Goal: Task Accomplishment & Management: Manage account settings

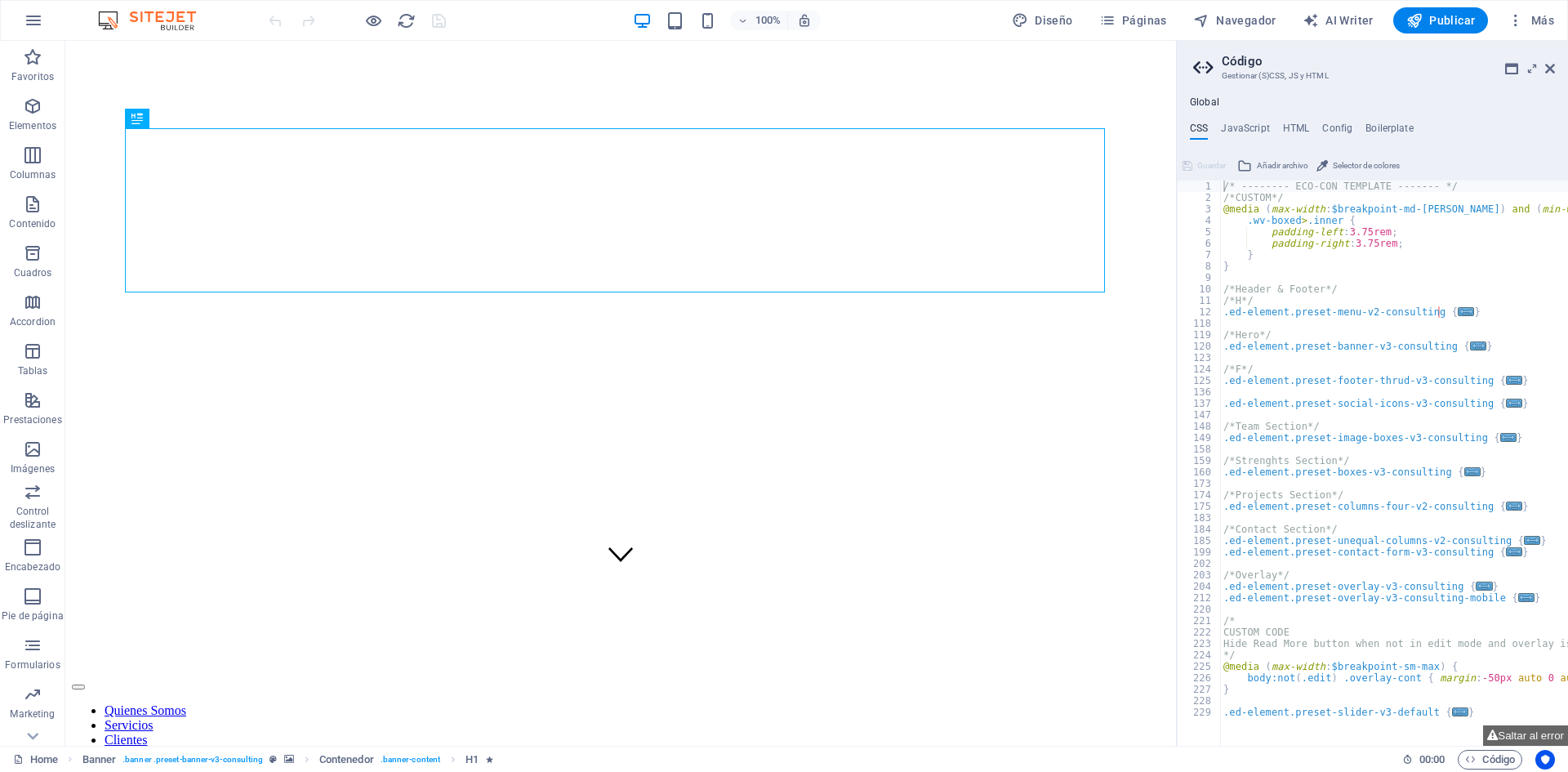
scroll to position [245, 0]
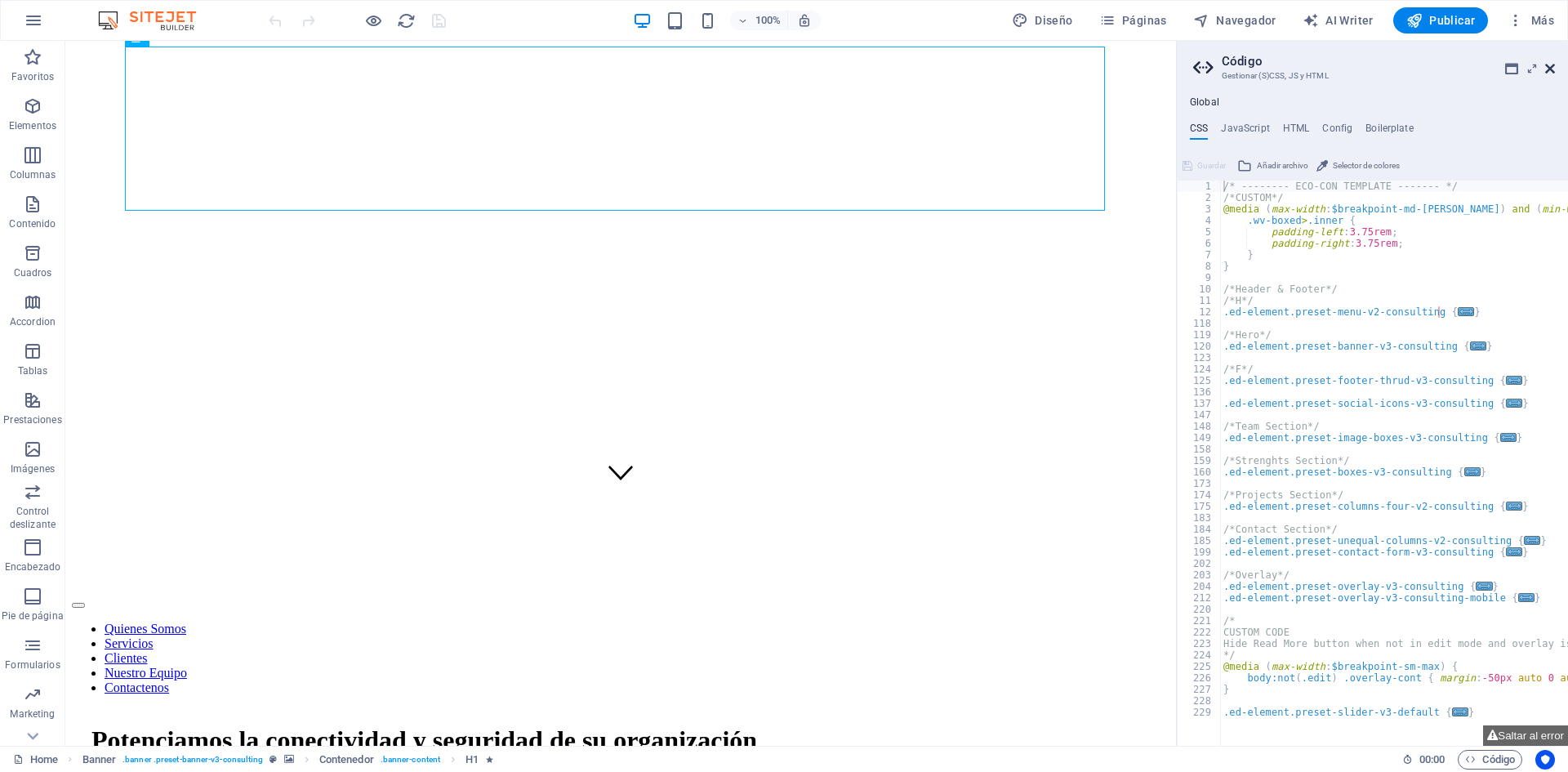
click at [1552, 68] on icon at bounding box center [1551, 69] width 10 height 13
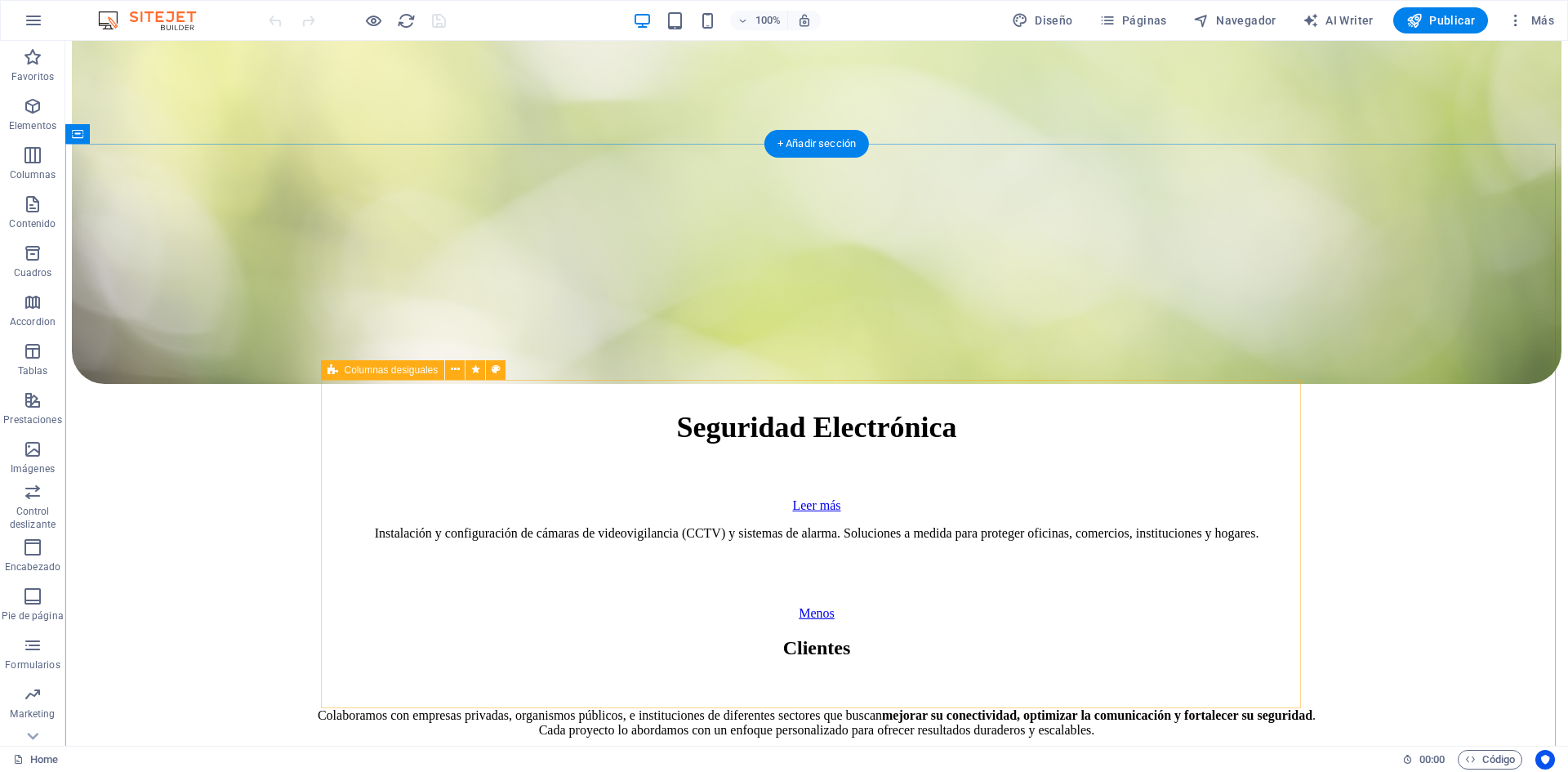
scroll to position [7816, 0]
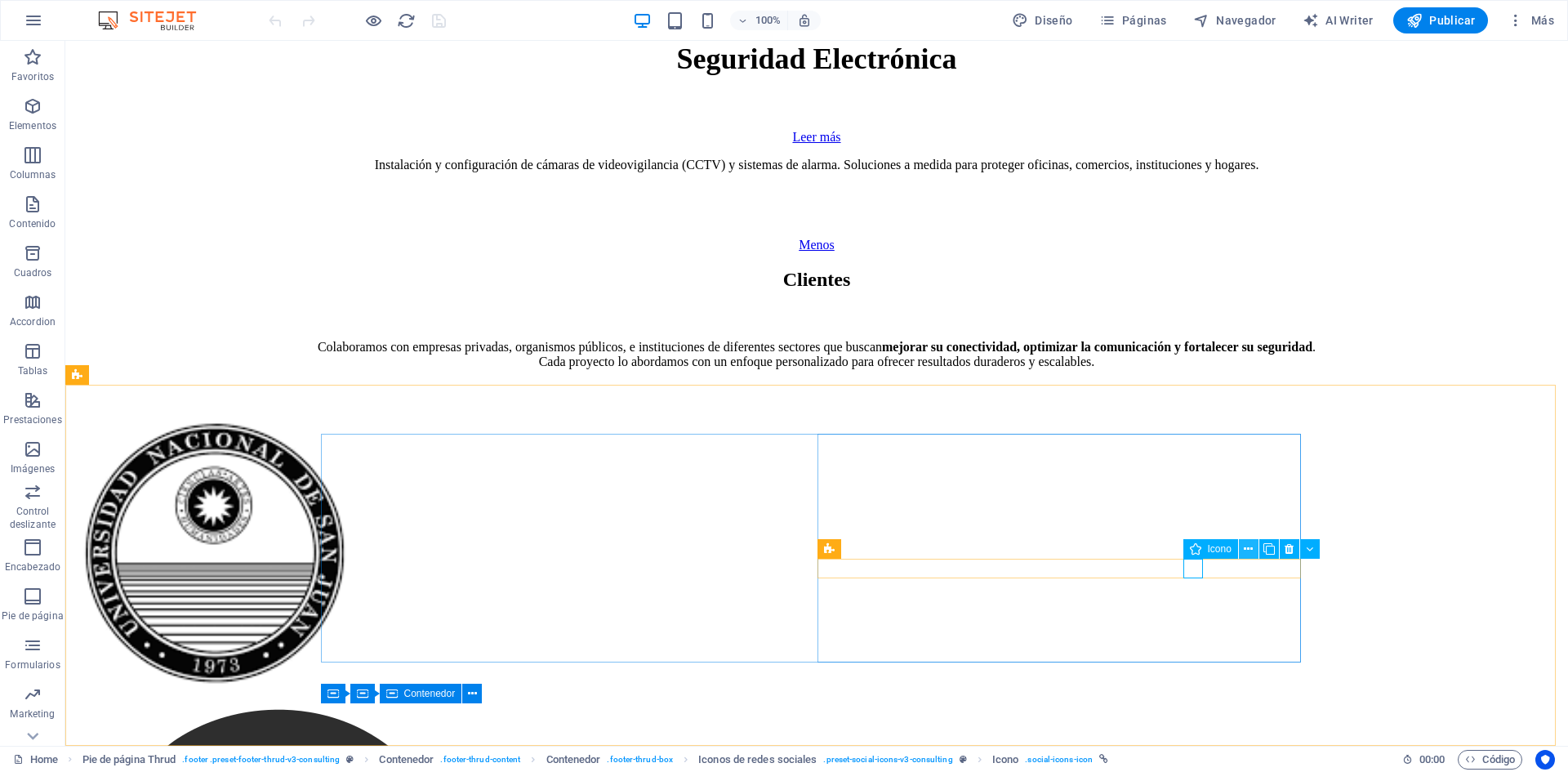
click at [1250, 549] on icon at bounding box center [1248, 549] width 9 height 17
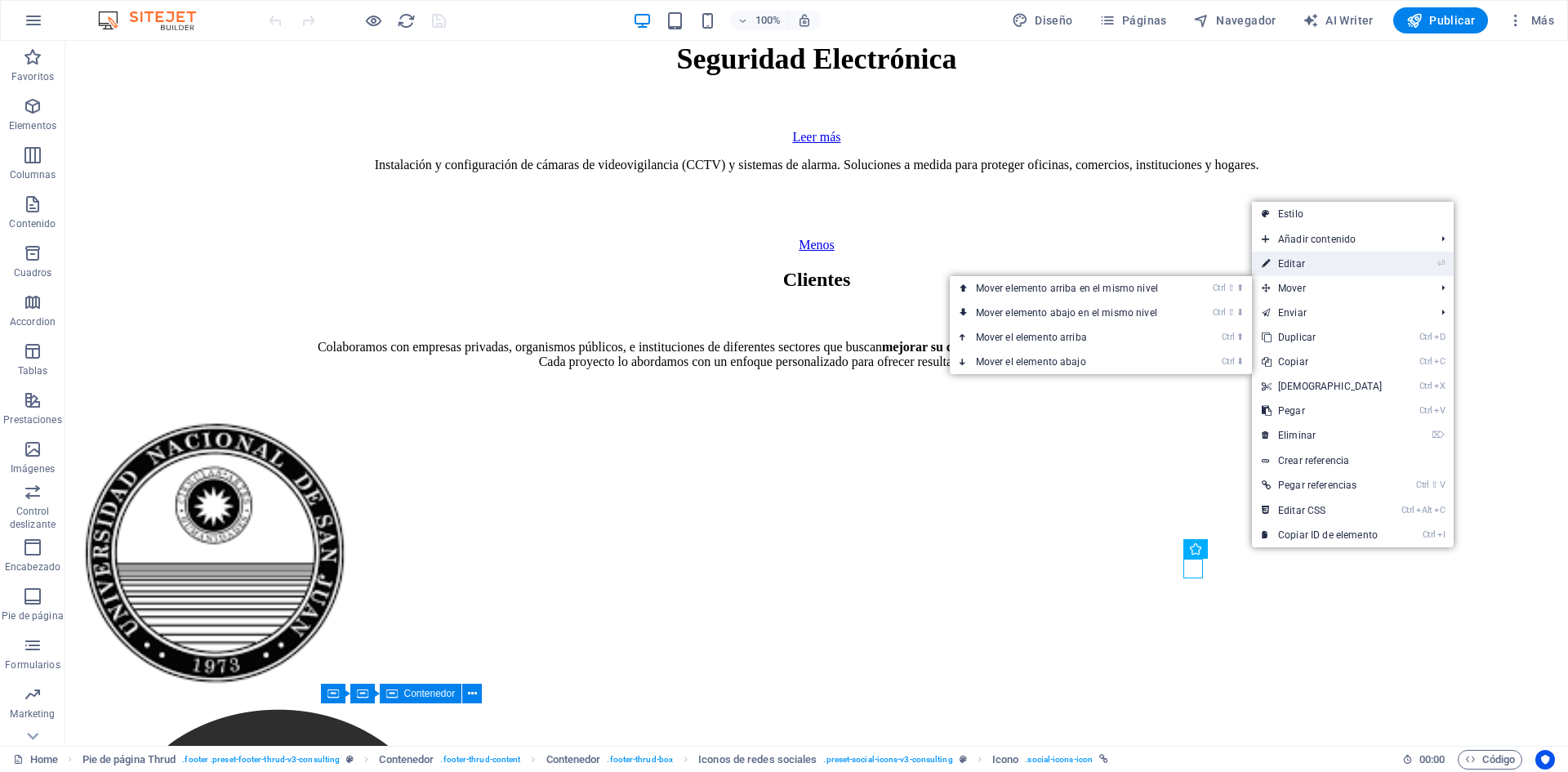
click at [1321, 264] on link "⏎ Editar" at bounding box center [1322, 263] width 141 height 24
select select "xMidYMid"
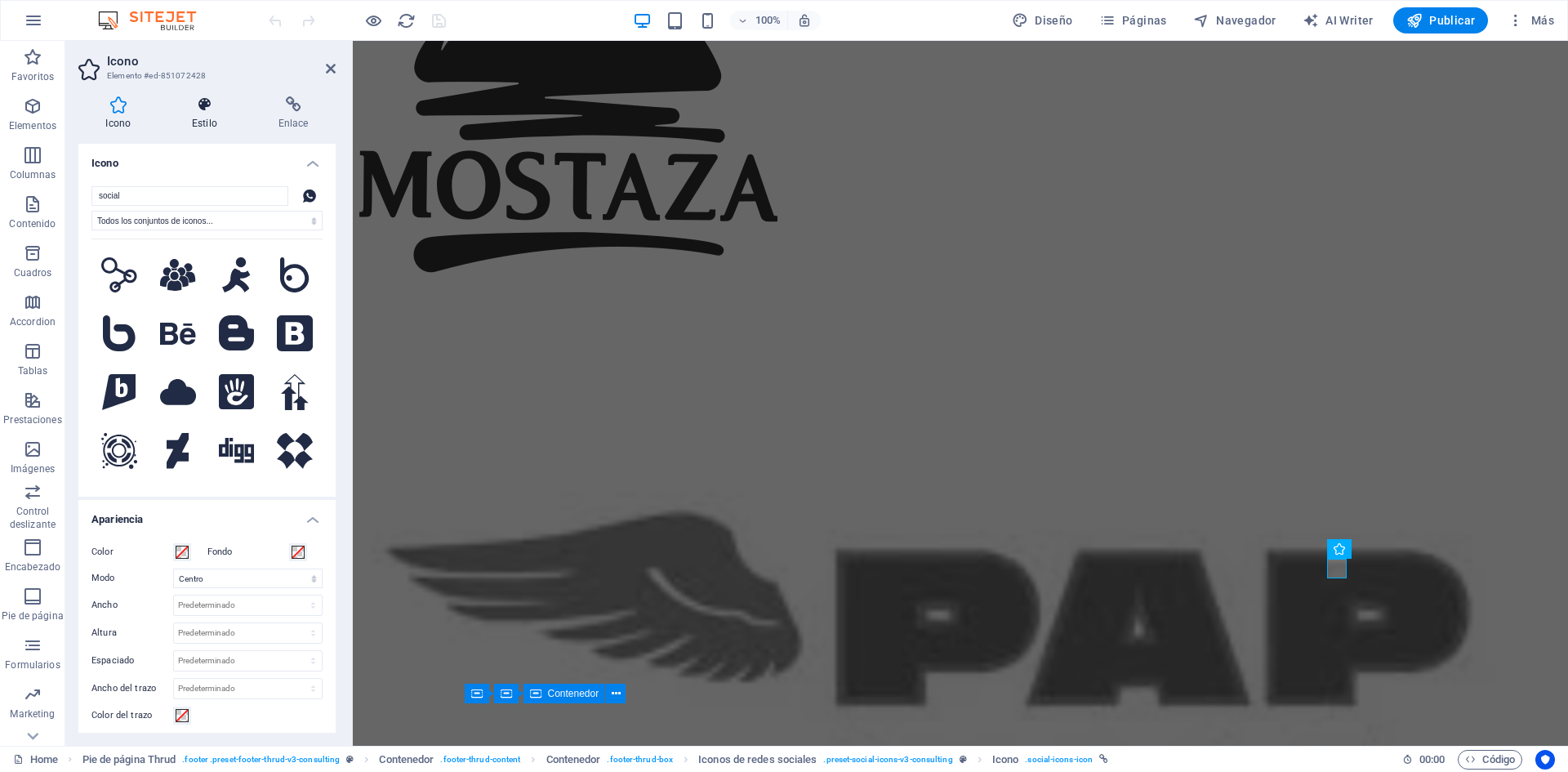
click at [205, 112] on icon at bounding box center [205, 105] width 80 height 17
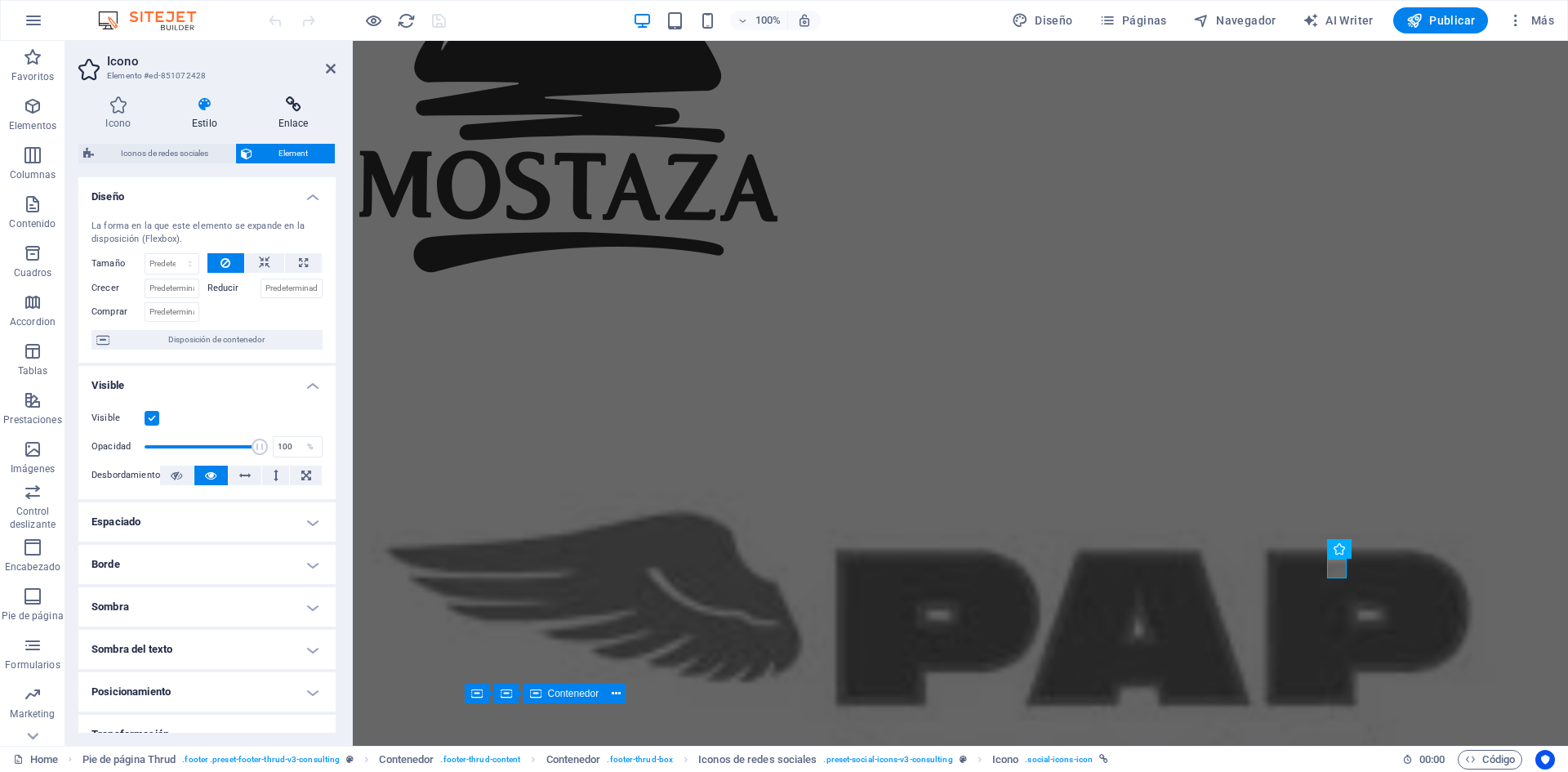
click at [296, 106] on icon at bounding box center [293, 105] width 85 height 17
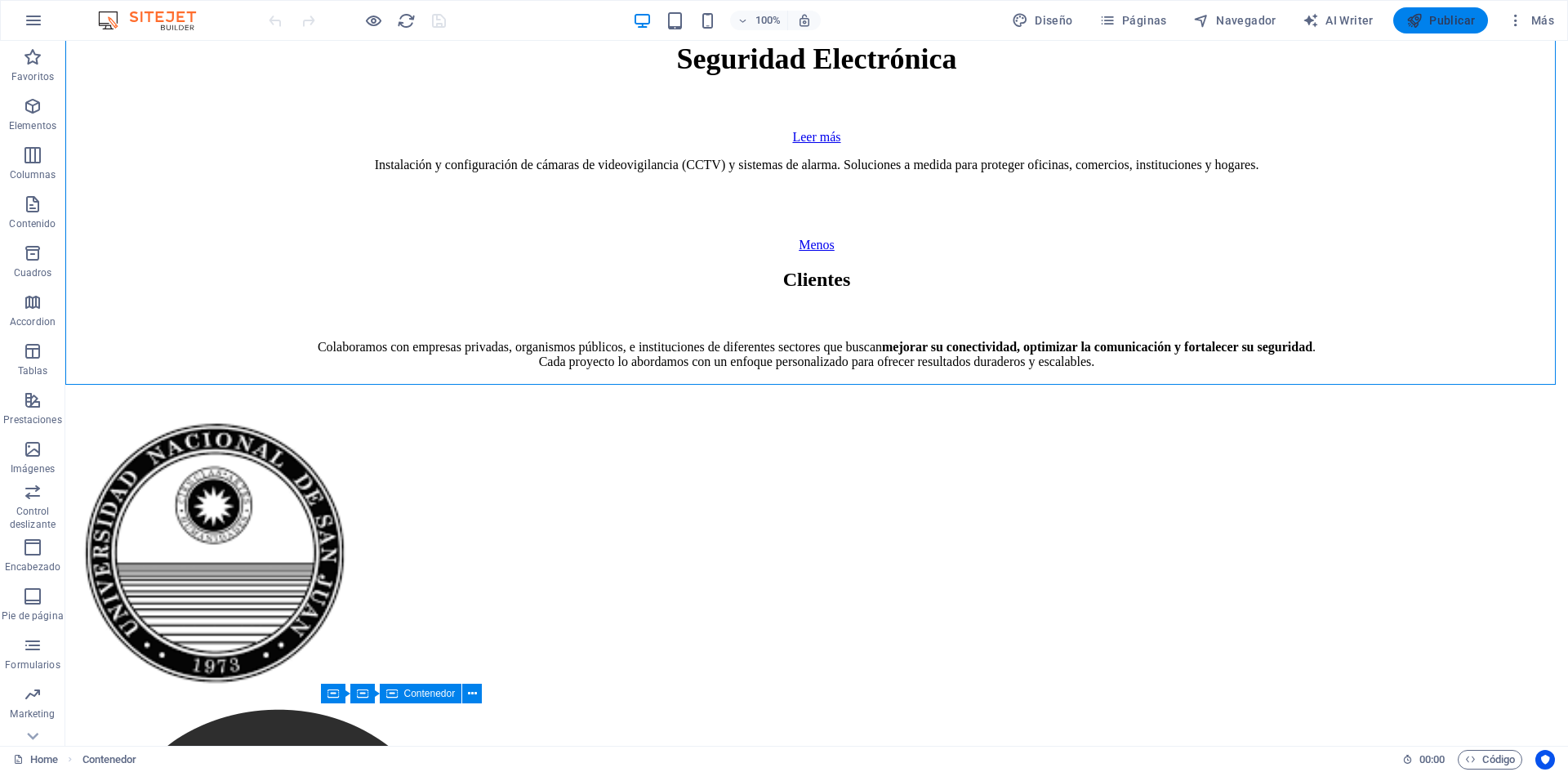
click at [1471, 28] on button "Publicar" at bounding box center [1441, 20] width 96 height 26
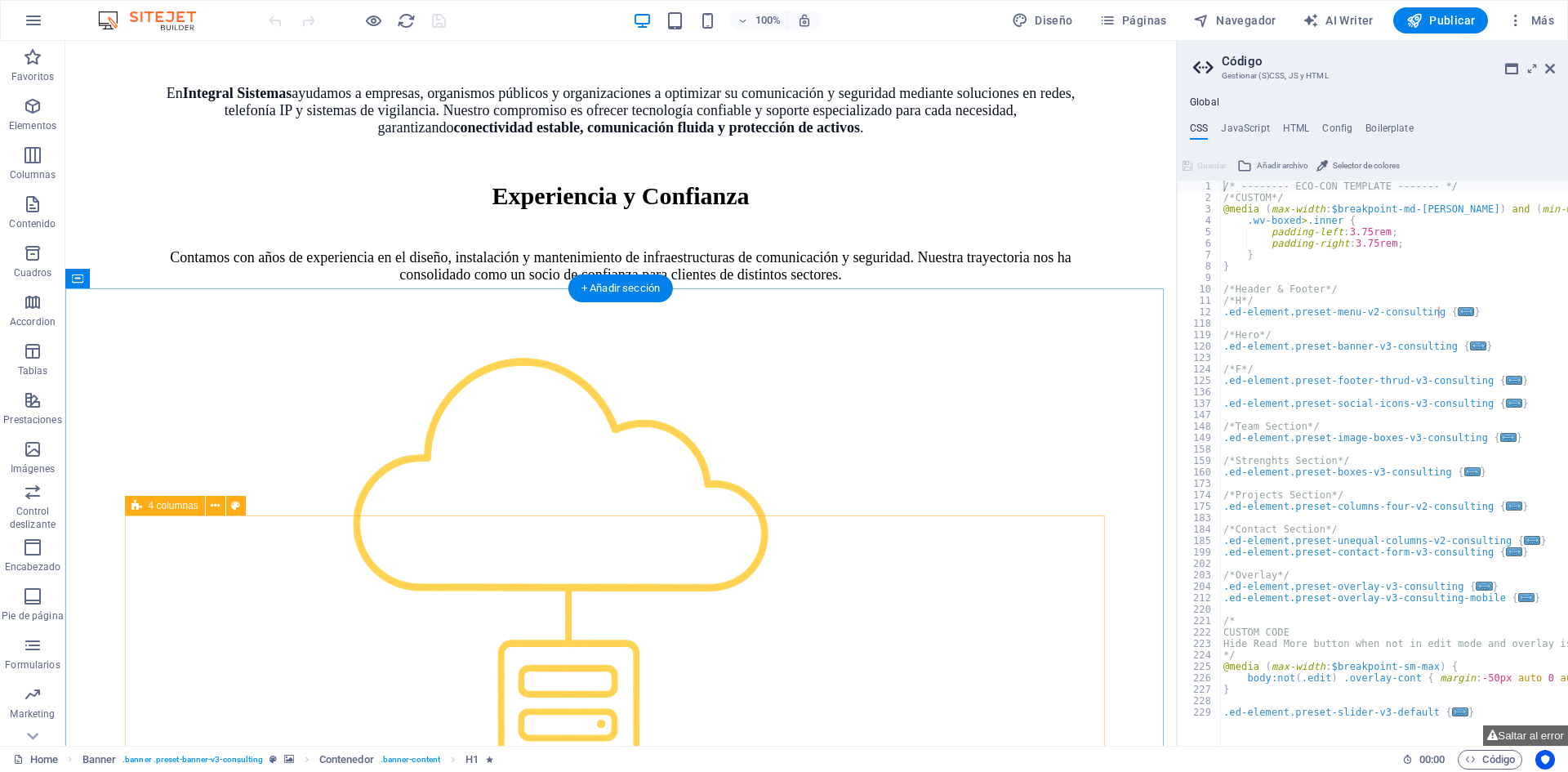
scroll to position [1307, 0]
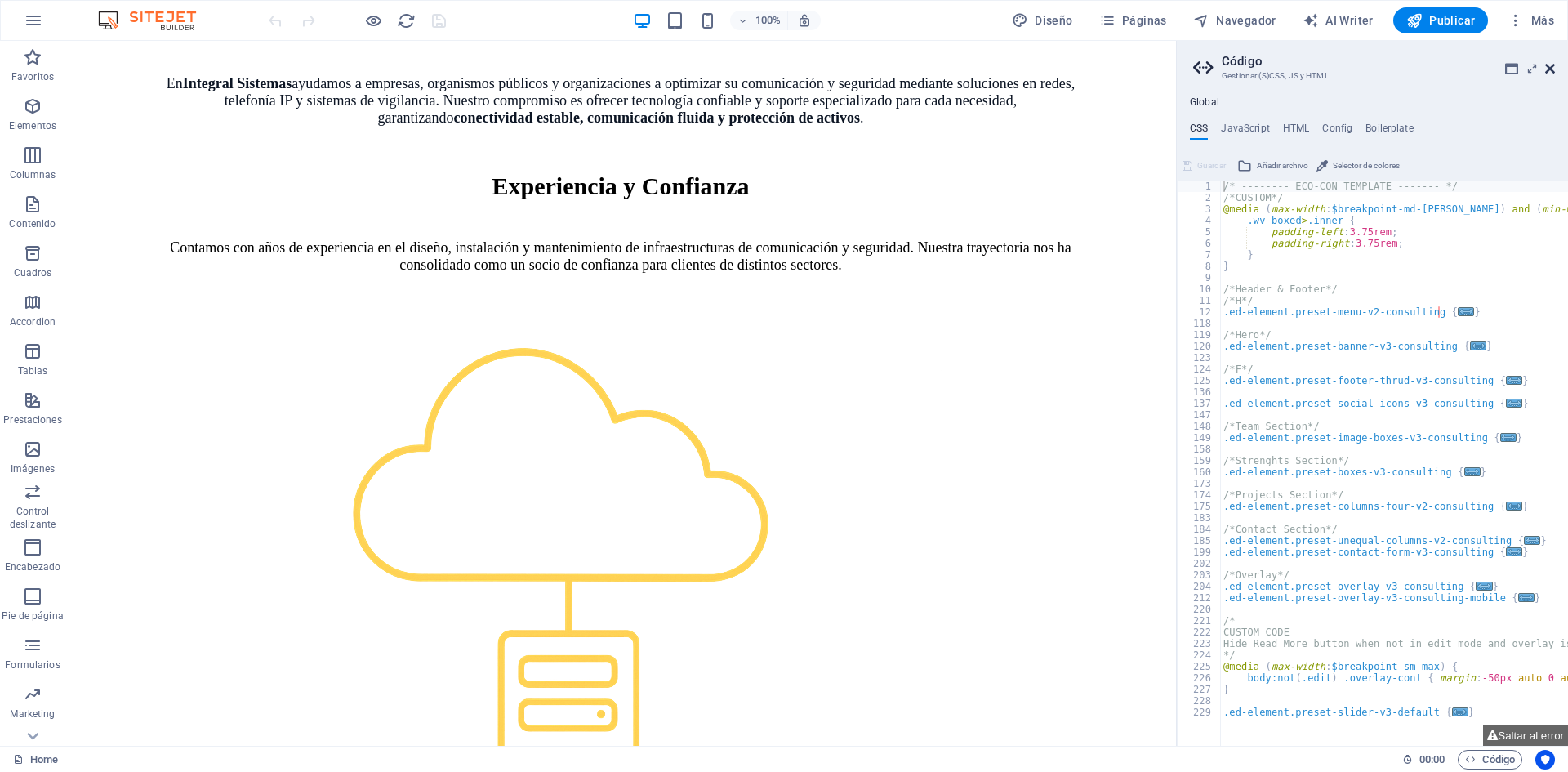
click at [1552, 72] on icon at bounding box center [1551, 69] width 10 height 13
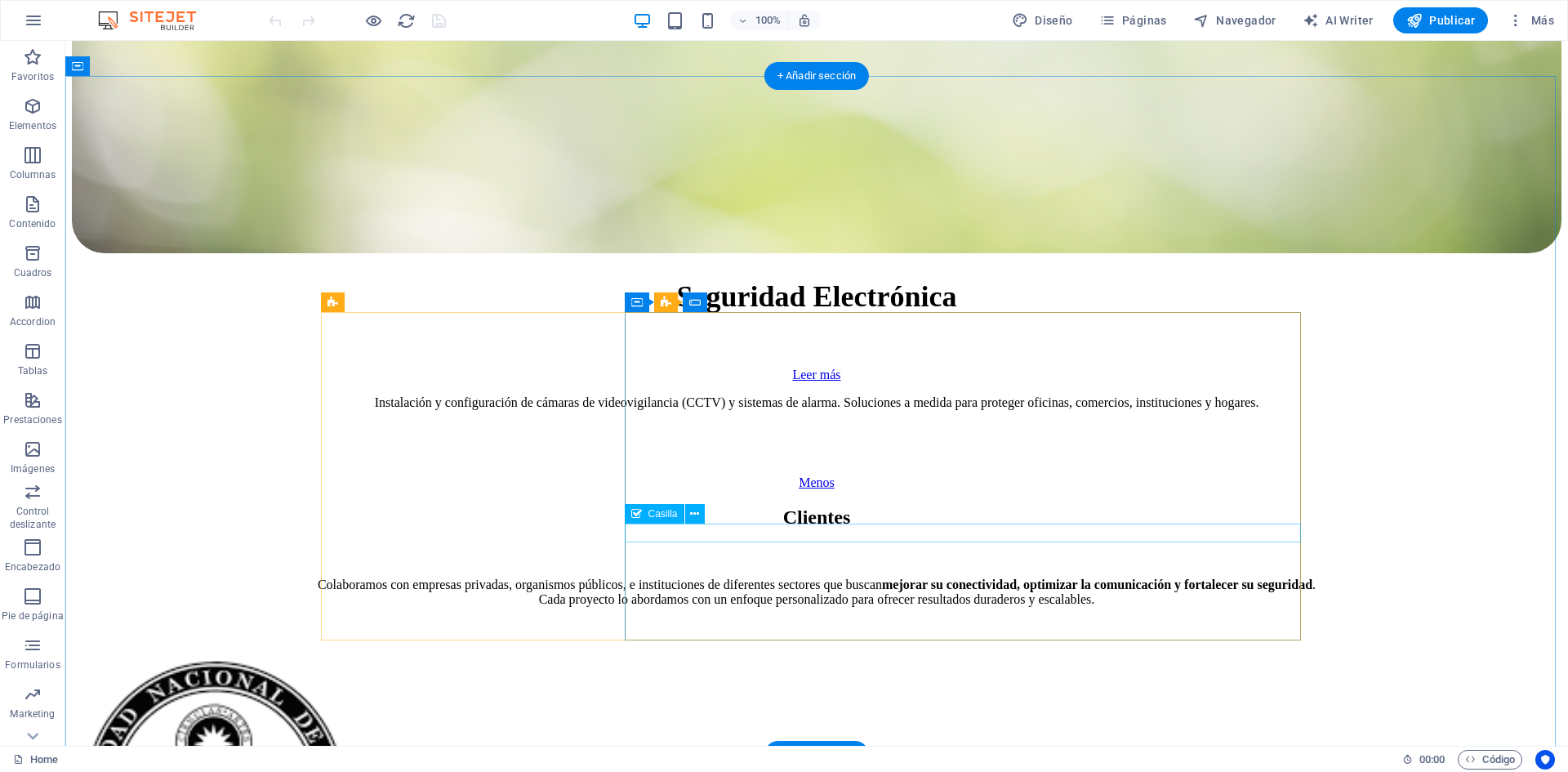
scroll to position [7734, 0]
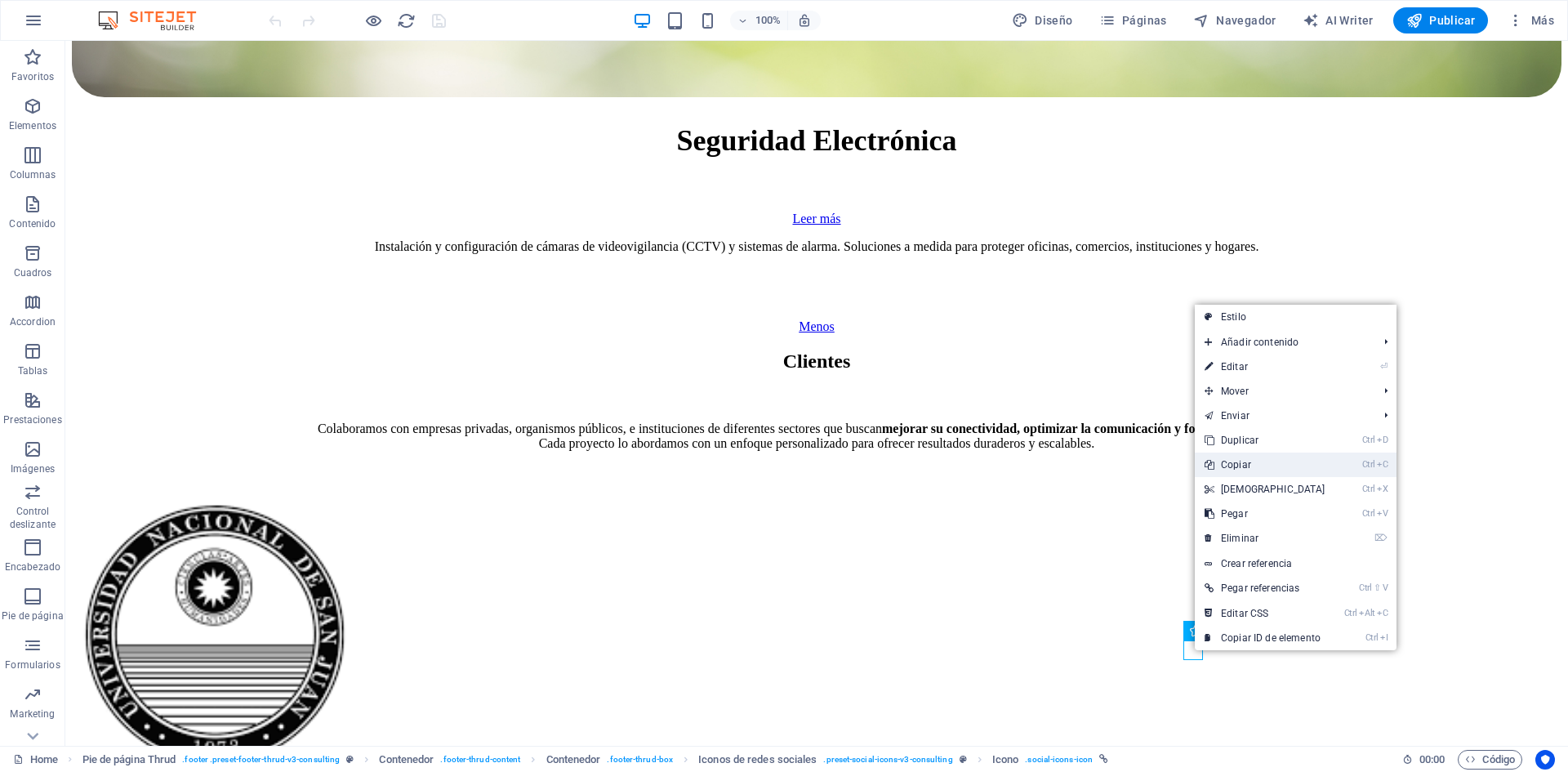
click at [1264, 459] on link "Ctrl C Copiar" at bounding box center [1264, 464] width 141 height 24
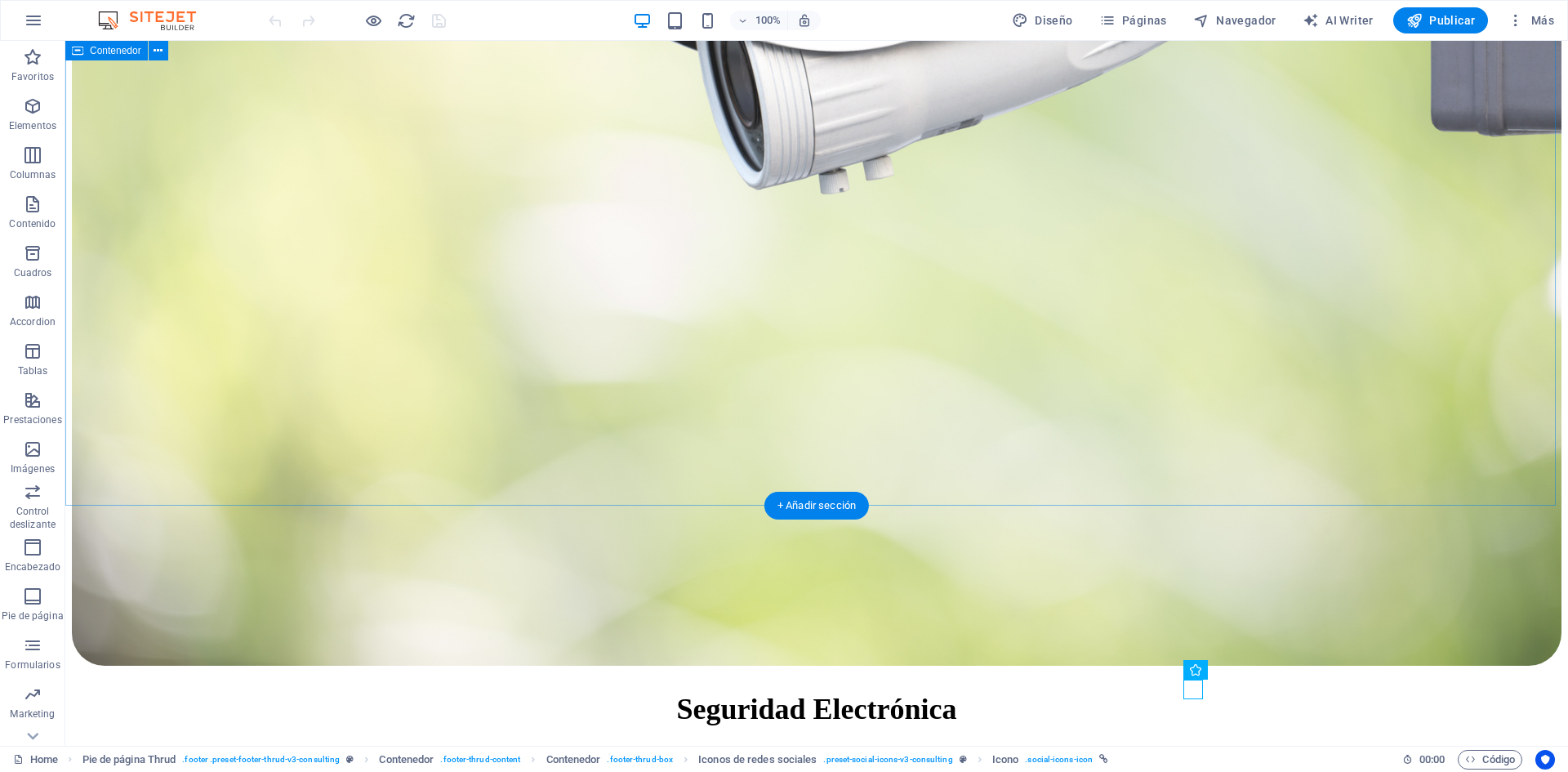
scroll to position [7163, 0]
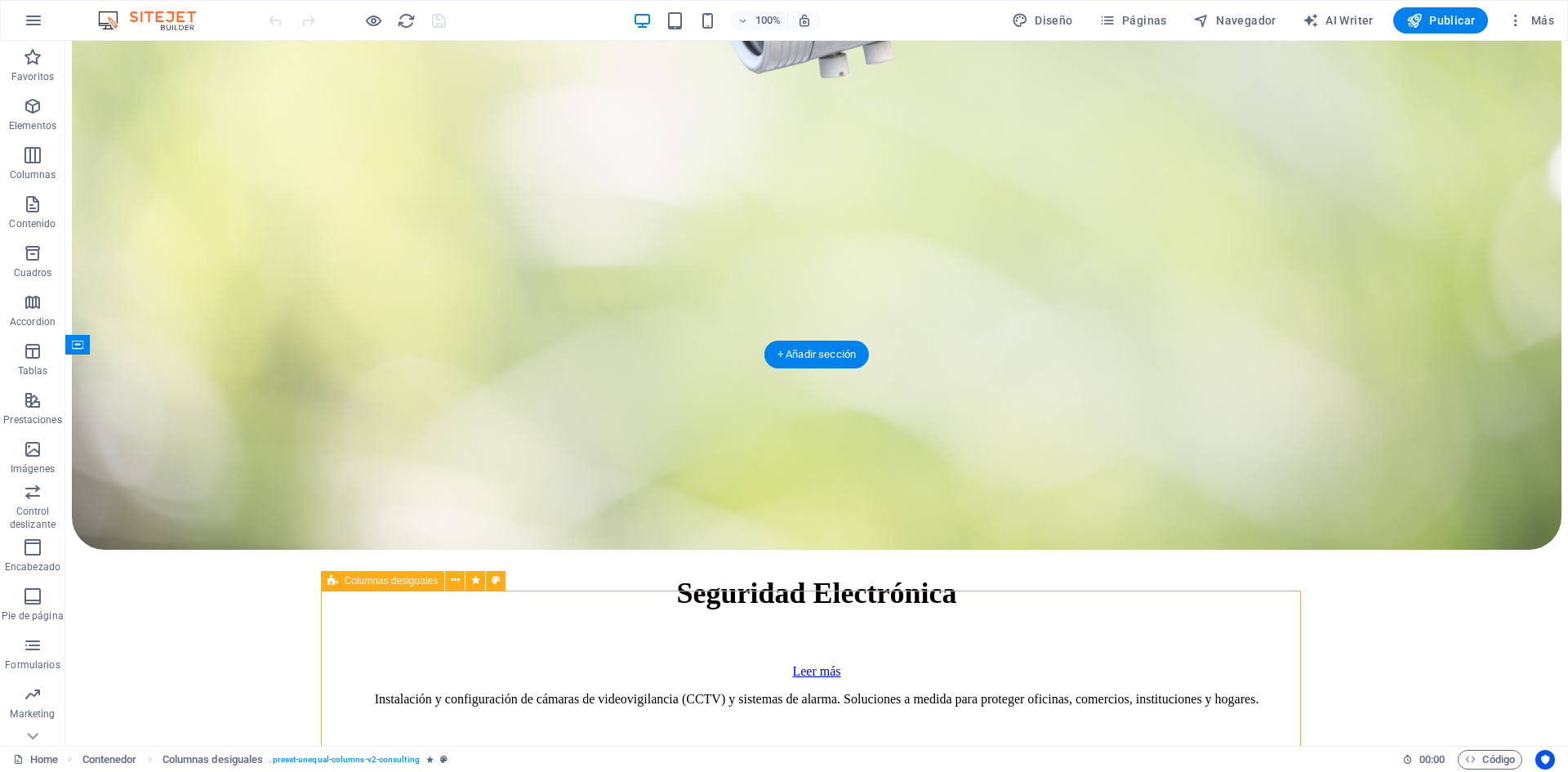
scroll to position [7408, 0]
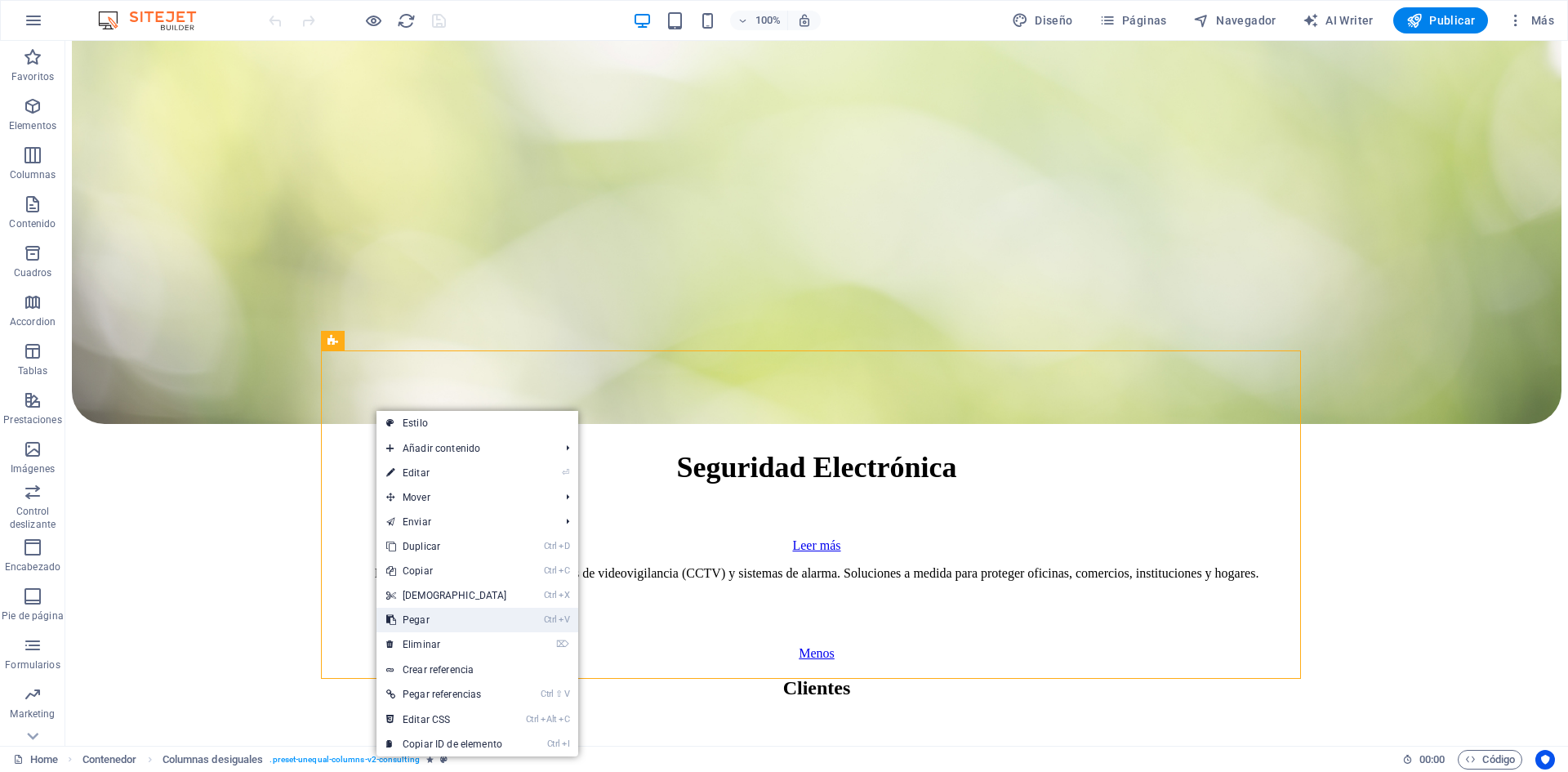
click at [440, 616] on link "Ctrl V Pegar" at bounding box center [447, 620] width 141 height 24
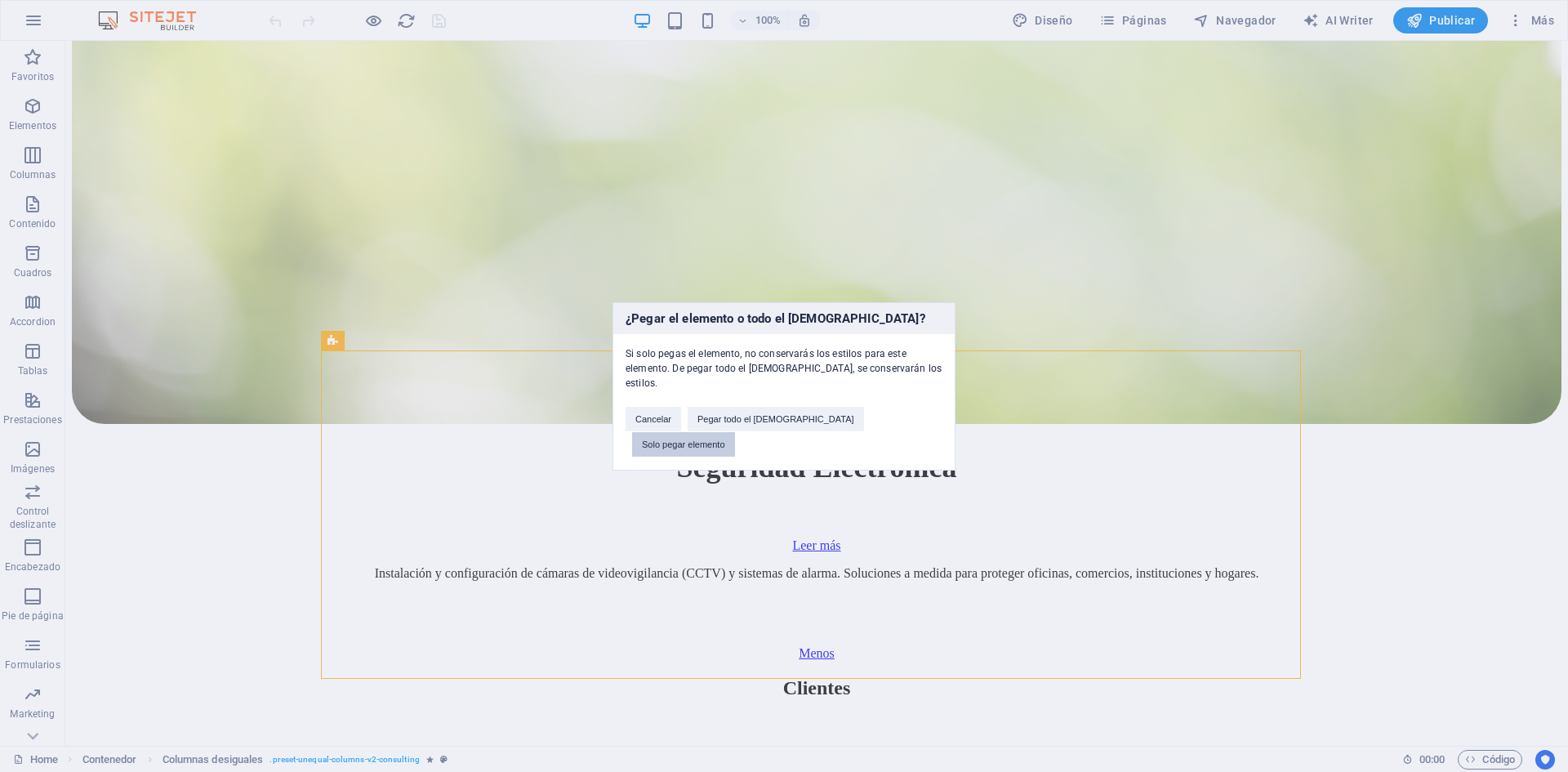
click at [735, 432] on button "Solo pegar elemento" at bounding box center [684, 443] width 103 height 24
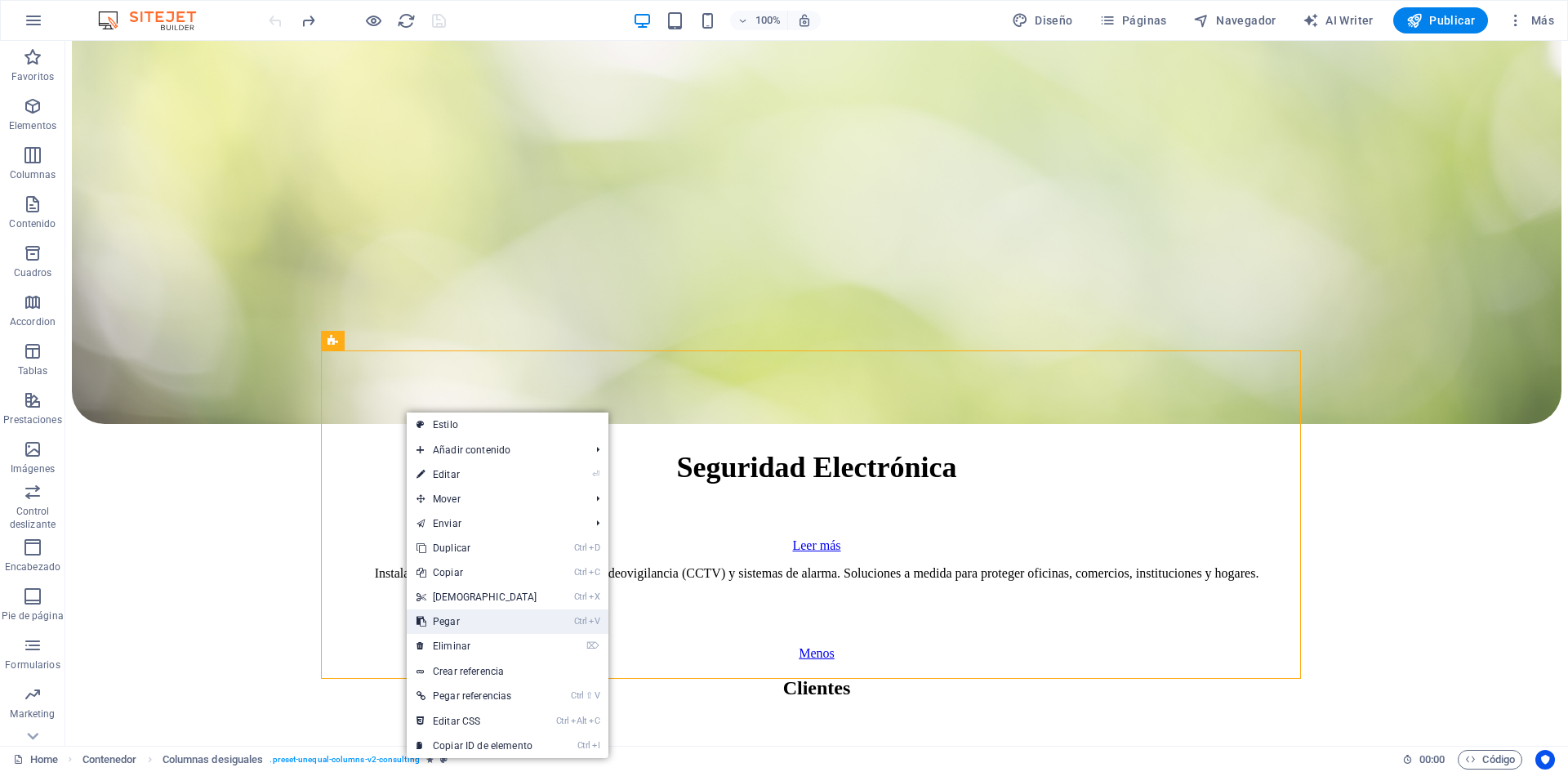
click at [485, 621] on link "Ctrl V Pegar" at bounding box center [477, 621] width 141 height 24
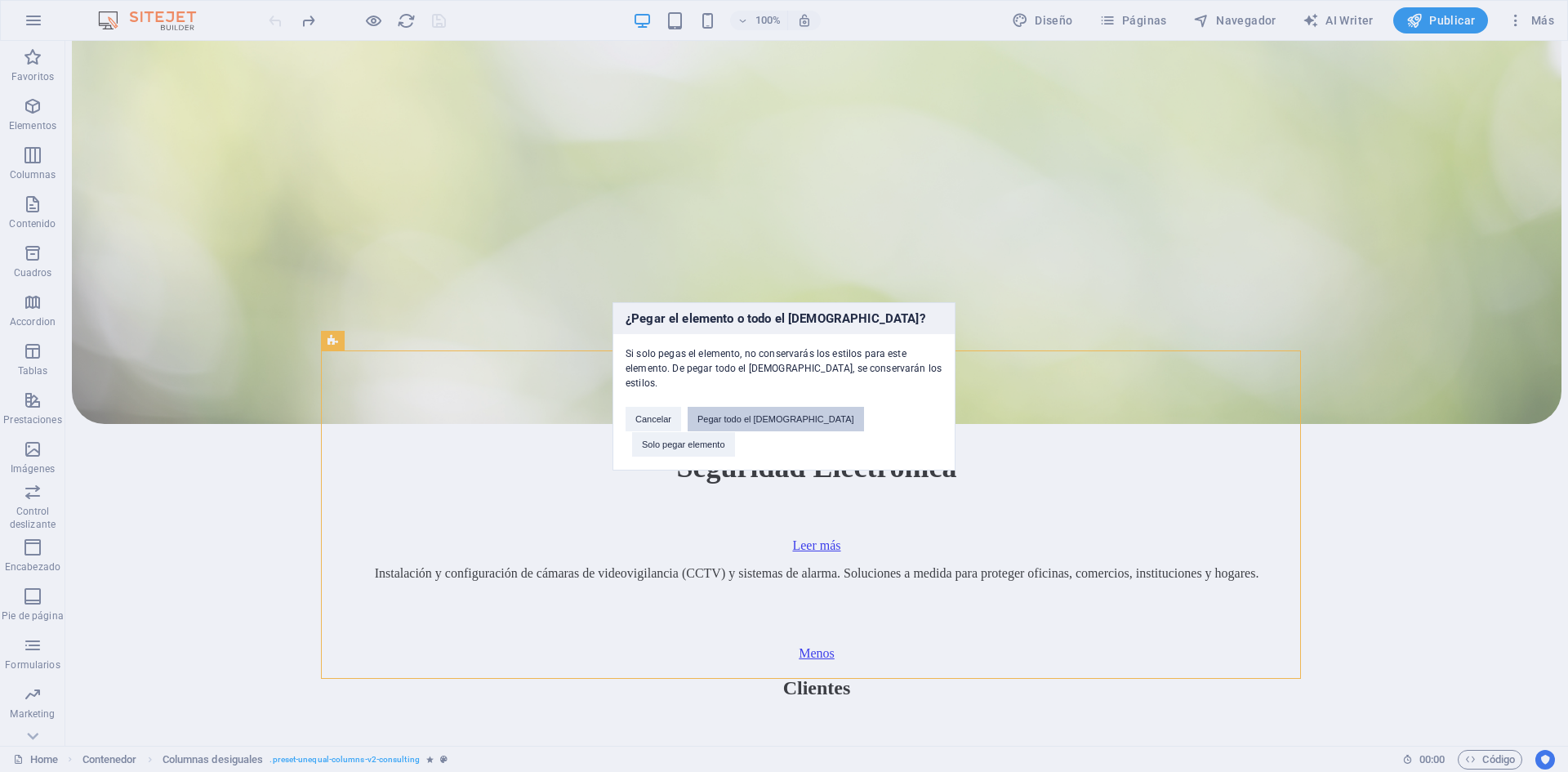
click at [777, 426] on button "Pegar todo el [DEMOGRAPHIC_DATA]" at bounding box center [776, 418] width 176 height 24
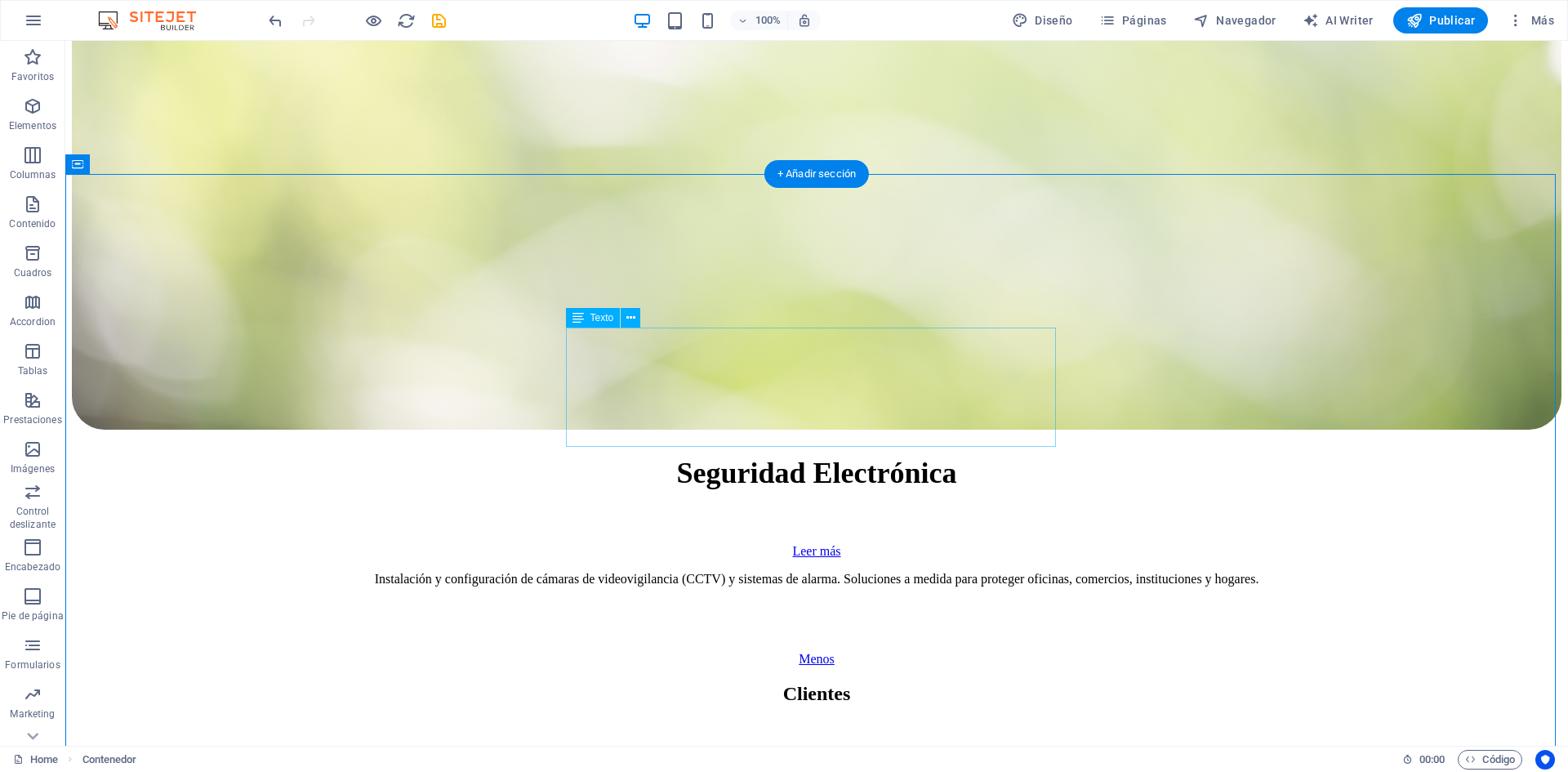
scroll to position [7490, 0]
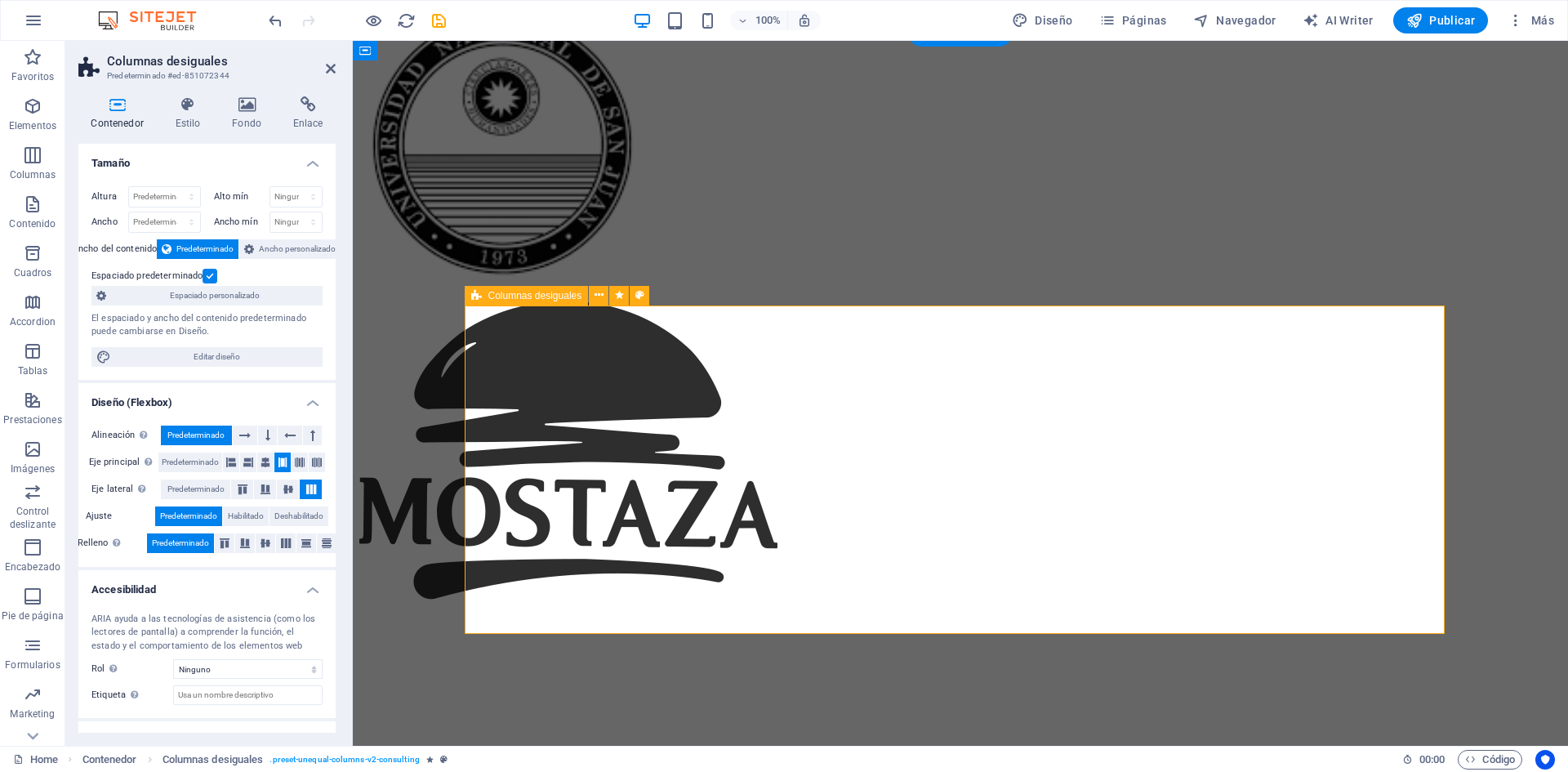
click at [592, 293] on button at bounding box center [586, 296] width 20 height 20
click at [598, 297] on icon at bounding box center [599, 295] width 9 height 17
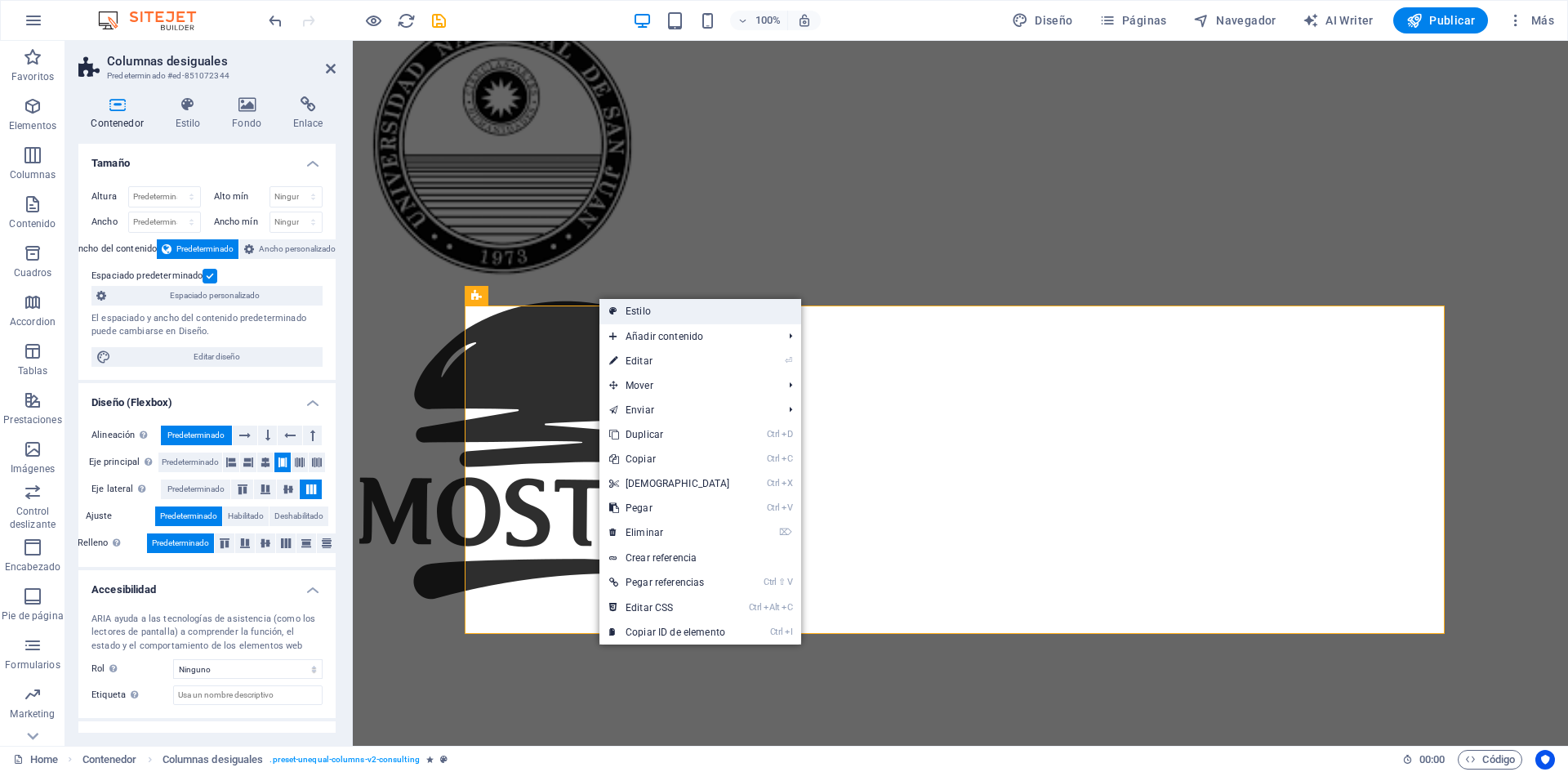
drag, startPoint x: 681, startPoint y: 311, endPoint x: 329, endPoint y: 270, distance: 354.4
click at [681, 311] on link "Estilo" at bounding box center [700, 310] width 202 height 24
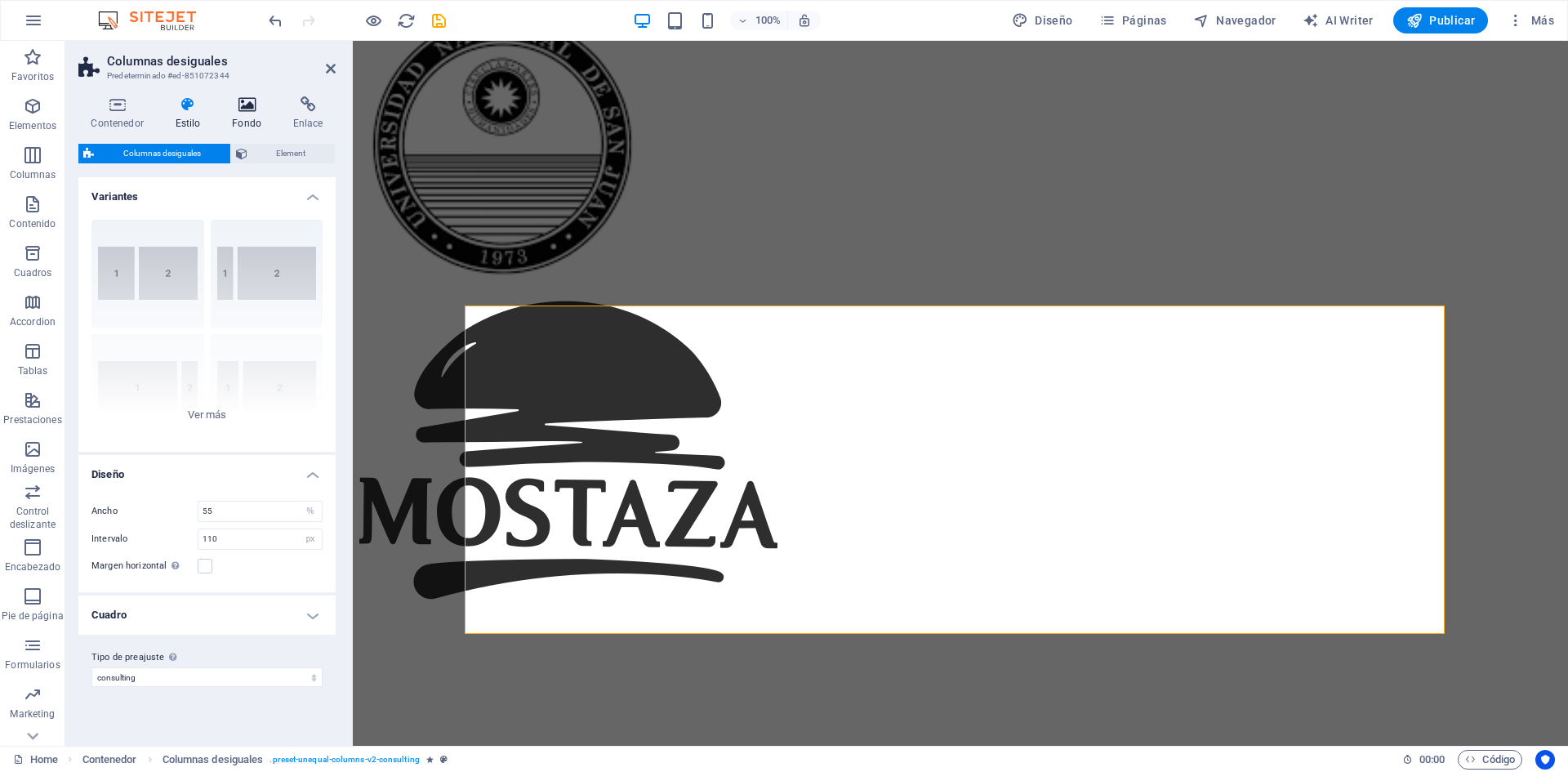
click at [250, 118] on h4 "Fondo" at bounding box center [250, 113] width 62 height 34
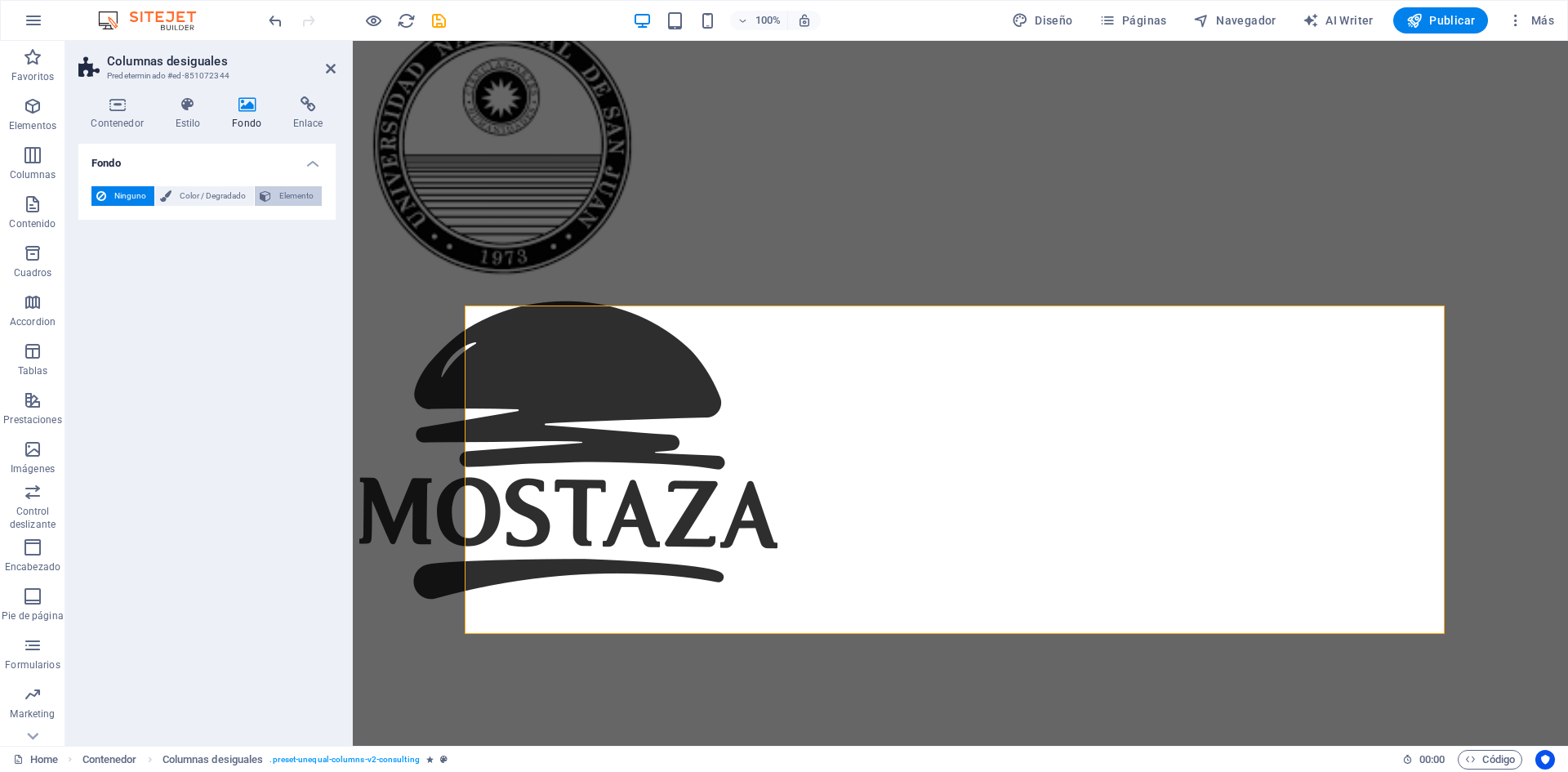
click at [302, 199] on span "Elemento" at bounding box center [296, 196] width 41 height 20
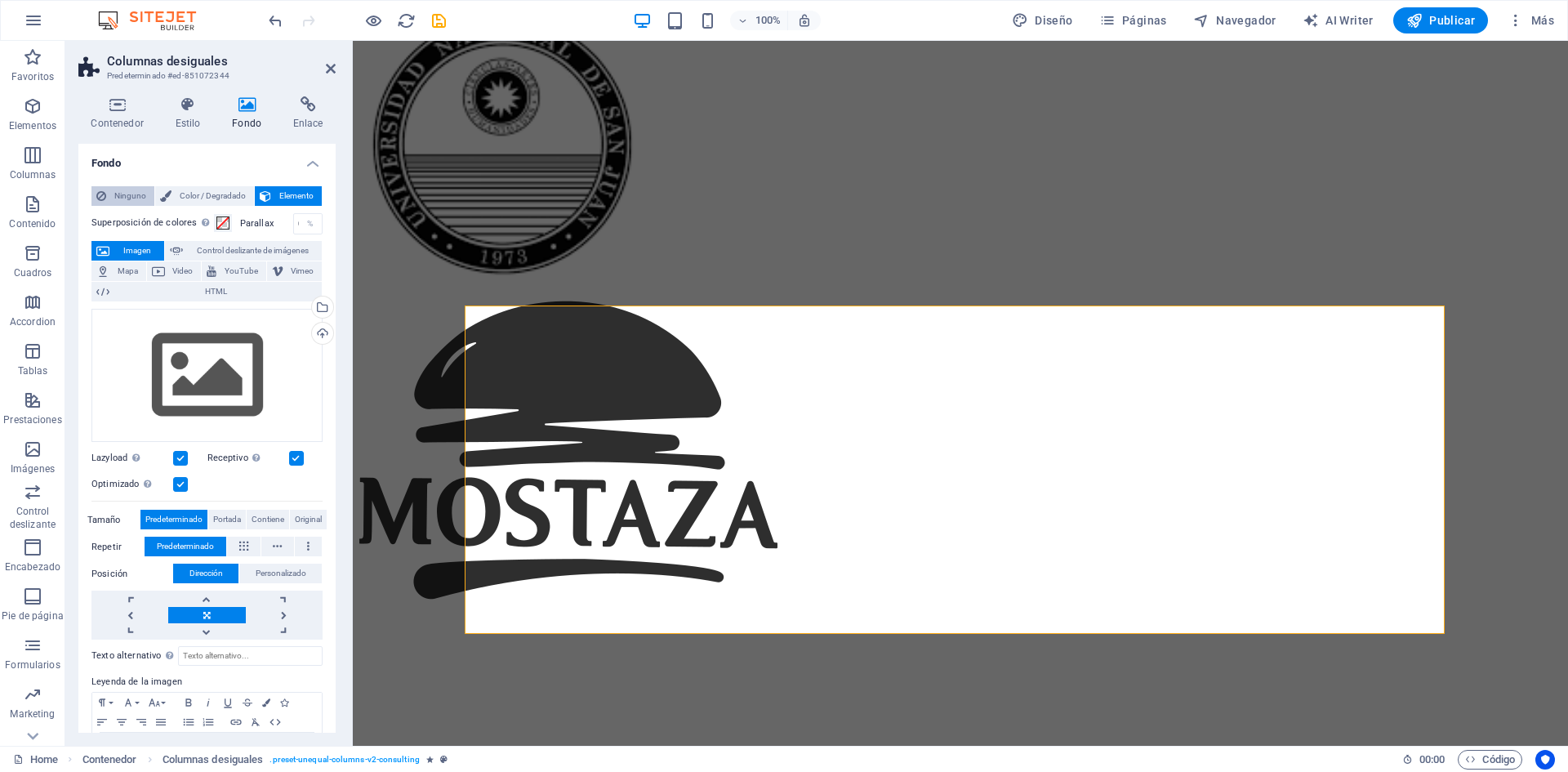
click at [120, 196] on span "Ninguno" at bounding box center [131, 196] width 38 height 20
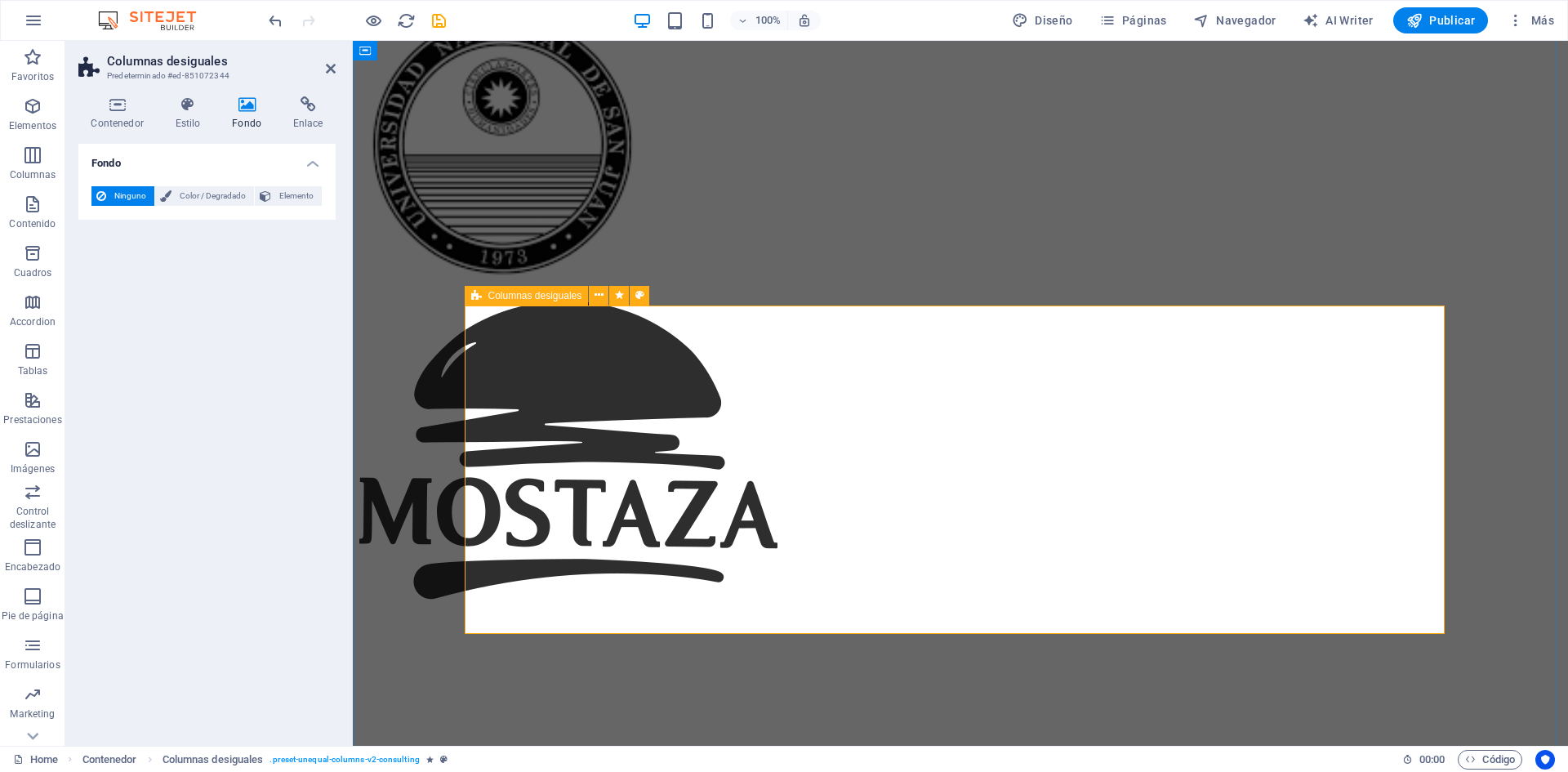
click at [199, 106] on icon at bounding box center [187, 105] width 51 height 17
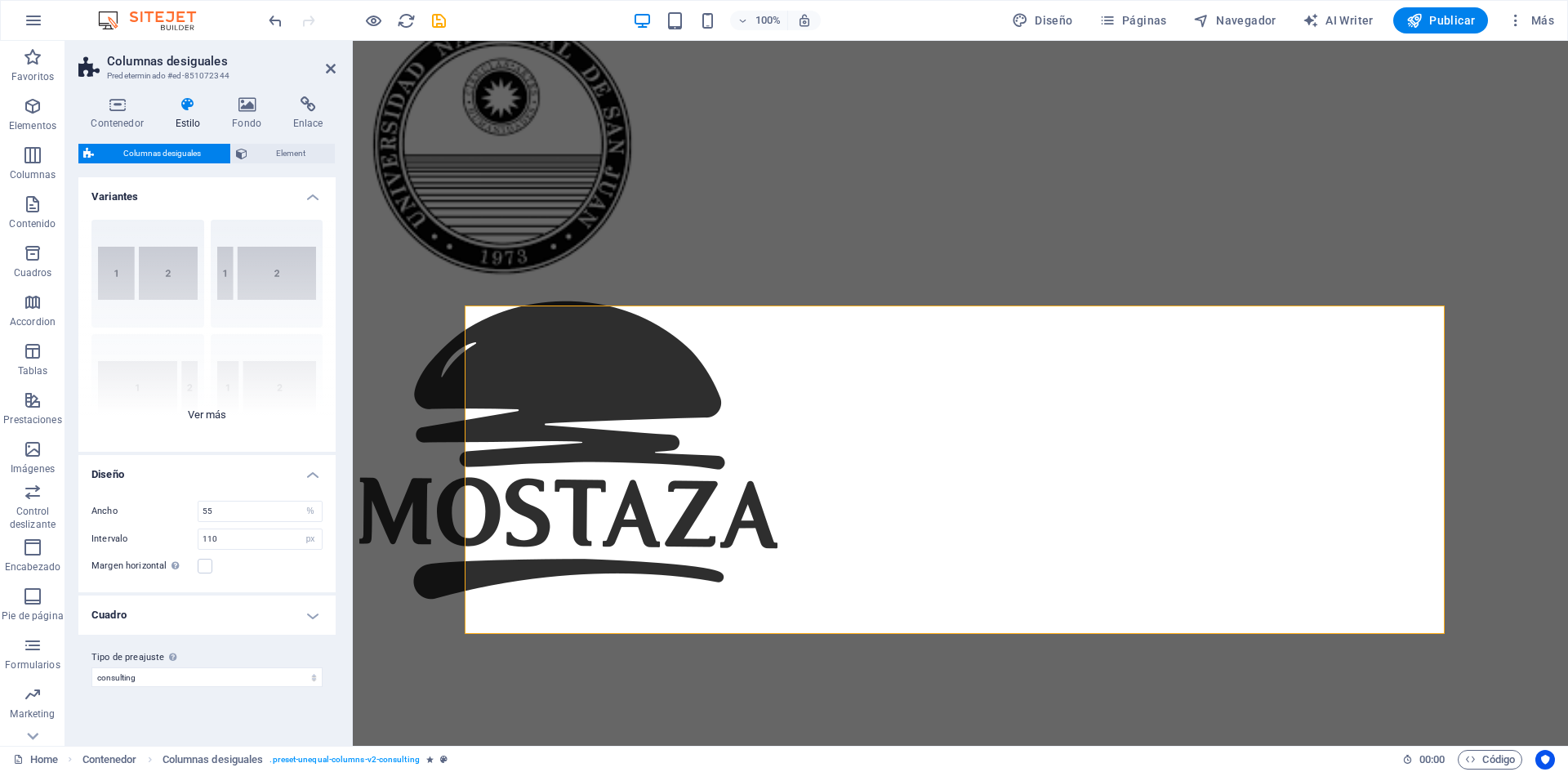
click at [215, 407] on div "[PHONE_NUMBER] [PHONE_NUMBER] 70-30 Predeterminado" at bounding box center [206, 329] width 257 height 245
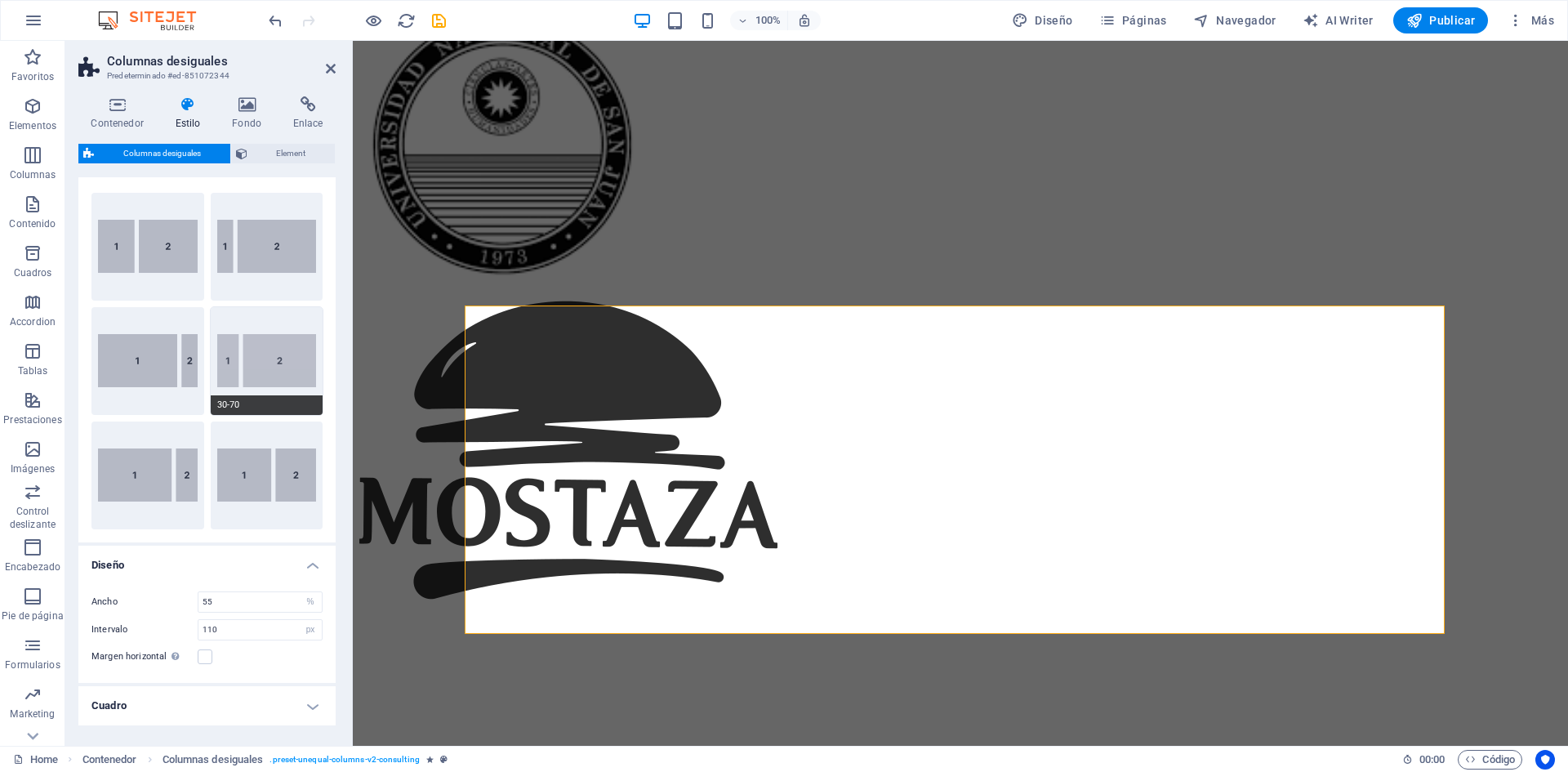
scroll to position [0, 0]
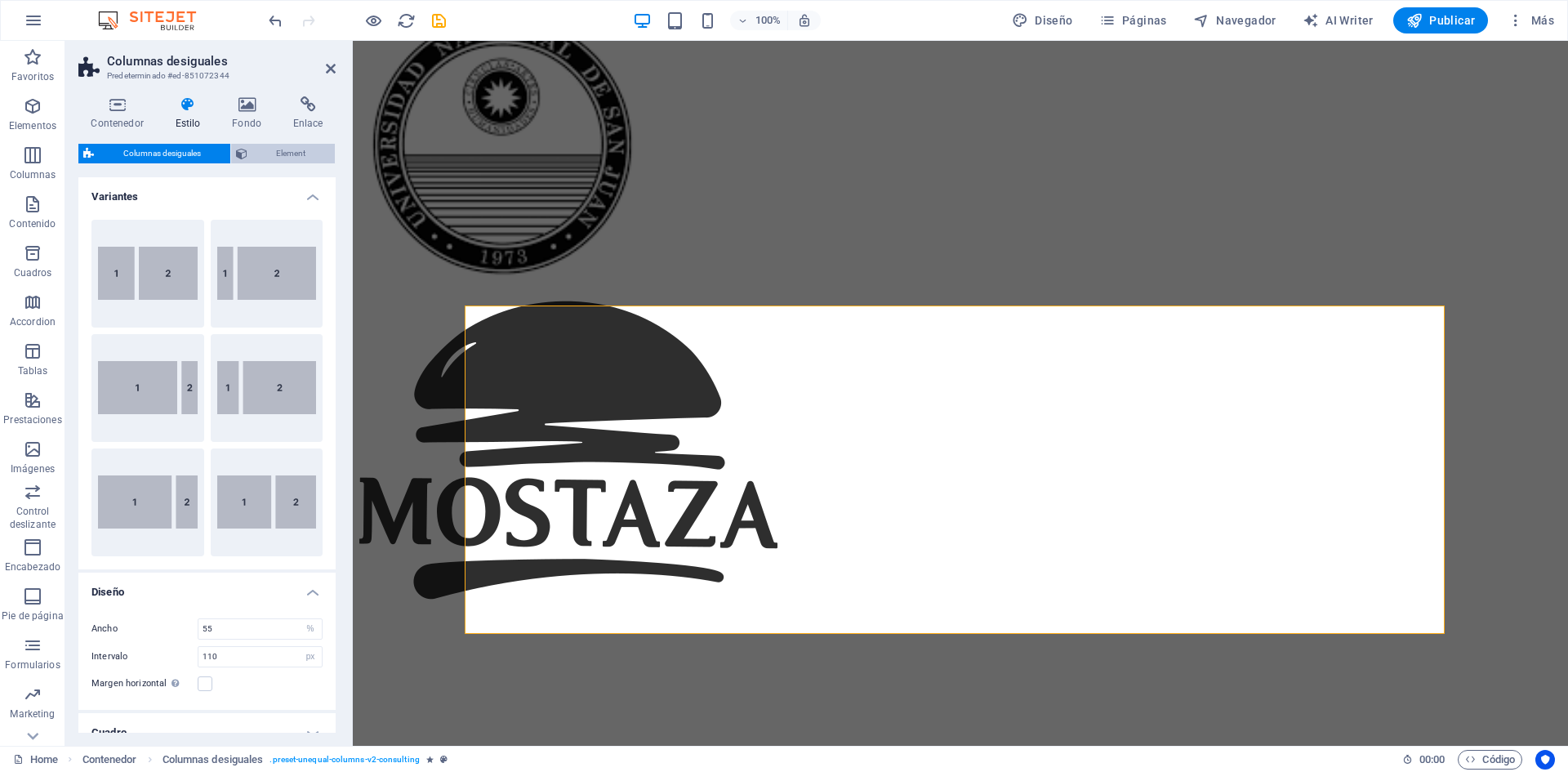
click at [285, 154] on span "Element" at bounding box center [291, 154] width 78 height 20
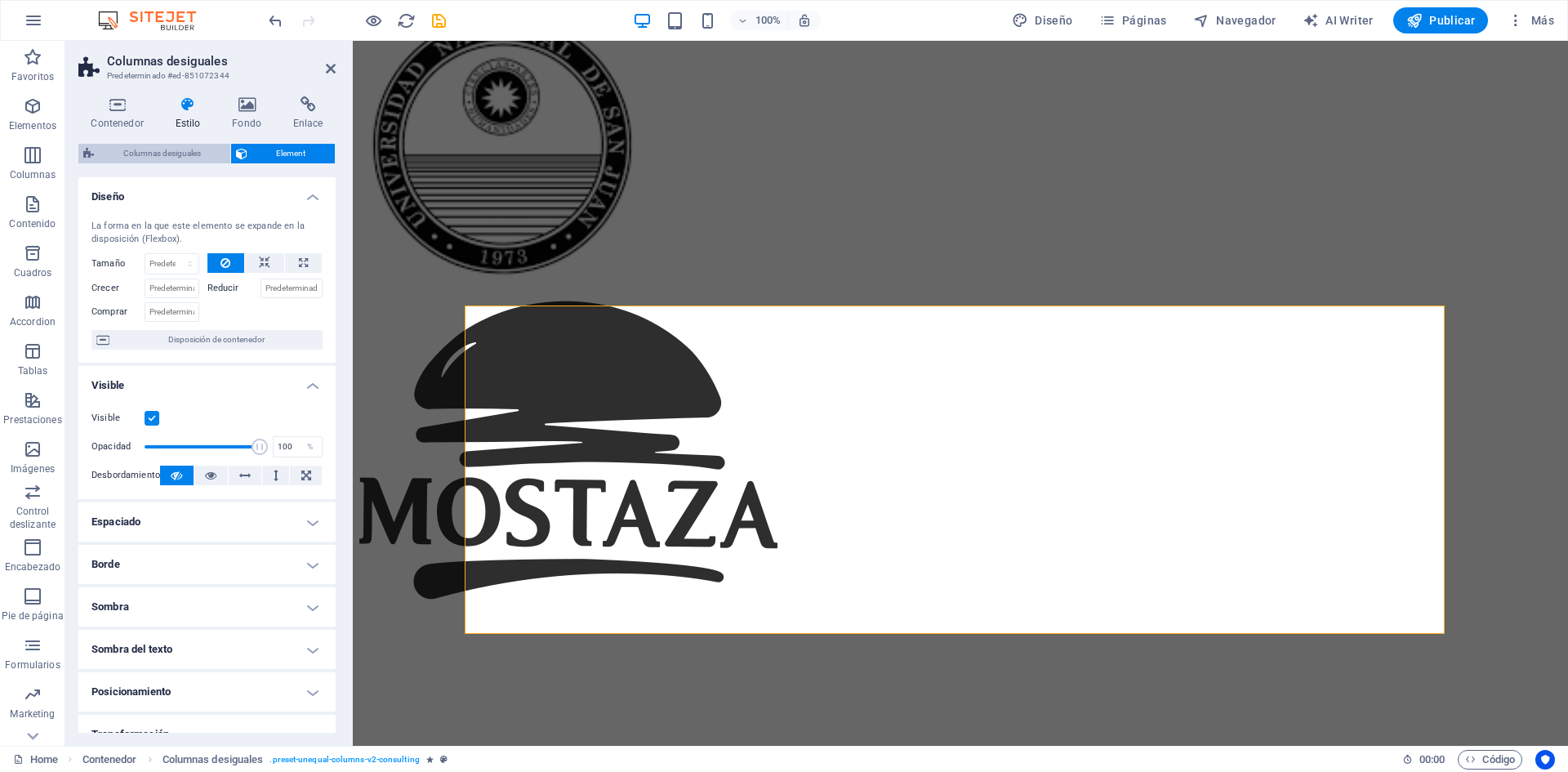
click at [175, 153] on span "Columnas desiguales" at bounding box center [162, 154] width 126 height 20
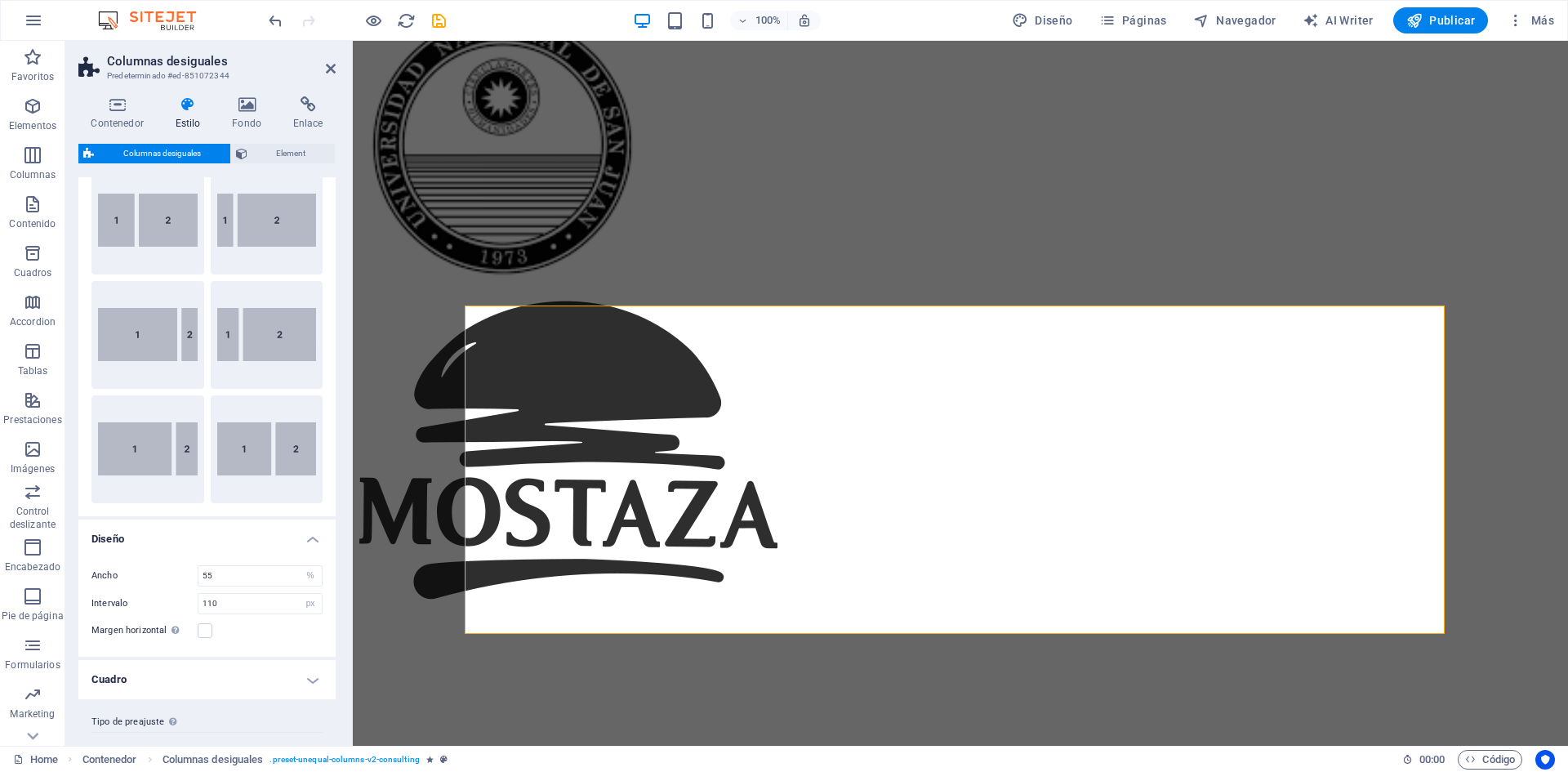
scroll to position [85, 0]
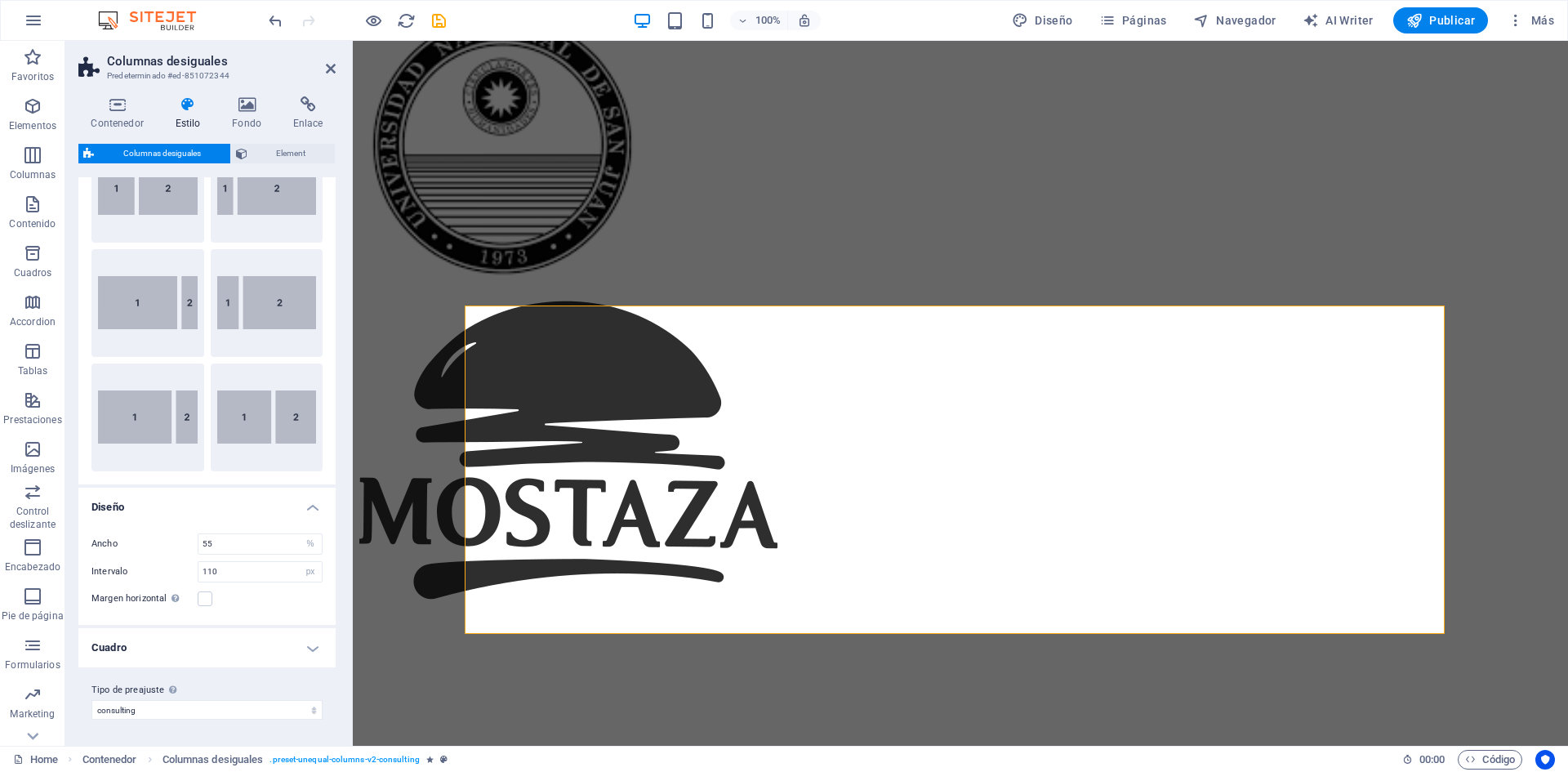
click at [314, 661] on h4 "Cuadro" at bounding box center [206, 647] width 257 height 39
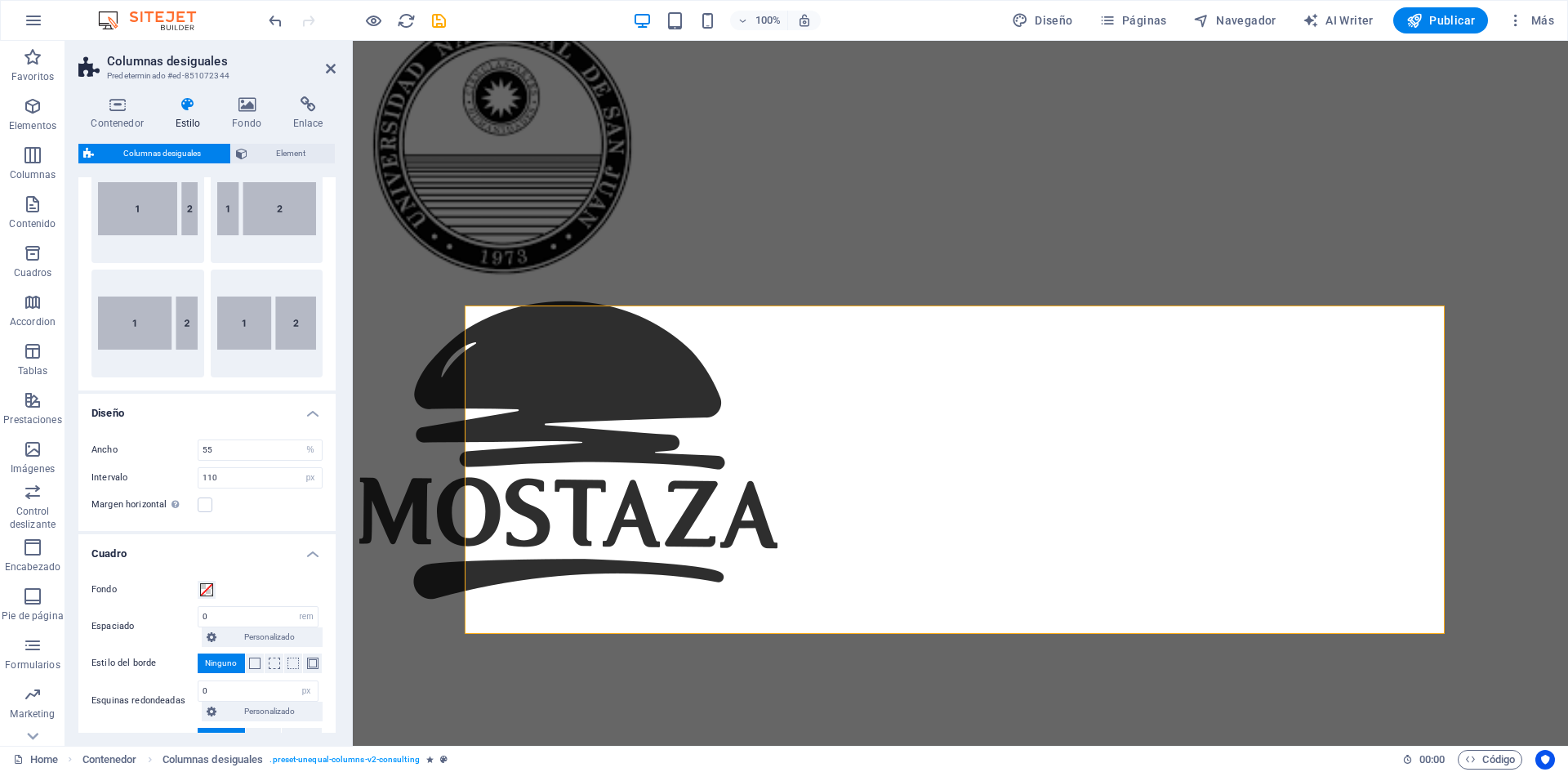
scroll to position [276, 0]
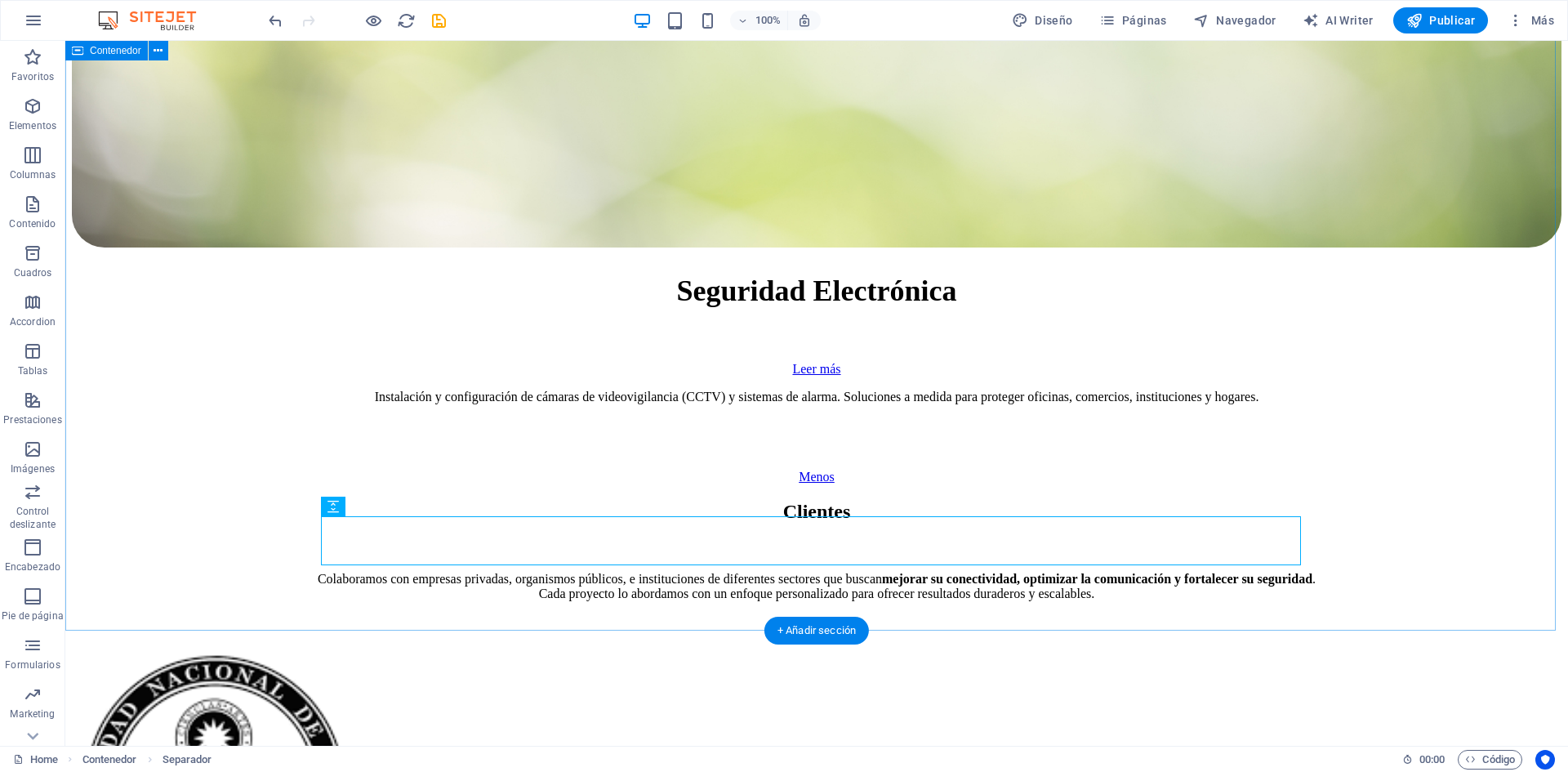
scroll to position [7653, 0]
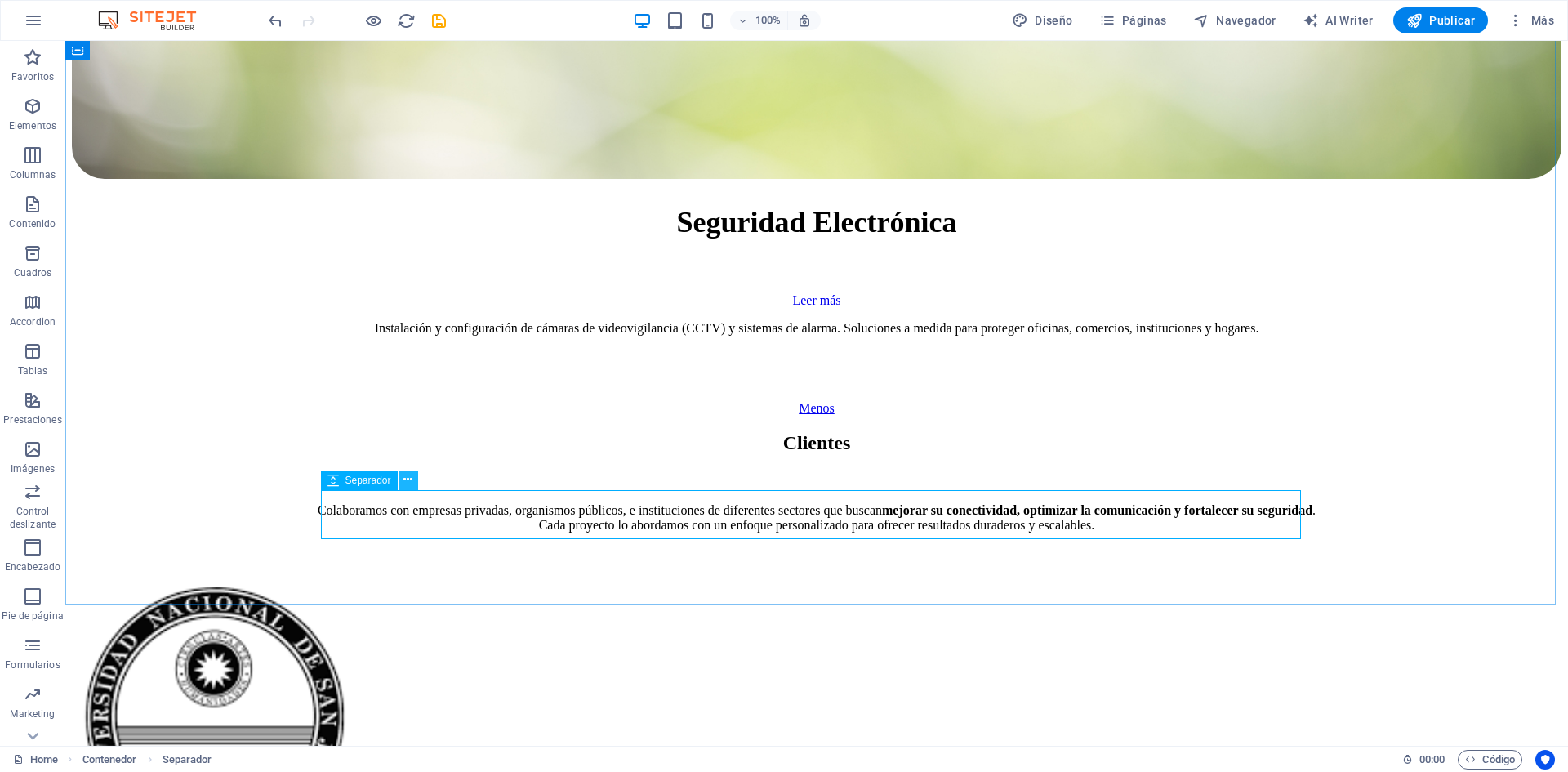
click at [410, 478] on icon at bounding box center [408, 480] width 9 height 17
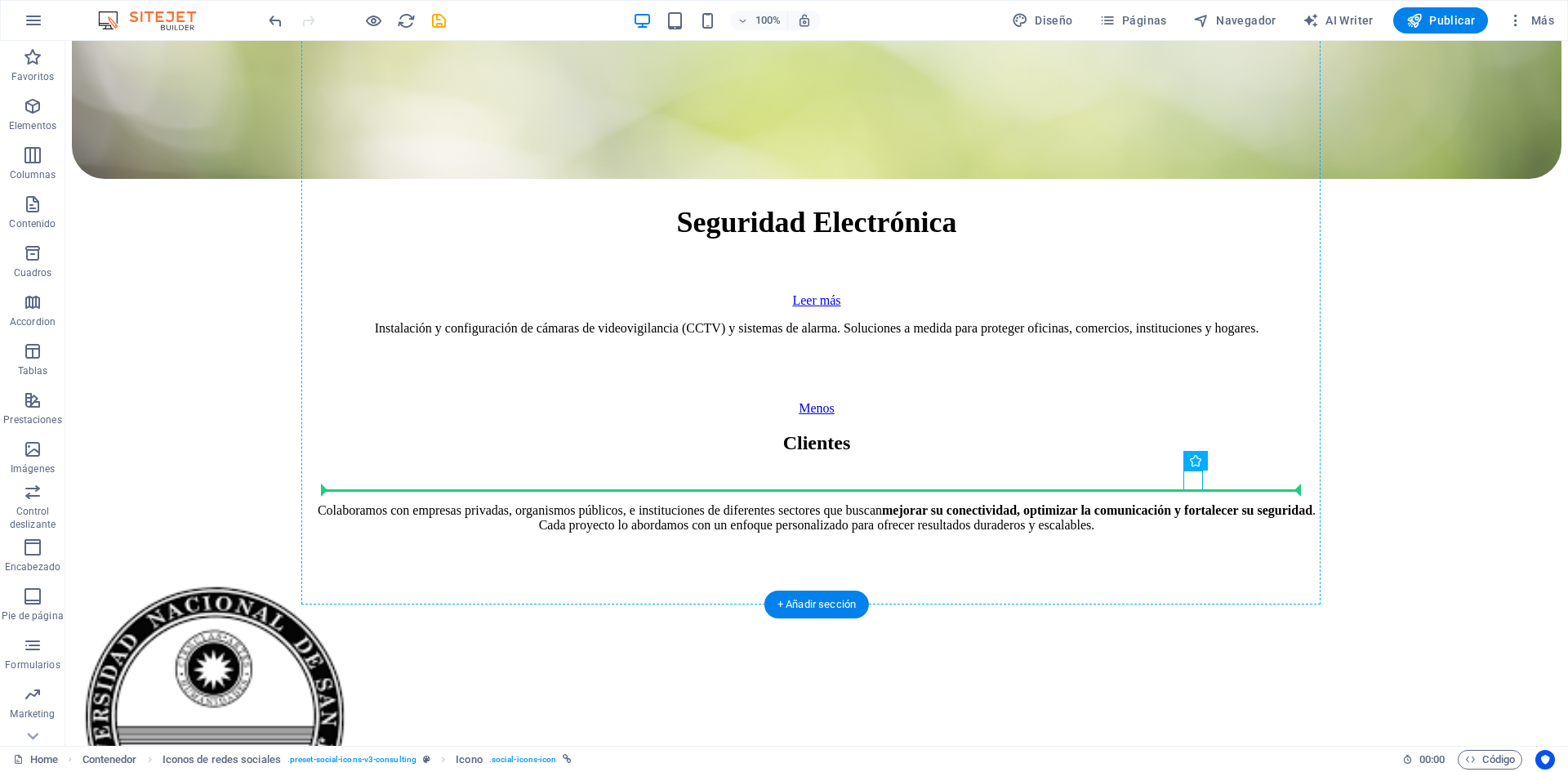
drag, startPoint x: 1051, startPoint y: 481, endPoint x: 809, endPoint y: 491, distance: 242.2
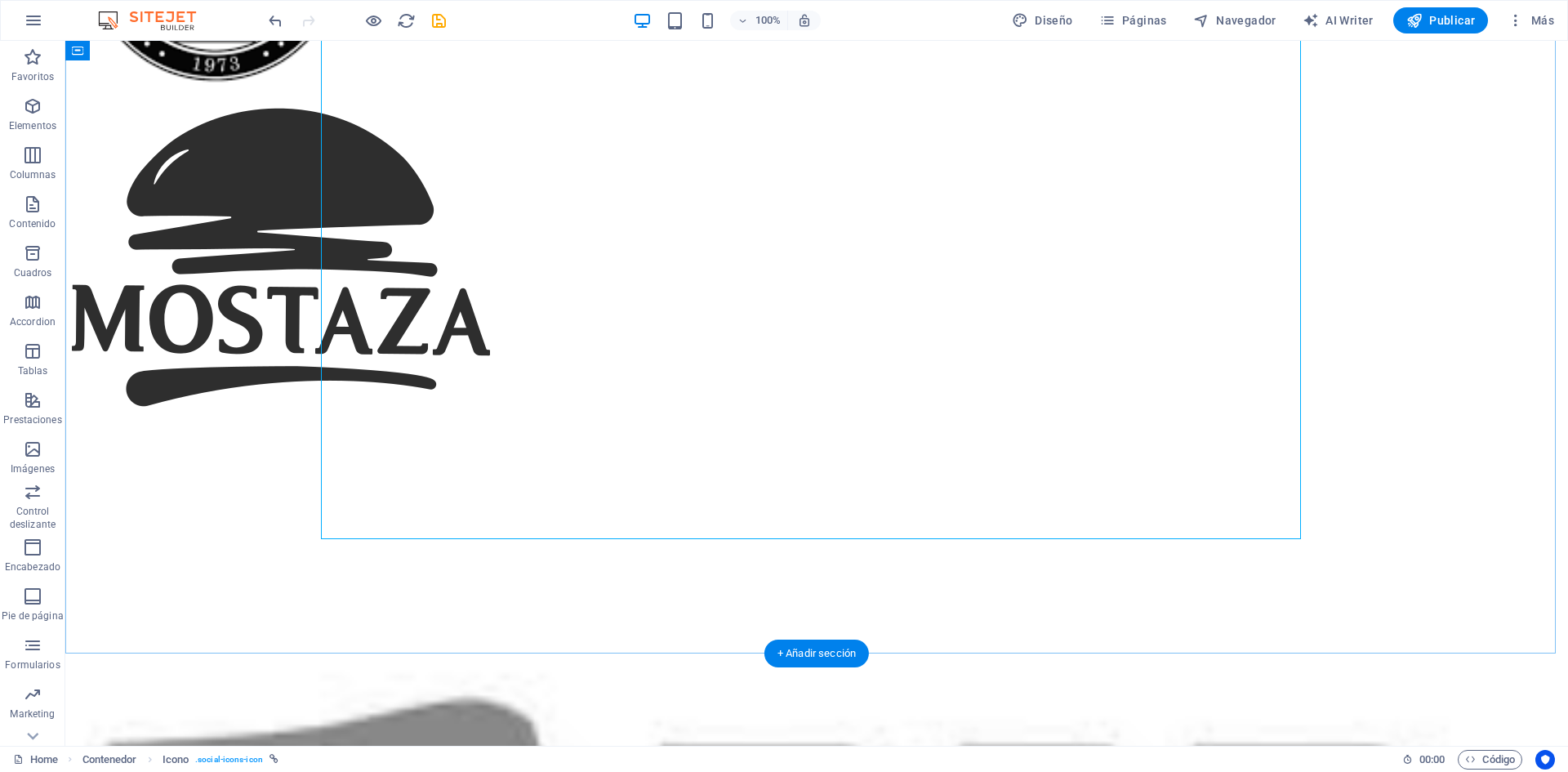
scroll to position [8633, 0]
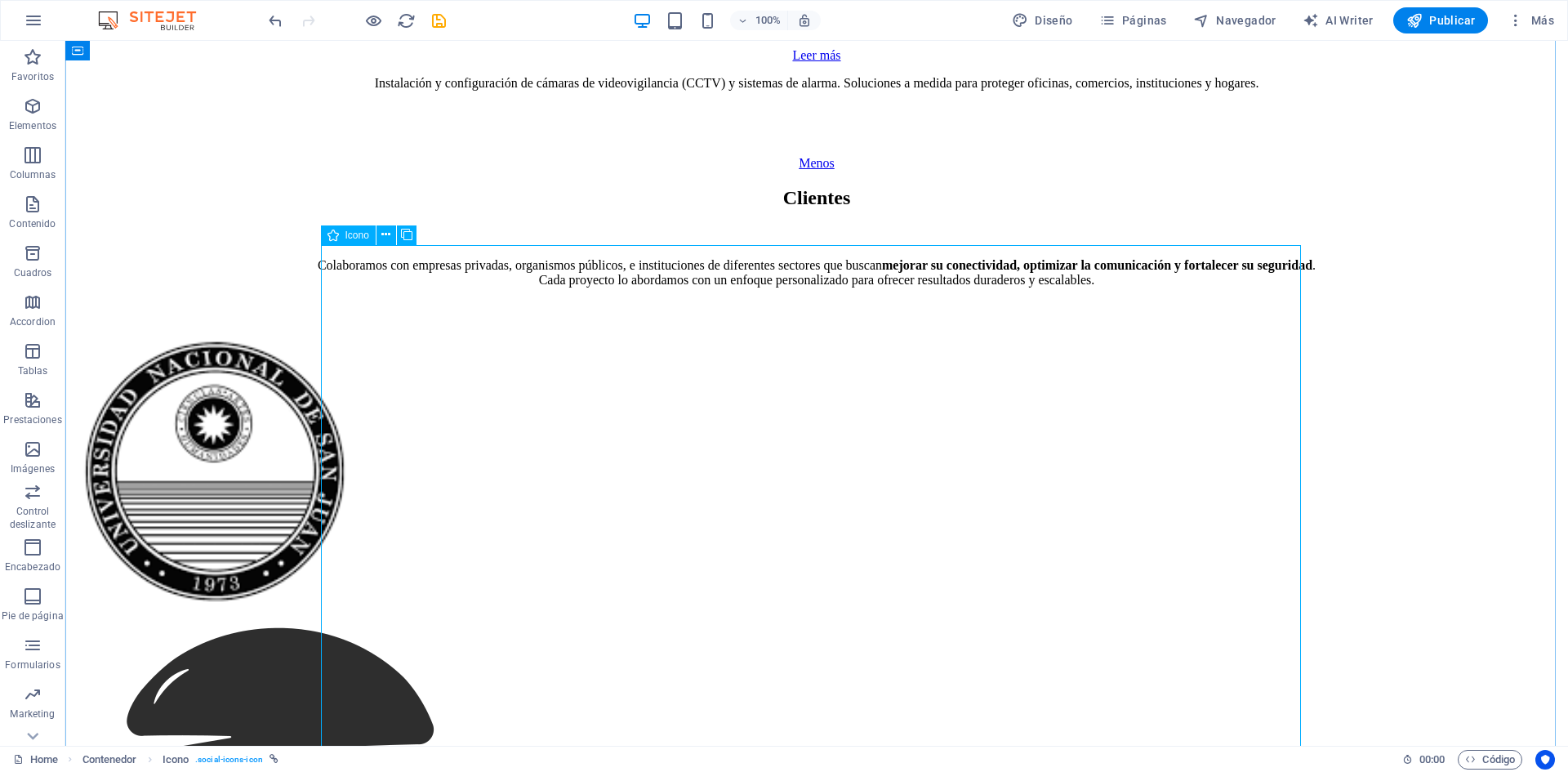
scroll to position [7872, 0]
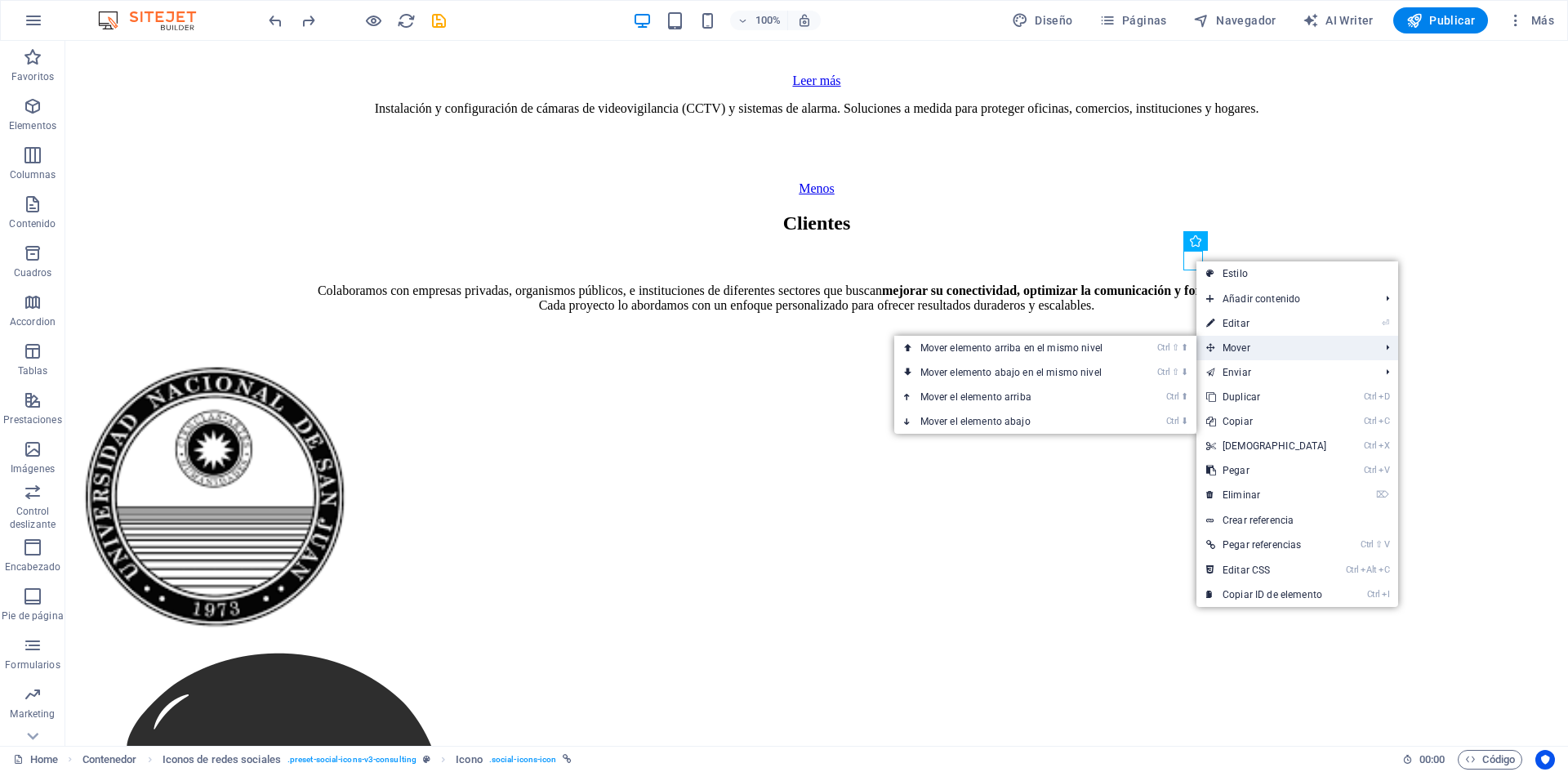
click at [1259, 345] on span "Mover" at bounding box center [1284, 348] width 177 height 24
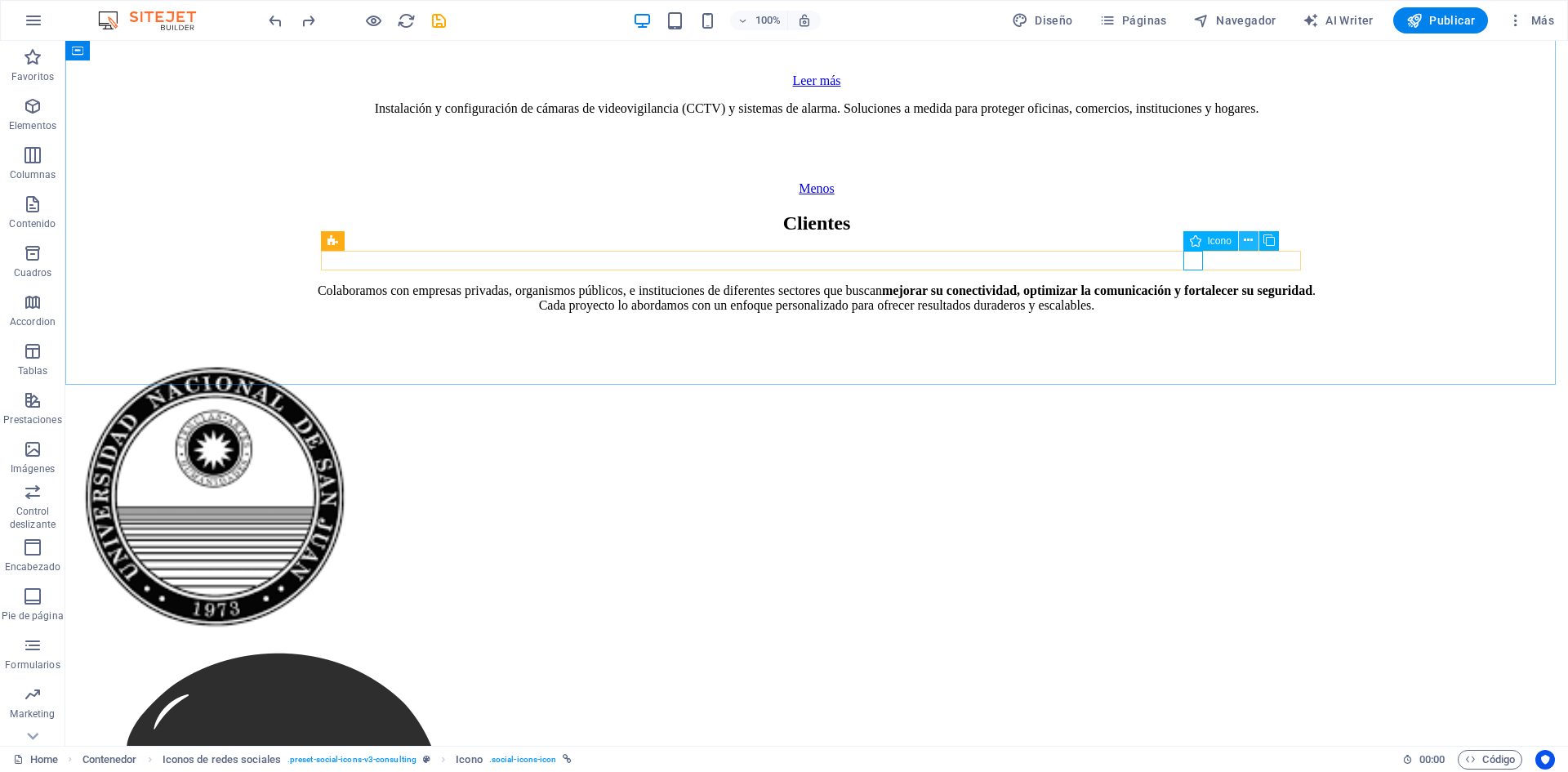
click at [1244, 240] on icon at bounding box center [1248, 240] width 9 height 17
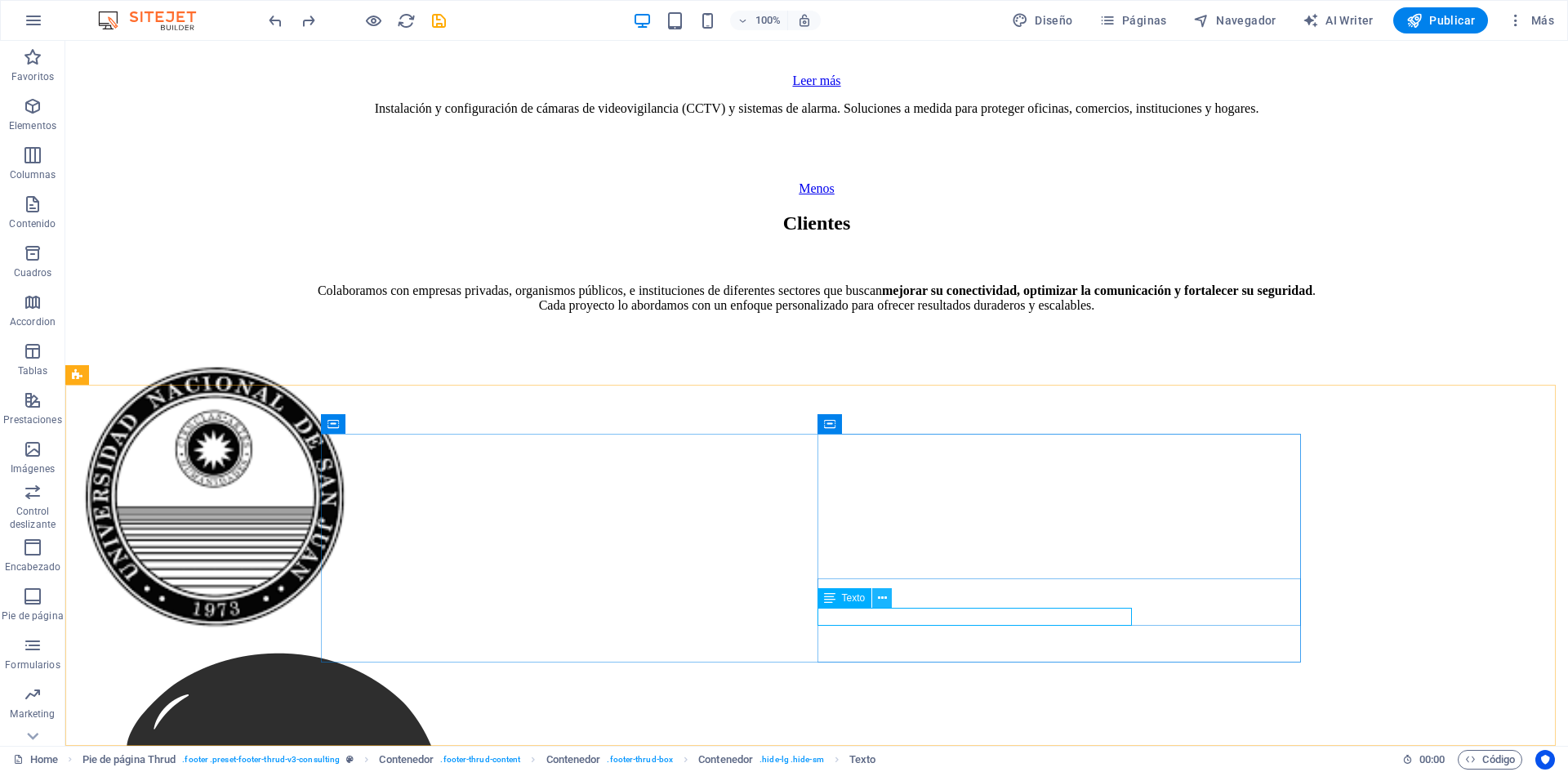
click at [880, 593] on icon at bounding box center [883, 598] width 9 height 17
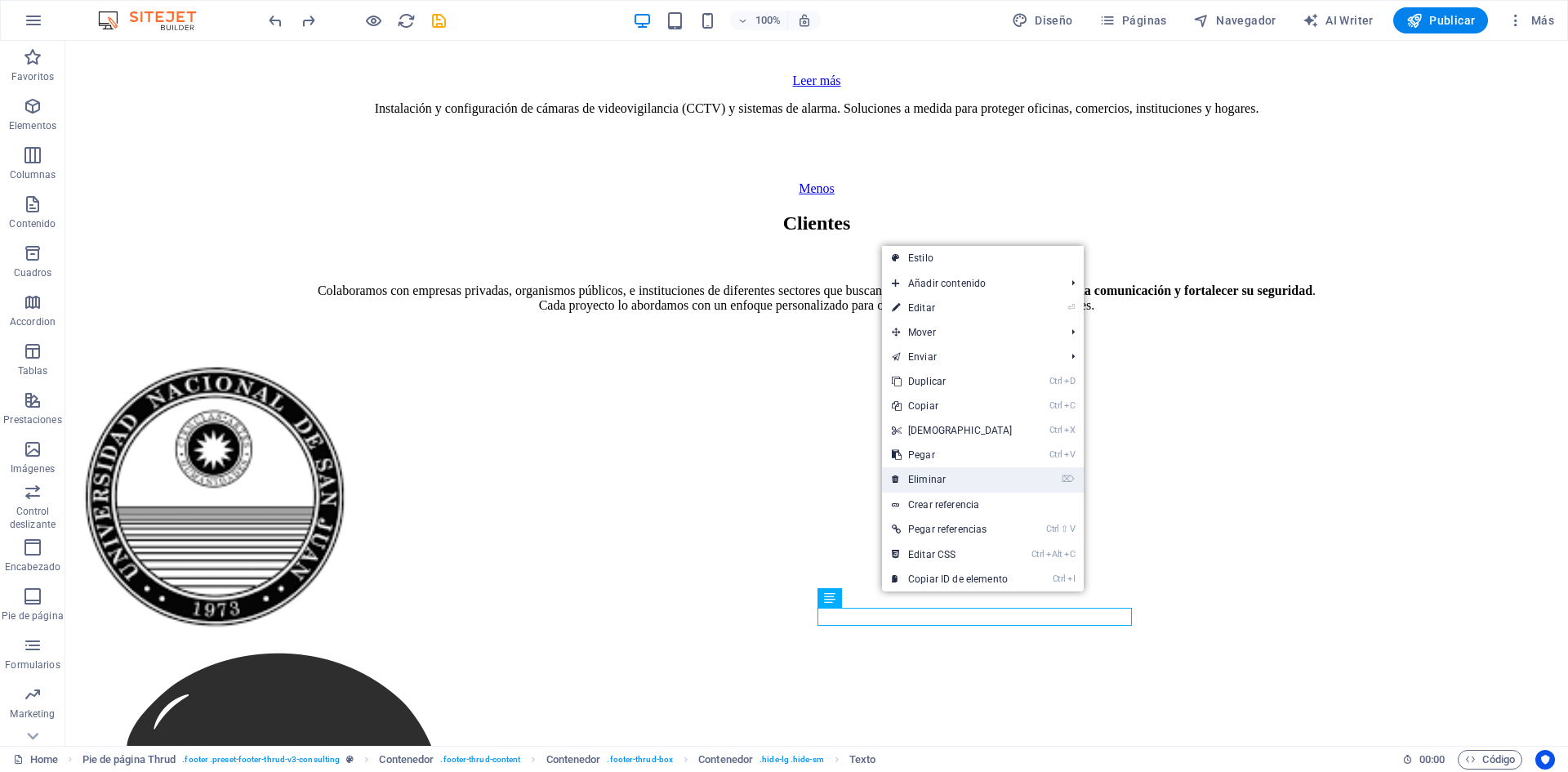
click at [959, 476] on link "⌦ Eliminar" at bounding box center [952, 479] width 141 height 24
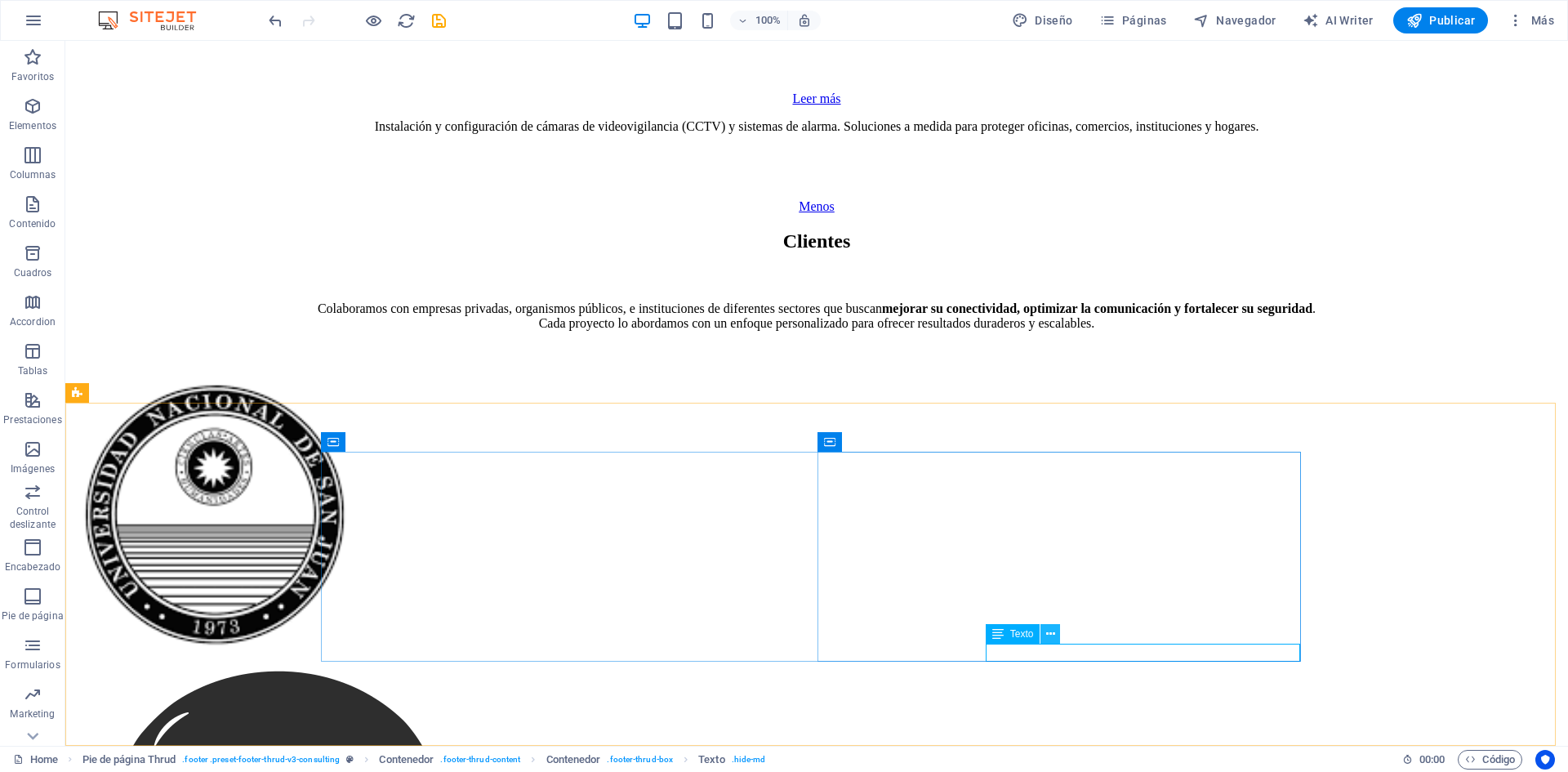
click at [1051, 631] on icon at bounding box center [1051, 634] width 9 height 17
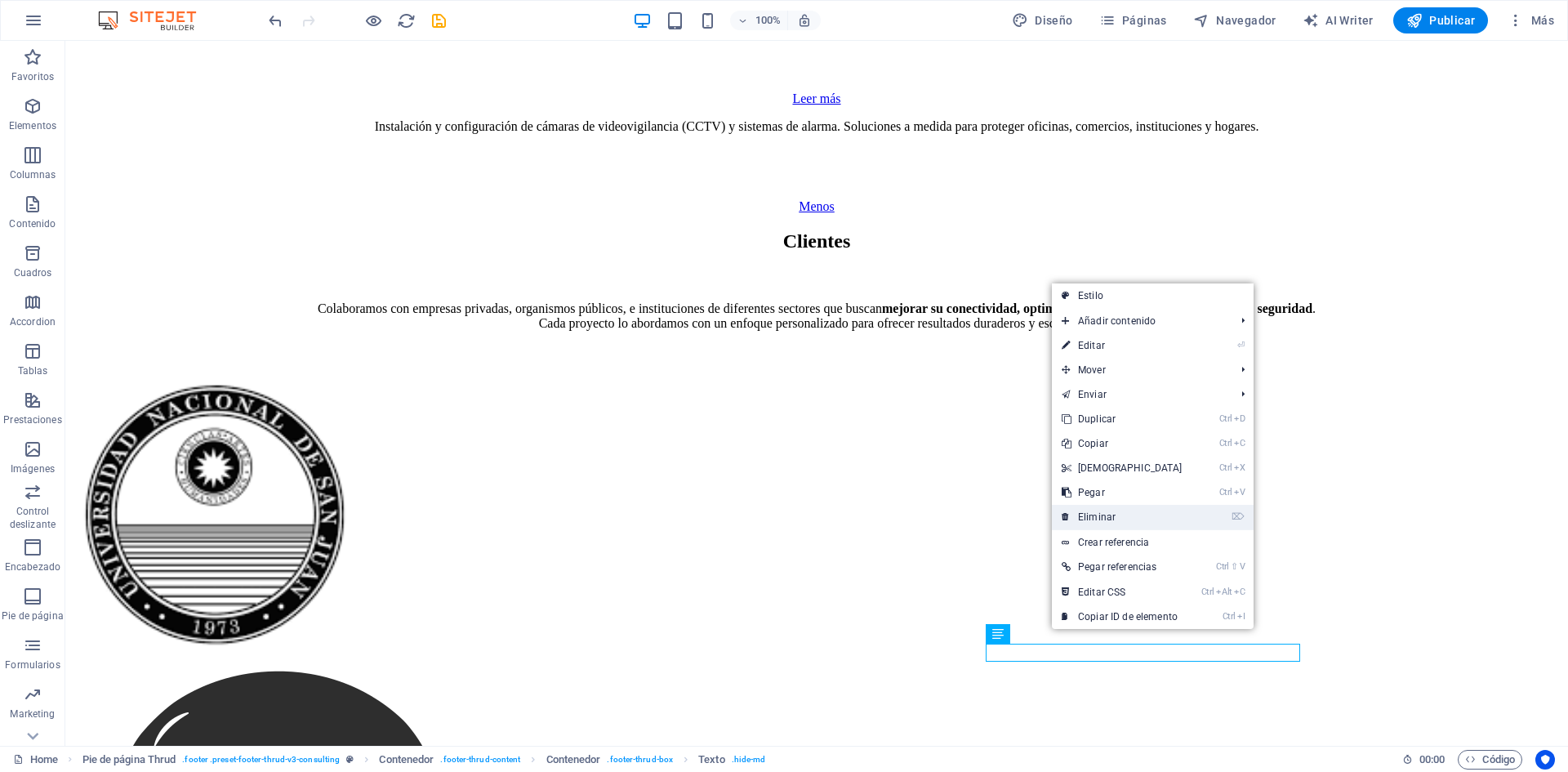
click at [1114, 515] on link "⌦ Eliminar" at bounding box center [1122, 517] width 141 height 24
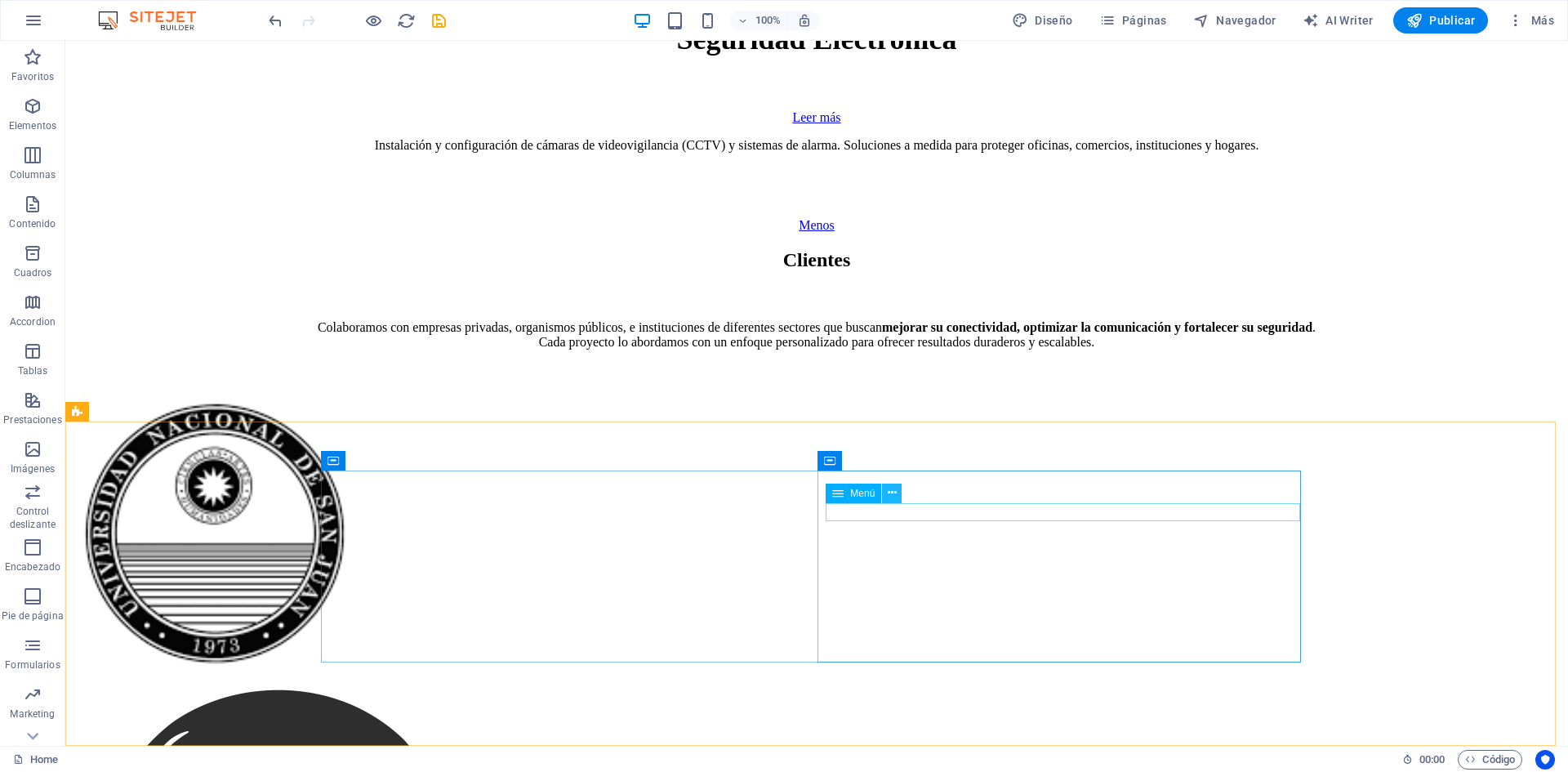
click at [895, 492] on icon at bounding box center [892, 492] width 9 height 17
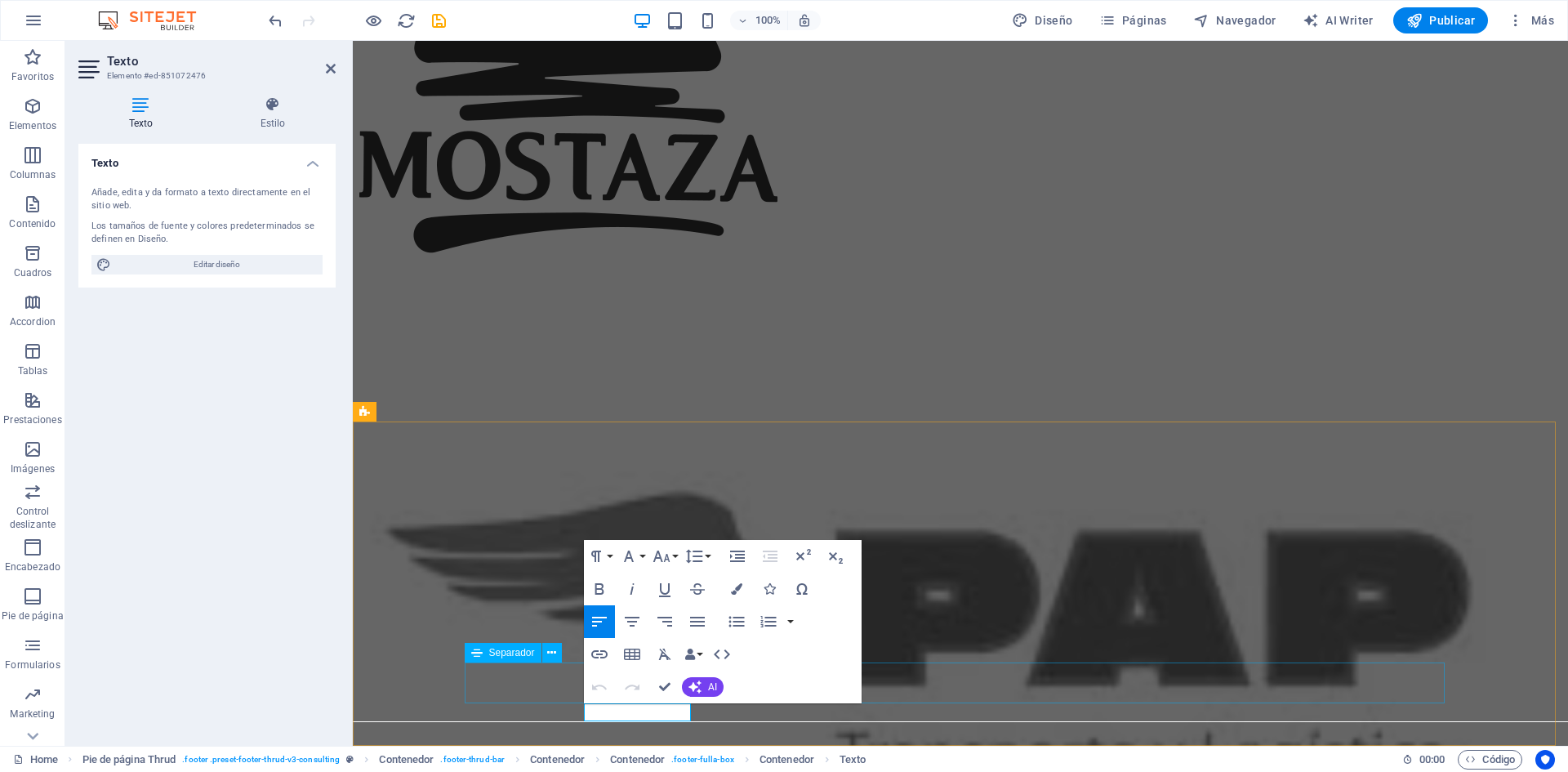
drag, startPoint x: 594, startPoint y: 711, endPoint x: 1188, endPoint y: 740, distance: 594.7
drag, startPoint x: 625, startPoint y: 711, endPoint x: 606, endPoint y: 711, distance: 19.0
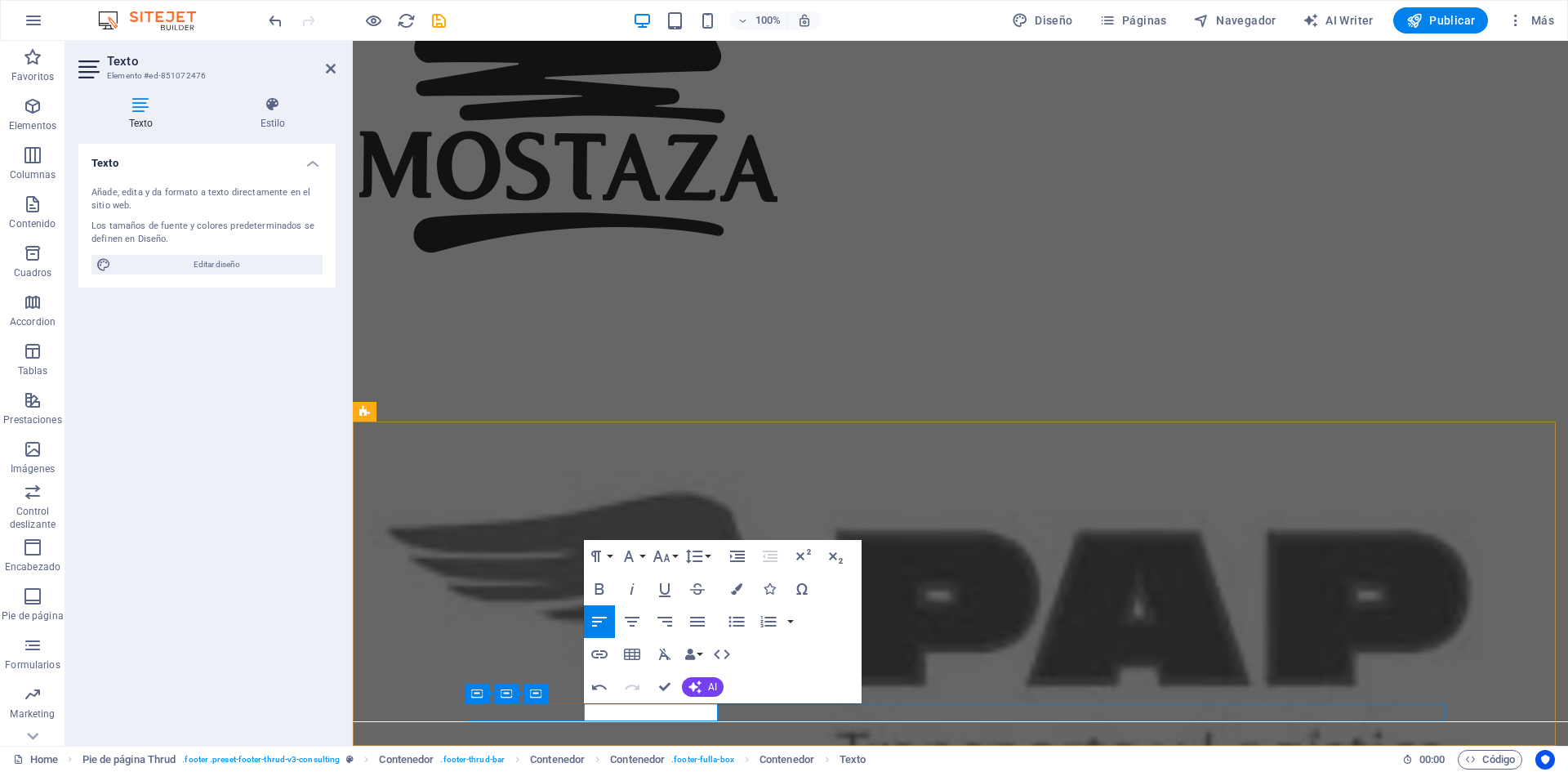
drag, startPoint x: 630, startPoint y: 713, endPoint x: 621, endPoint y: 713, distance: 9.0
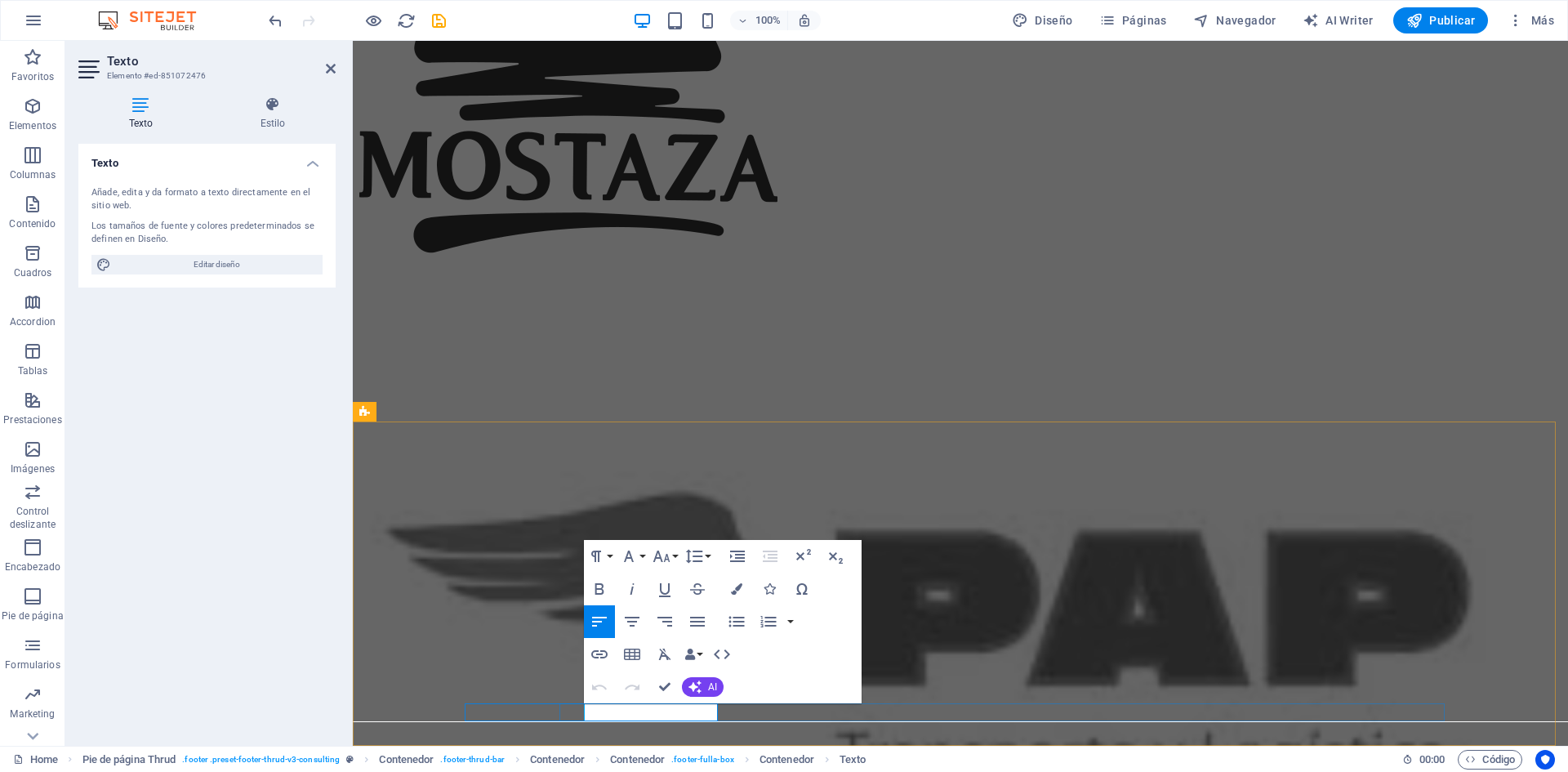
drag, startPoint x: 631, startPoint y: 711, endPoint x: 625, endPoint y: 717, distance: 8.5
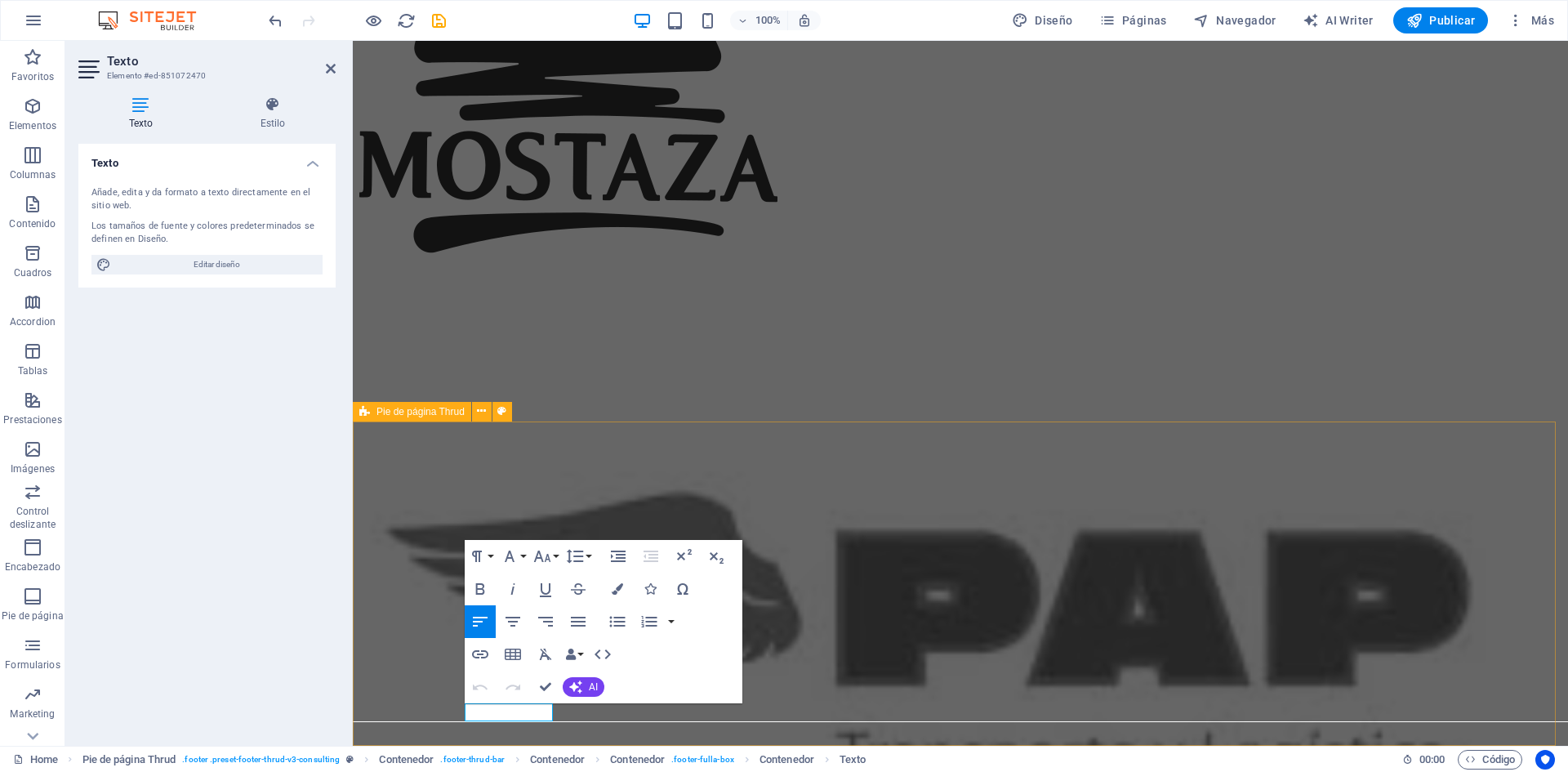
drag, startPoint x: 552, startPoint y: 713, endPoint x: 457, endPoint y: 710, distance: 95.0
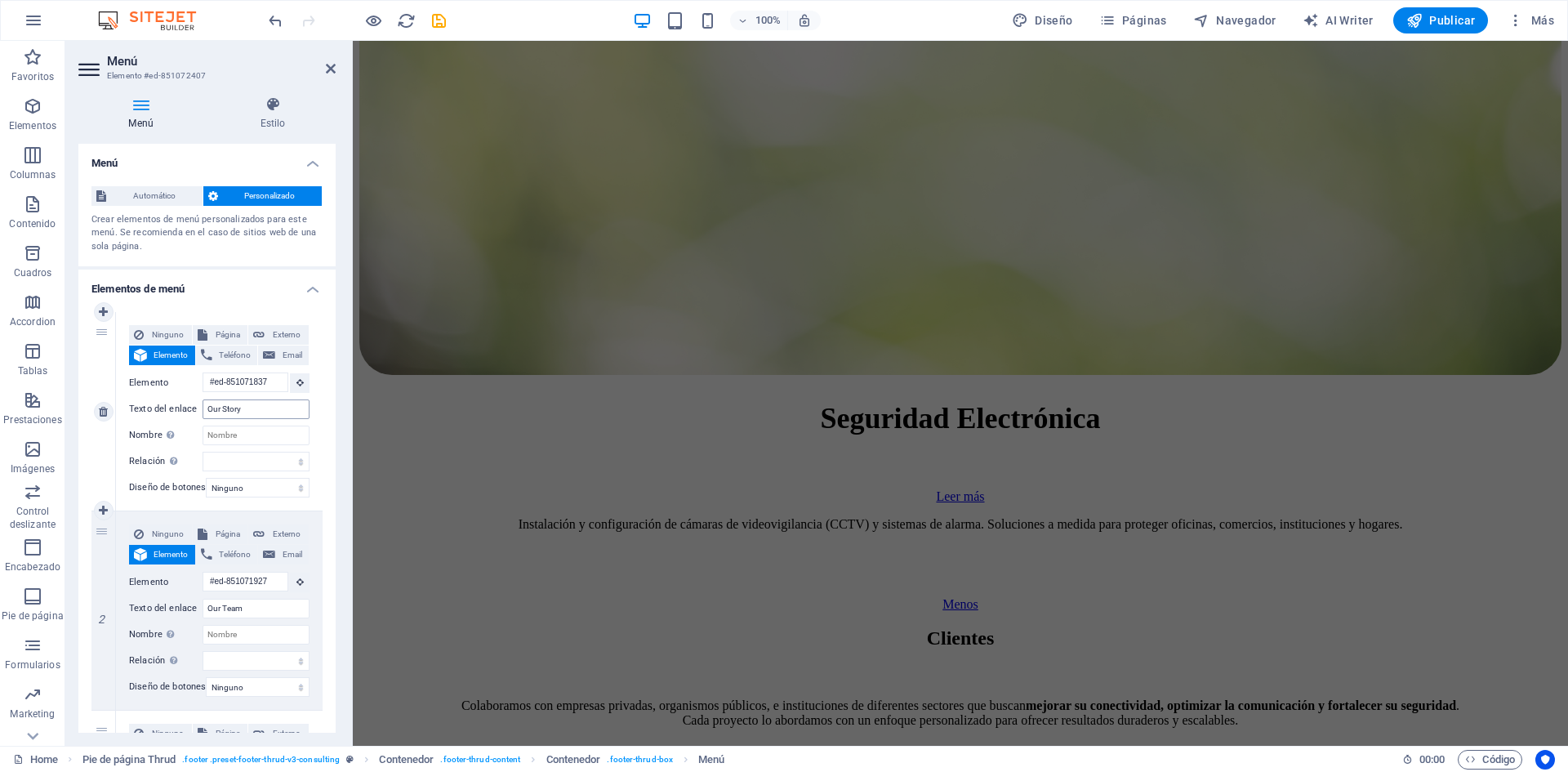
scroll to position [7312, 0]
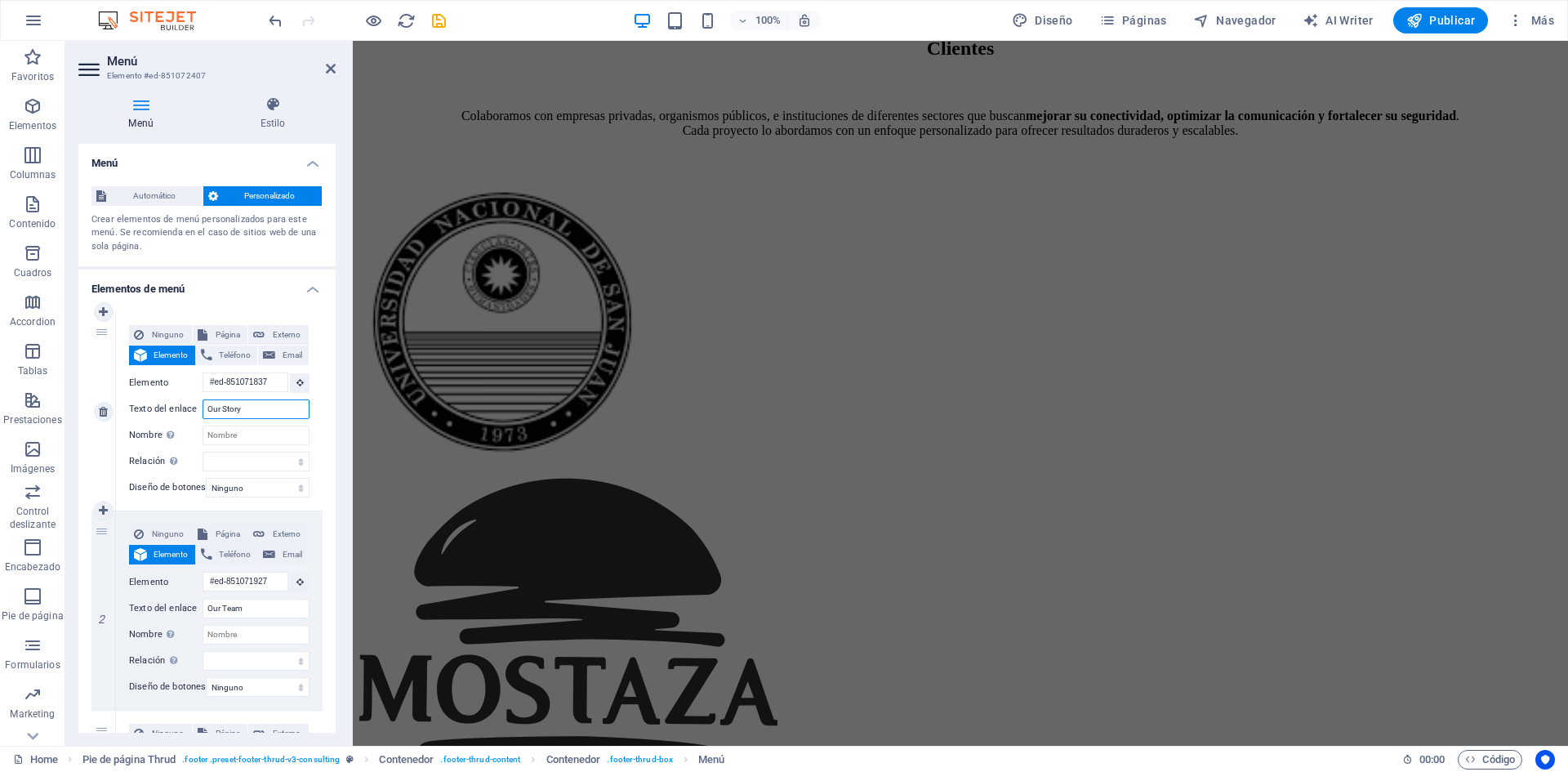
drag, startPoint x: 252, startPoint y: 408, endPoint x: 226, endPoint y: 413, distance: 26.5
click at [181, 406] on div "Texto del enlace Our Story" at bounding box center [219, 409] width 181 height 20
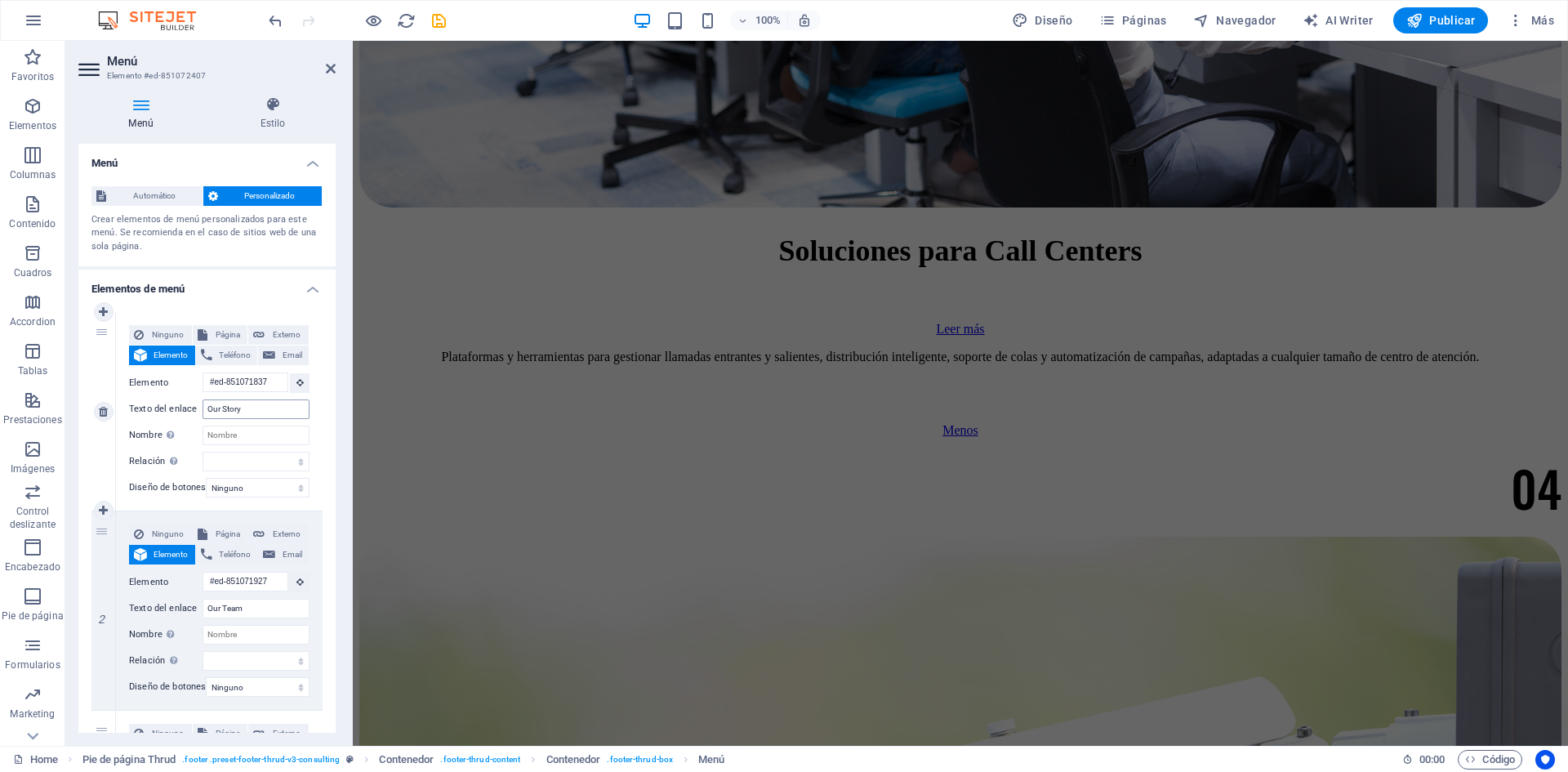
scroll to position [6755, 0]
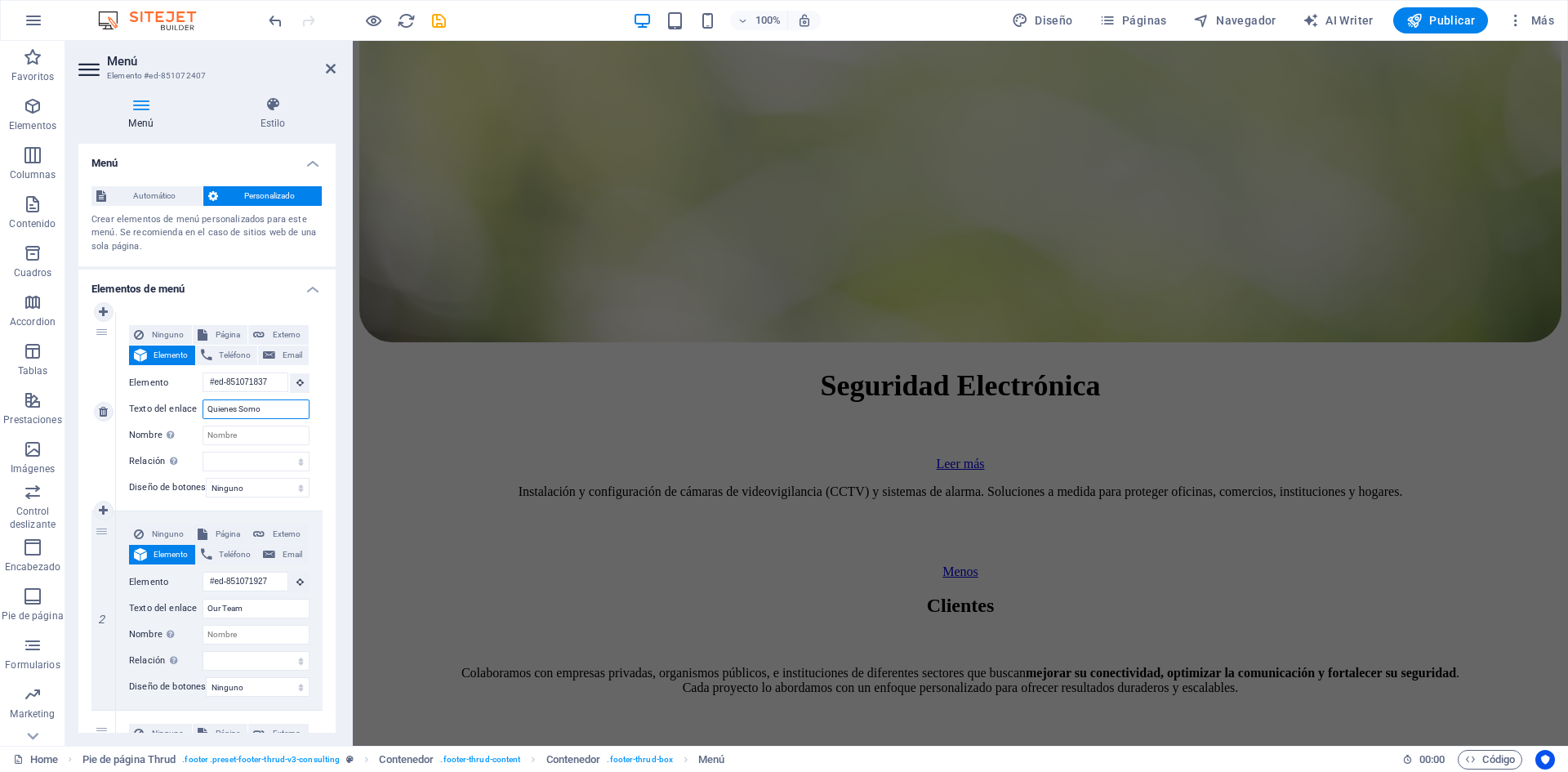
type input "Quienes Somos"
select select
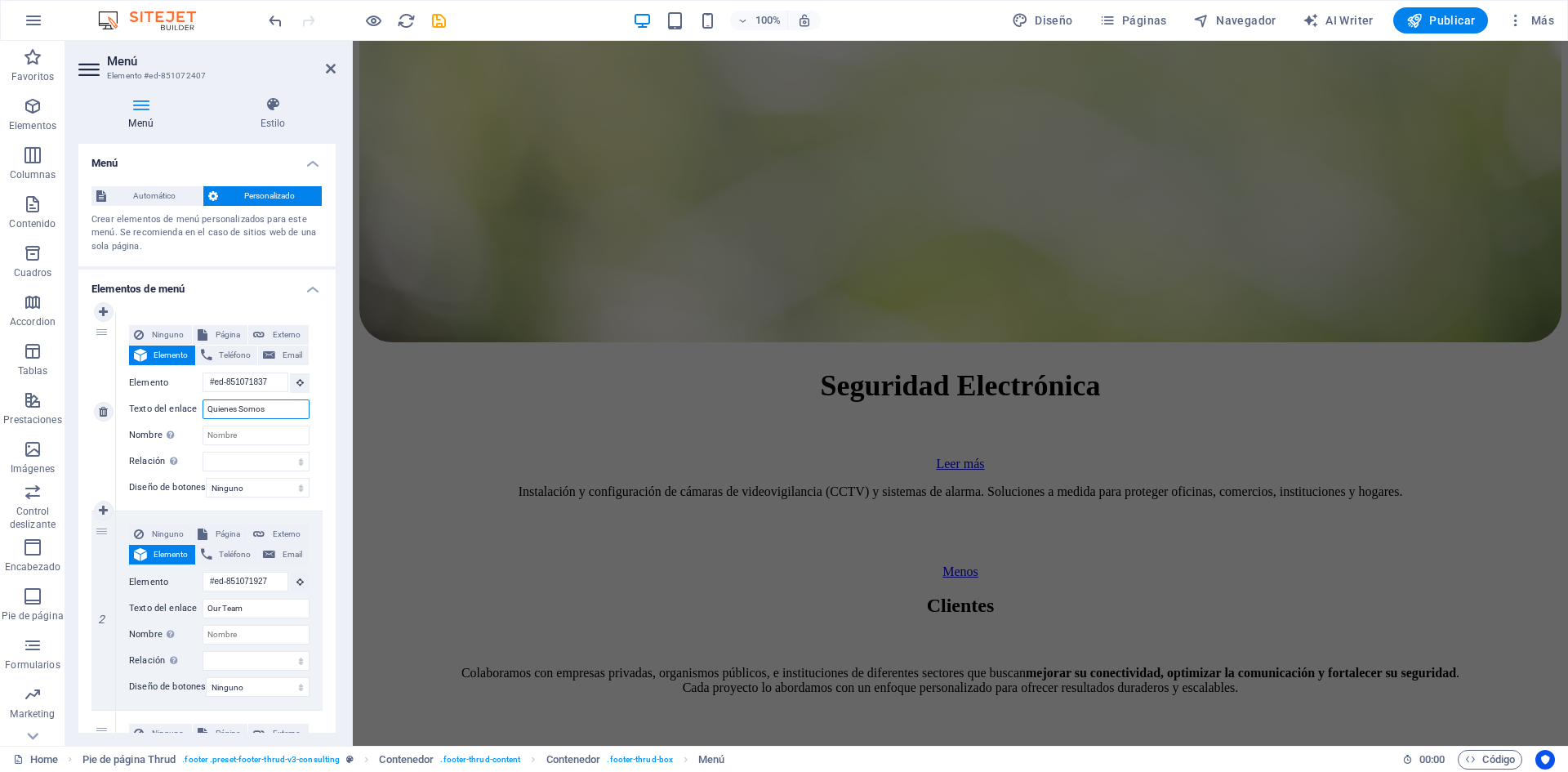
select select
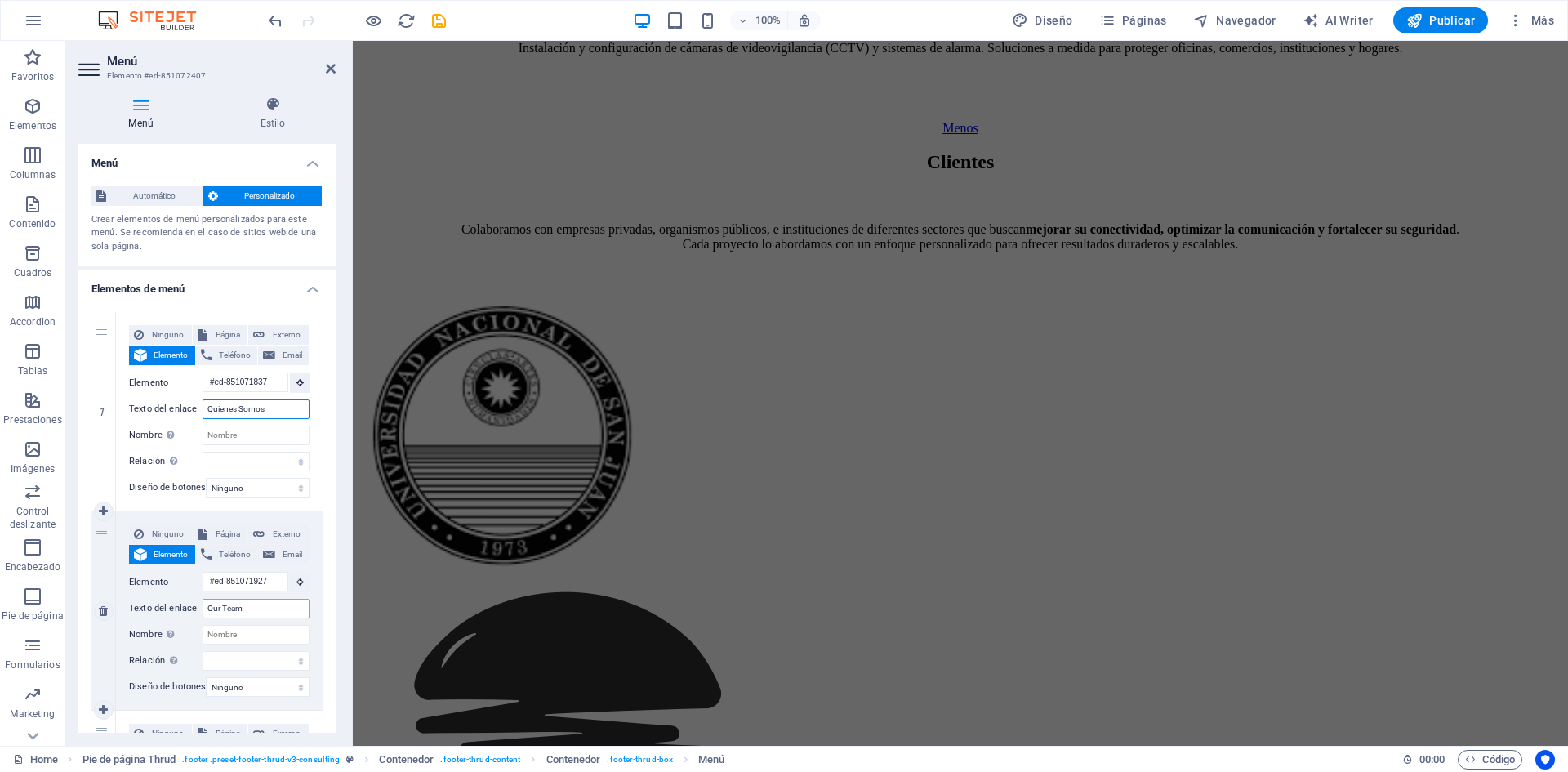
scroll to position [7781, 0]
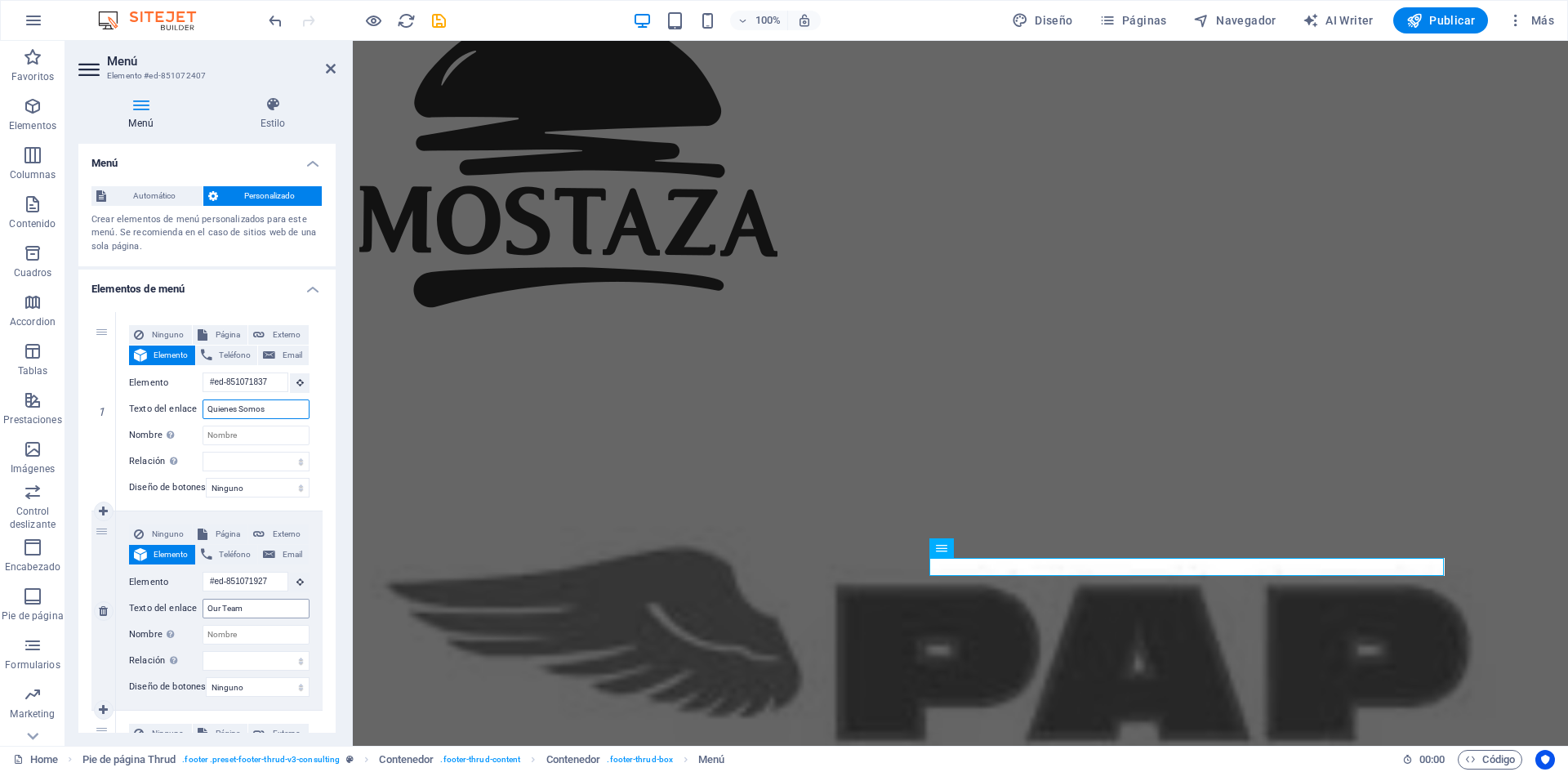
type input "Quienes Somos"
drag, startPoint x: 254, startPoint y: 614, endPoint x: 159, endPoint y: 616, distance: 95.0
click at [159, 616] on div "Texto del enlace Our Team" at bounding box center [219, 609] width 181 height 20
type input "s"
select select
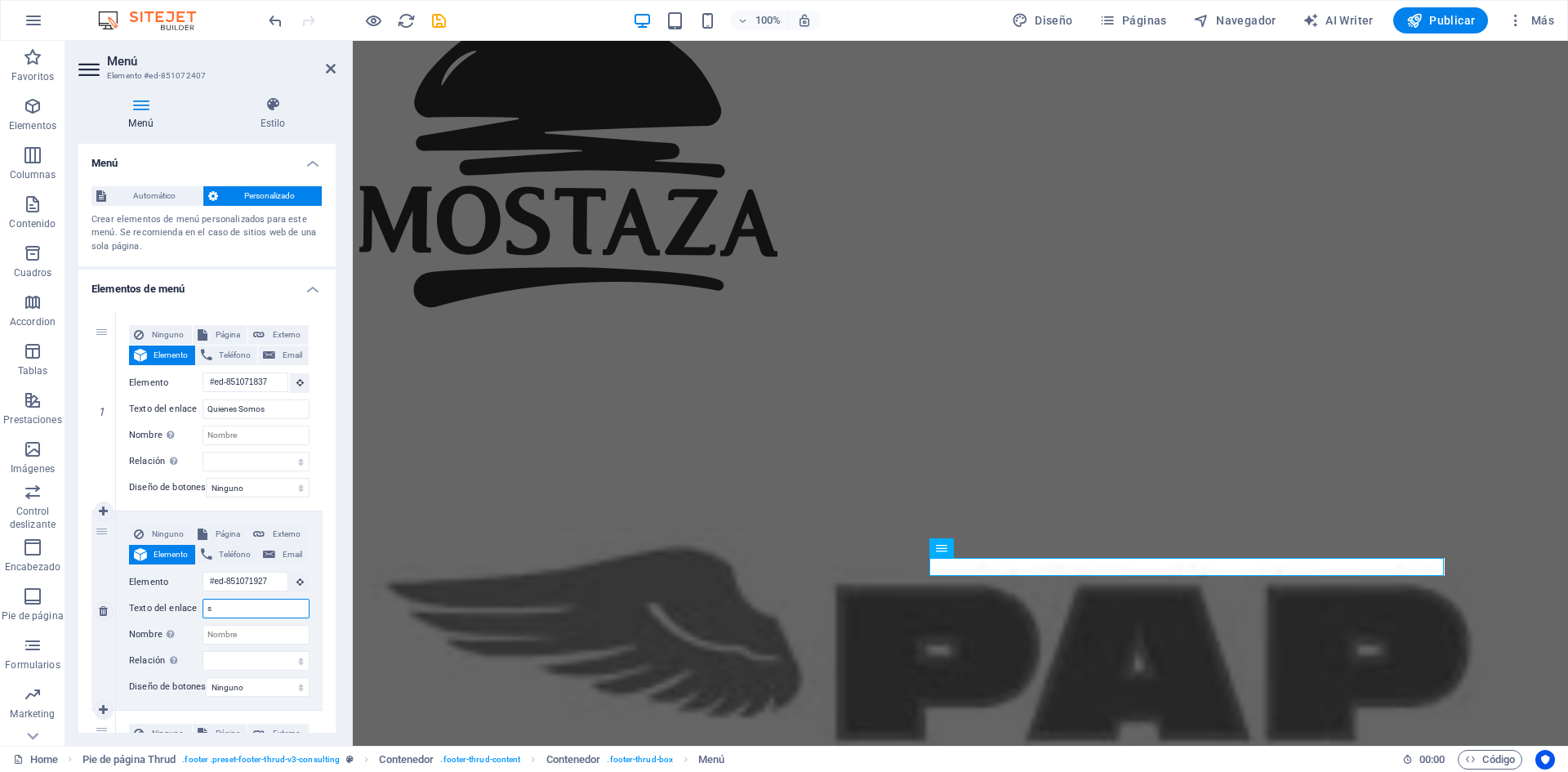
select select
type input "Servicios"
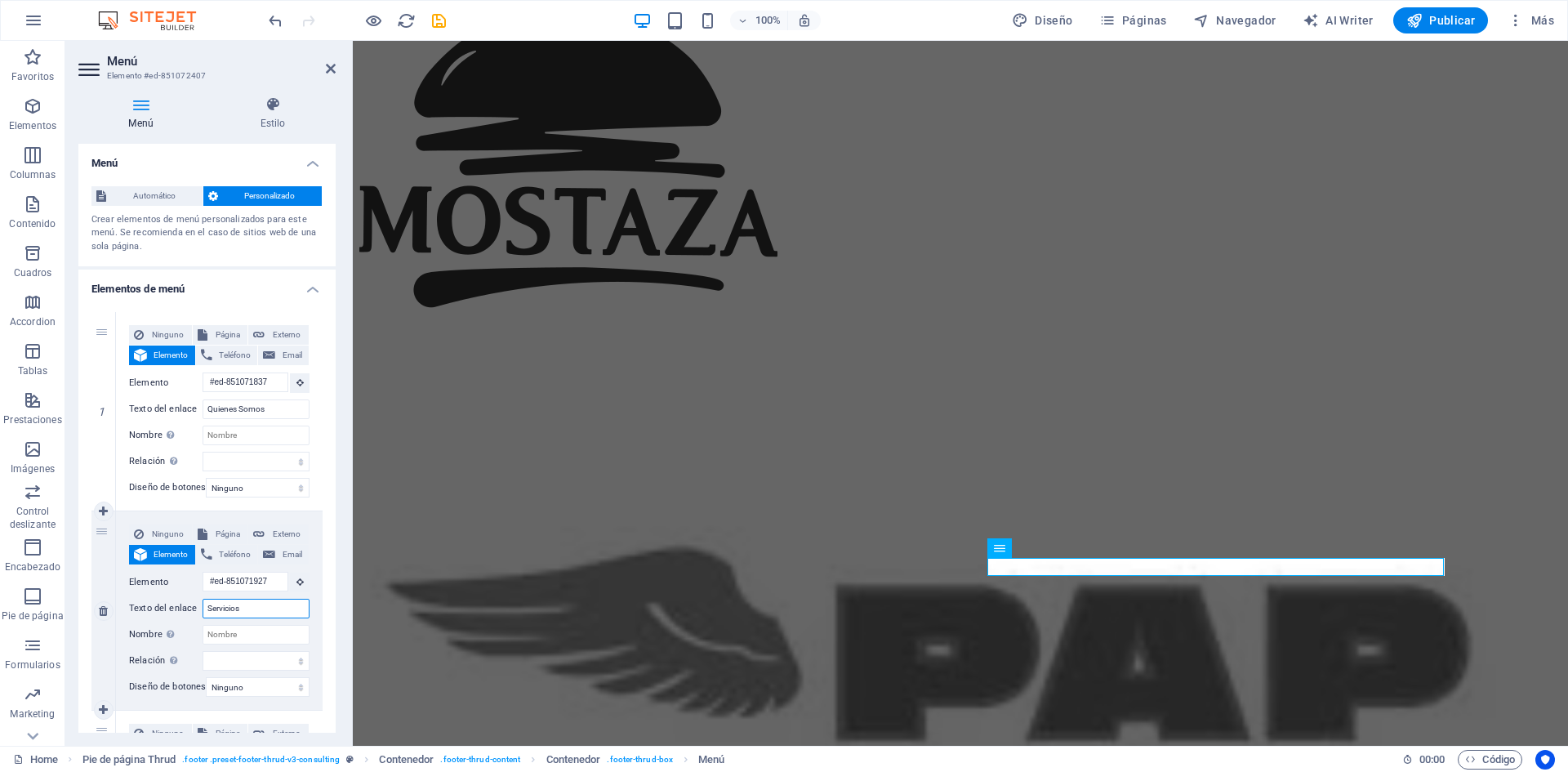
select select
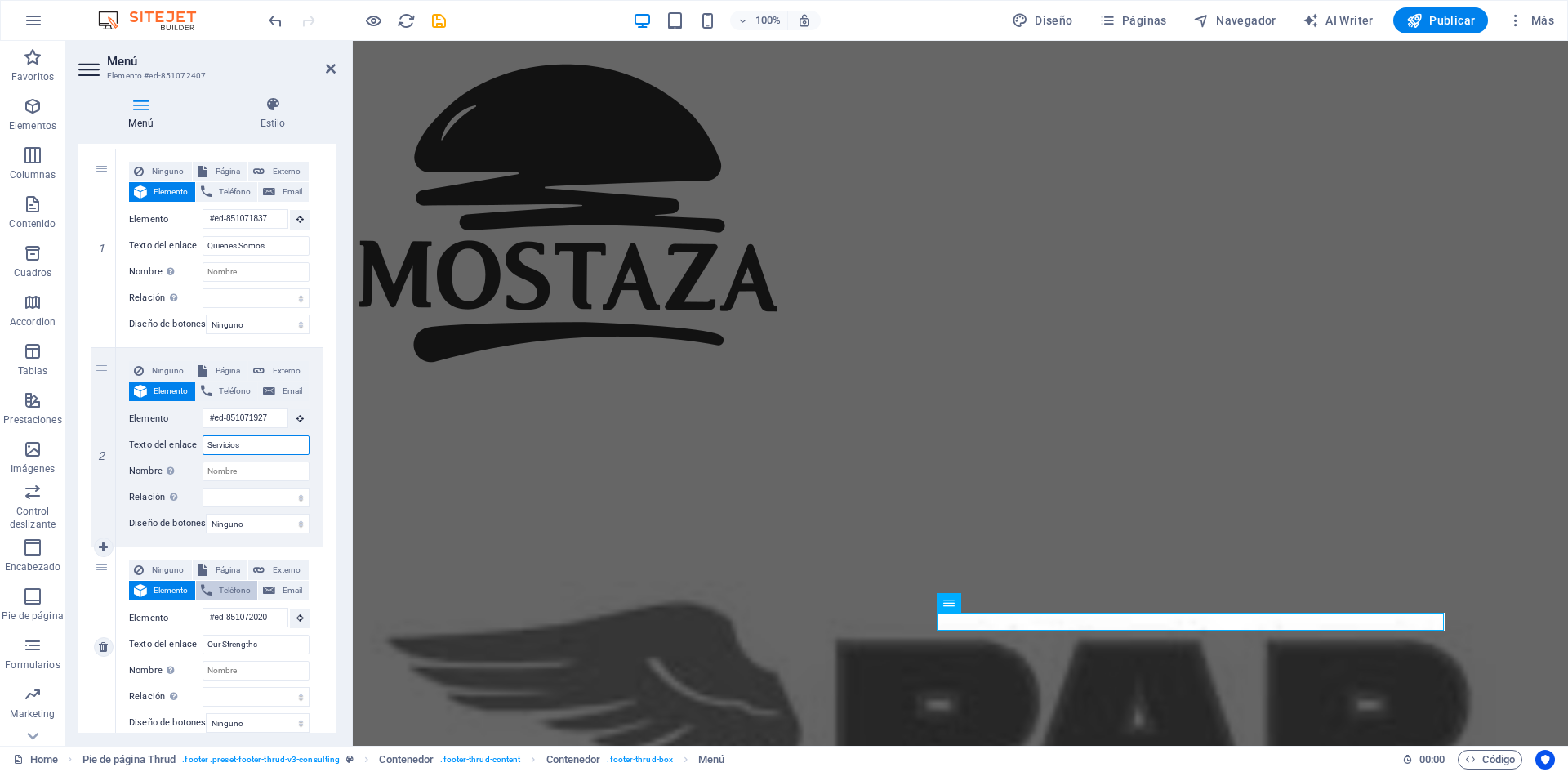
scroll to position [245, 0]
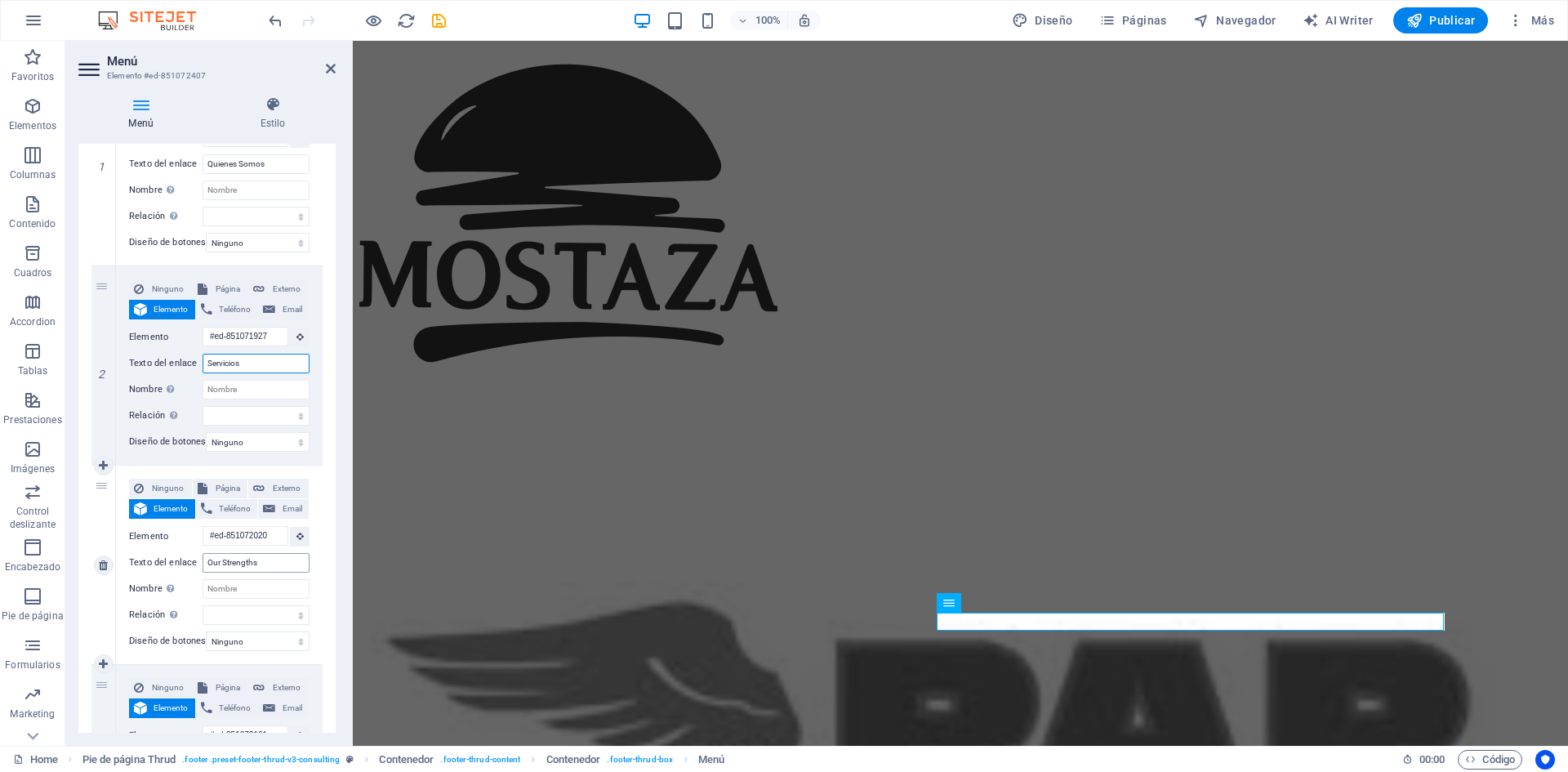
type input "Servicios"
drag, startPoint x: 270, startPoint y: 560, endPoint x: 157, endPoint y: 558, distance: 113.0
click at [157, 558] on div "Texto del enlace Our Strengths" at bounding box center [219, 563] width 181 height 20
type input "C"
select select
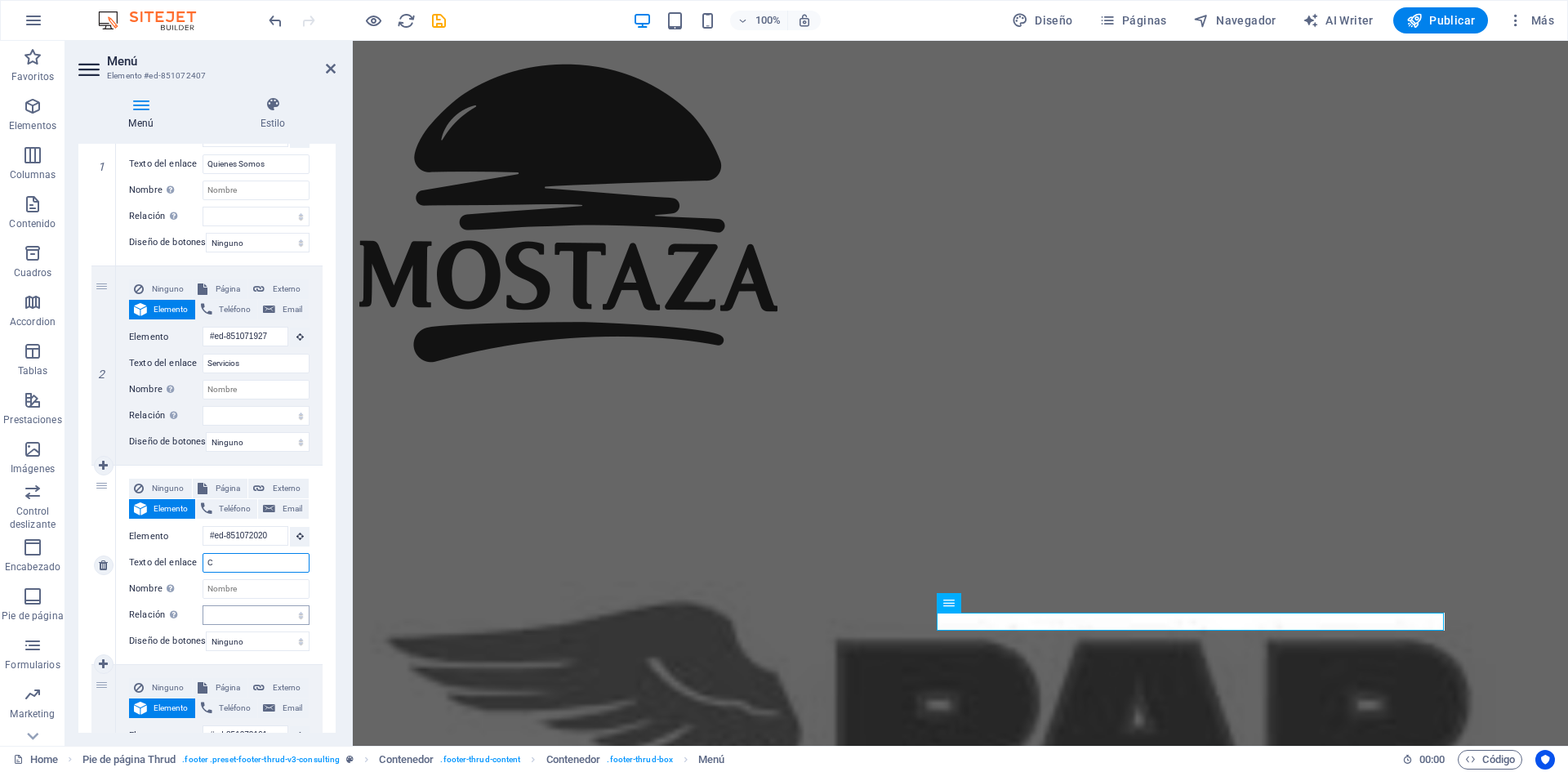
select select
type input "Clientes"
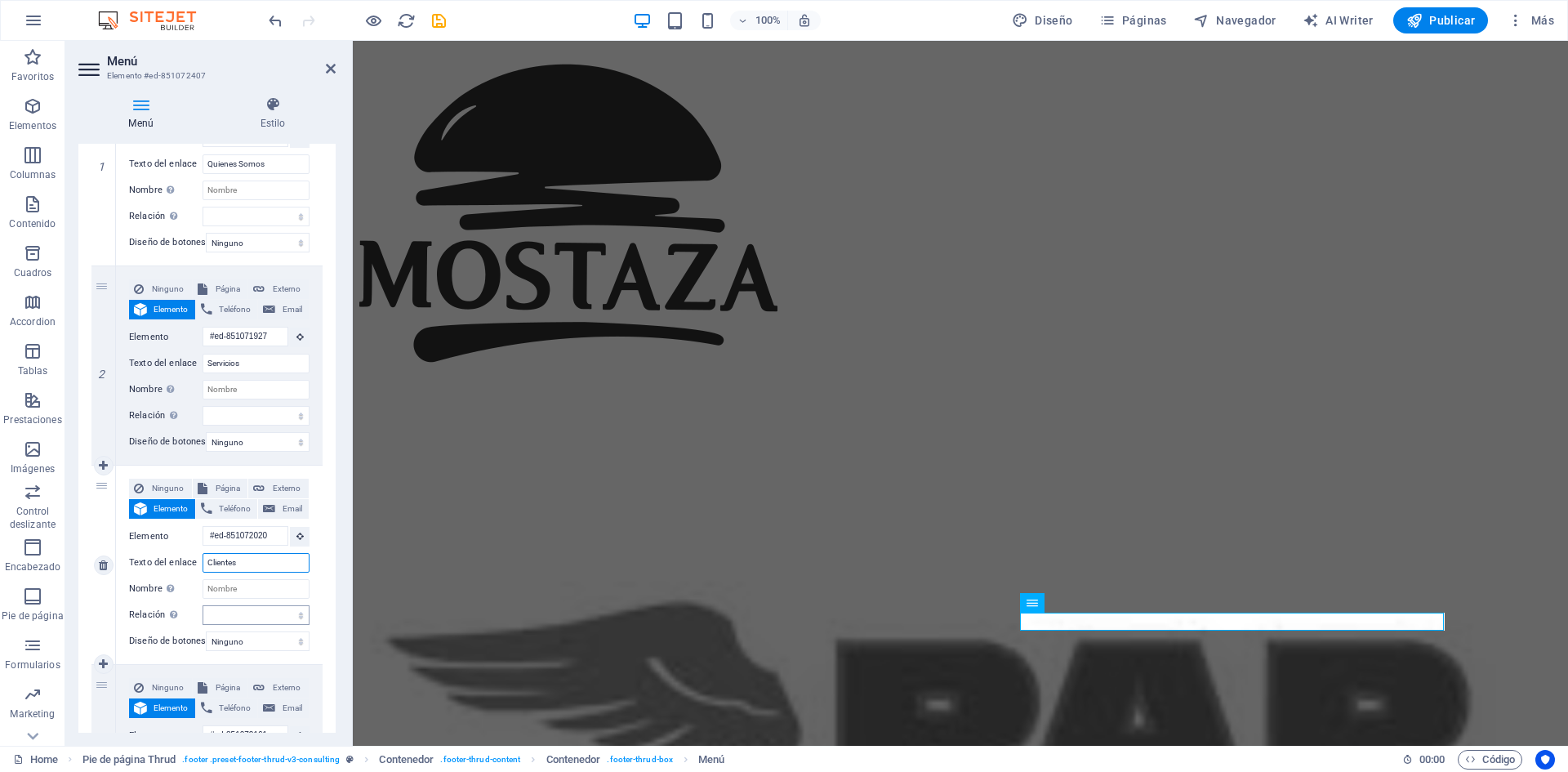
select select
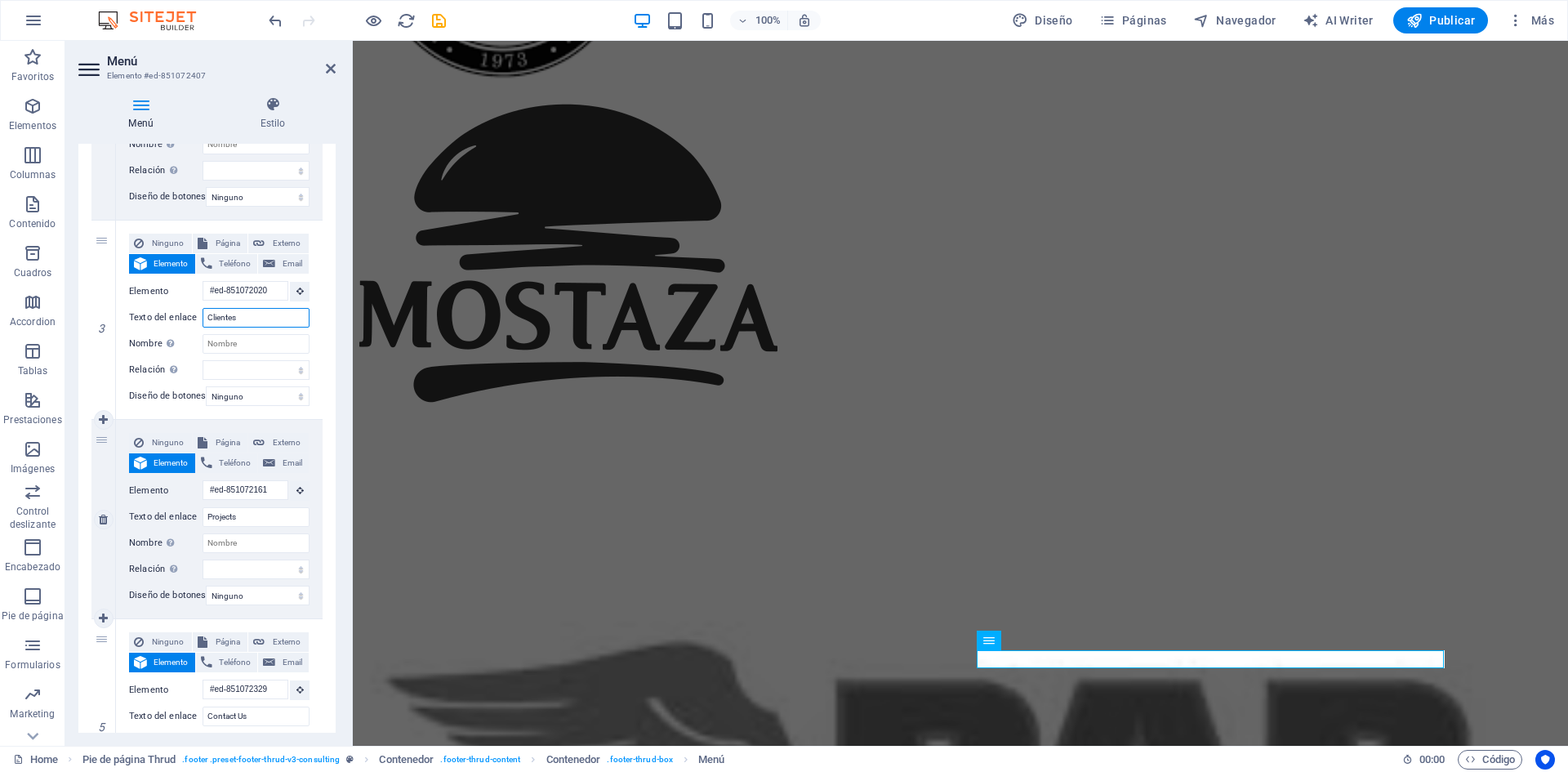
scroll to position [7672, 0]
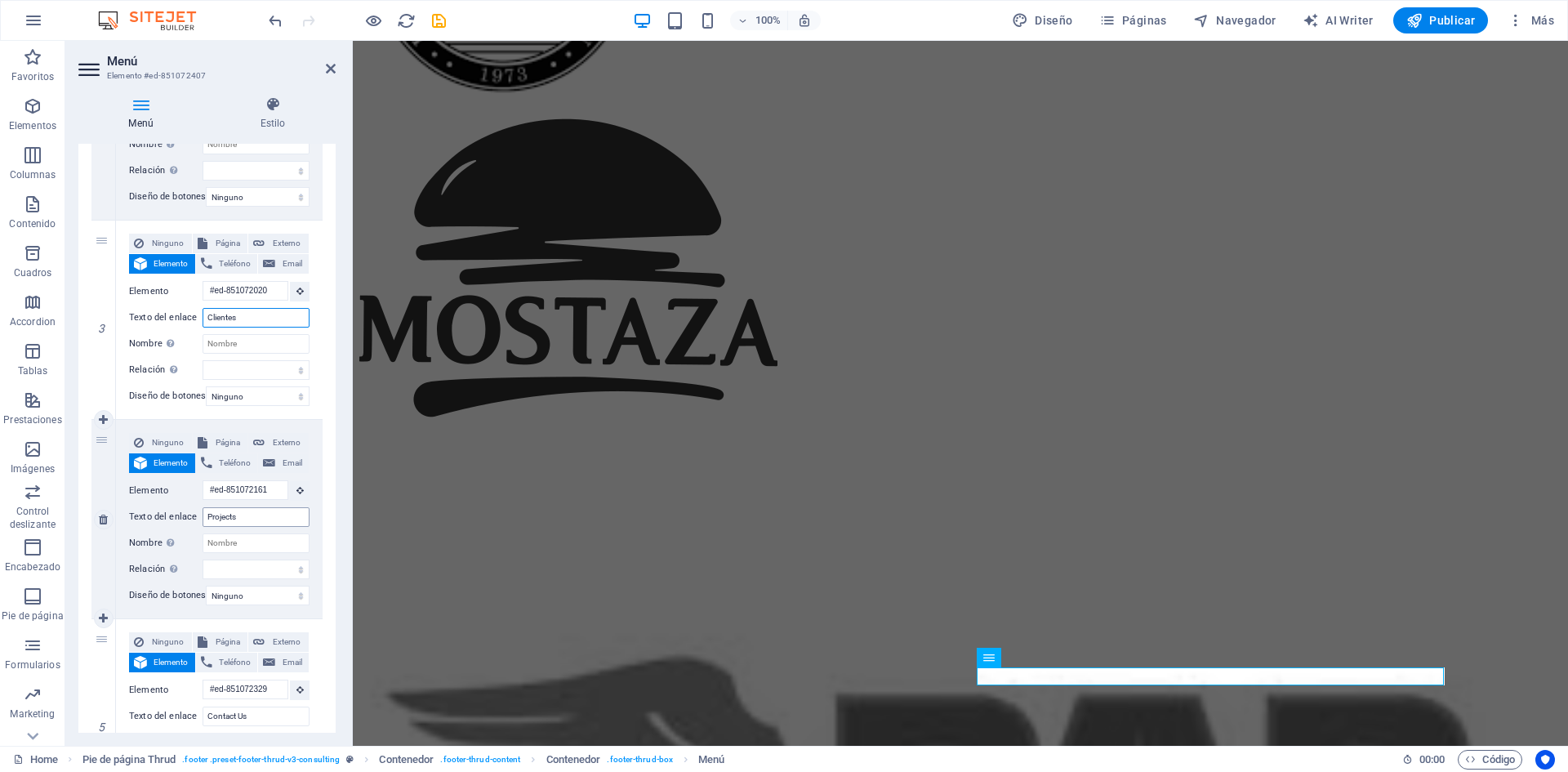
type input "Clientes"
drag, startPoint x: 253, startPoint y: 517, endPoint x: 146, endPoint y: 515, distance: 107.0
click at [146, 515] on div "Texto del enlace Projects" at bounding box center [219, 517] width 181 height 20
type input "Nuestro Eq"
select select
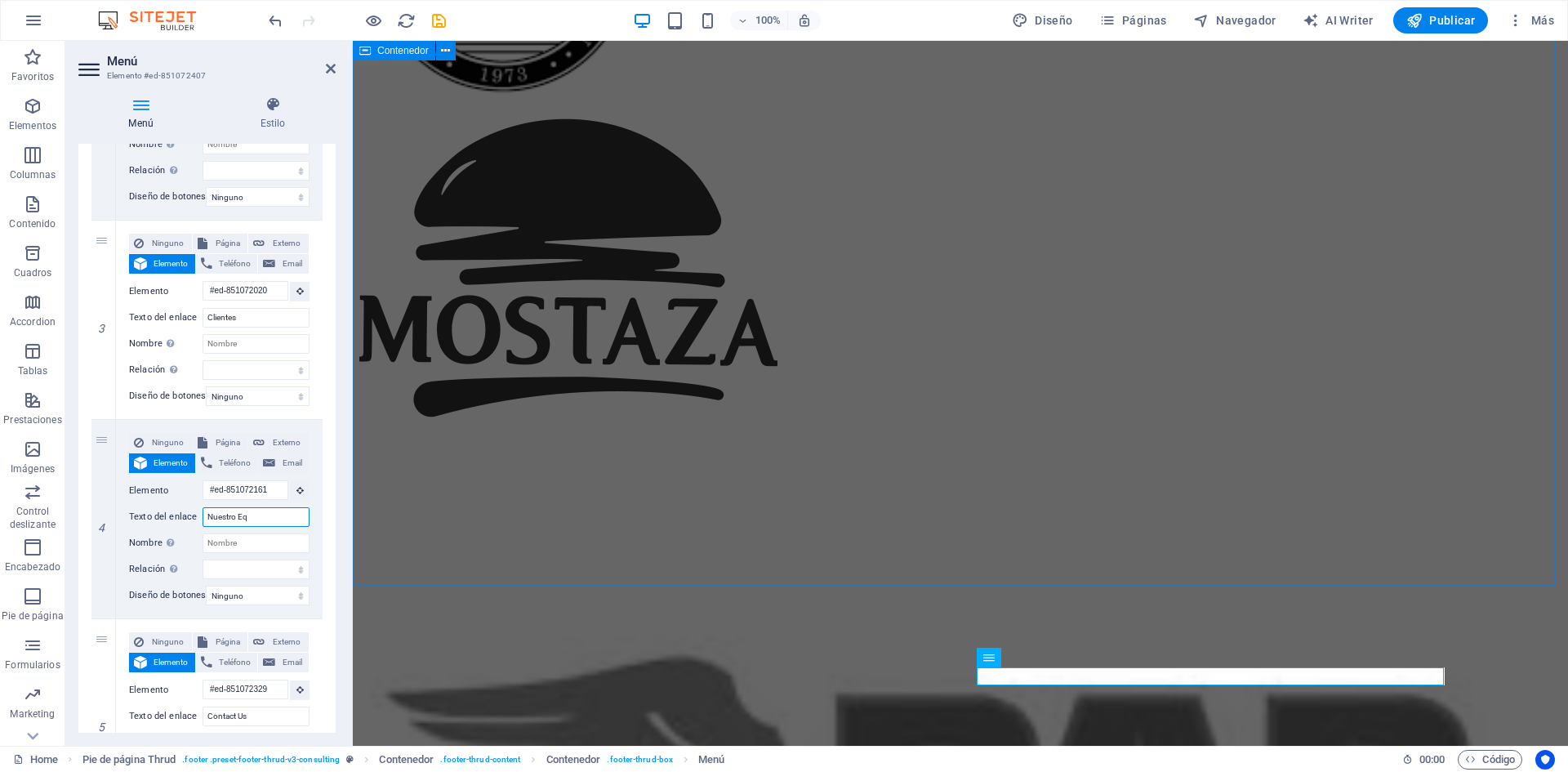
select select
type input "Nuestro Equipo"
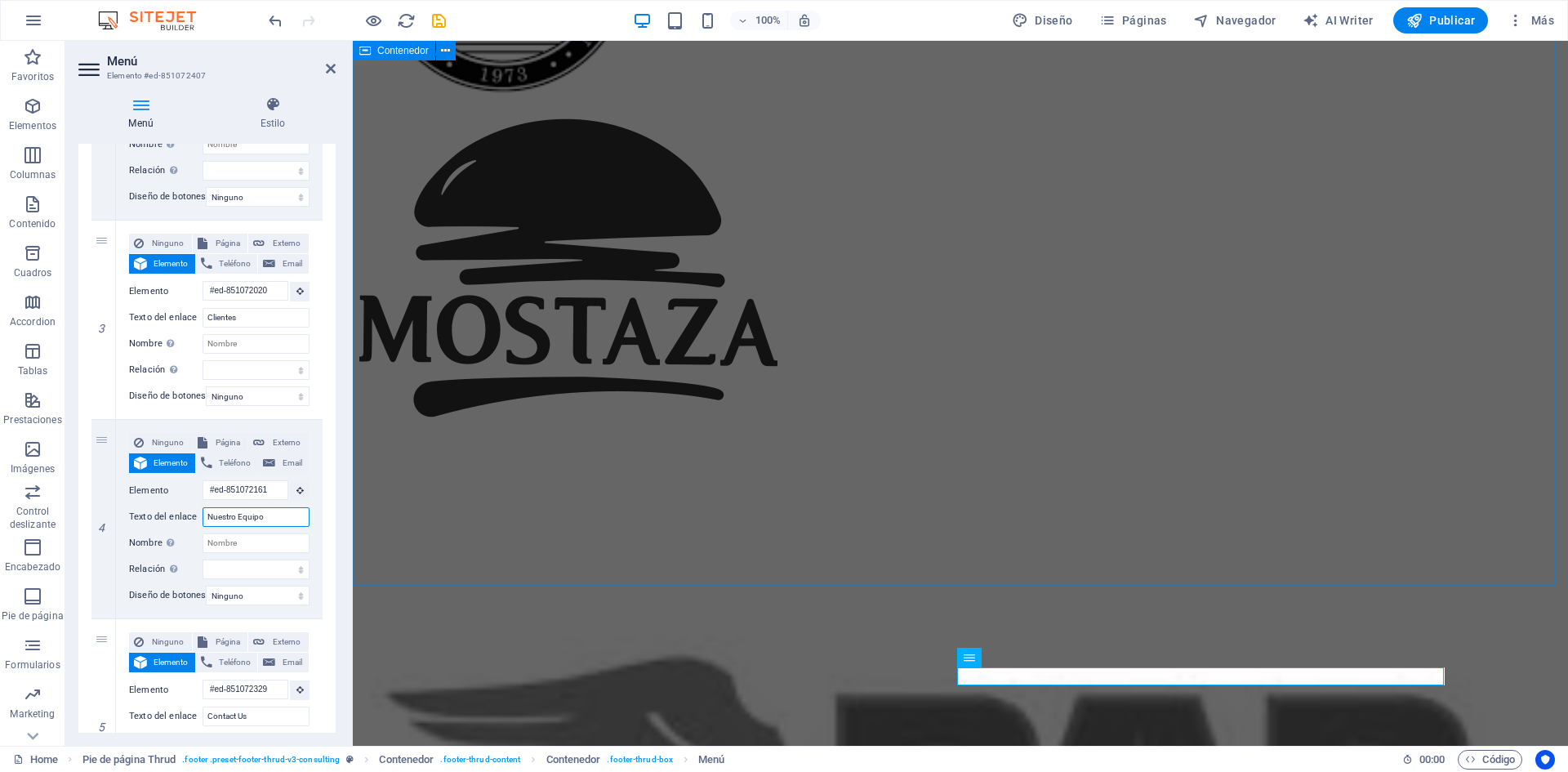
select select
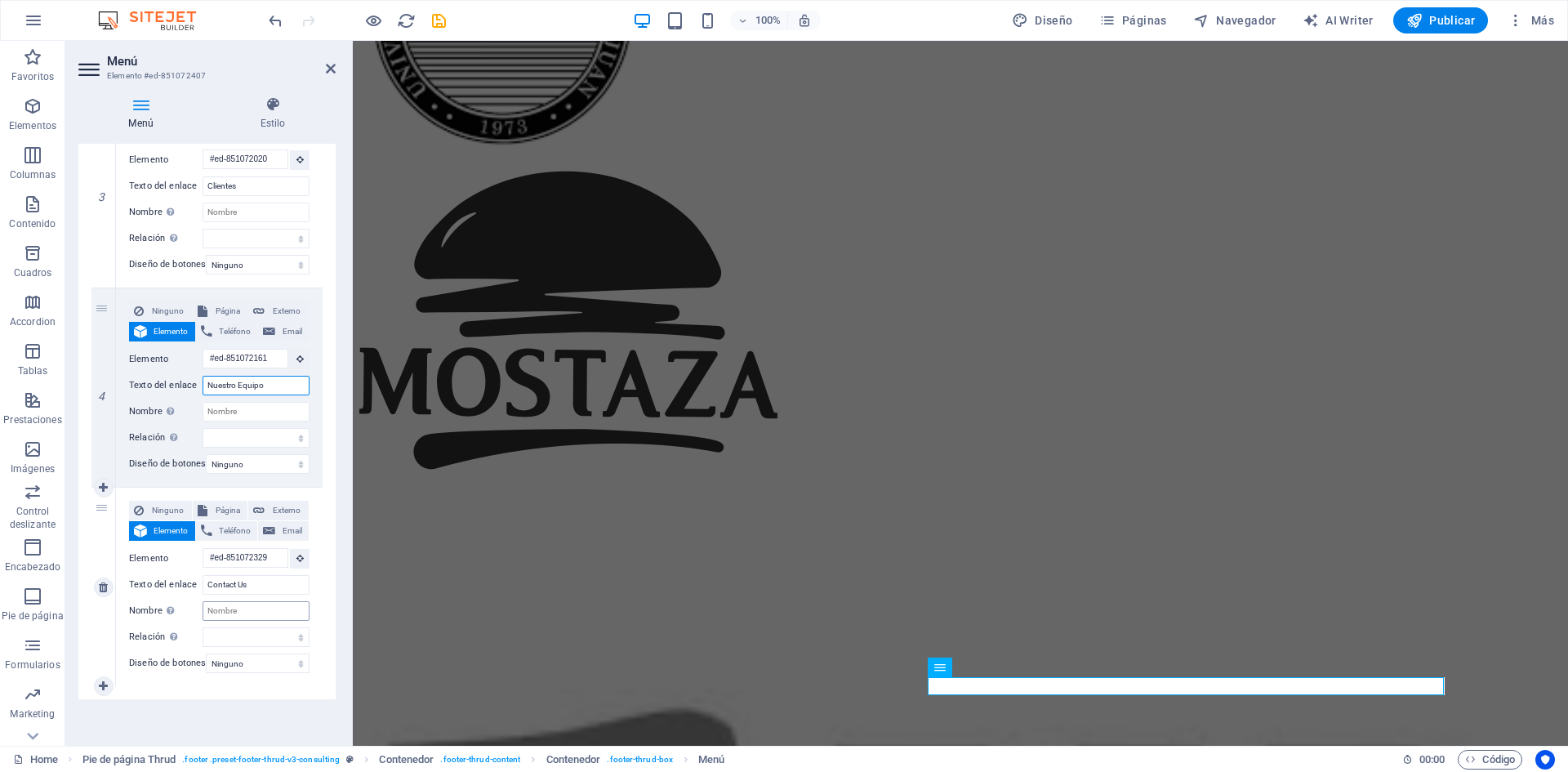
scroll to position [7617, 0]
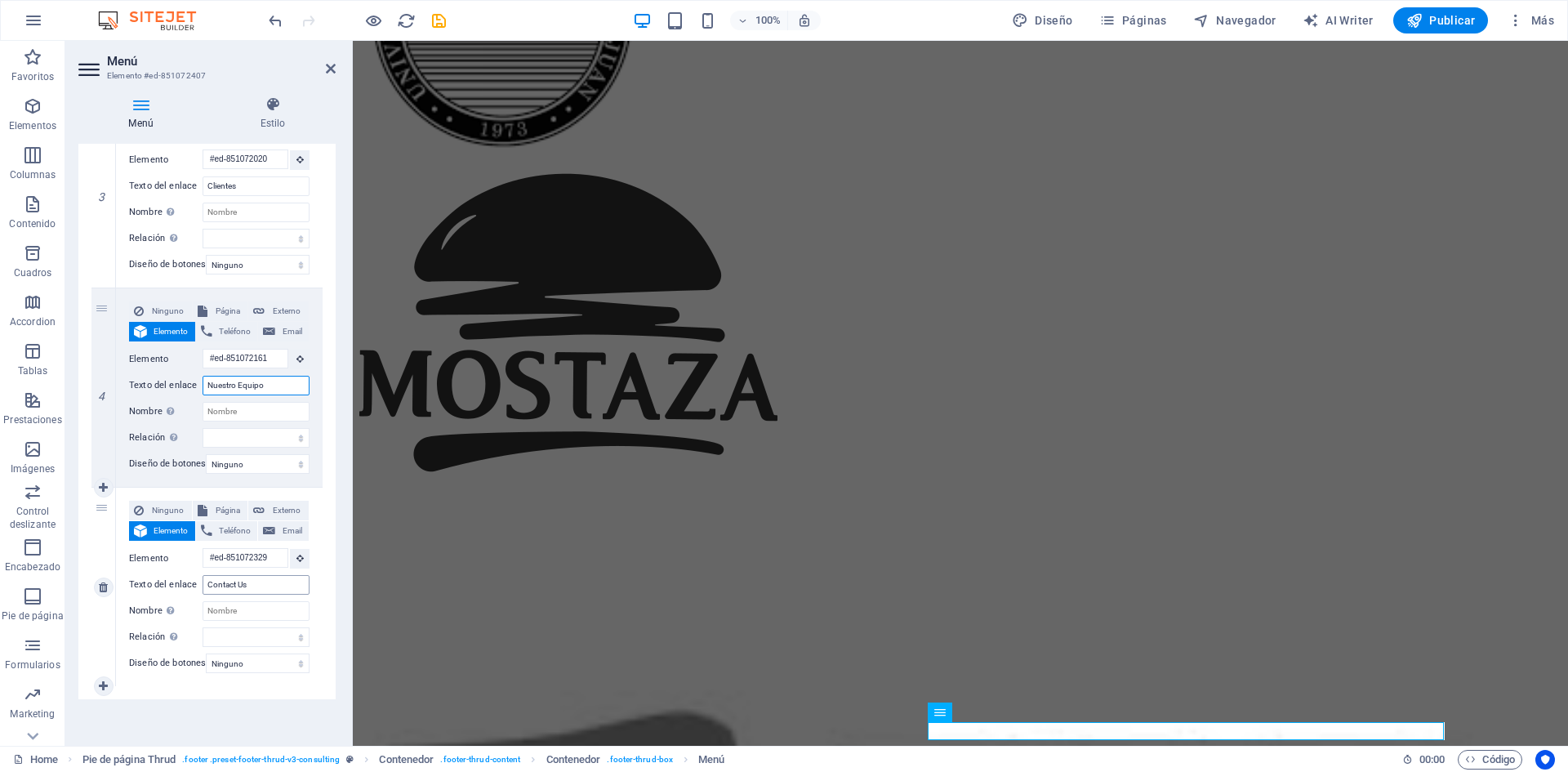
type input "Nuestro Equipo"
drag, startPoint x: 218, startPoint y: 575, endPoint x: 181, endPoint y: 574, distance: 37.0
click at [182, 575] on div "Texto del enlace Contact Us" at bounding box center [219, 585] width 181 height 20
type input "C"
select select
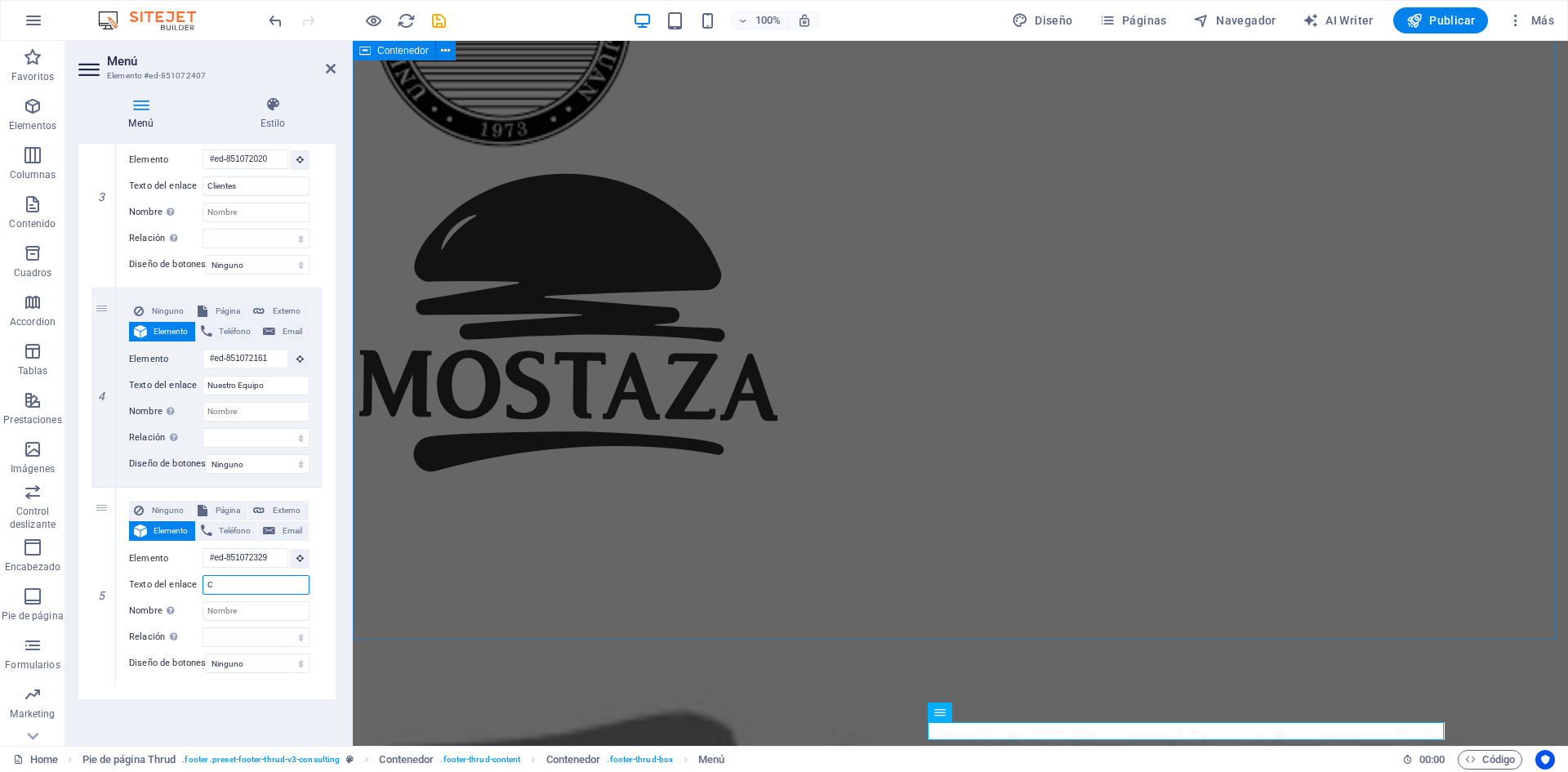
select select
type input "Co"
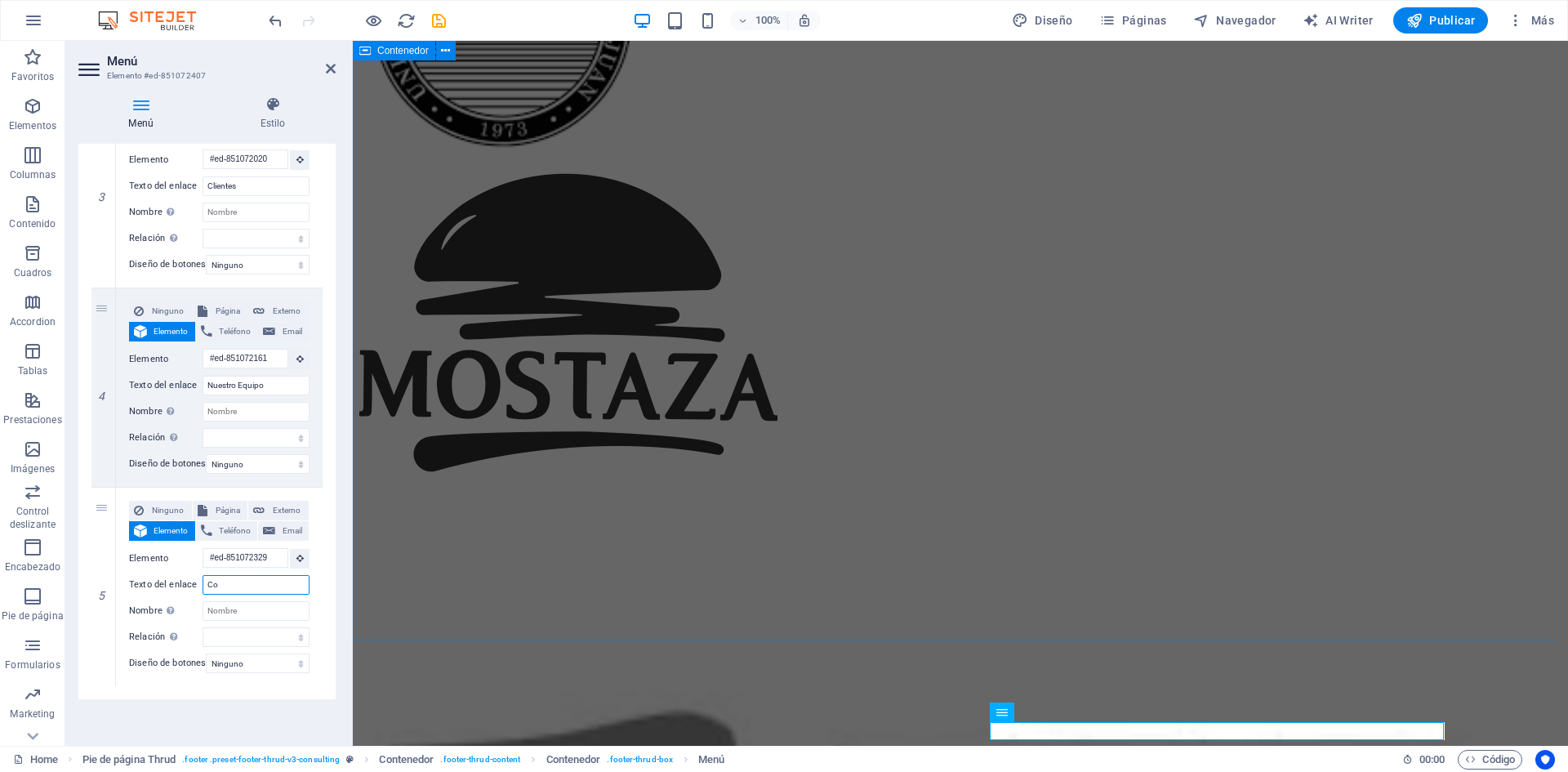
select select
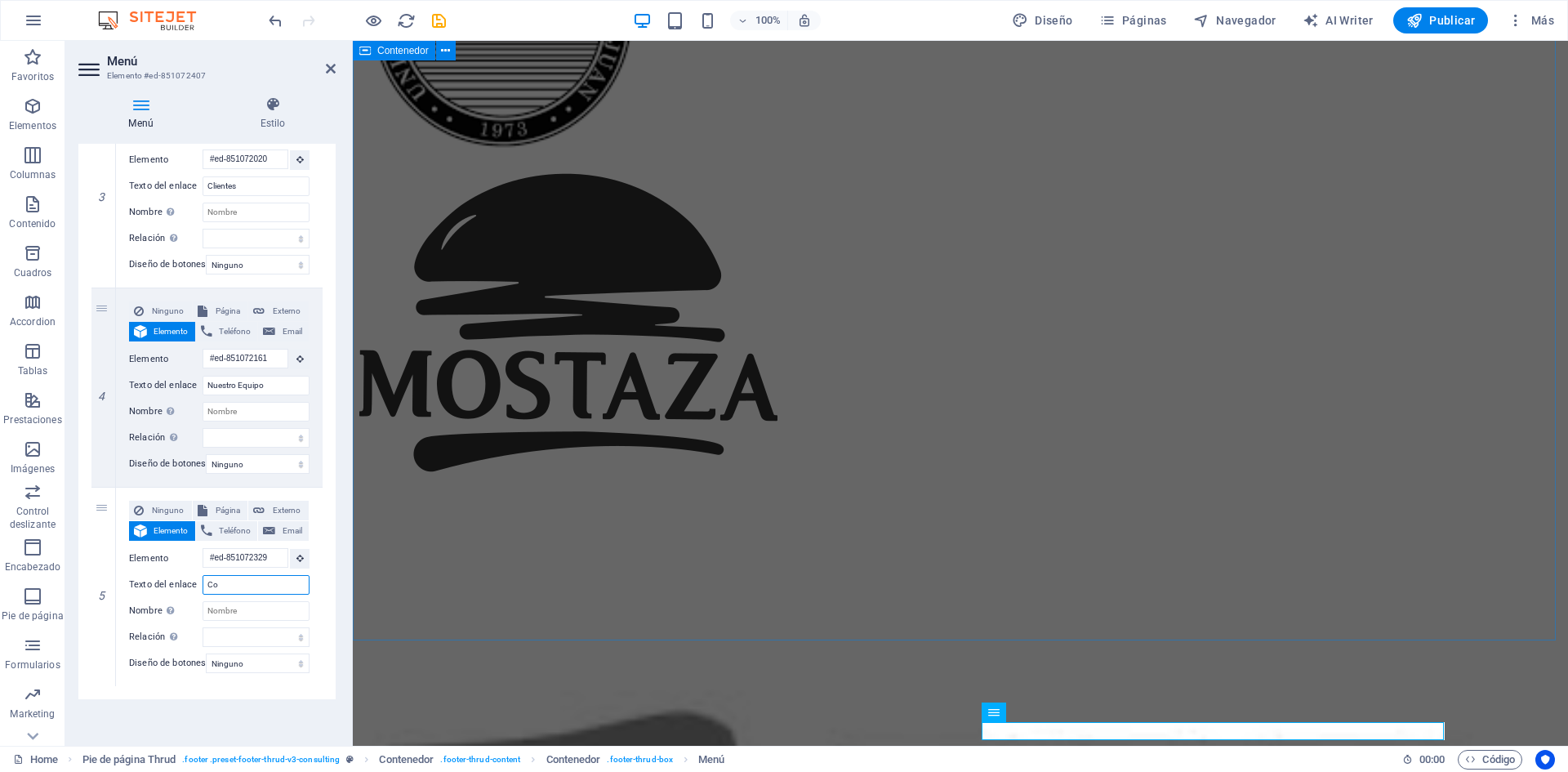
type input "C"
select select
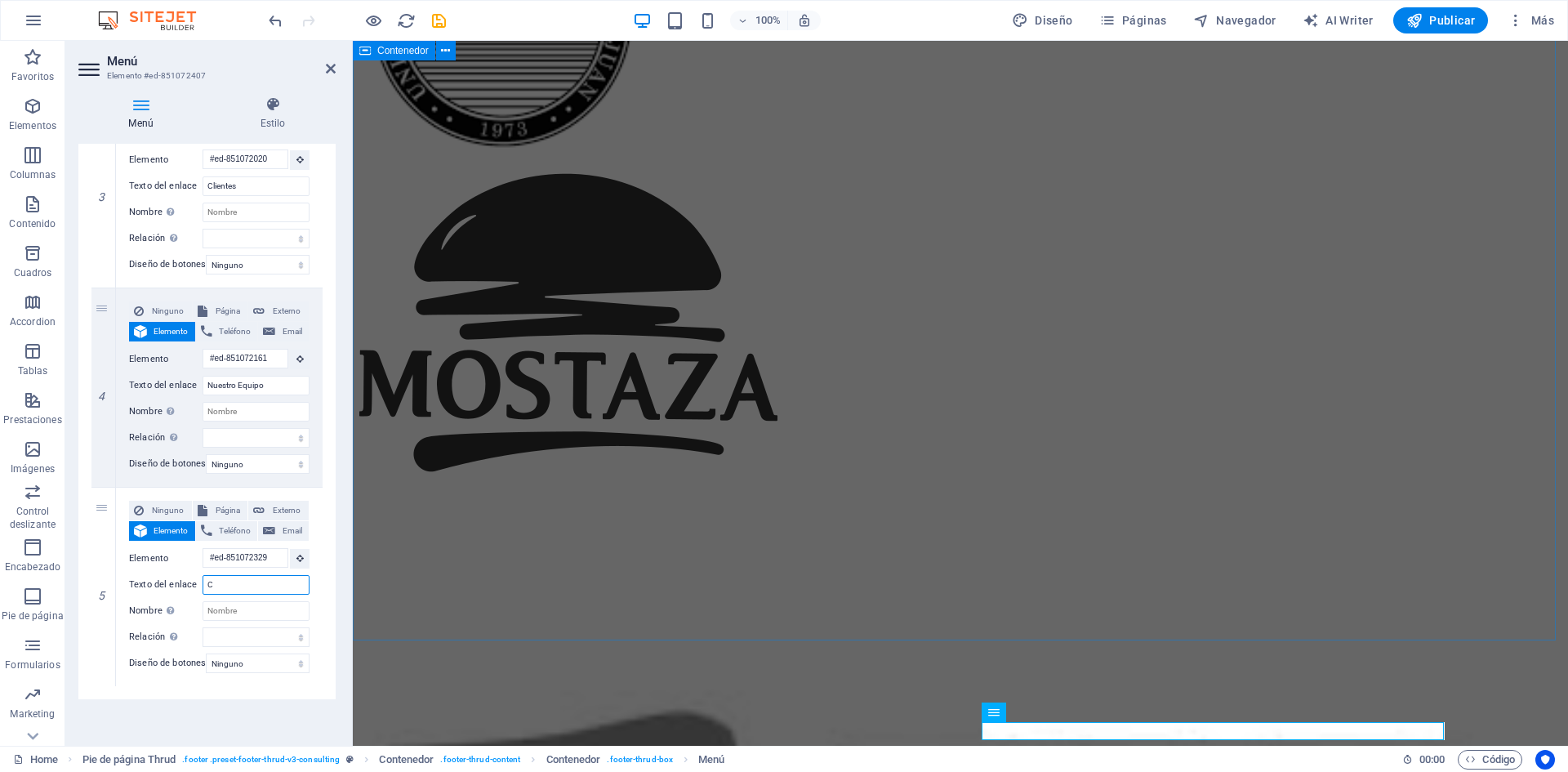
select select
type input "Contactenos"
select select
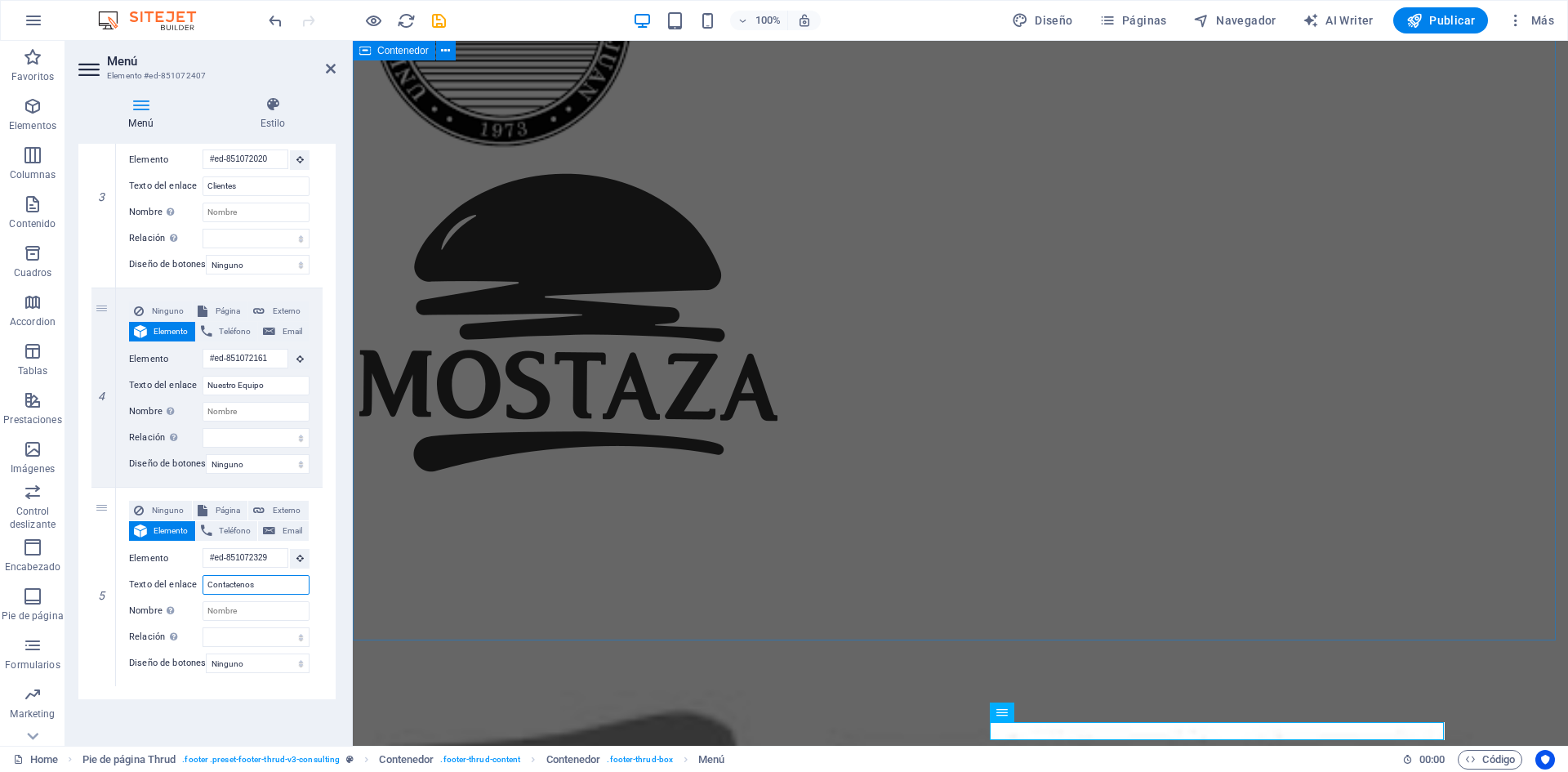
select select
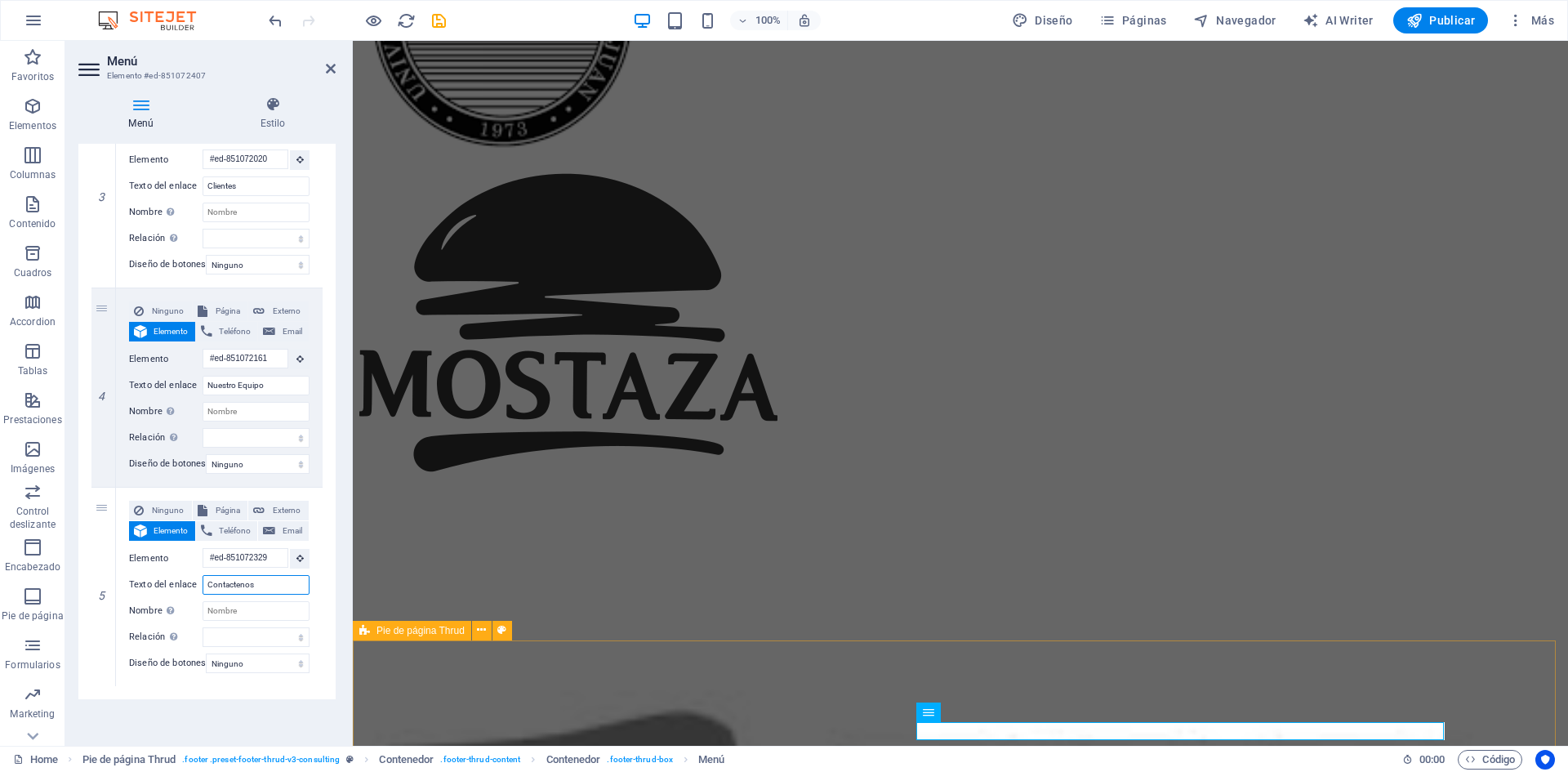
type input "Contactenos"
click at [250, 714] on div "Menú Automático Personalizado Crear elementos de menú personalizados para este …" at bounding box center [206, 438] width 257 height 589
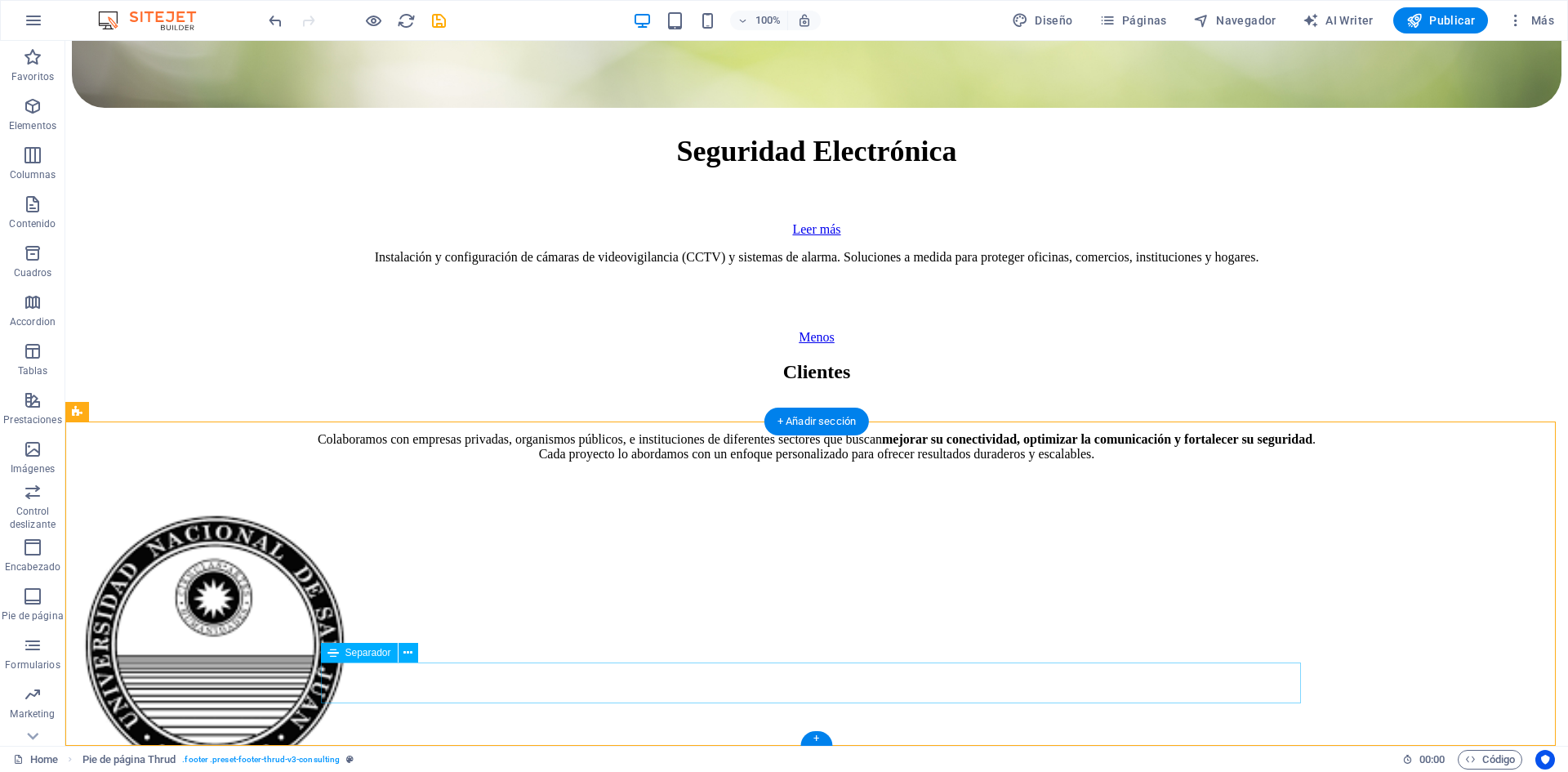
scroll to position [7836, 0]
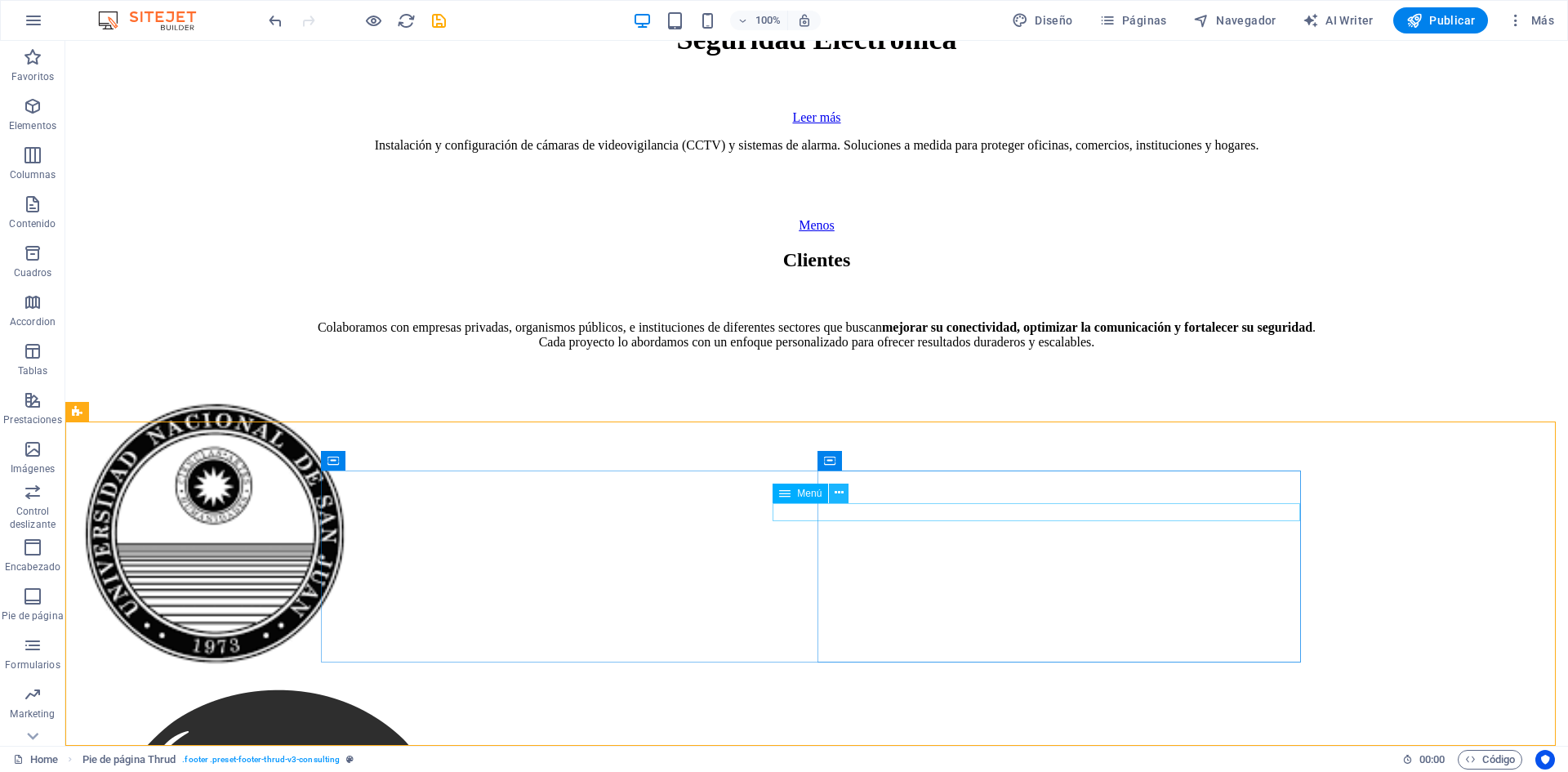
click at [834, 491] on icon at bounding box center [838, 492] width 9 height 17
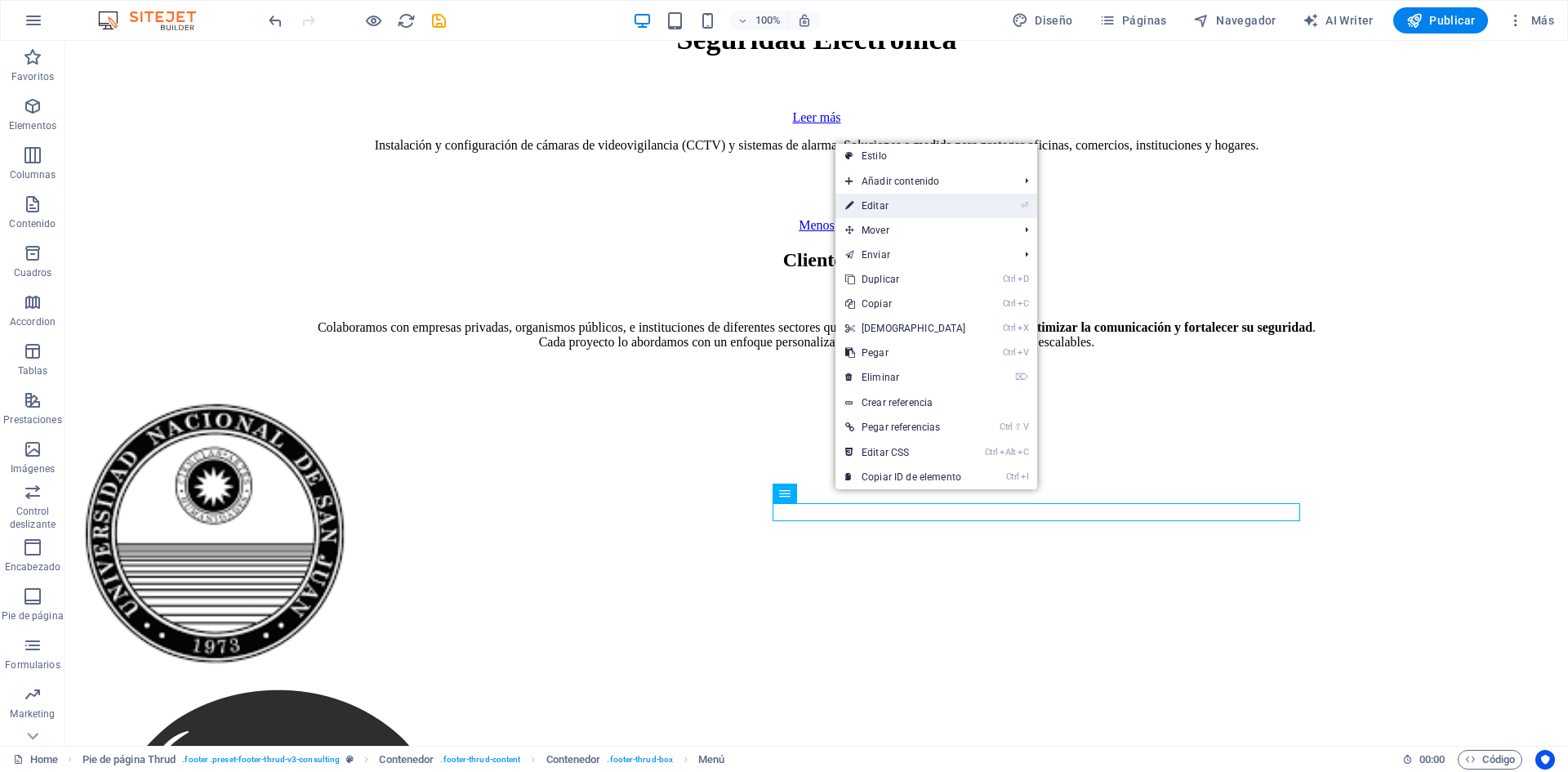
click at [892, 208] on link "⏎ Editar" at bounding box center [905, 205] width 141 height 24
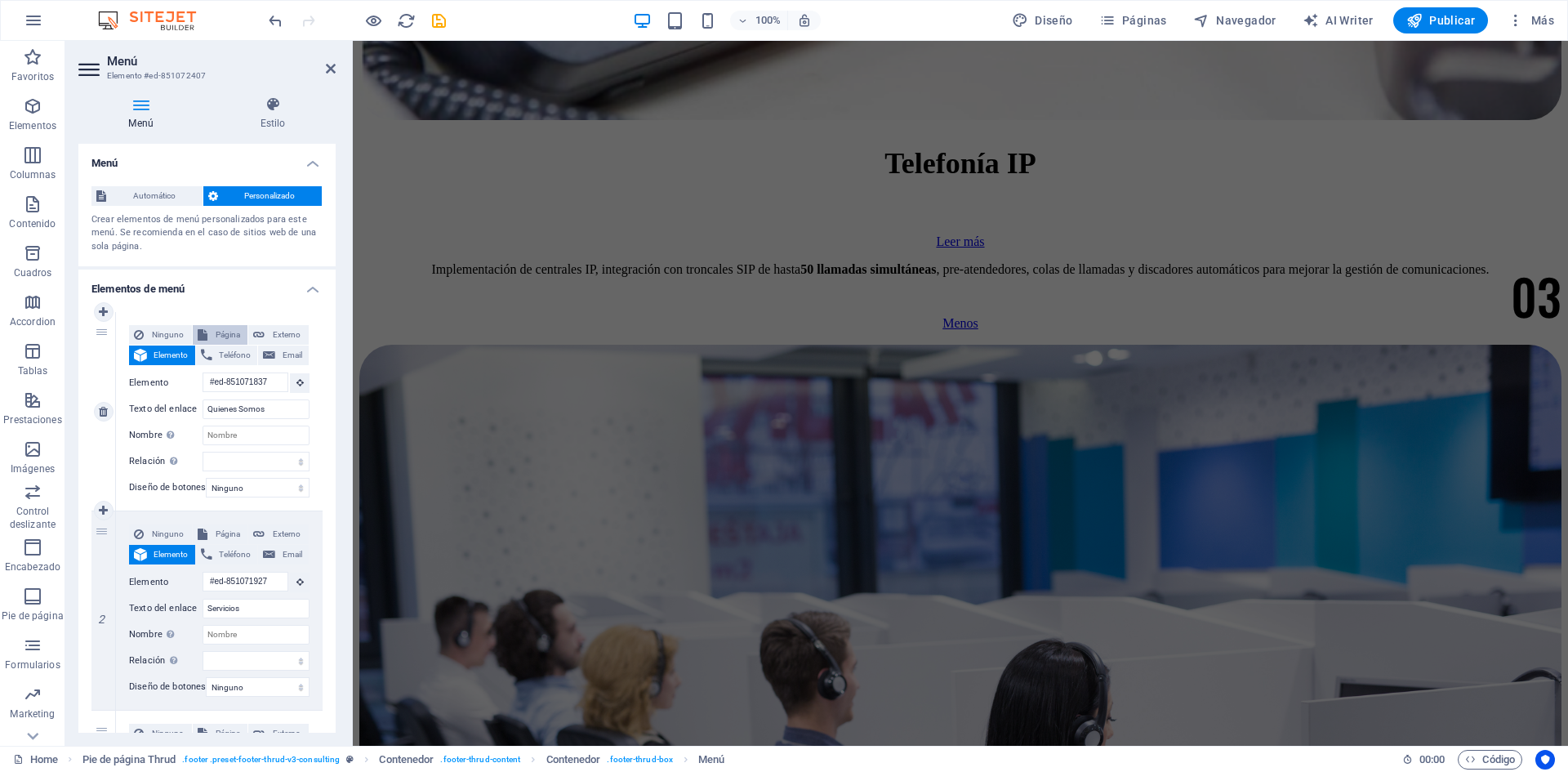
scroll to position [7781, 0]
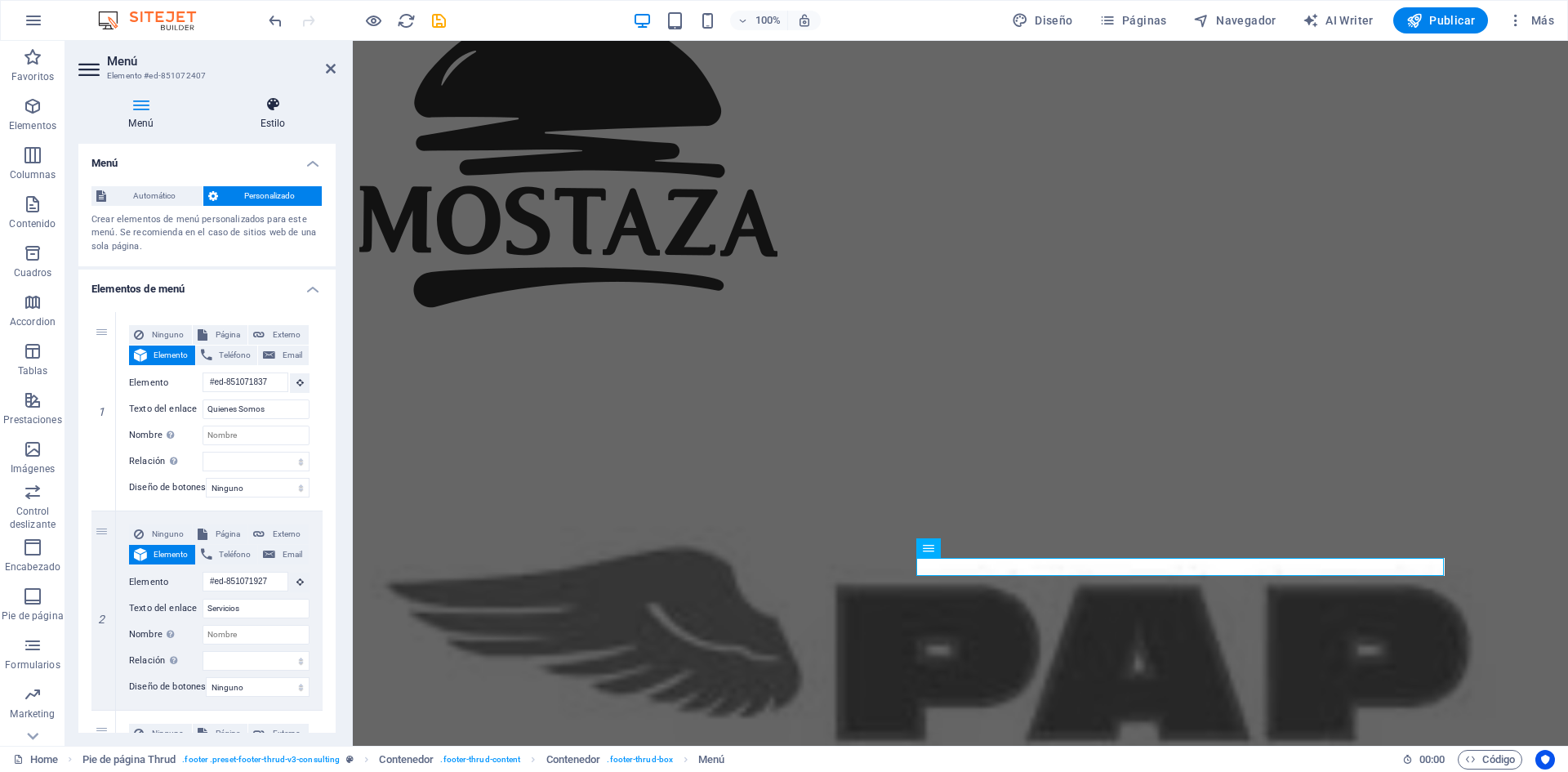
click at [283, 112] on h4 "Estilo" at bounding box center [272, 113] width 126 height 34
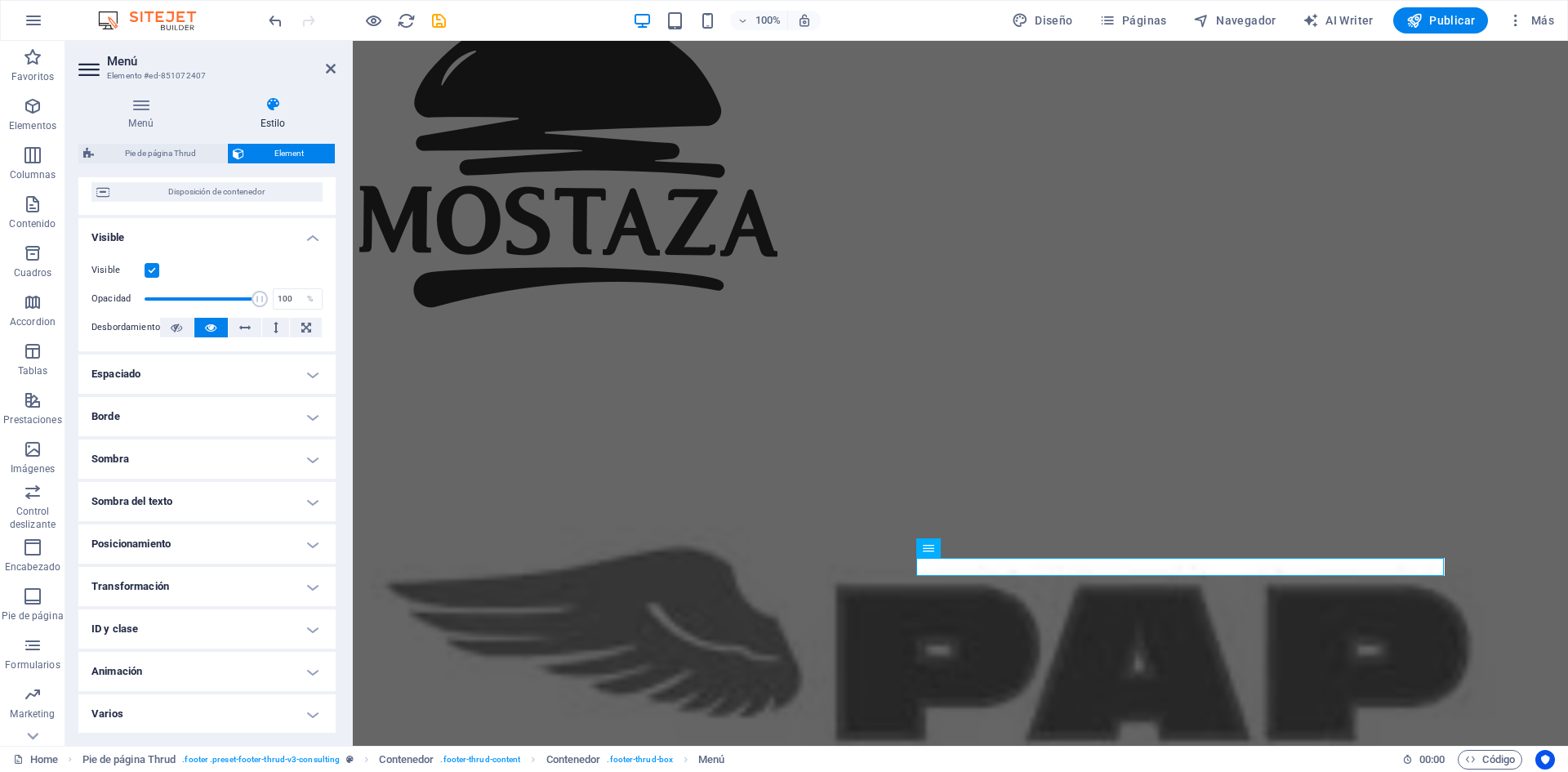
scroll to position [149, 0]
click at [144, 457] on h4 "Sombra" at bounding box center [206, 458] width 257 height 39
click at [146, 455] on h4 "Sombra" at bounding box center [206, 453] width 257 height 29
click at [146, 426] on h4 "Borde" at bounding box center [206, 415] width 257 height 39
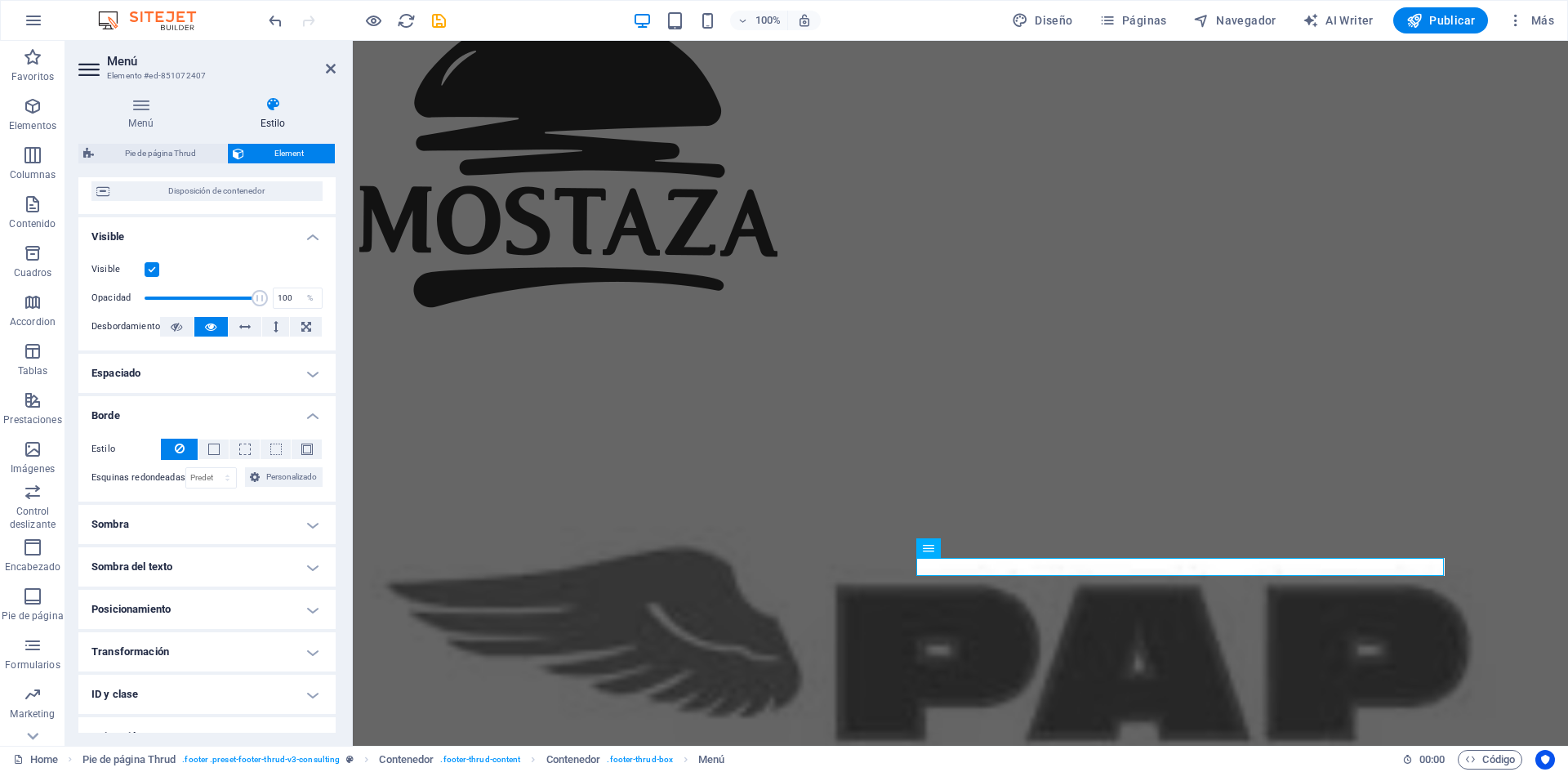
click at [149, 418] on h4 "Borde" at bounding box center [206, 410] width 257 height 29
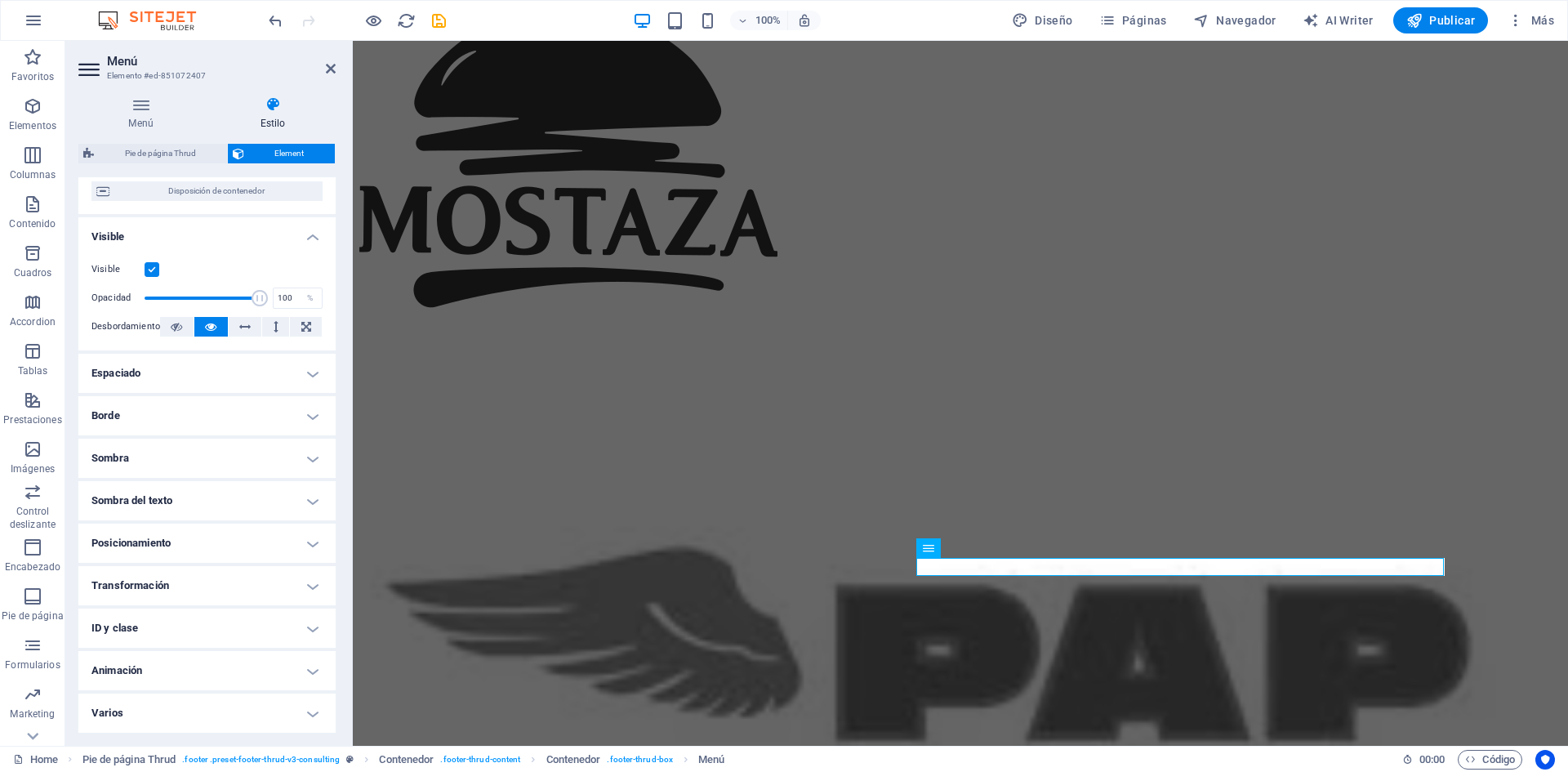
click at [156, 372] on h4 "Espaciado" at bounding box center [206, 373] width 257 height 39
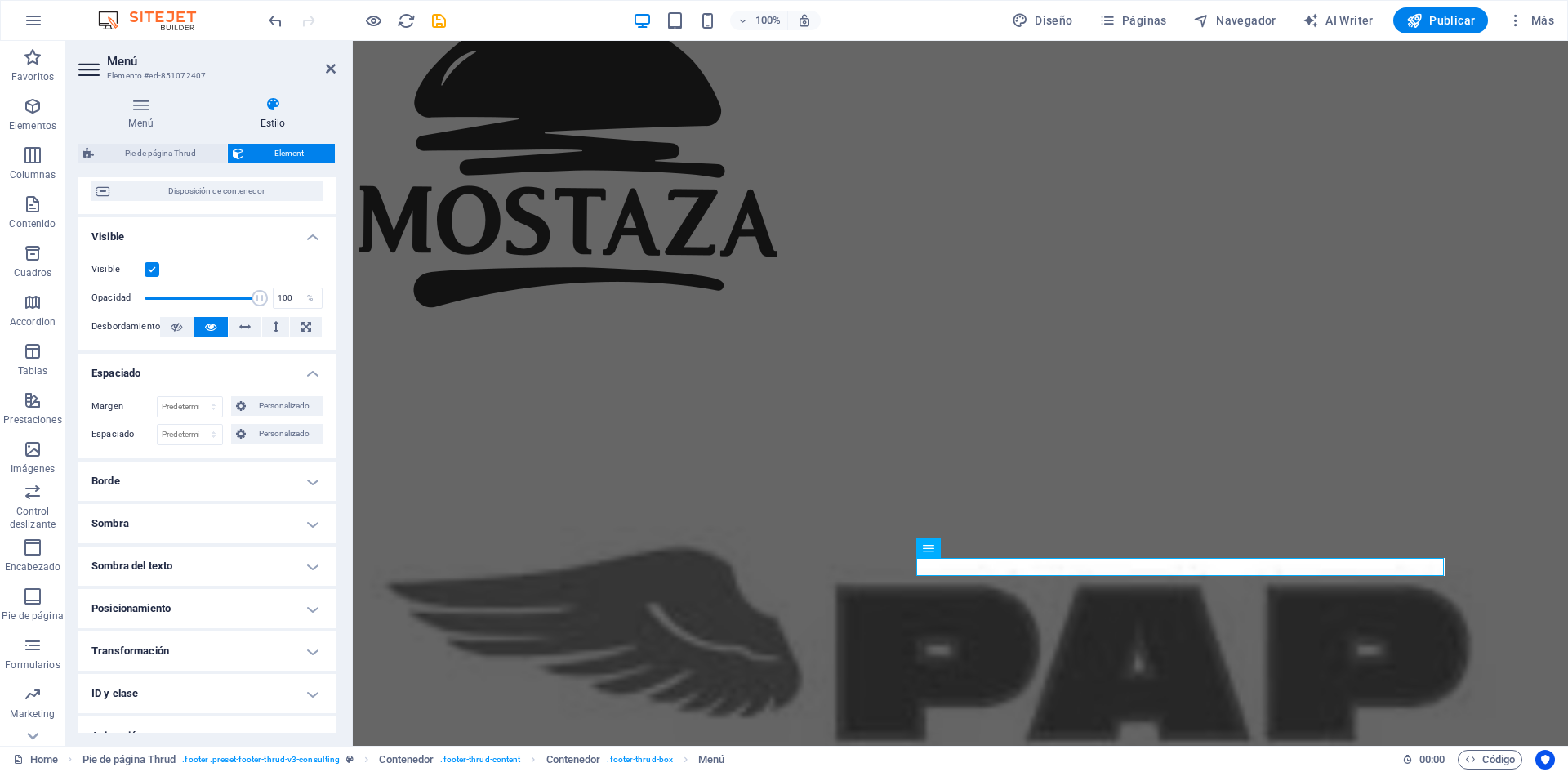
click at [156, 372] on h4 "Espaciado" at bounding box center [206, 368] width 257 height 29
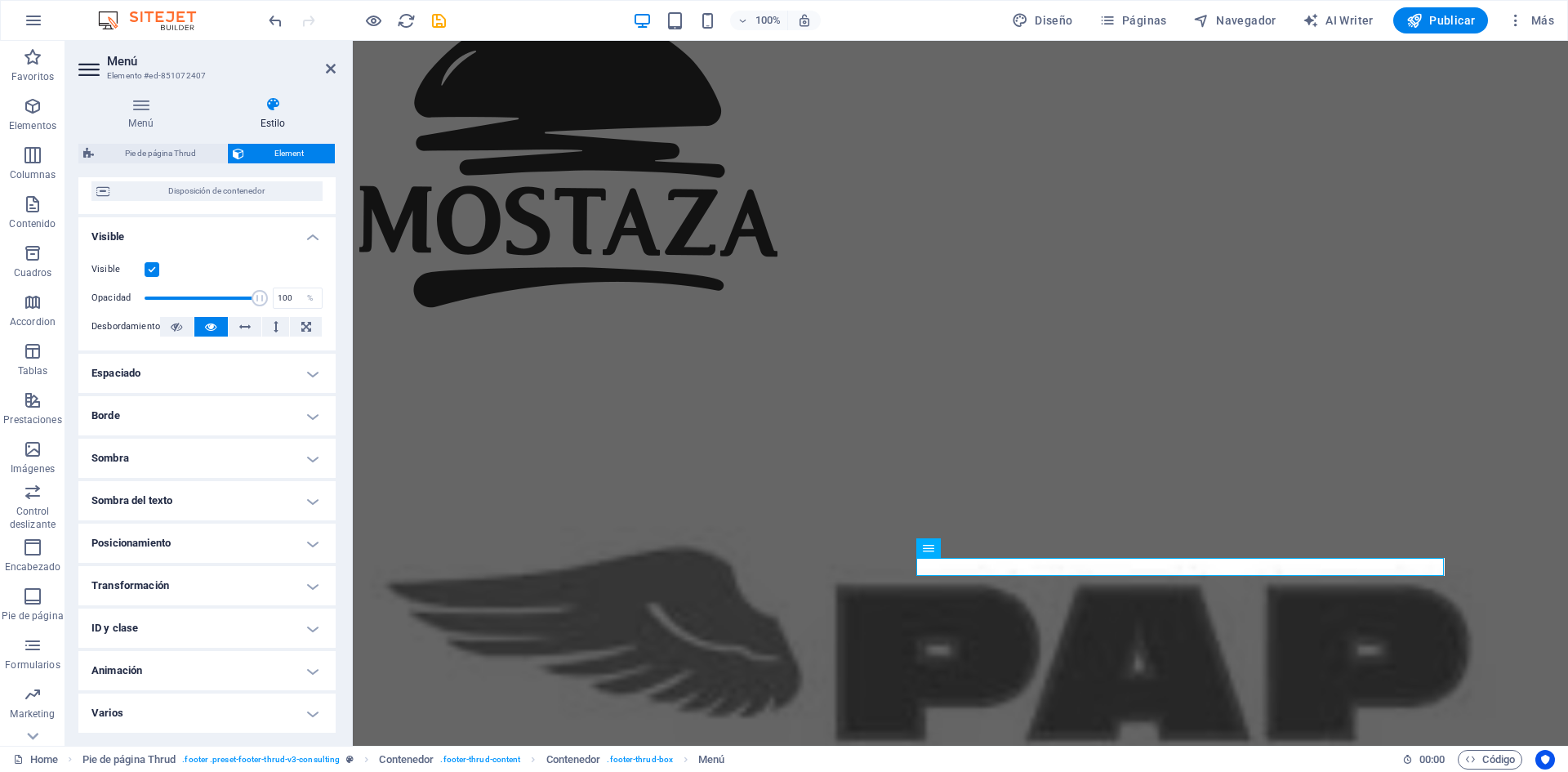
click at [184, 549] on h4 "Posicionamiento" at bounding box center [206, 542] width 257 height 39
click at [212, 538] on h4 "Posicionamiento" at bounding box center [206, 537] width 257 height 29
click at [202, 580] on h4 "Transformación" at bounding box center [206, 585] width 257 height 39
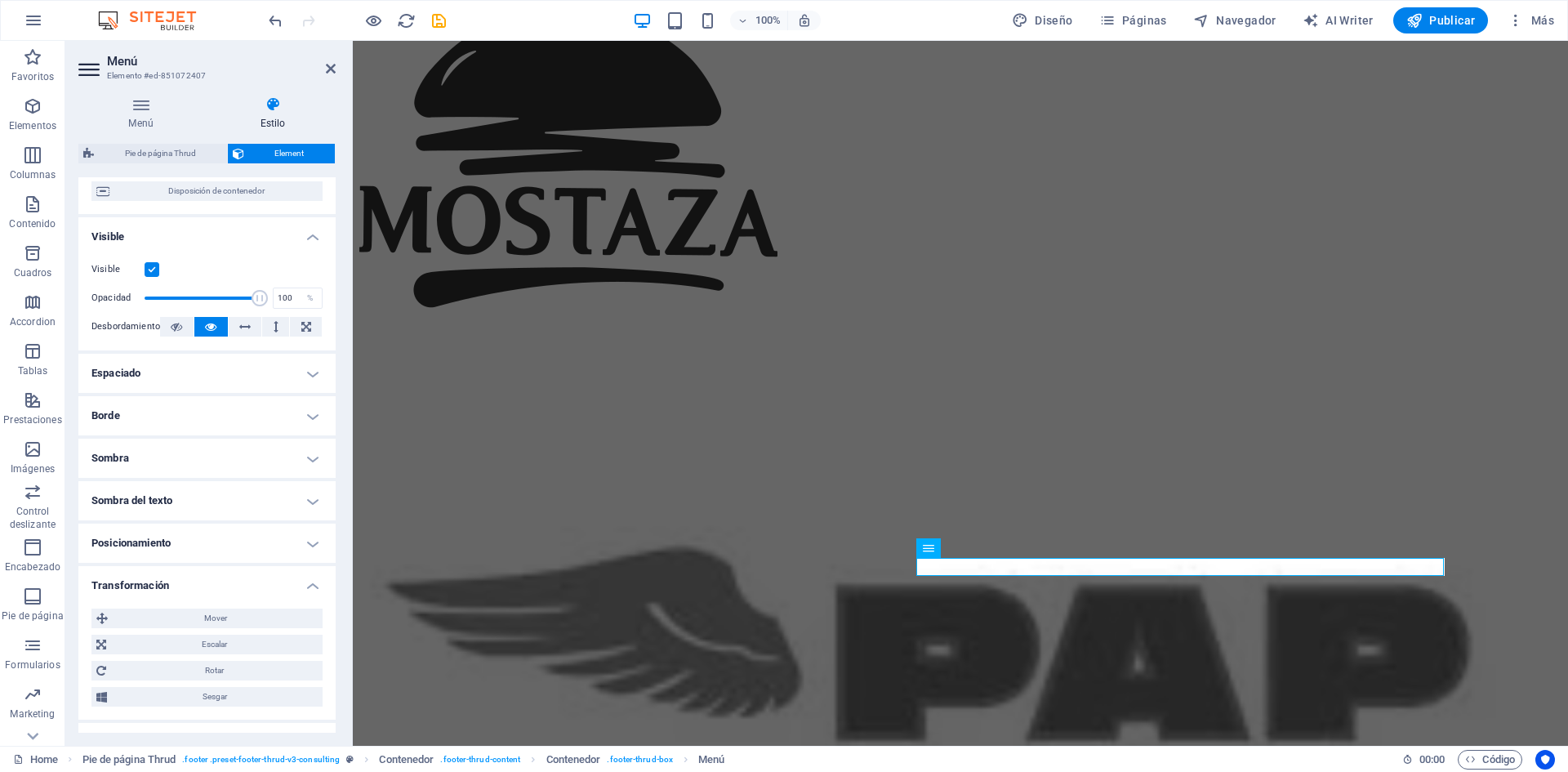
click at [212, 581] on h4 "Transformación" at bounding box center [206, 580] width 257 height 29
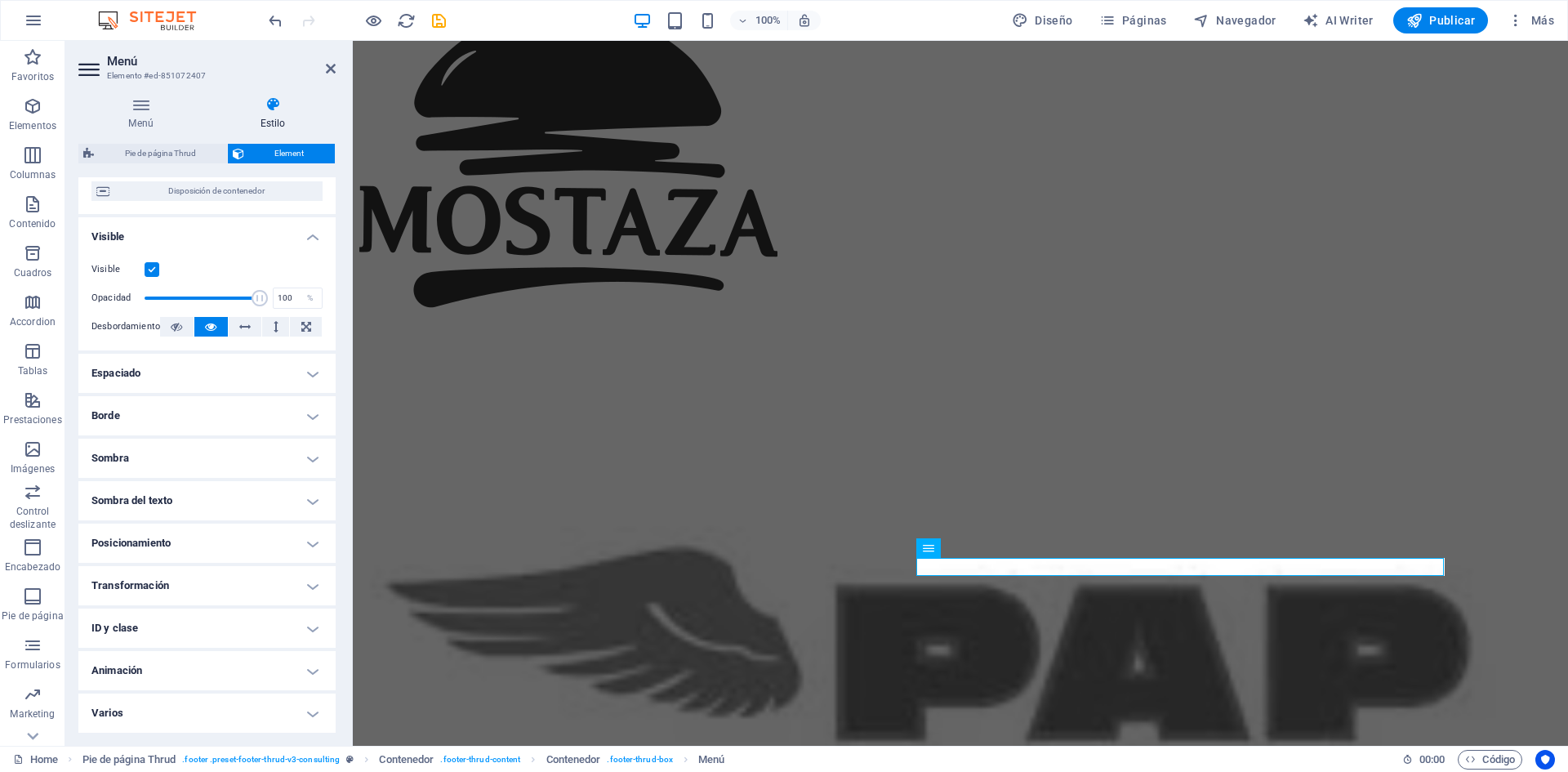
click at [195, 675] on h4 "Animación" at bounding box center [206, 671] width 257 height 39
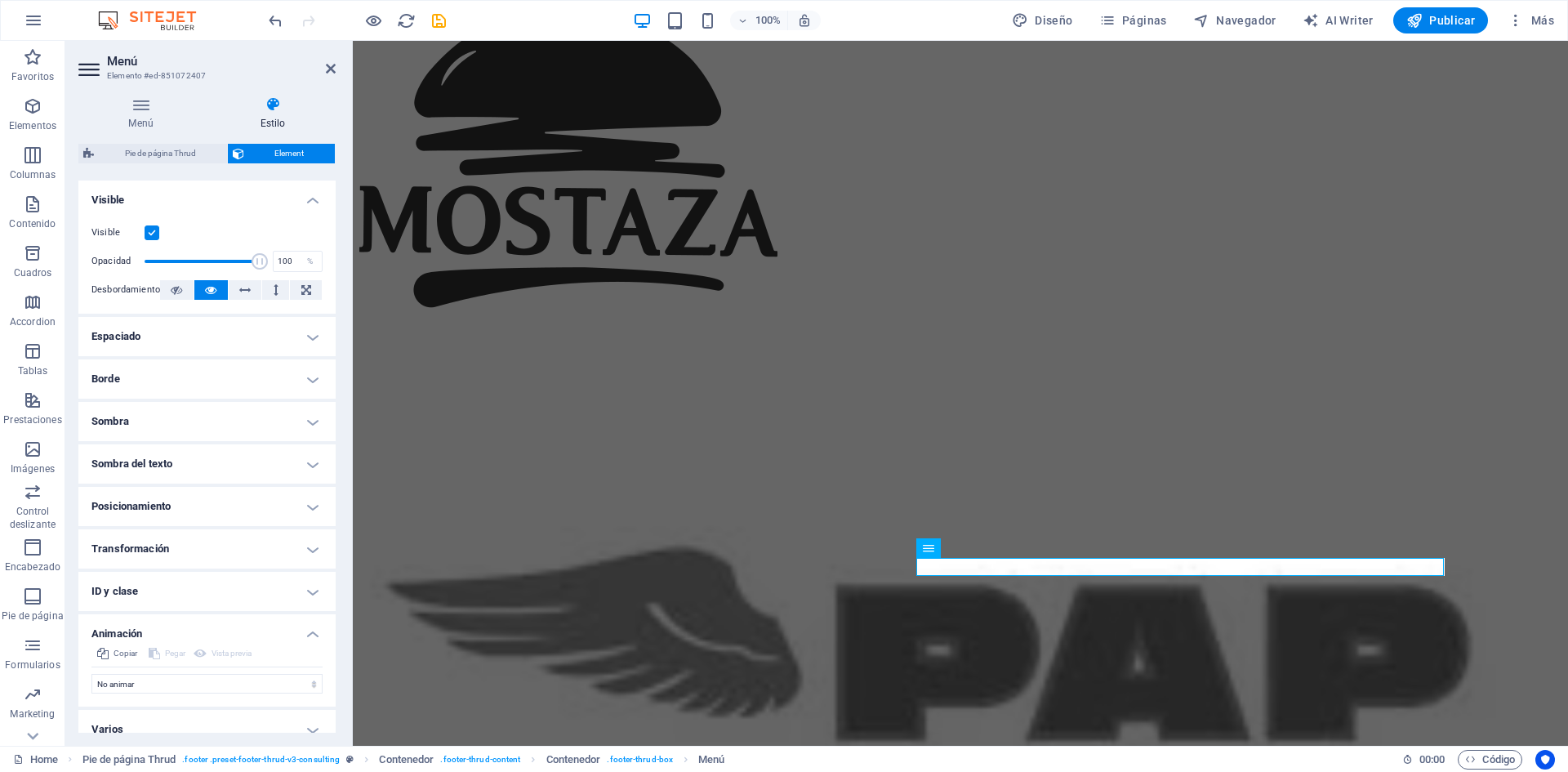
scroll to position [202, 0]
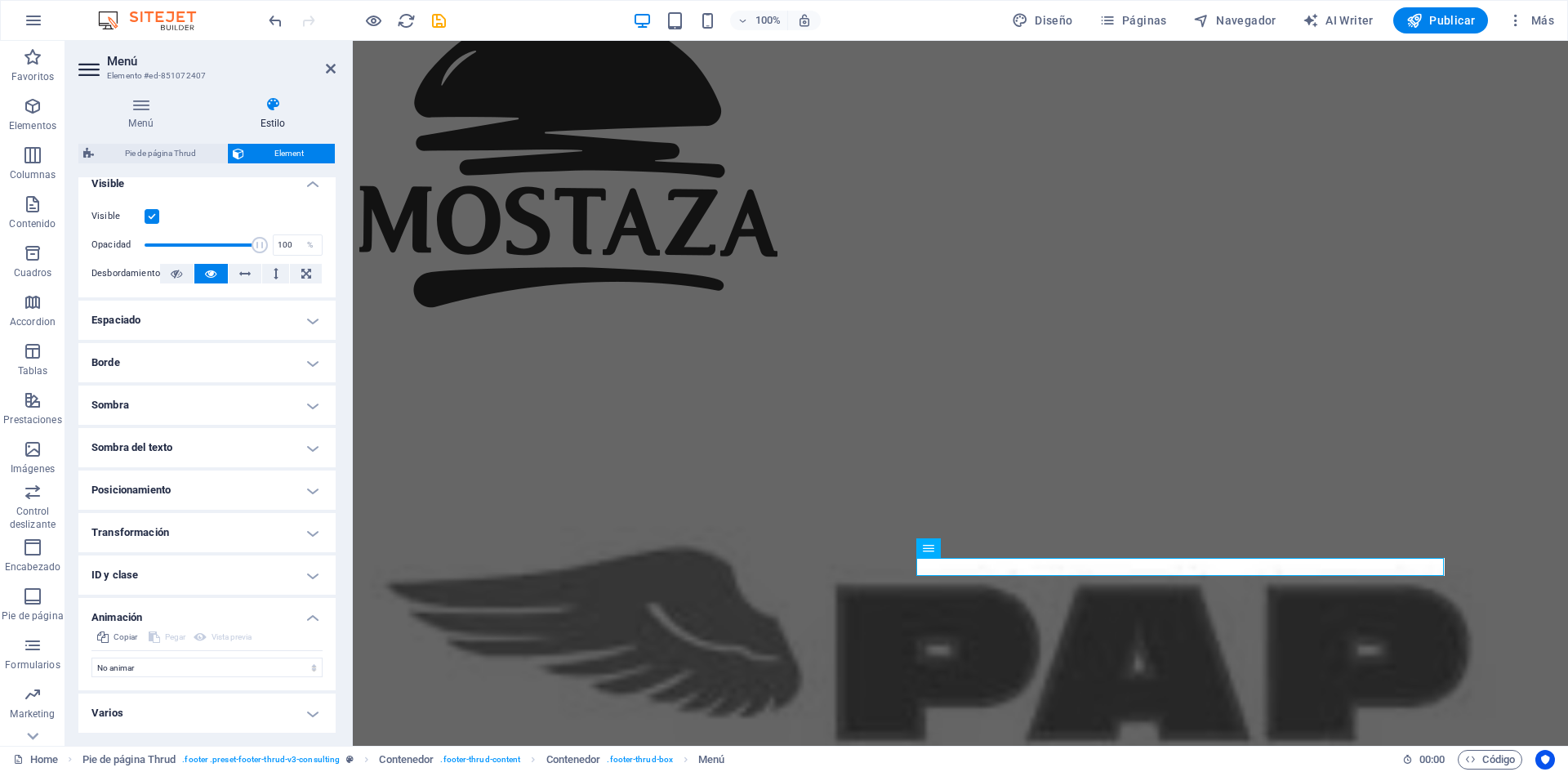
click at [196, 618] on h4 "Animación" at bounding box center [206, 612] width 257 height 29
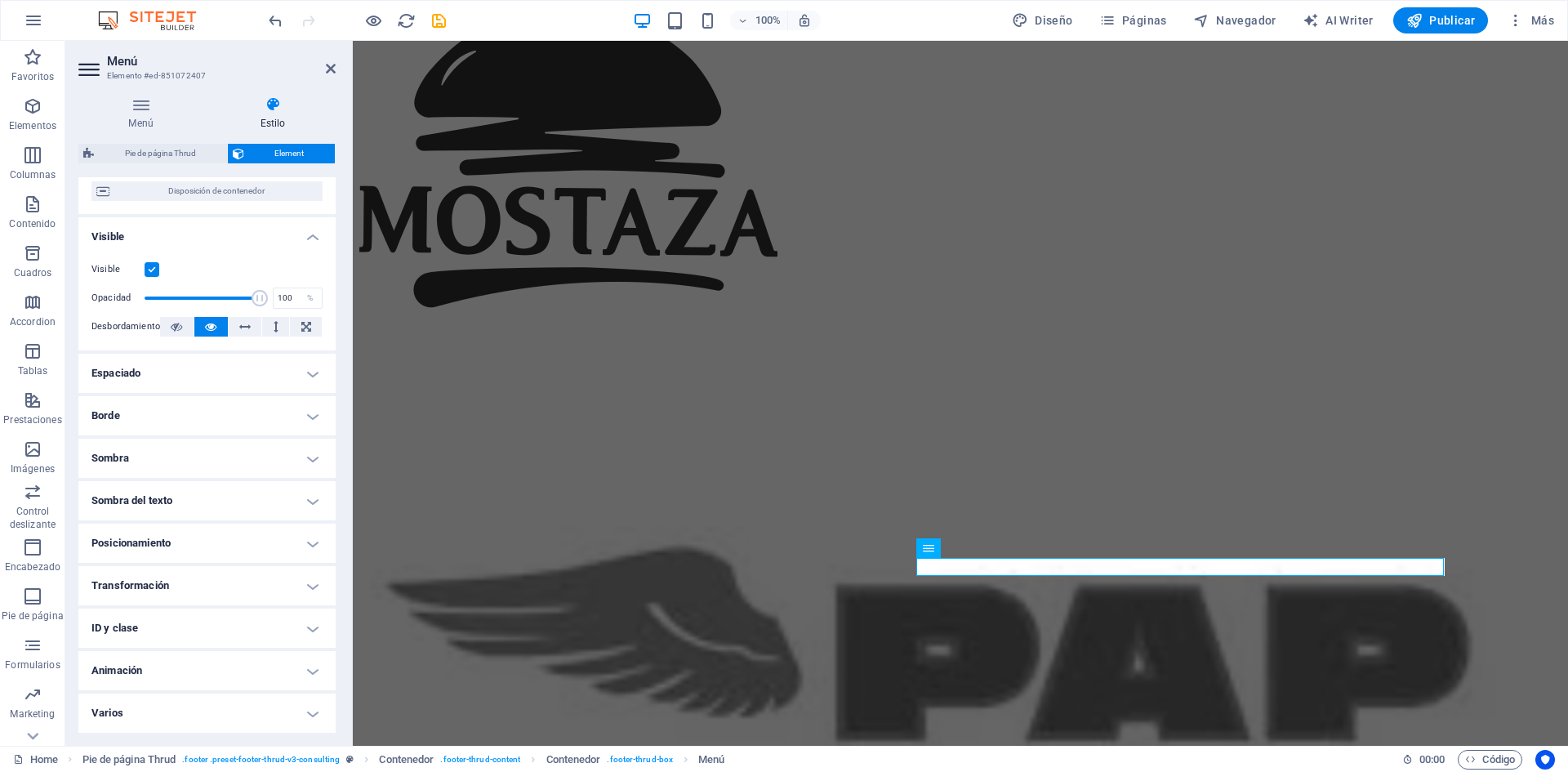
scroll to position [149, 0]
click at [214, 588] on h4 "Transformación" at bounding box center [206, 585] width 257 height 39
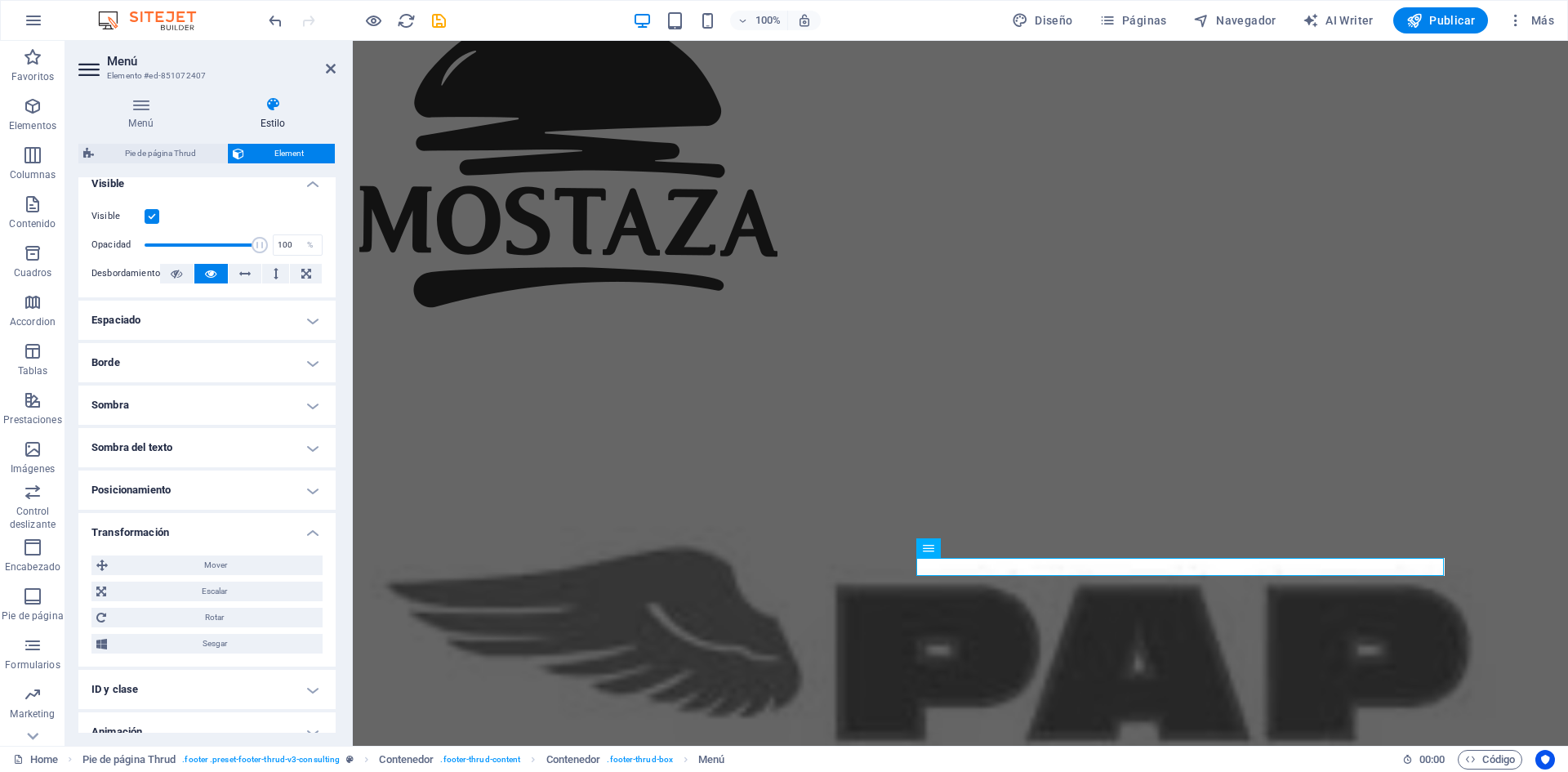
click at [195, 526] on h4 "Transformación" at bounding box center [206, 527] width 257 height 29
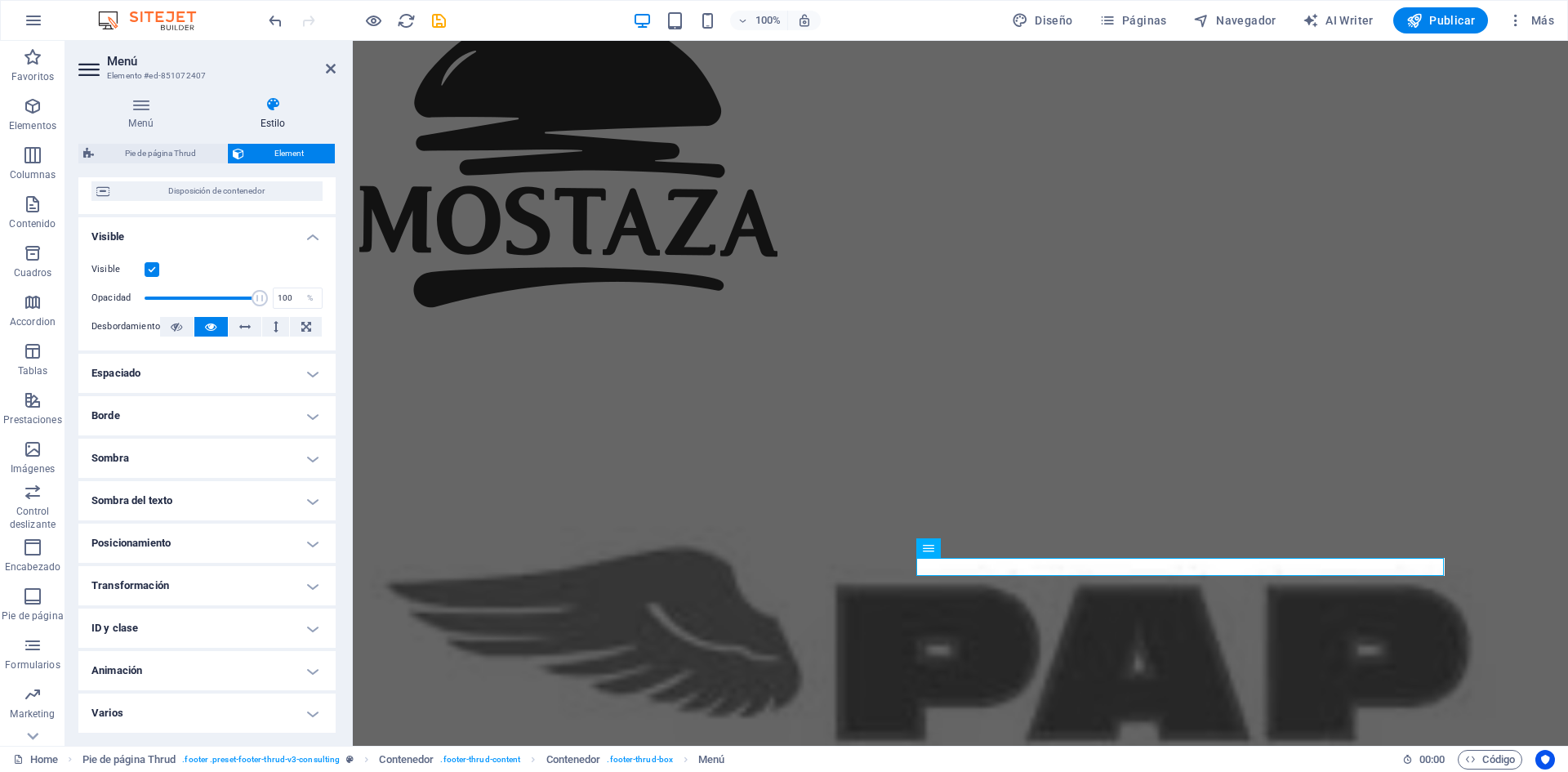
click at [197, 370] on h4 "Espaciado" at bounding box center [206, 373] width 257 height 39
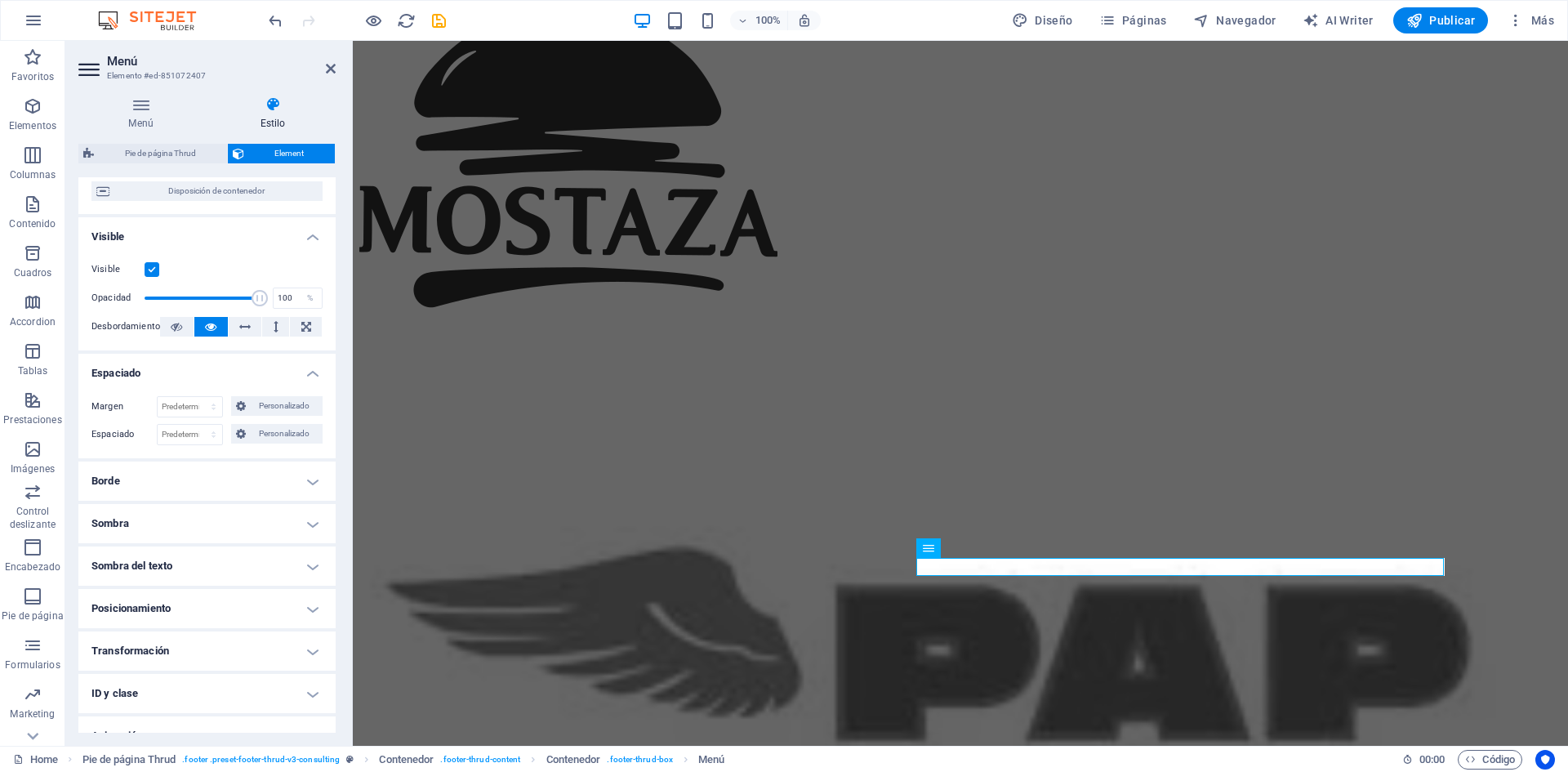
scroll to position [202, 0]
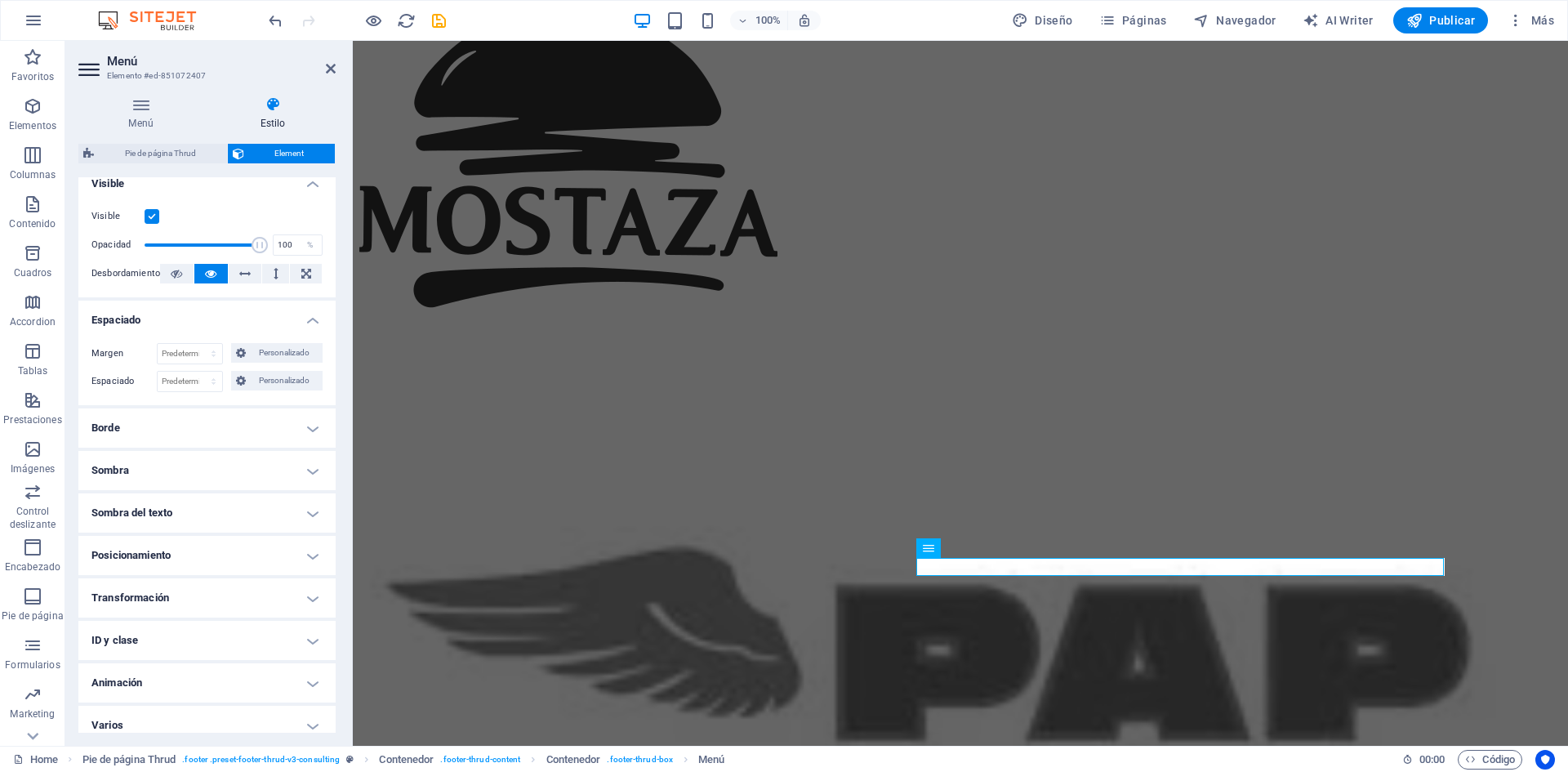
click at [214, 319] on h4 "Espaciado" at bounding box center [206, 314] width 257 height 29
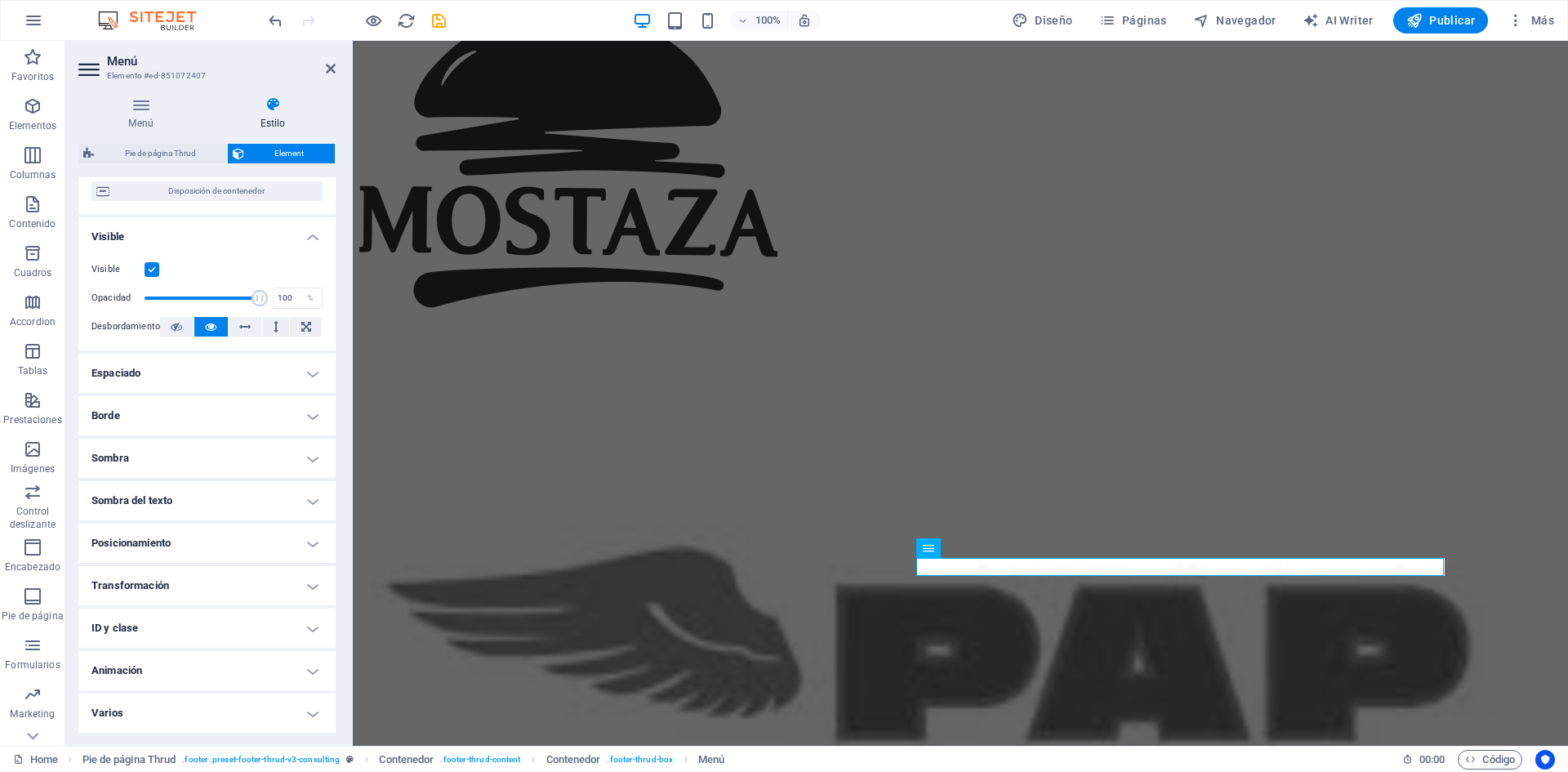
click at [191, 424] on h4 "Borde" at bounding box center [206, 415] width 257 height 39
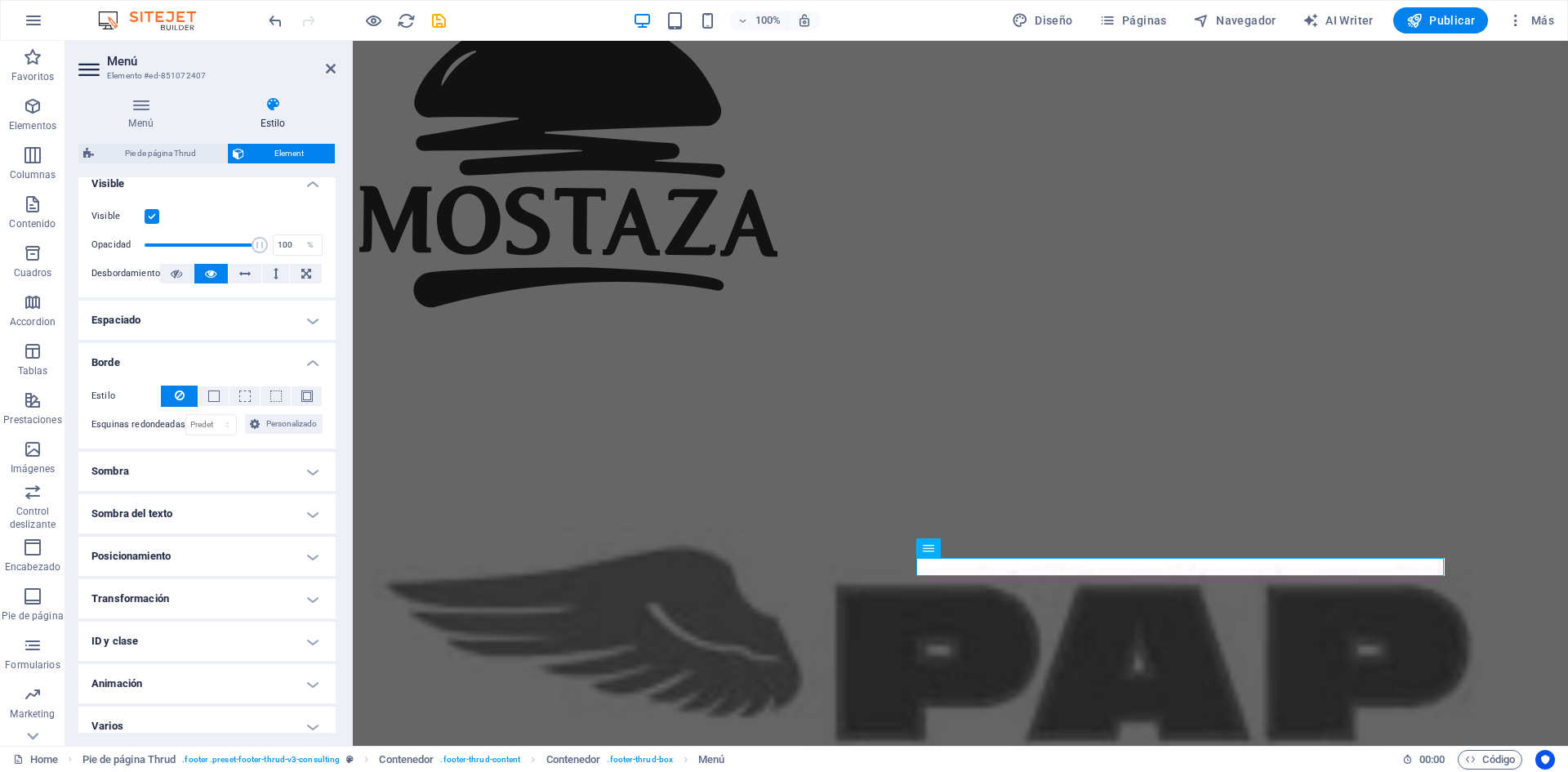
click at [204, 361] on h4 "Borde" at bounding box center [206, 357] width 257 height 29
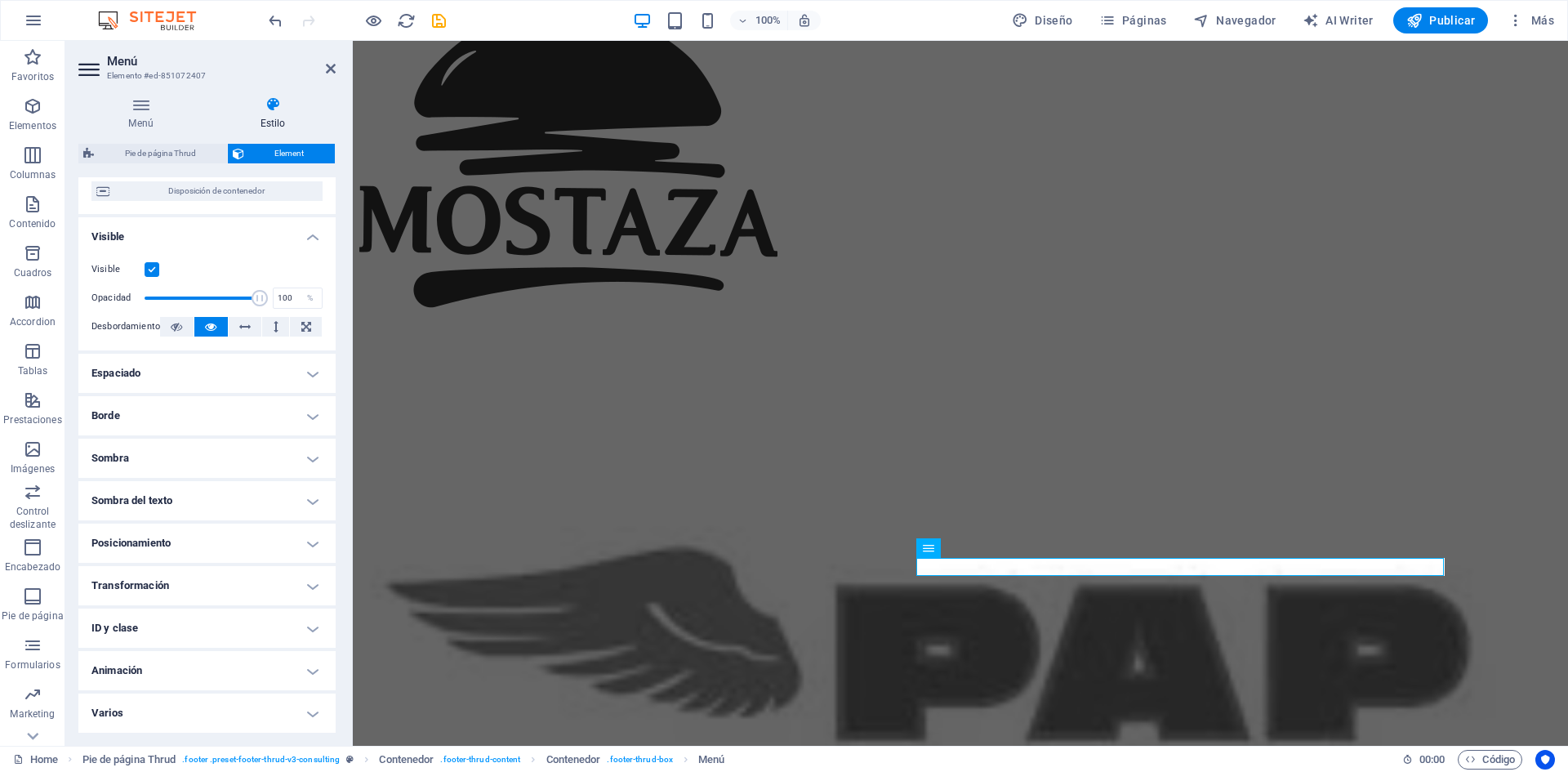
scroll to position [149, 0]
click at [243, 556] on h4 "Posicionamiento" at bounding box center [206, 542] width 257 height 39
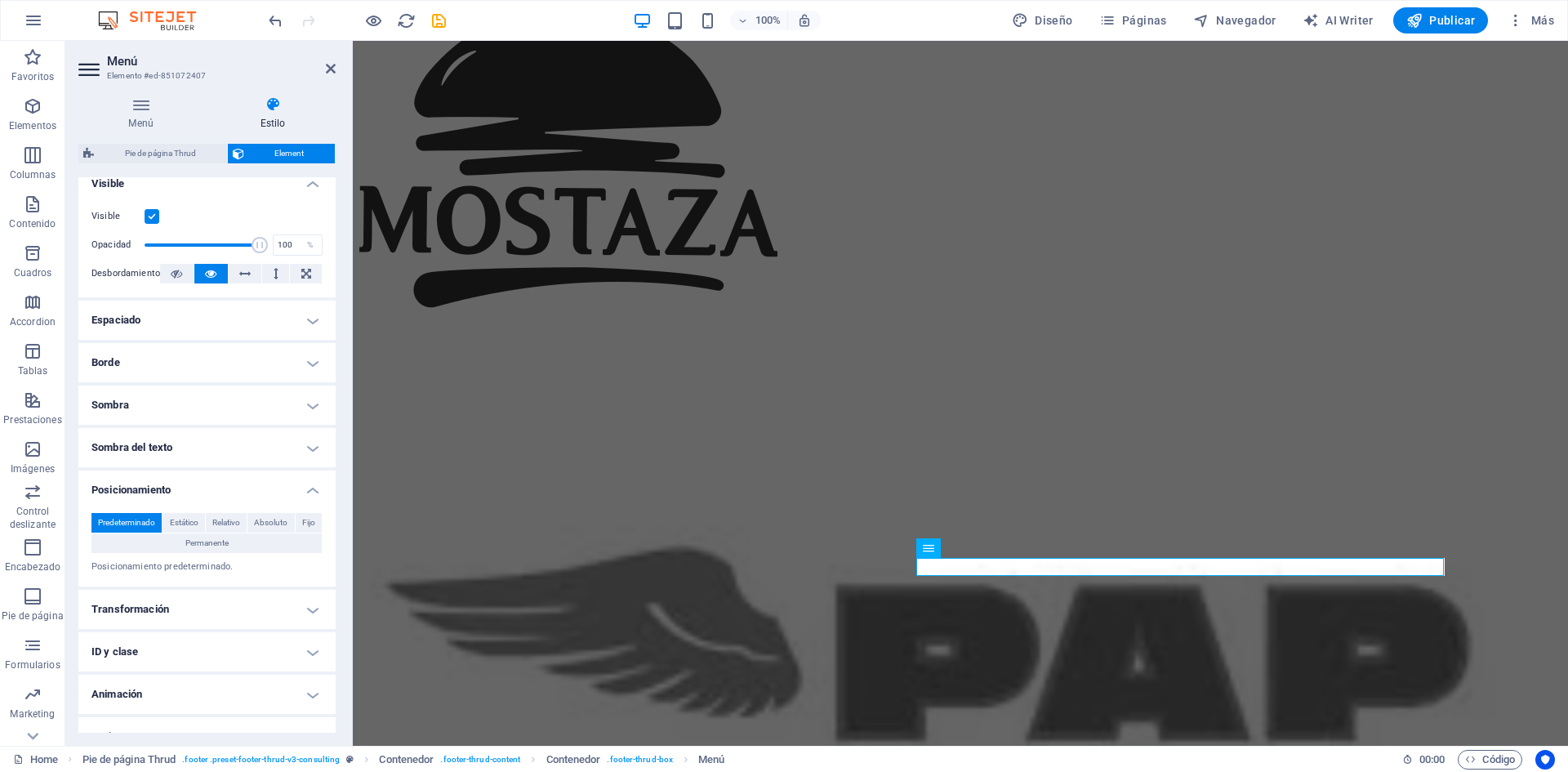
click at [211, 485] on h4 "Posicionamiento" at bounding box center [206, 485] width 257 height 29
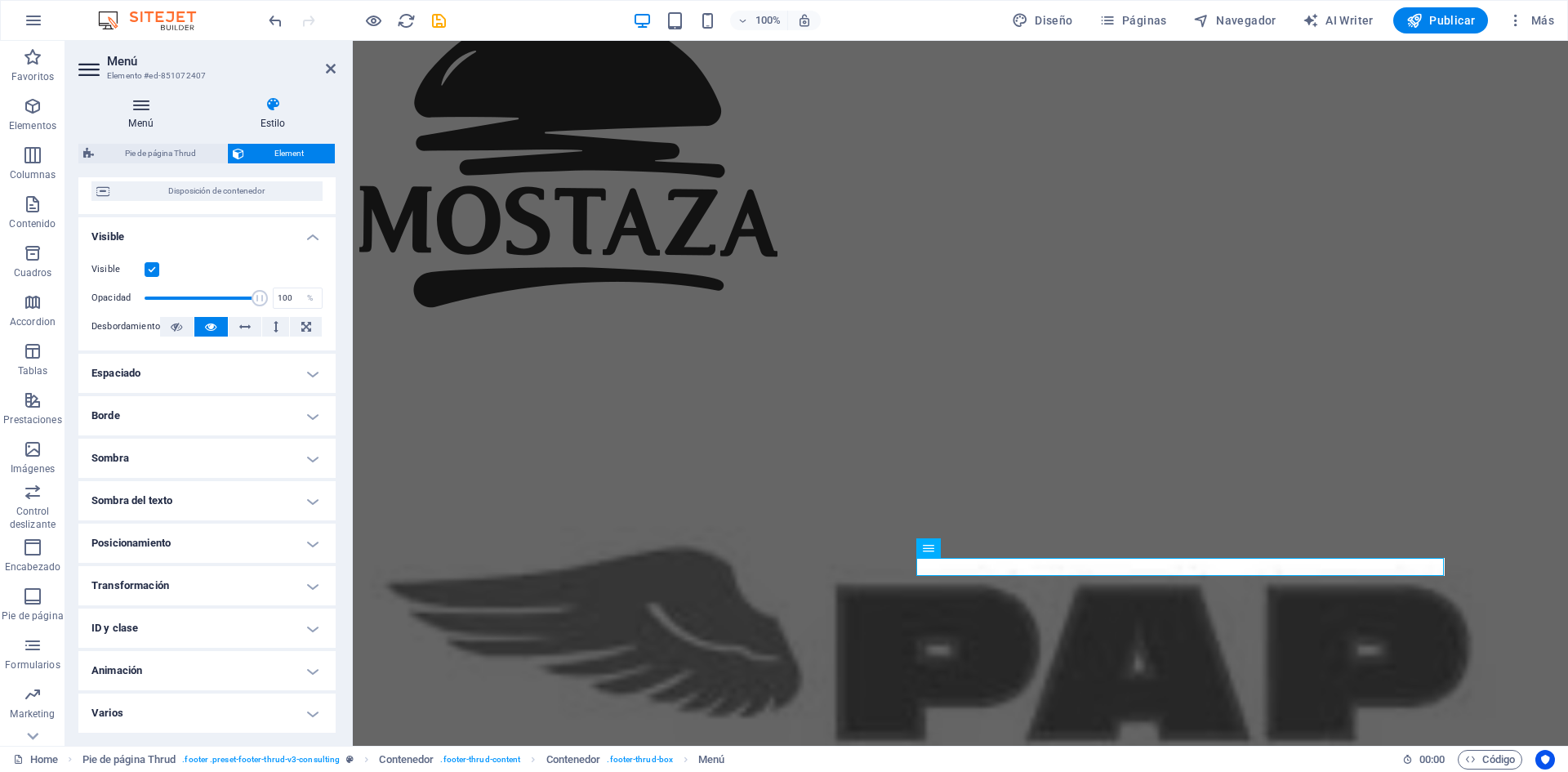
click at [132, 116] on h4 "Menú" at bounding box center [144, 113] width 131 height 34
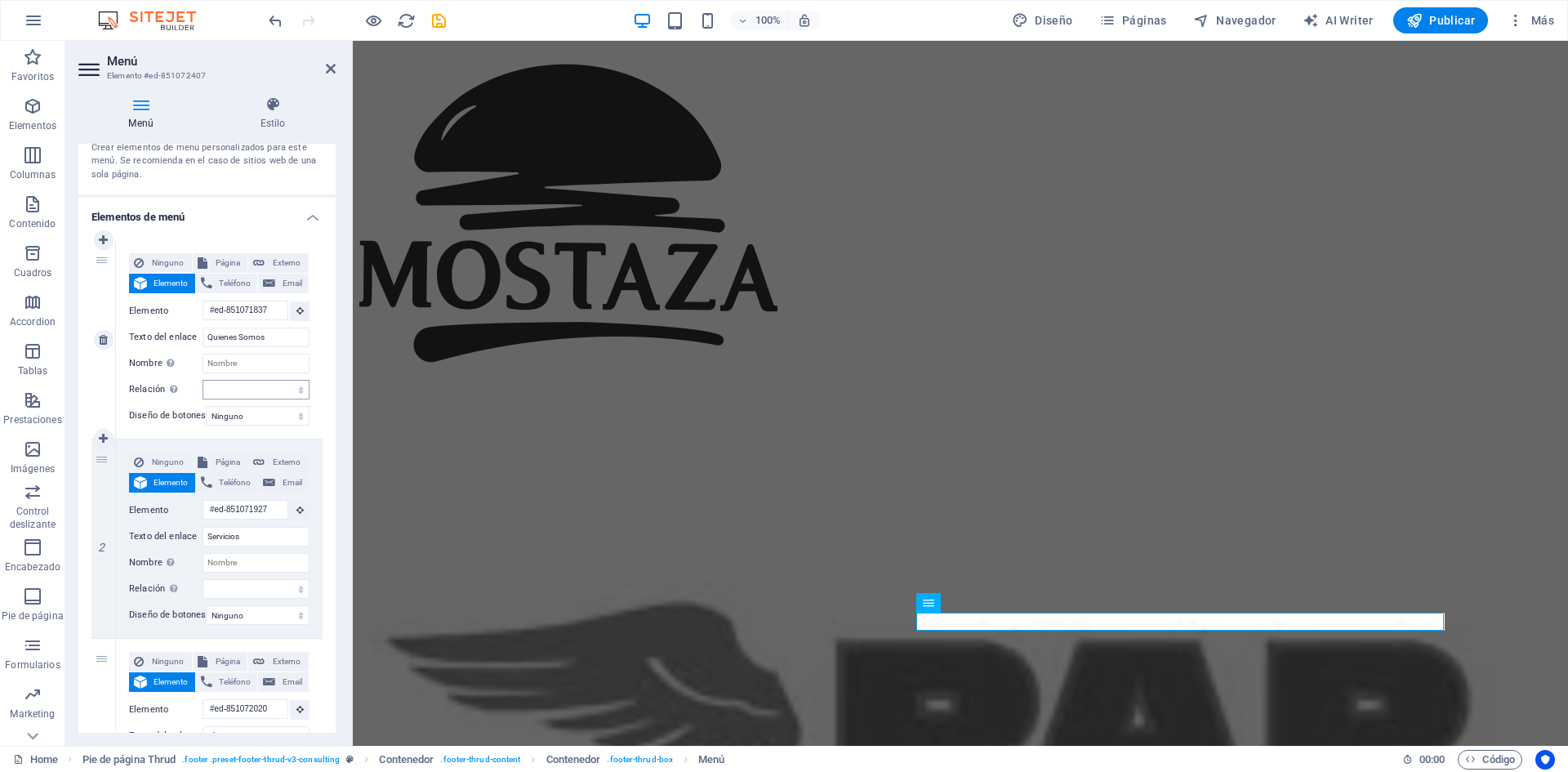
scroll to position [0, 0]
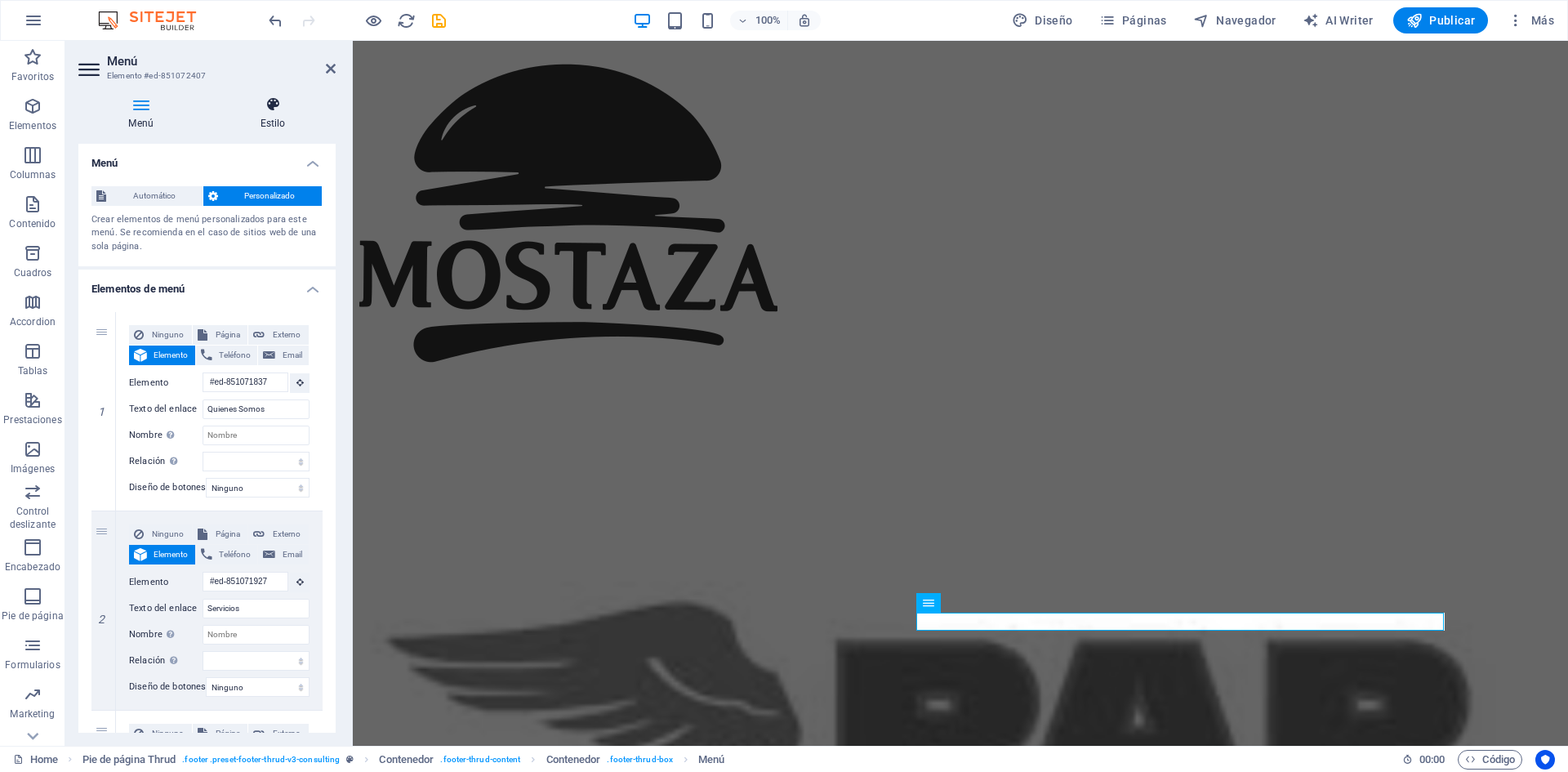
click at [285, 119] on h4 "Estilo" at bounding box center [272, 113] width 126 height 34
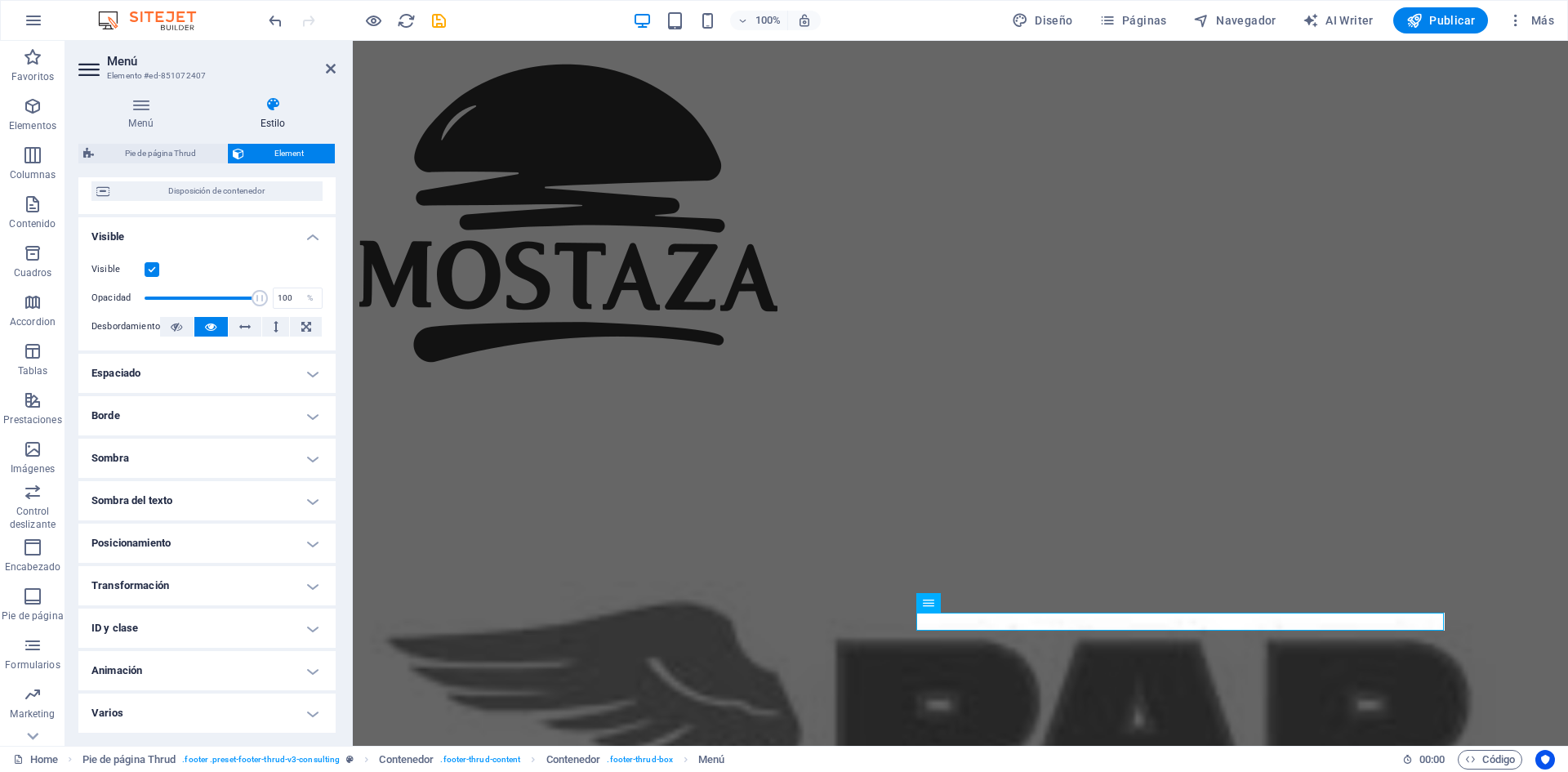
click at [303, 371] on h4 "Espaciado" at bounding box center [206, 373] width 257 height 39
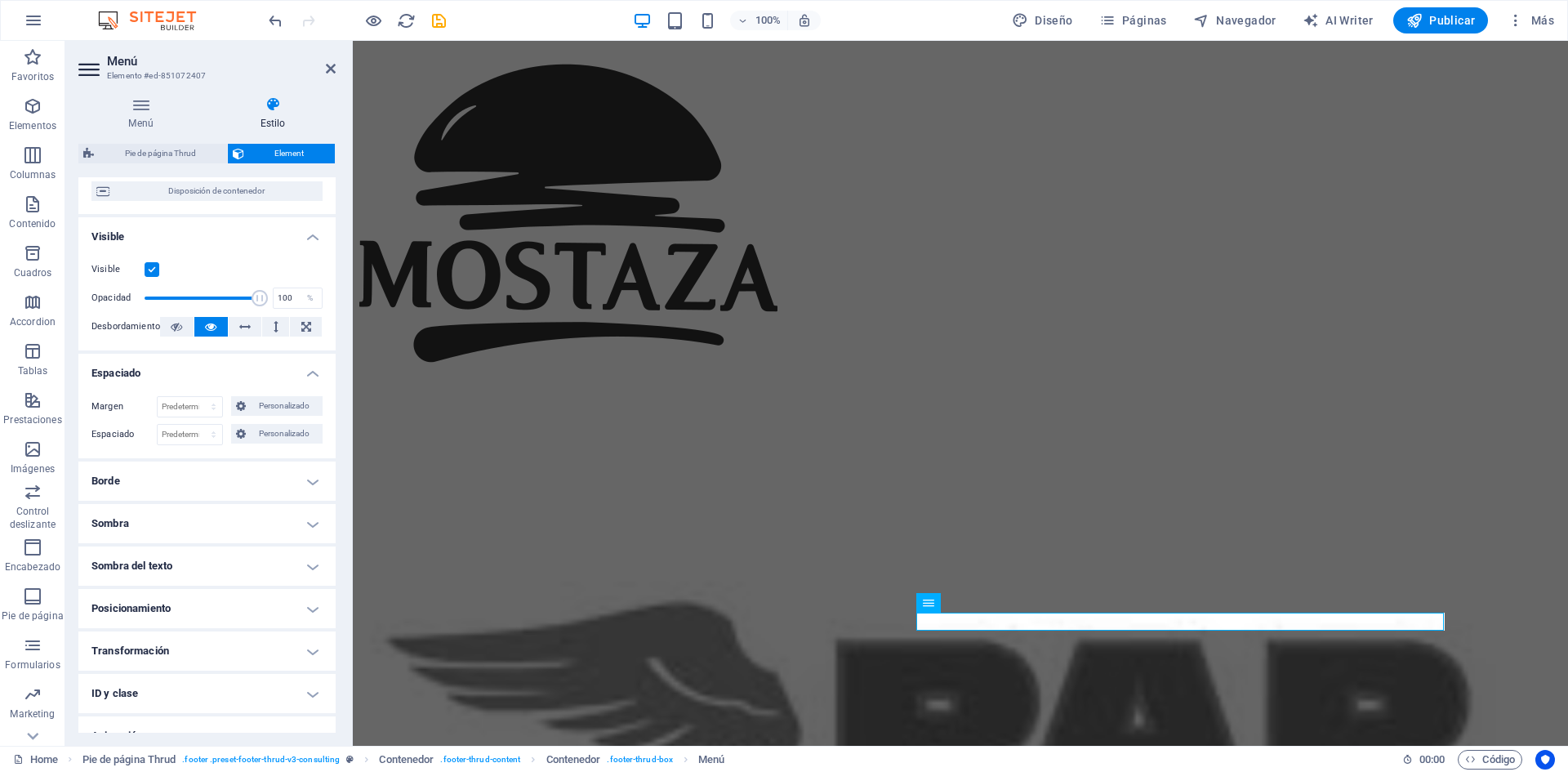
click at [303, 371] on h4 "Espaciado" at bounding box center [206, 368] width 257 height 29
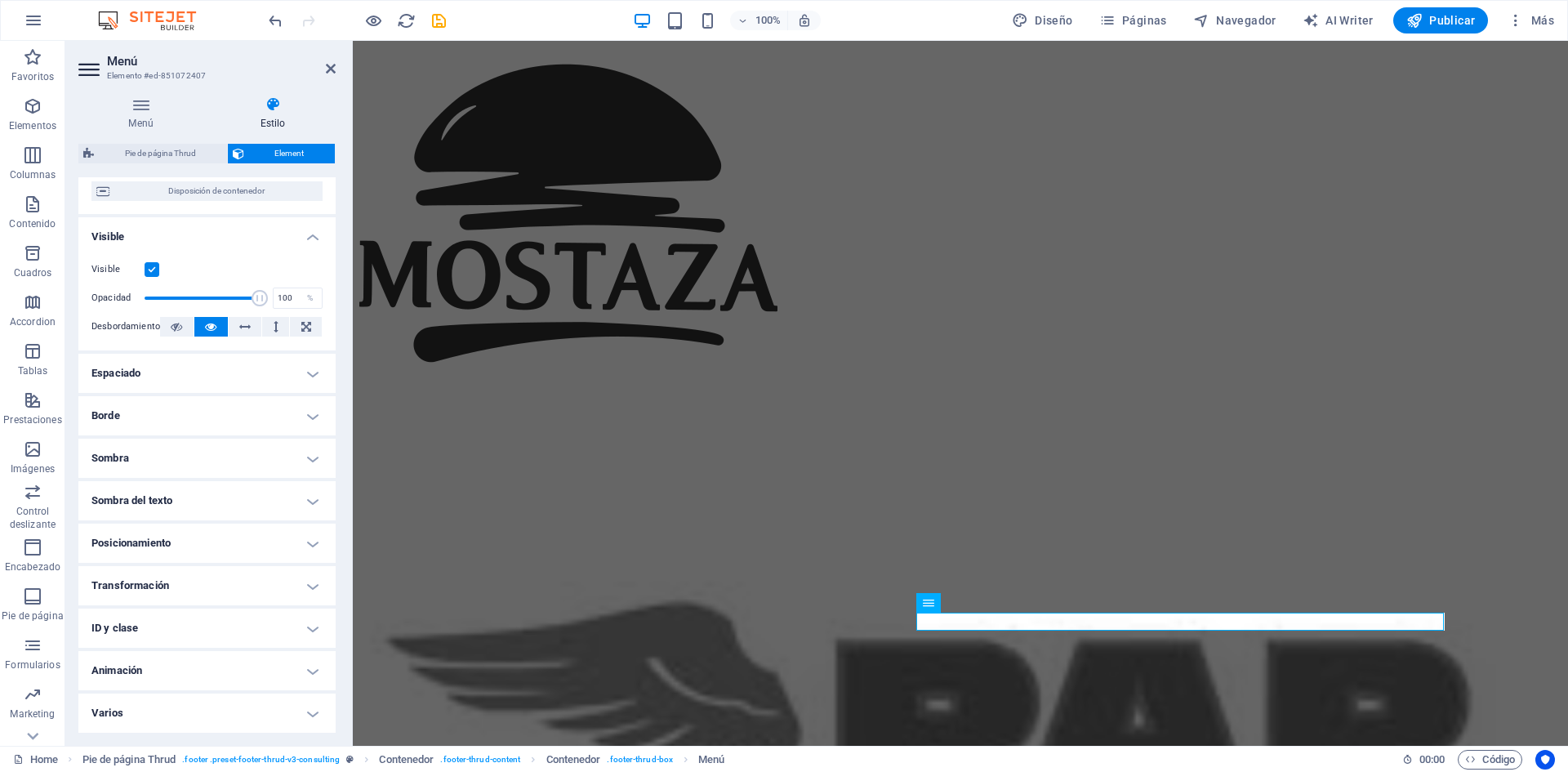
click at [293, 417] on h4 "Borde" at bounding box center [206, 415] width 257 height 39
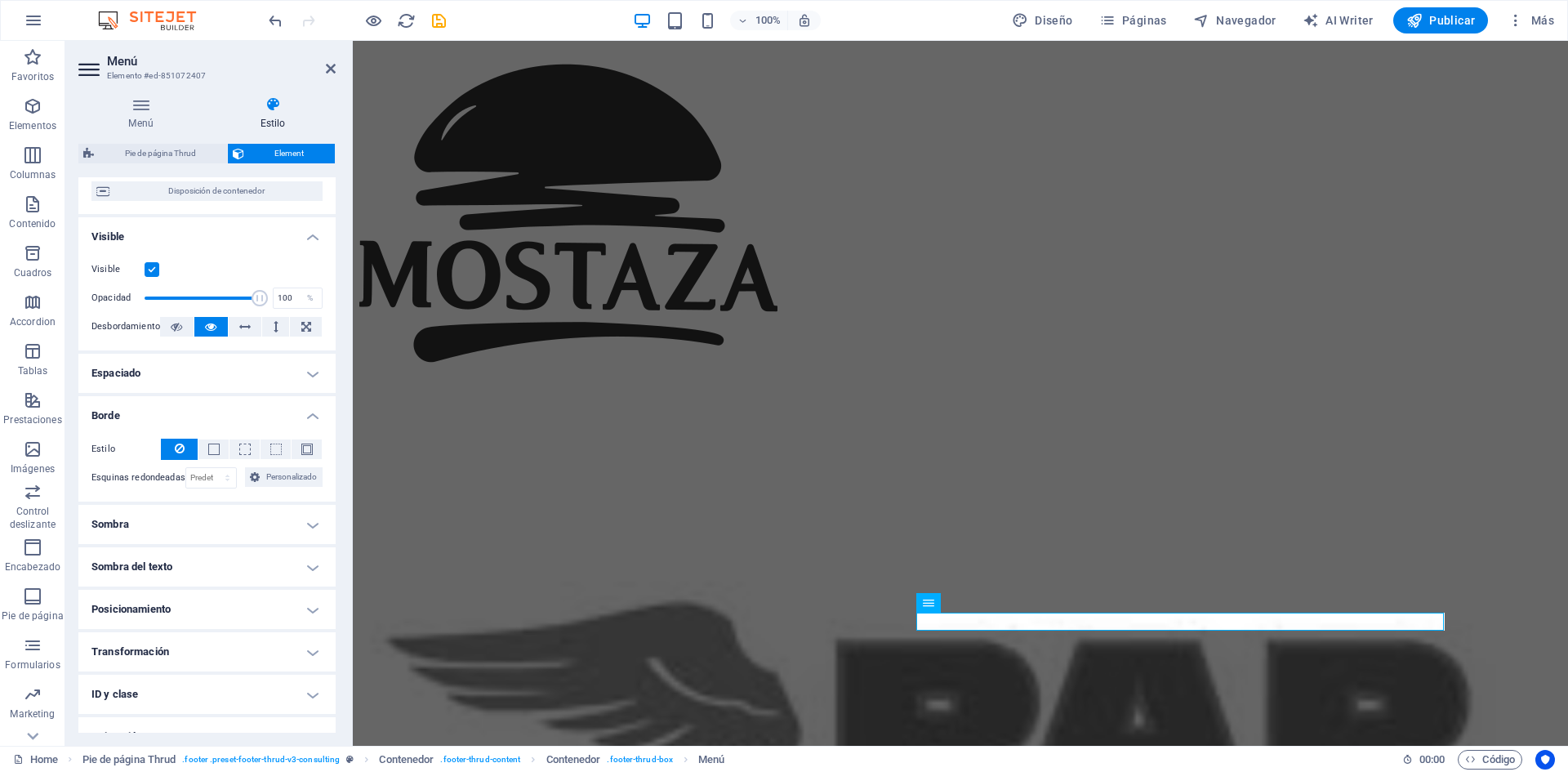
click at [293, 417] on h4 "Borde" at bounding box center [206, 410] width 257 height 29
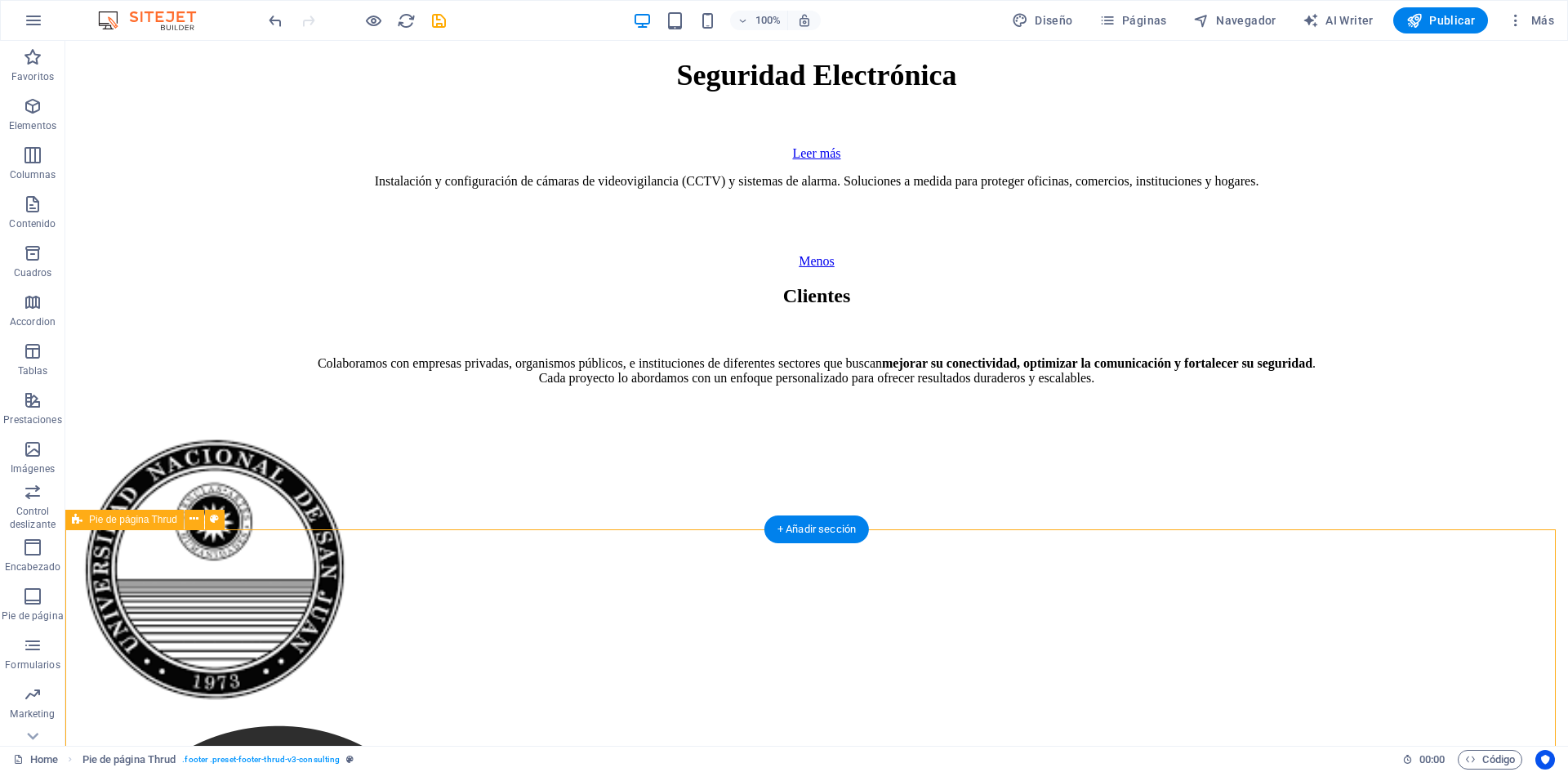
scroll to position [7836, 0]
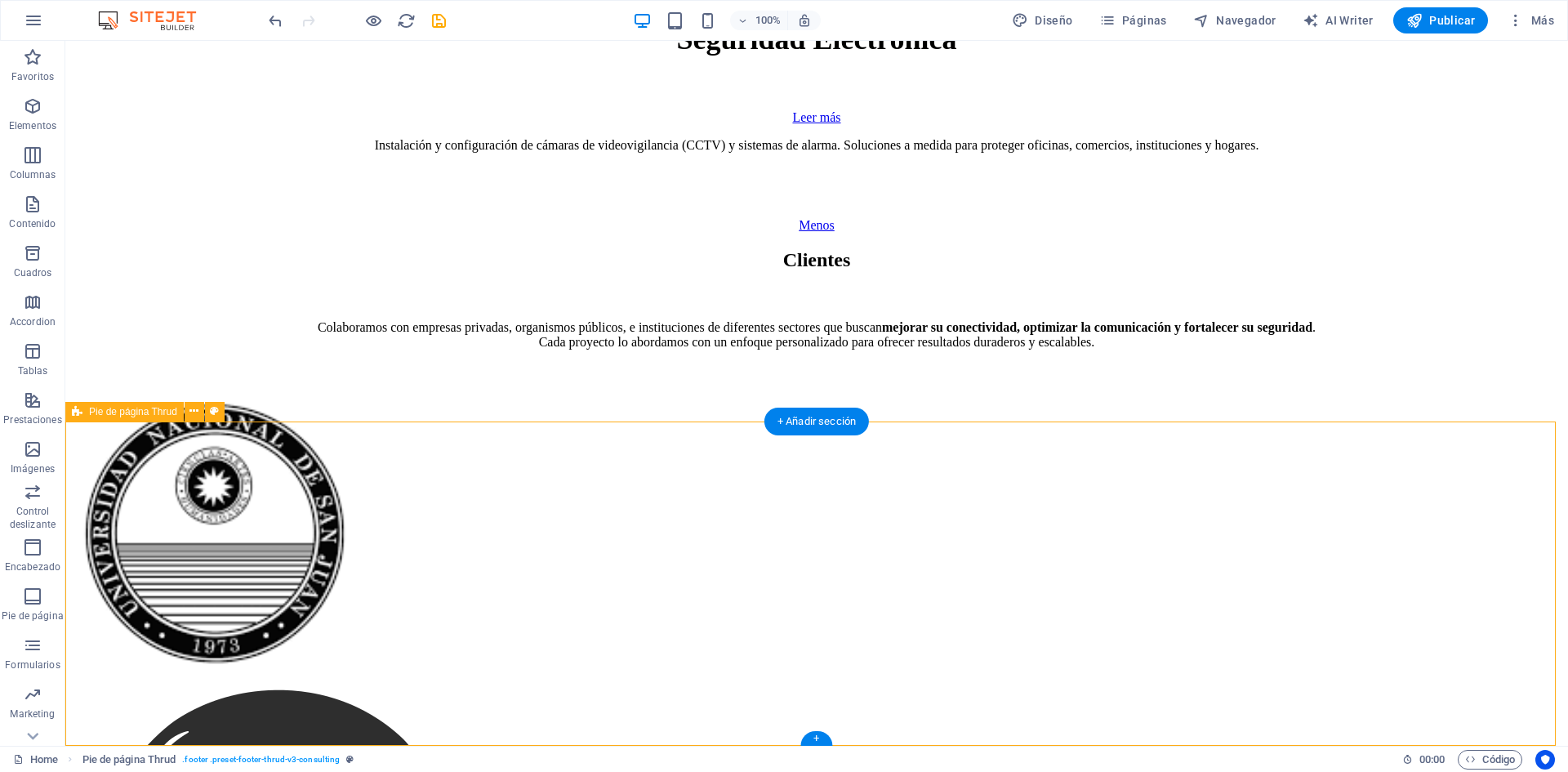
click at [194, 412] on icon at bounding box center [194, 411] width 9 height 17
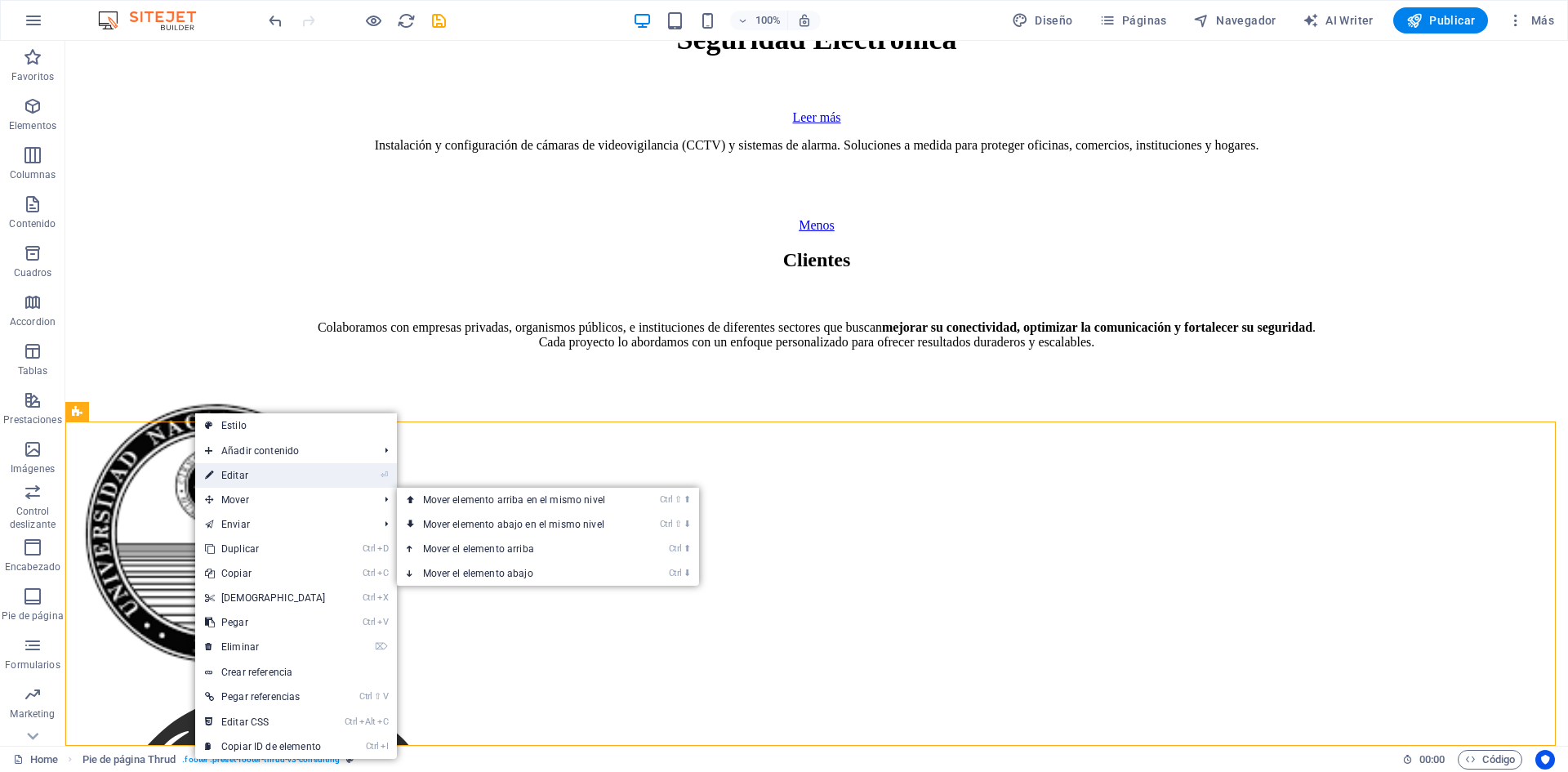
click at [251, 483] on link "⏎ Editar" at bounding box center [265, 475] width 141 height 24
select select "footer"
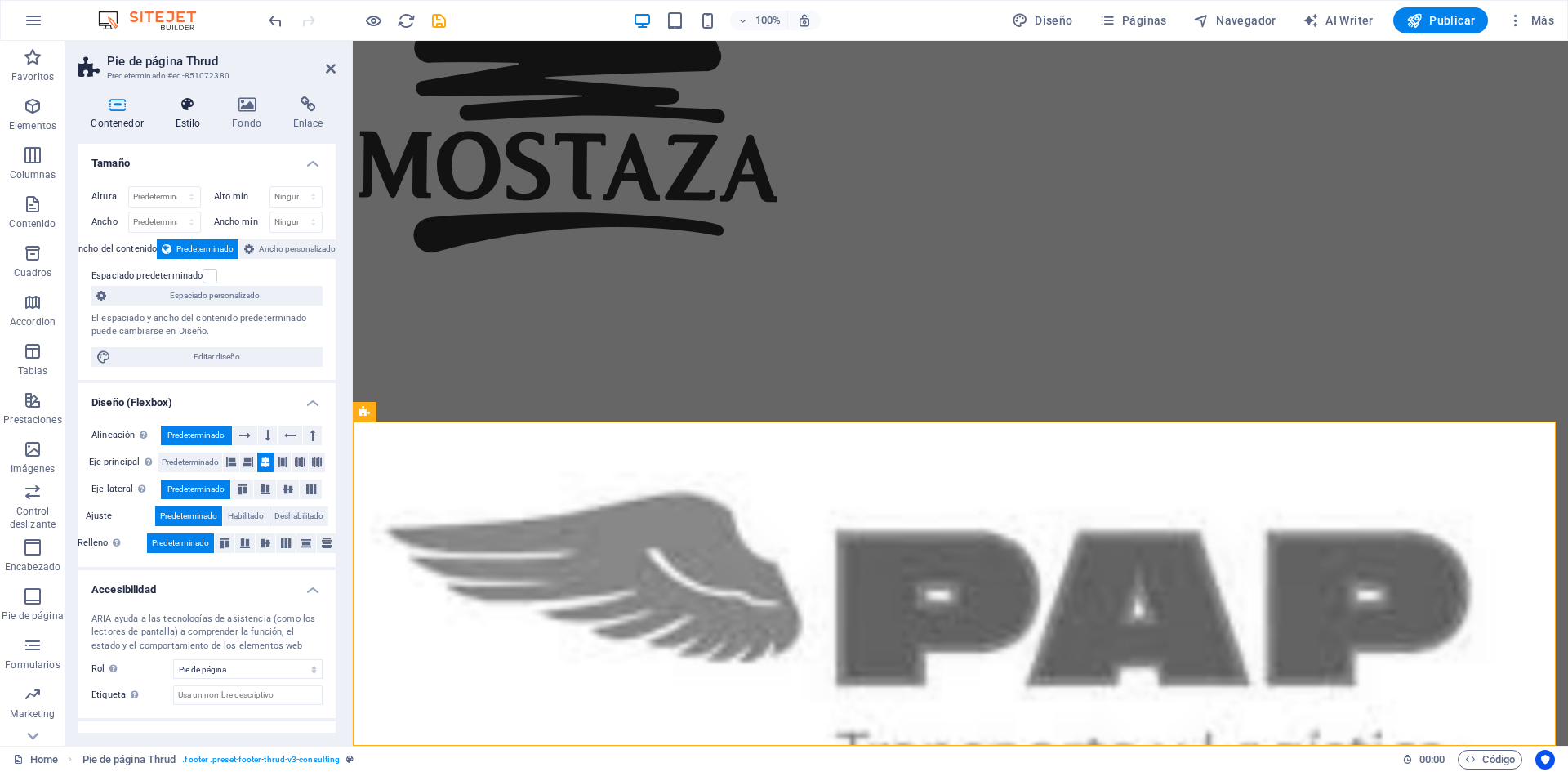
click at [199, 113] on h4 "Estilo" at bounding box center [190, 113] width 57 height 34
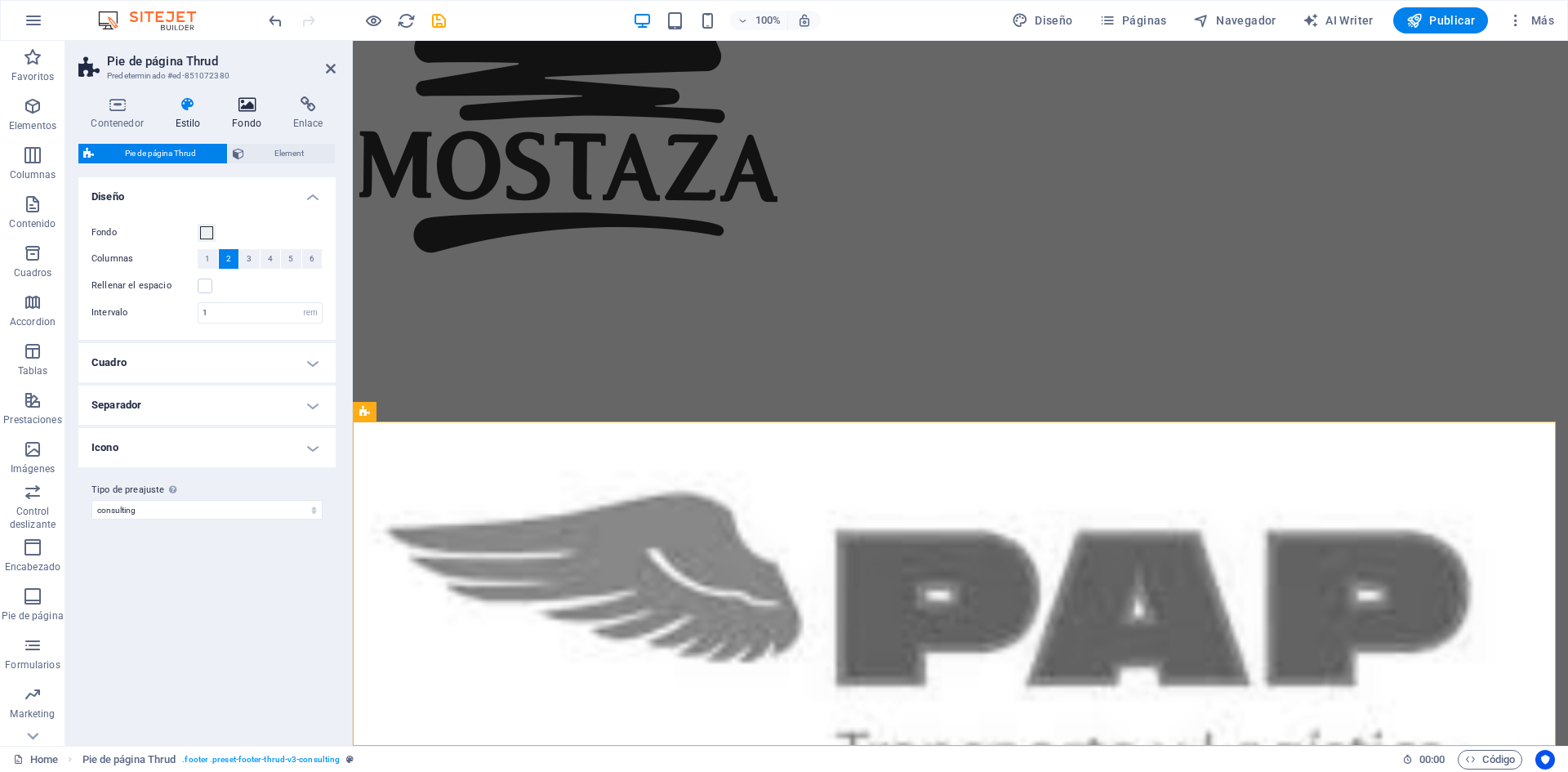
click at [250, 117] on h4 "Fondo" at bounding box center [250, 113] width 62 height 34
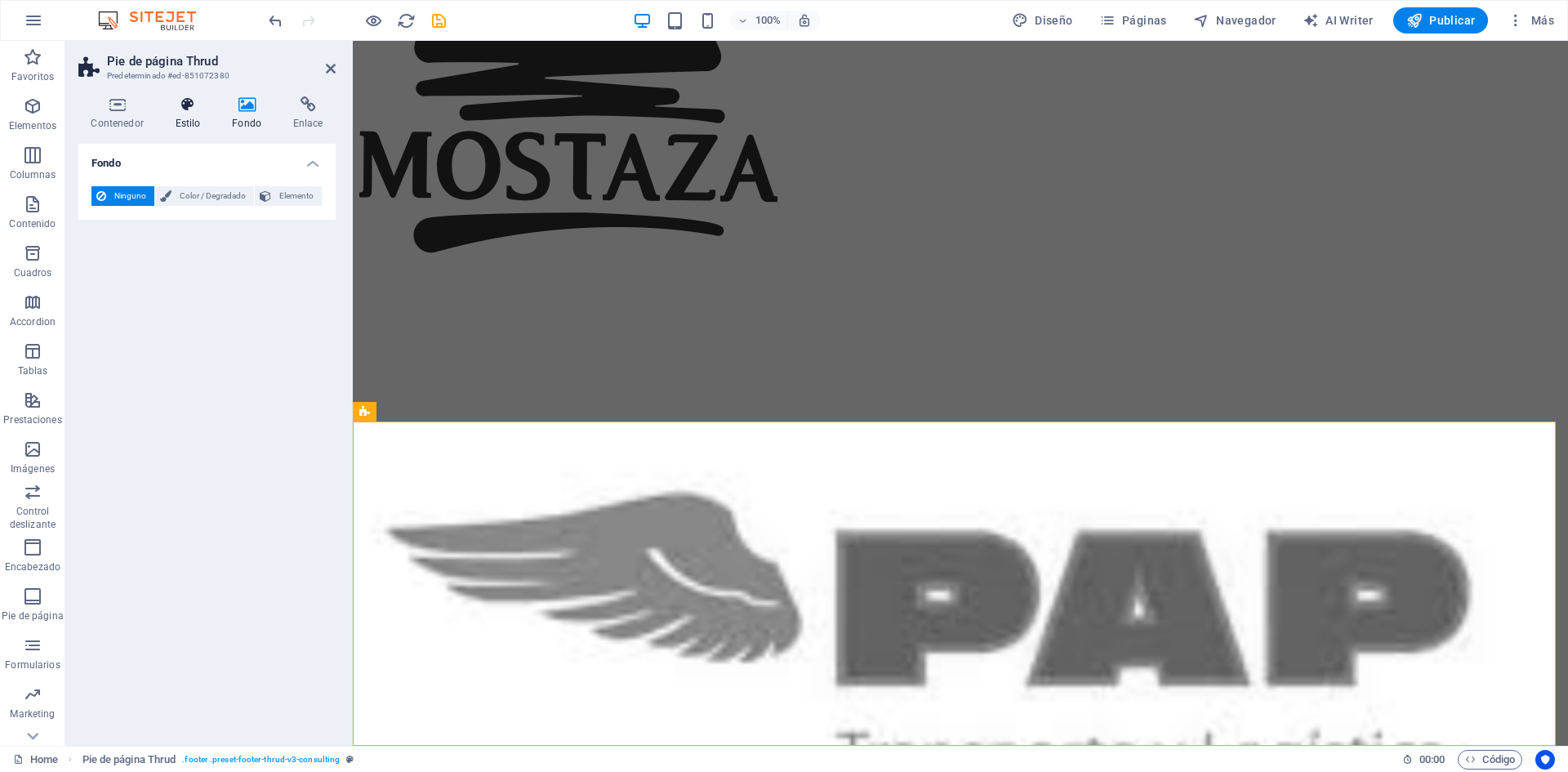
click at [190, 116] on h4 "Estilo" at bounding box center [190, 113] width 57 height 34
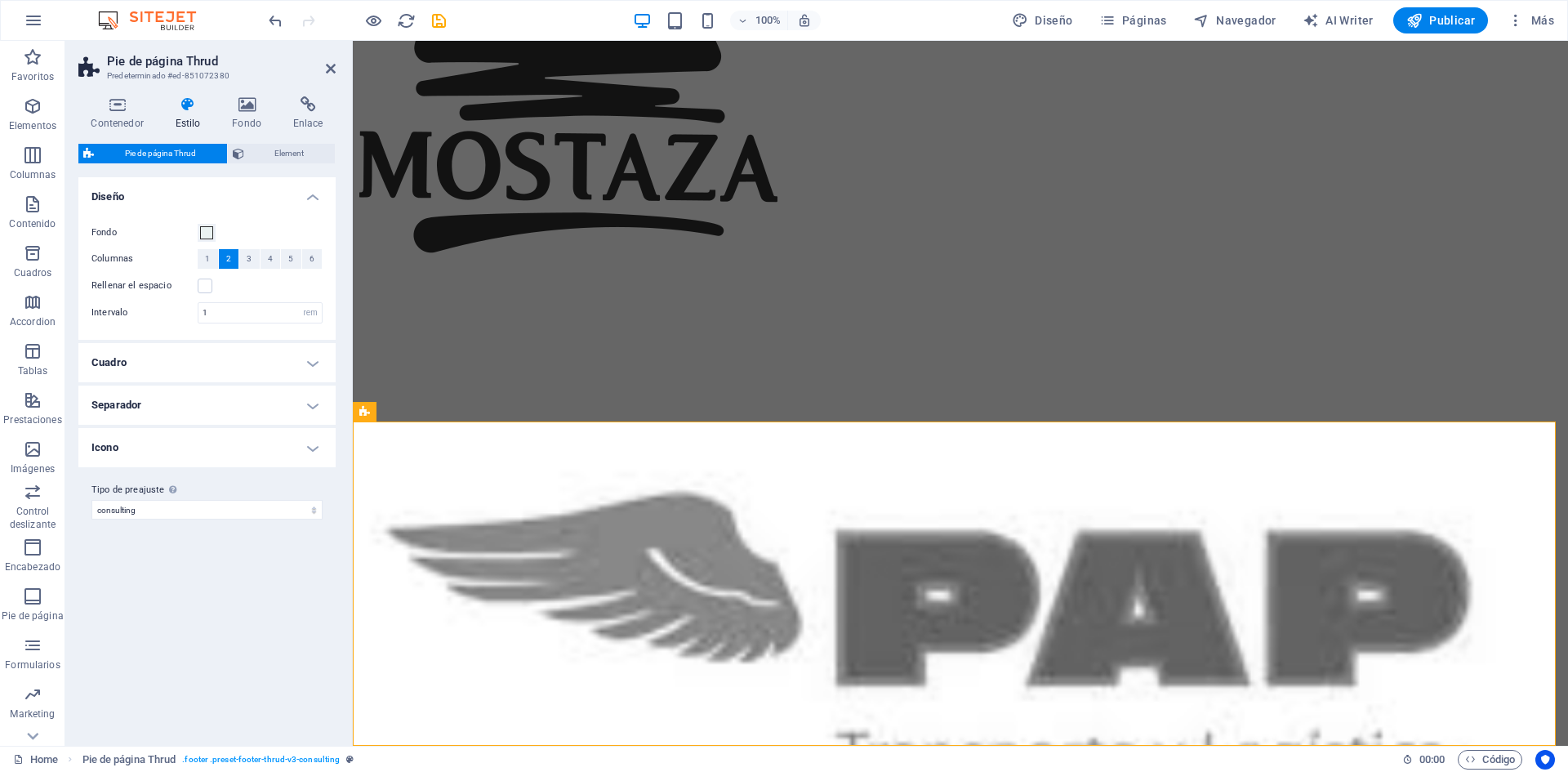
click at [245, 374] on h4 "Cuadro" at bounding box center [206, 362] width 257 height 39
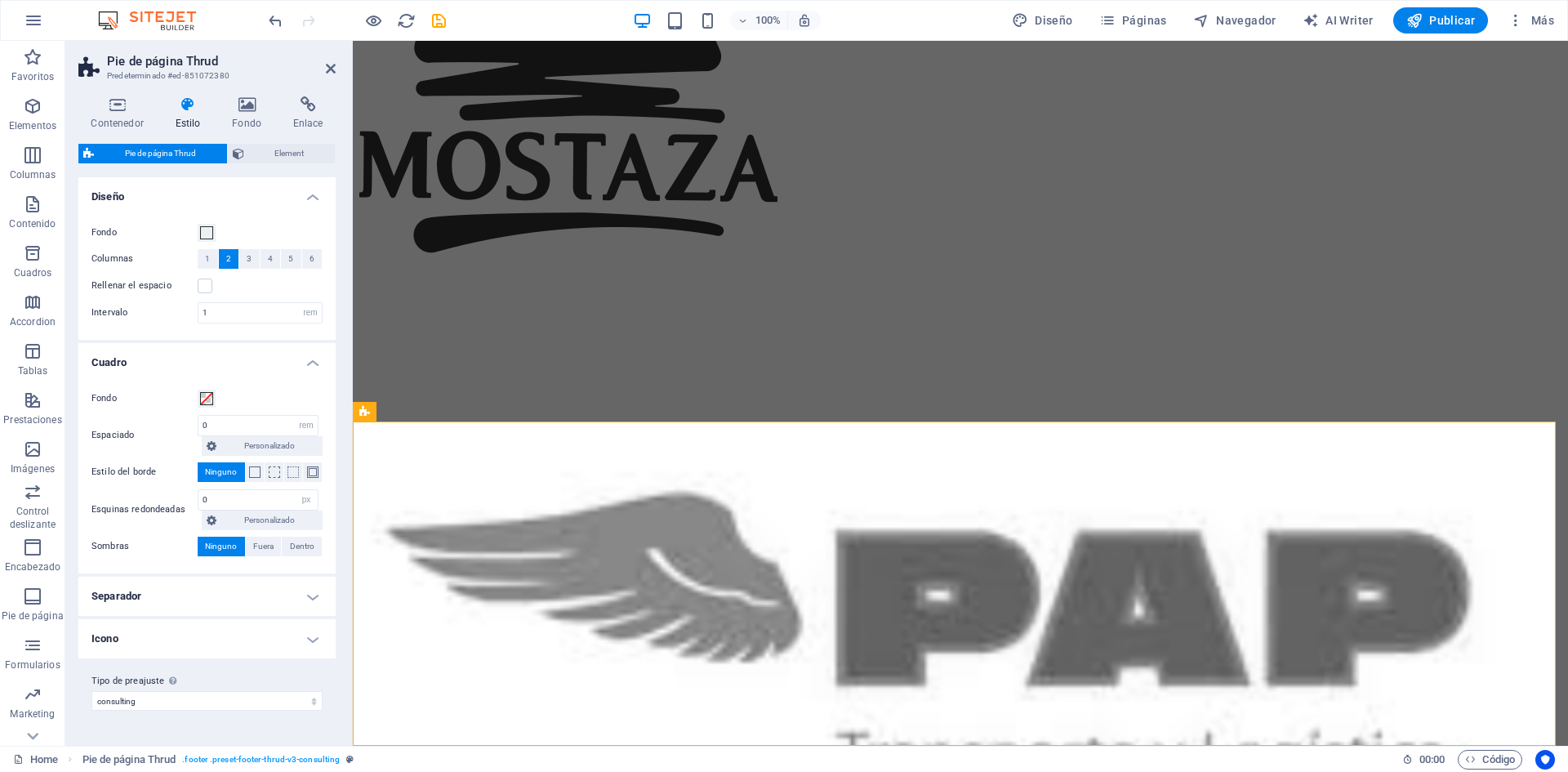
click at [254, 601] on h4 "Separador" at bounding box center [206, 596] width 257 height 39
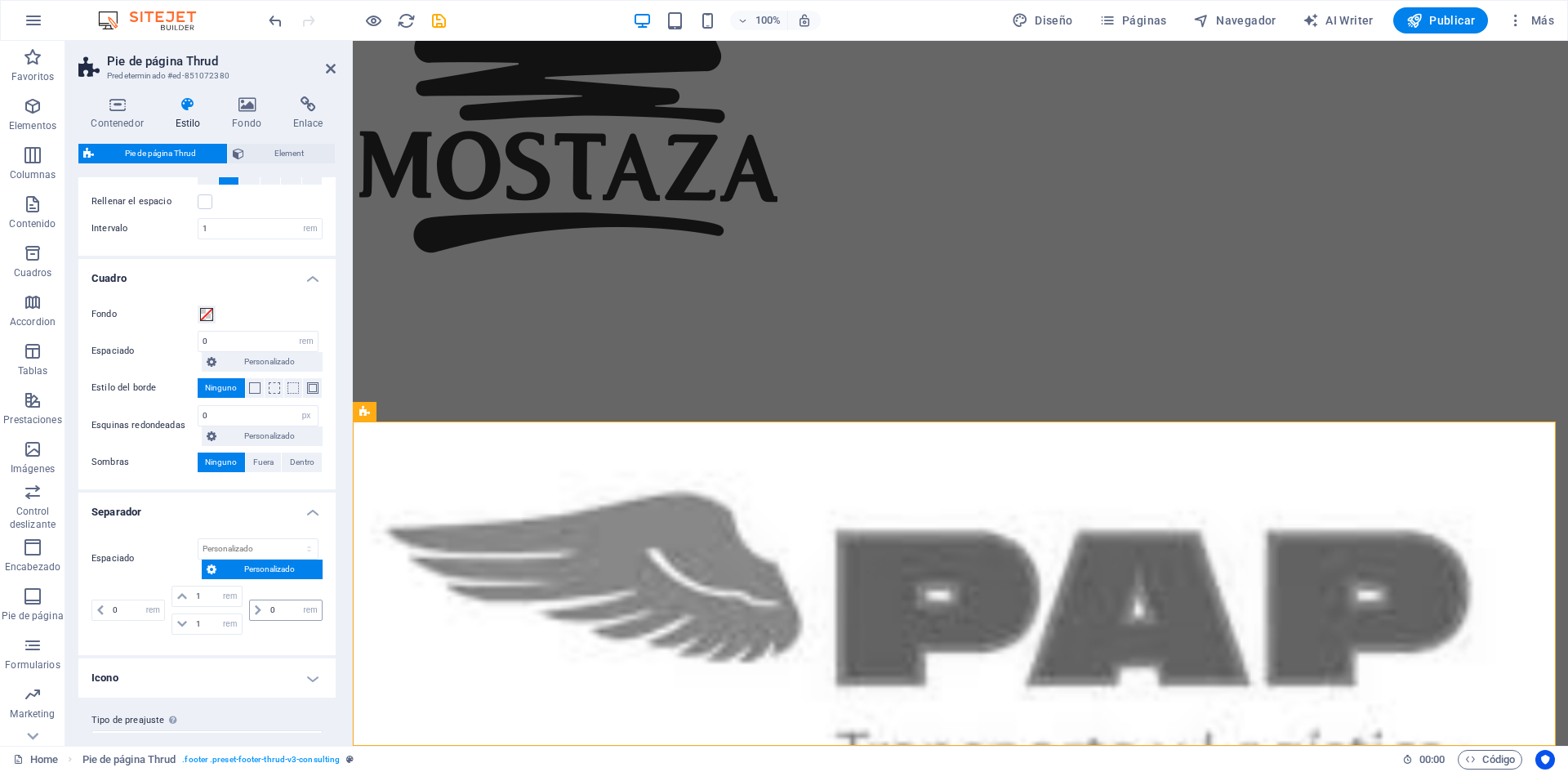
scroll to position [114, 0]
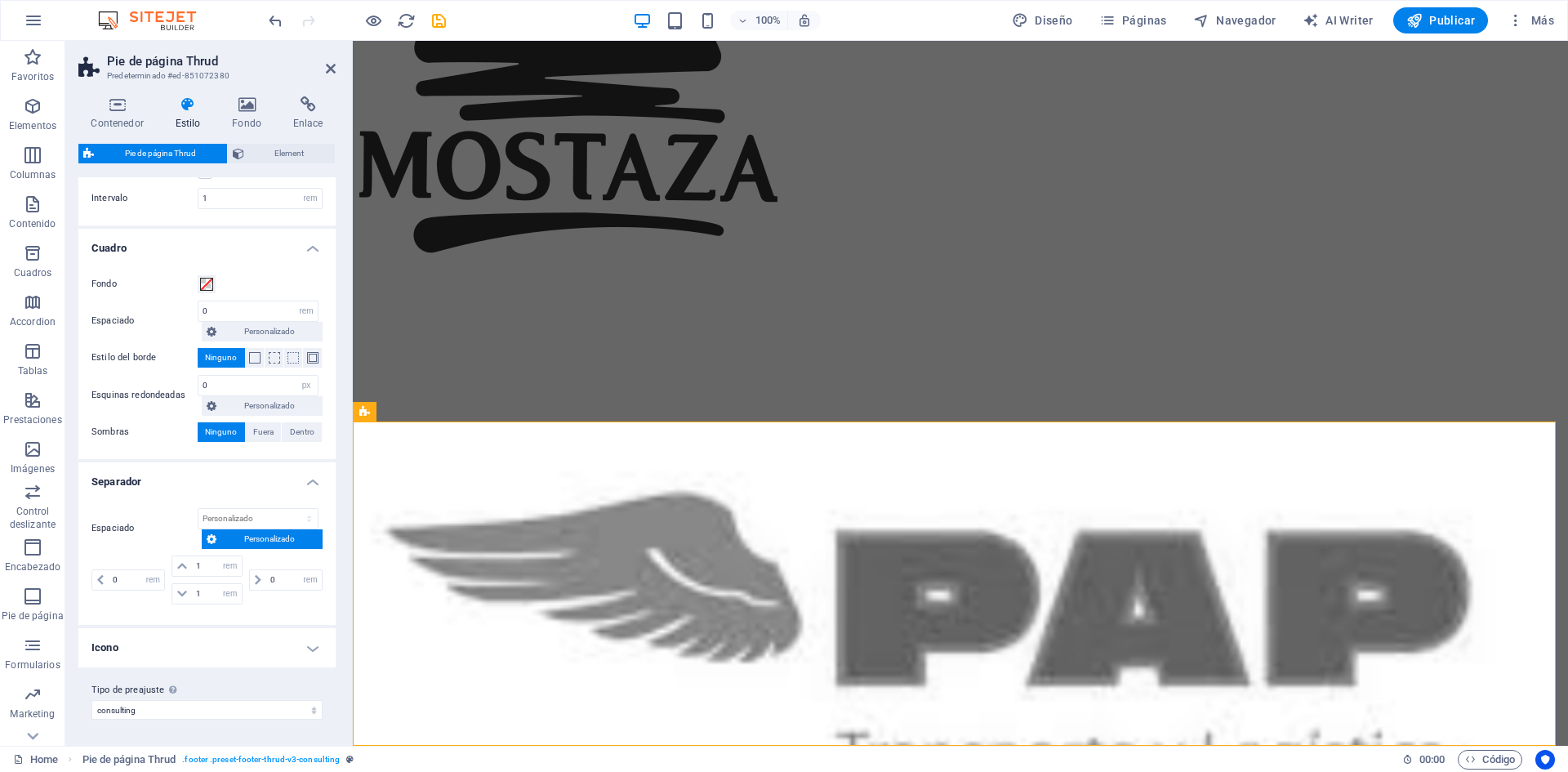
click at [220, 646] on h4 "Icono" at bounding box center [206, 647] width 257 height 39
click at [116, 116] on h4 "Contenedor" at bounding box center [120, 113] width 84 height 34
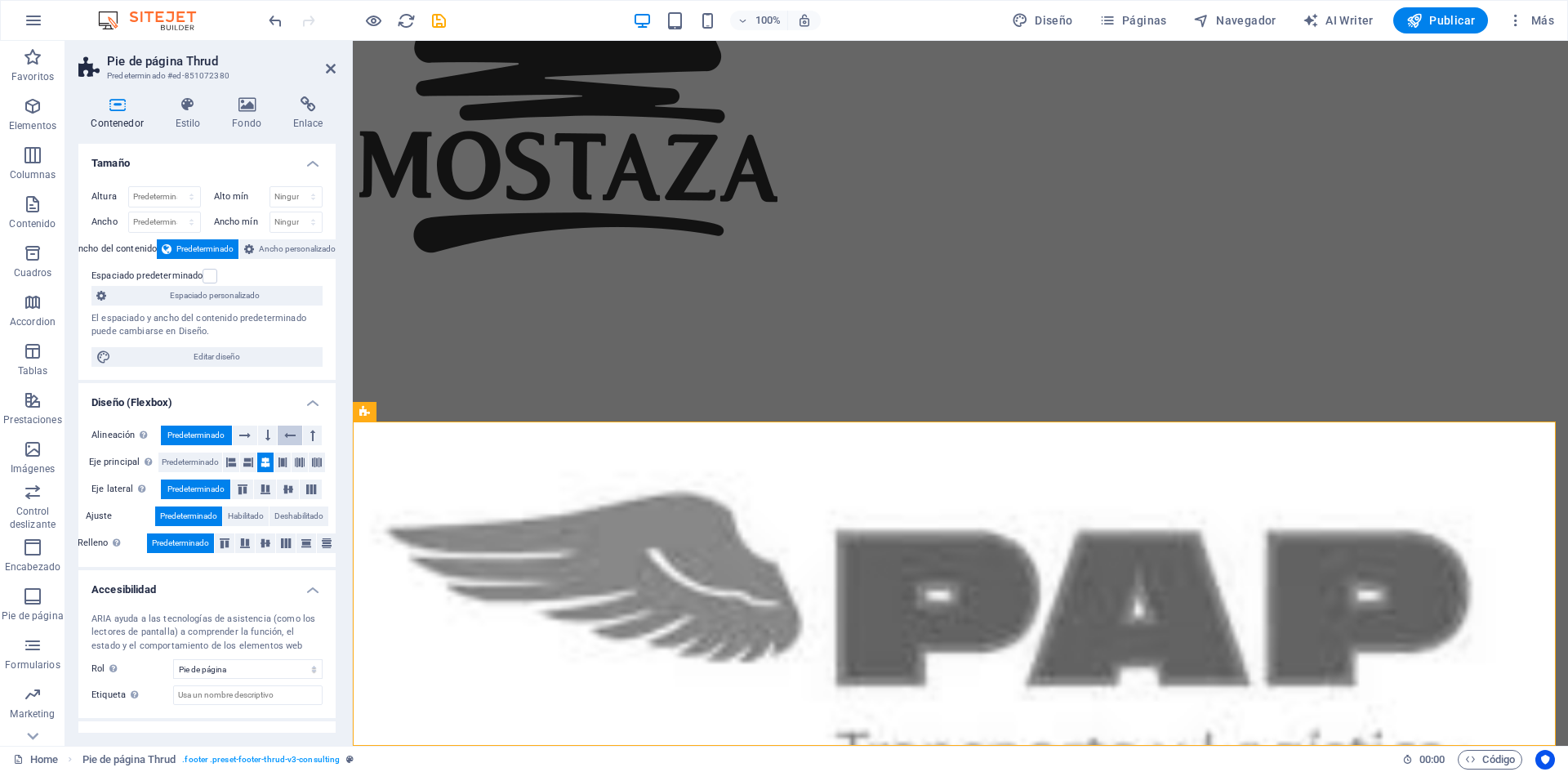
scroll to position [64, 0]
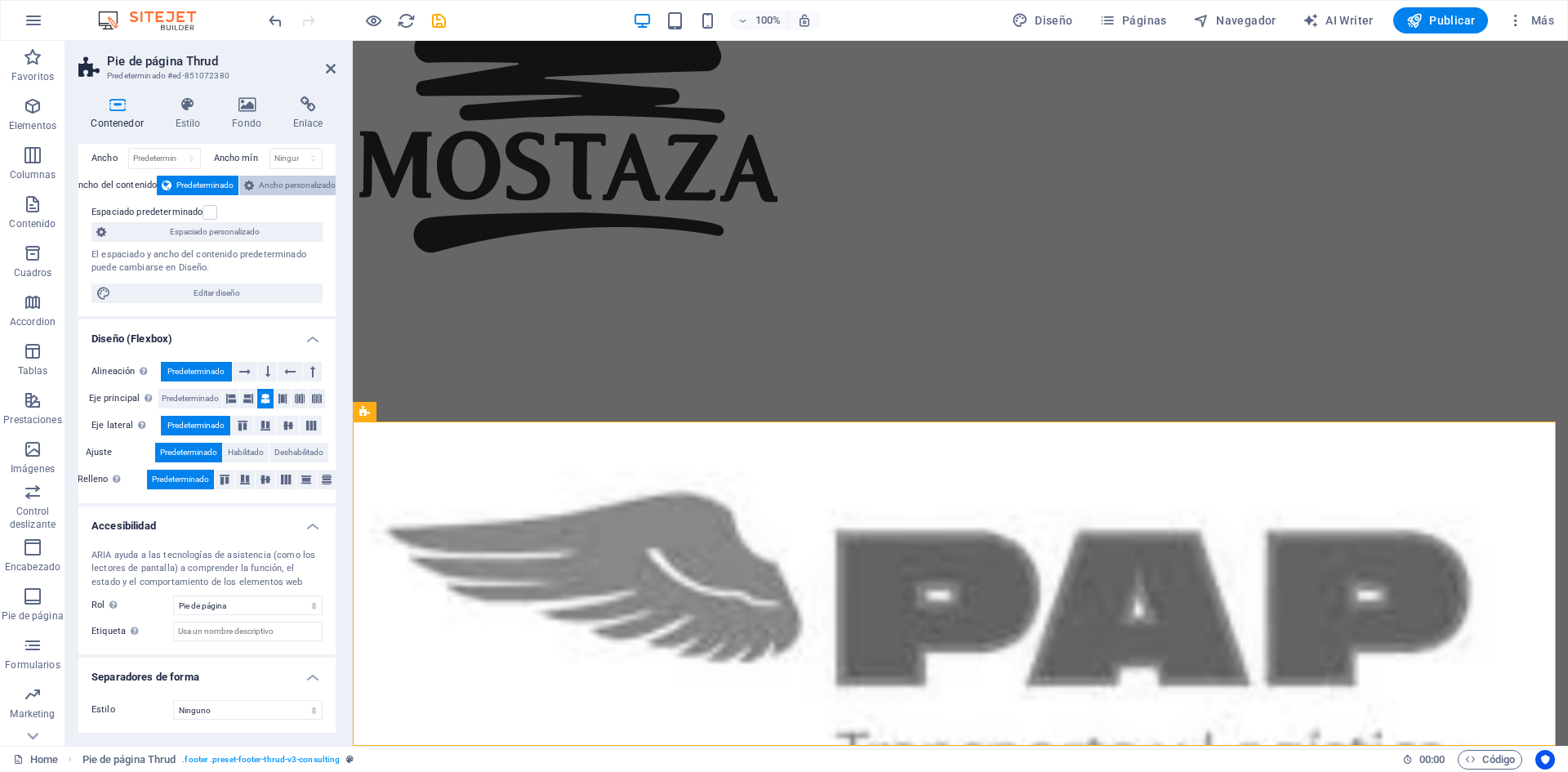
click at [305, 185] on span "Ancho personalizado" at bounding box center [297, 186] width 77 height 20
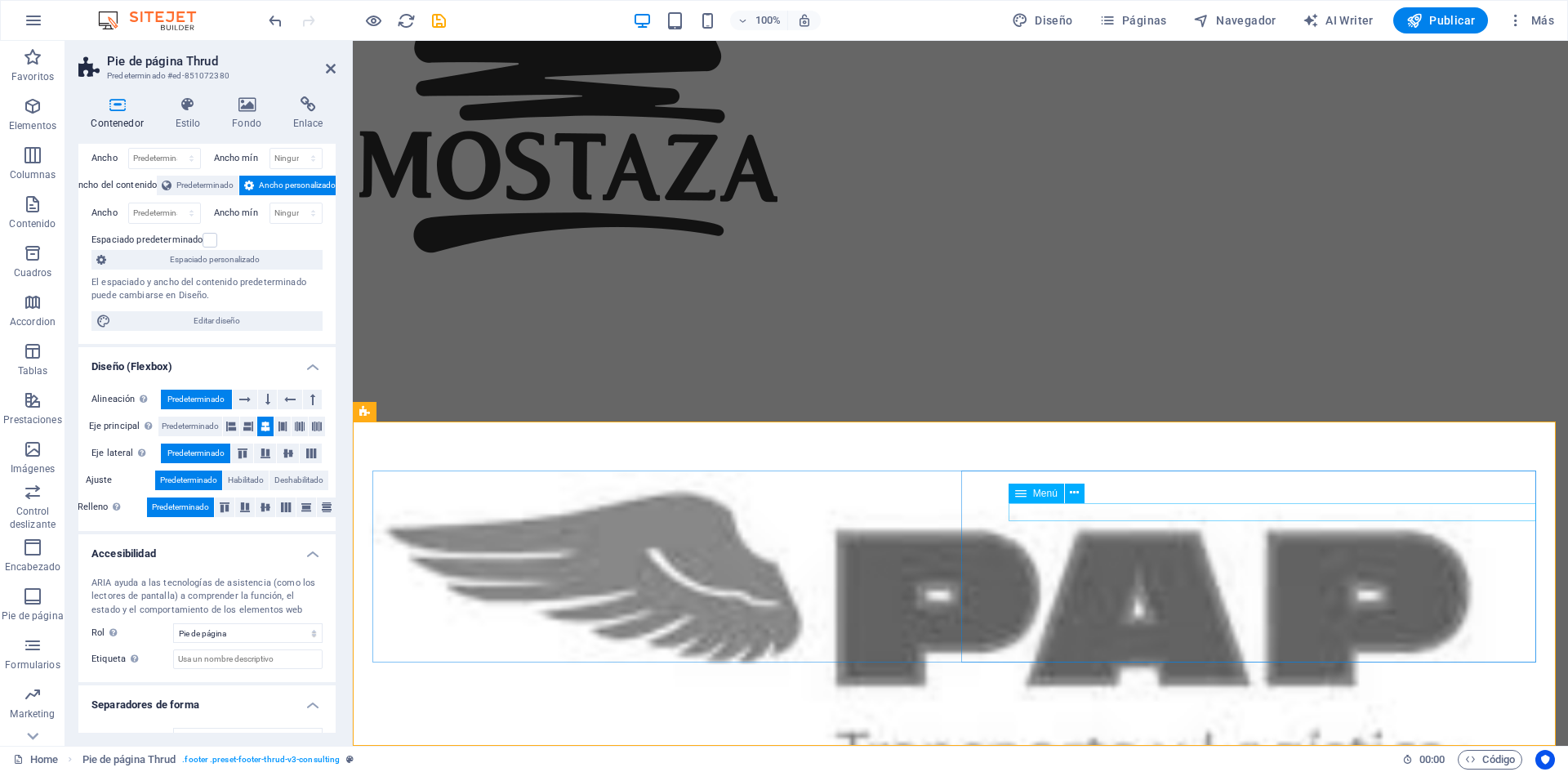
click at [1067, 492] on button at bounding box center [1075, 493] width 20 height 20
click at [1078, 492] on icon at bounding box center [1074, 492] width 9 height 17
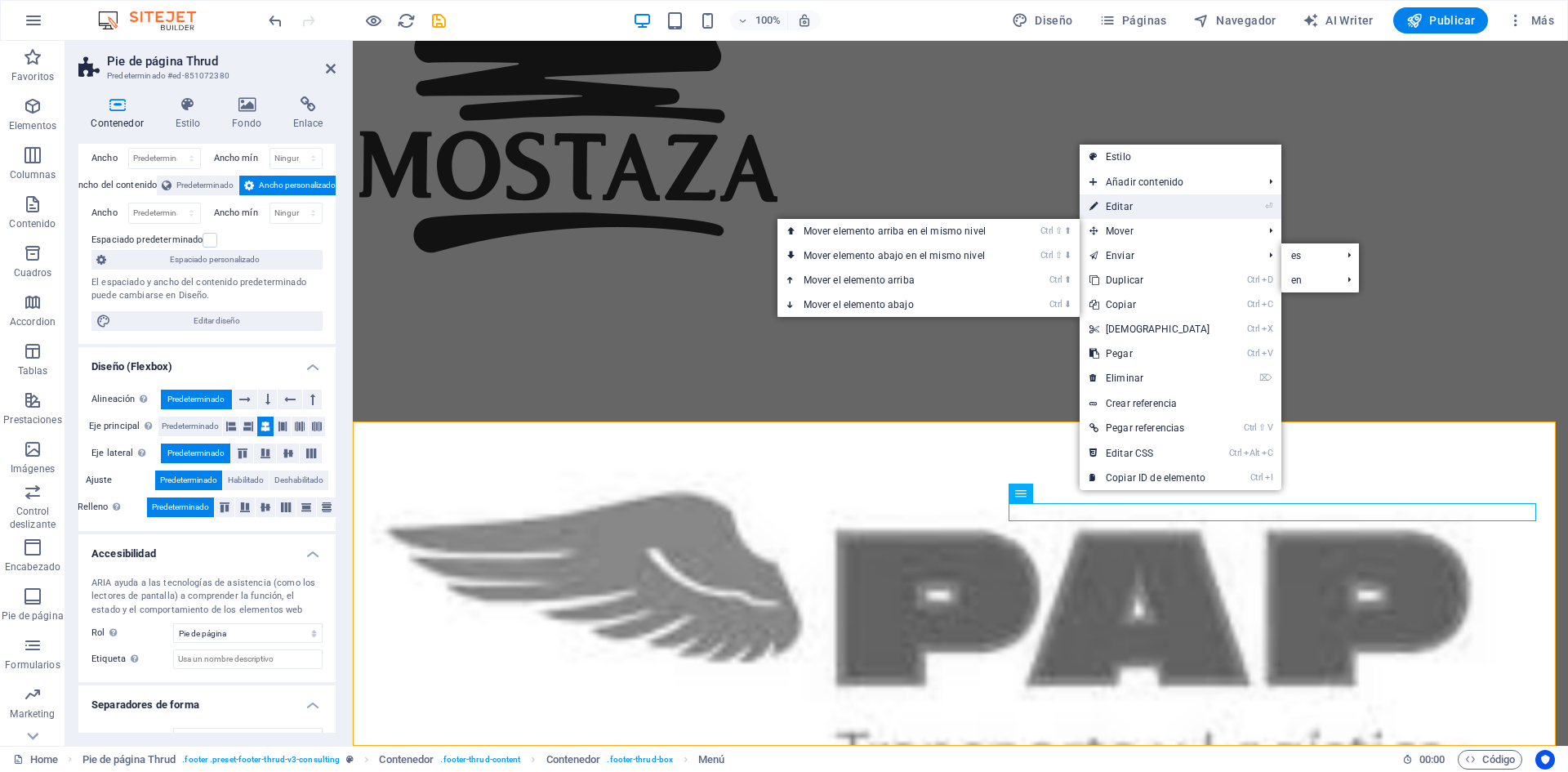
click at [1139, 213] on link "⏎ Editar" at bounding box center [1150, 206] width 141 height 24
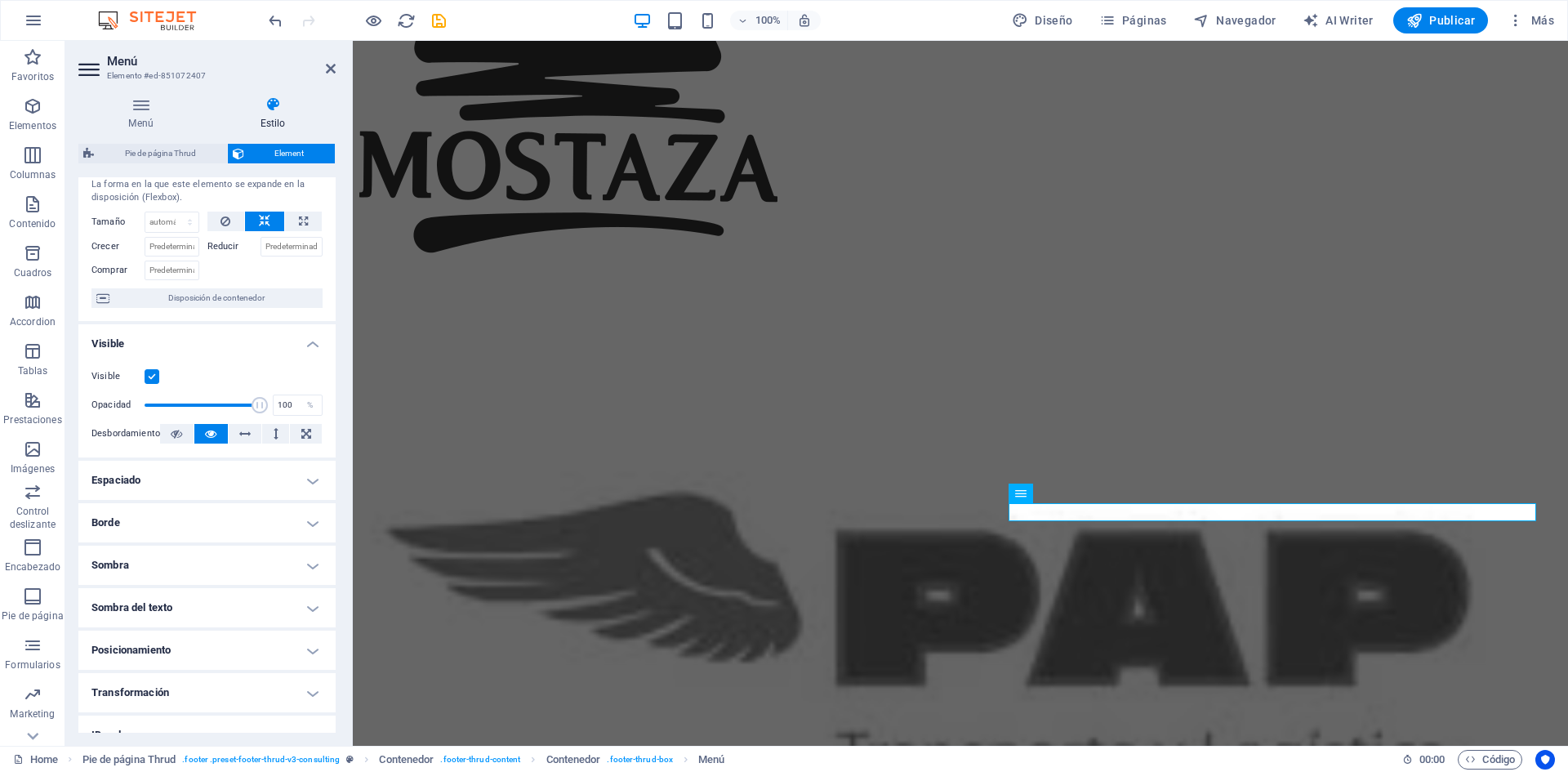
scroll to position [82, 0]
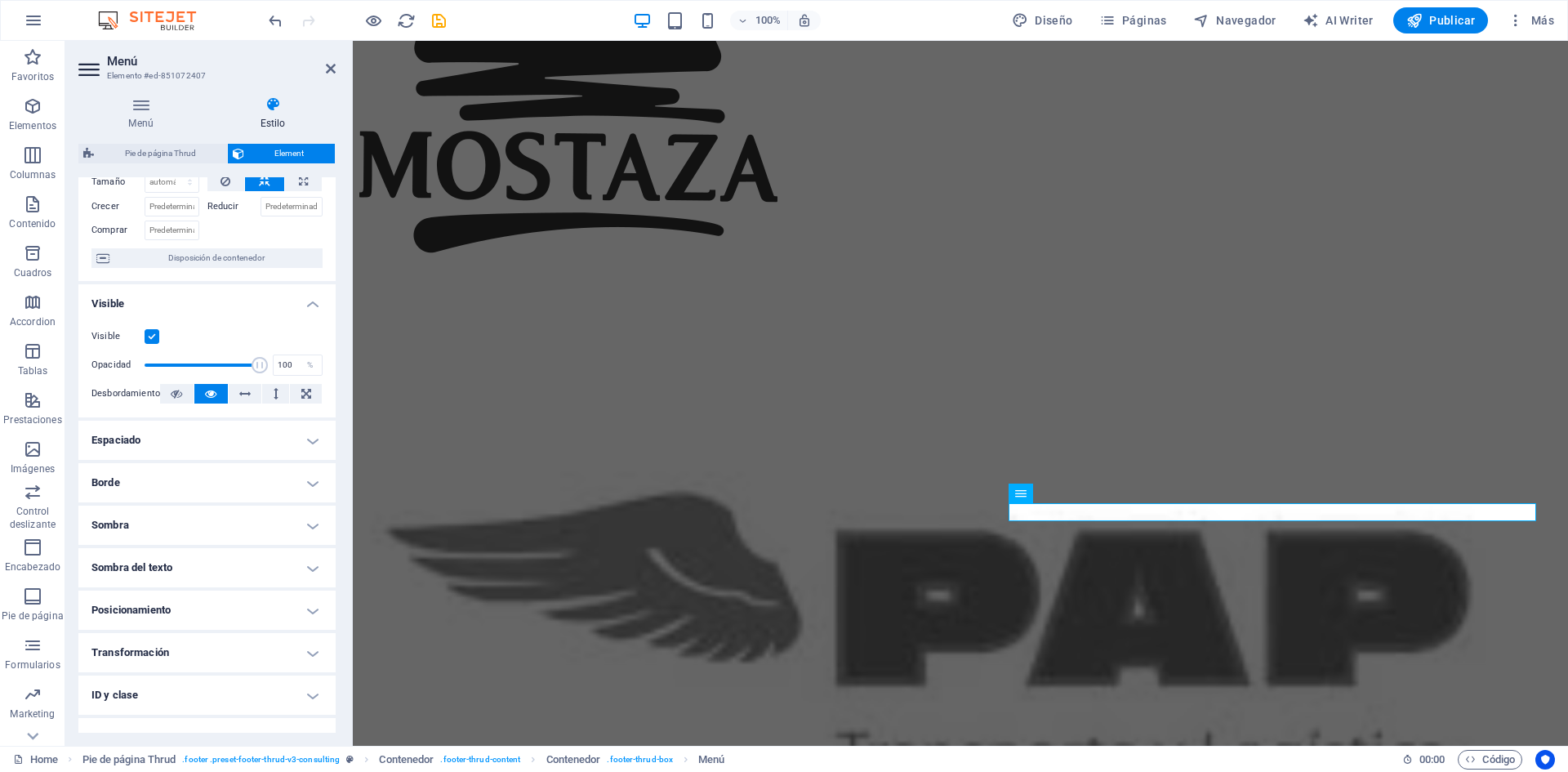
click at [215, 442] on h4 "Espaciado" at bounding box center [206, 440] width 257 height 39
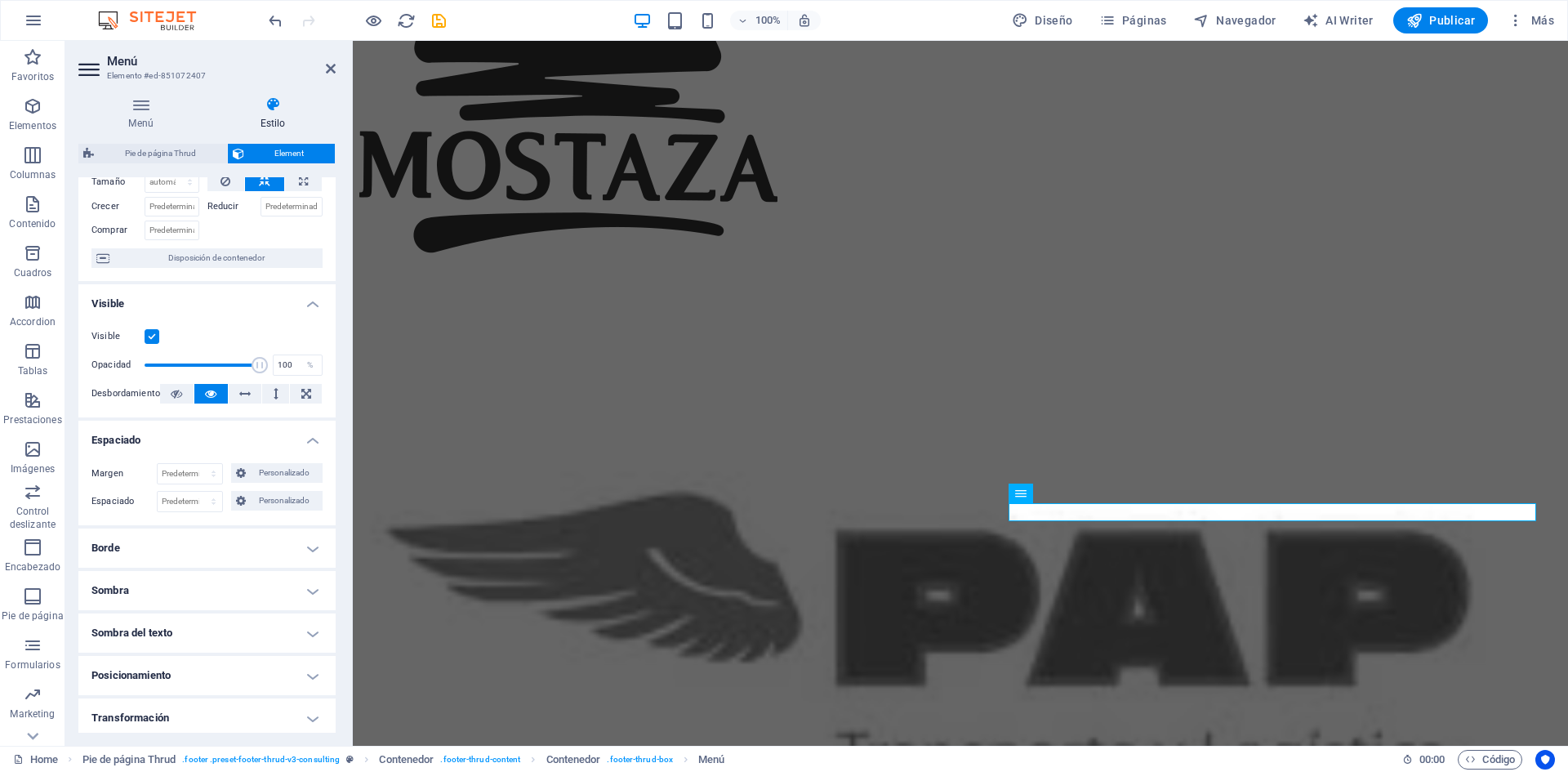
click at [221, 434] on h4 "Espaciado" at bounding box center [206, 435] width 257 height 29
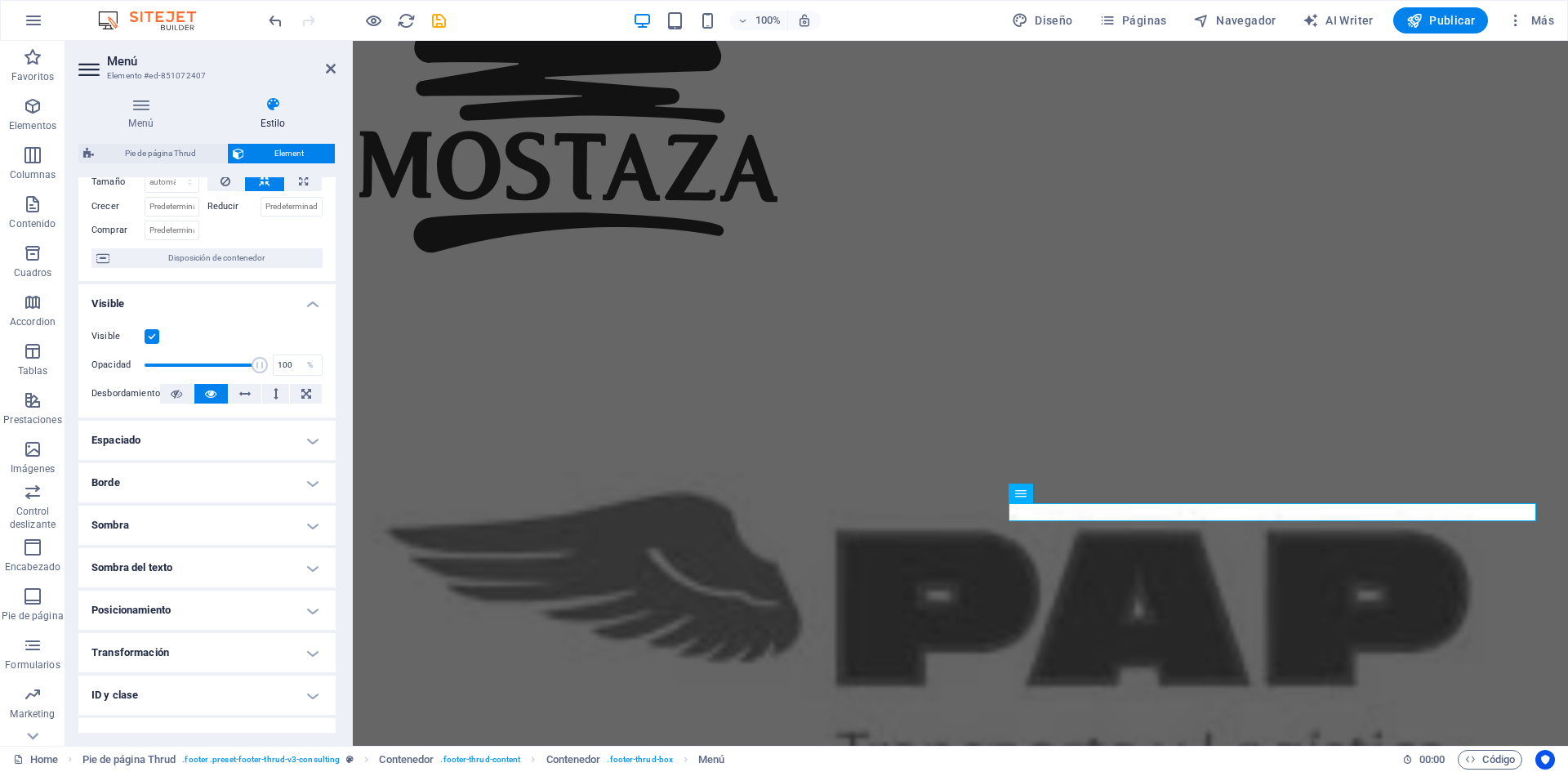
click at [216, 618] on h4 "Posicionamiento" at bounding box center [206, 610] width 257 height 39
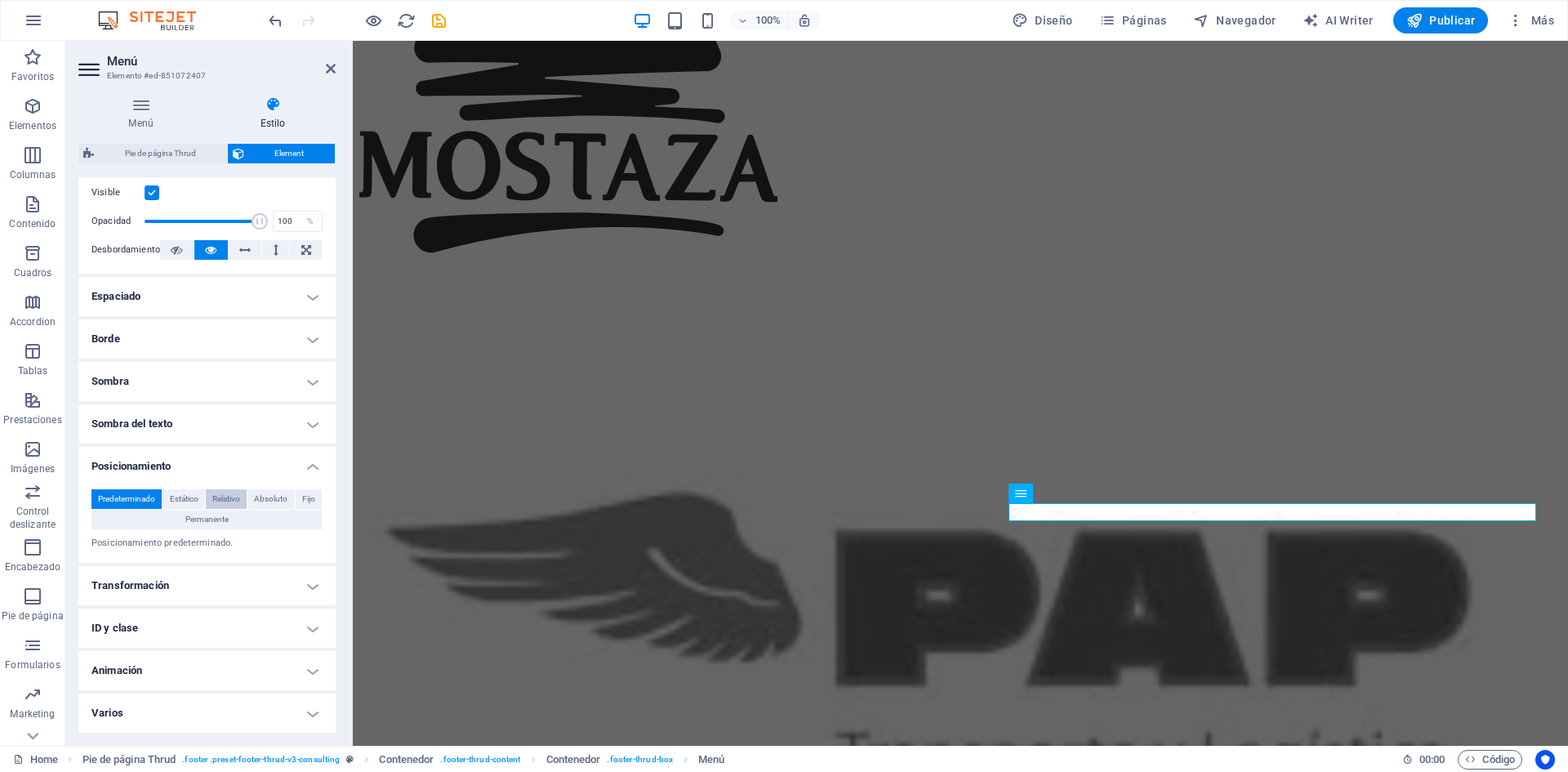
click at [229, 496] on span "Relativo" at bounding box center [225, 499] width 27 height 20
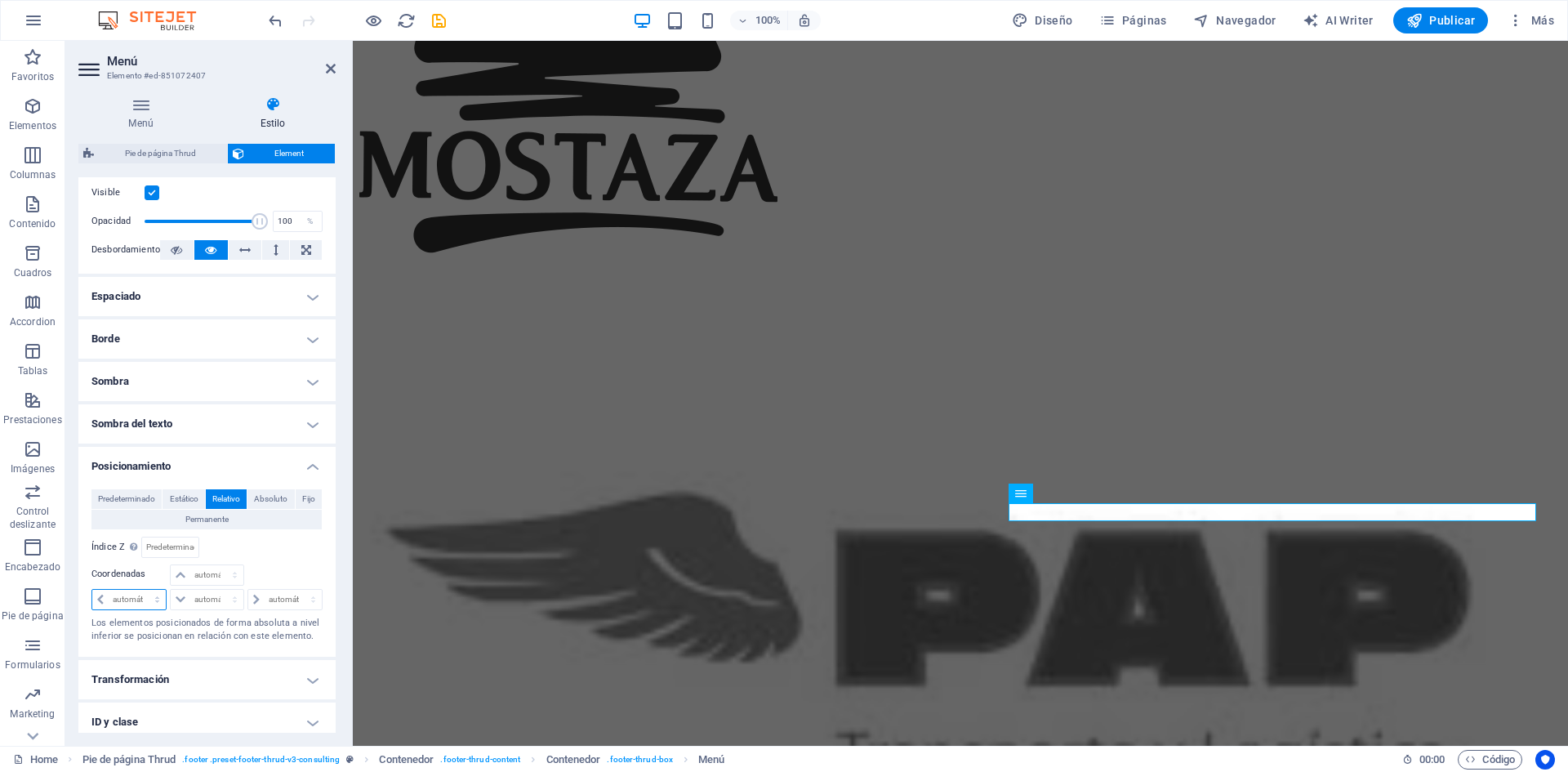
click at [122, 596] on select "automático px rem % em" at bounding box center [129, 600] width 73 height 20
select select "%"
click at [142, 590] on select "automático px rem % em" at bounding box center [129, 600] width 73 height 20
type input "100"
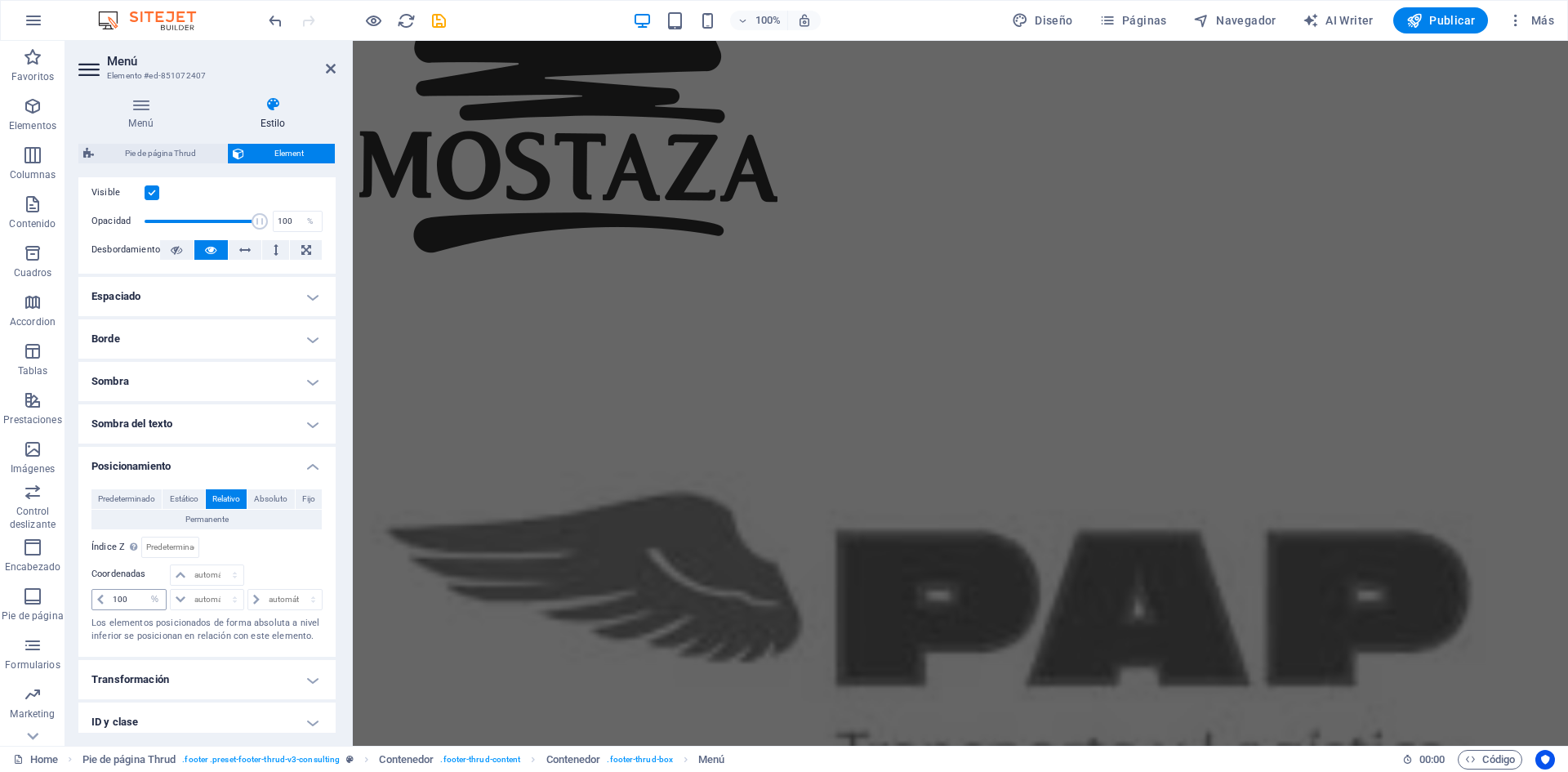
click at [102, 597] on icon at bounding box center [101, 600] width 7 height 10
click at [152, 601] on select "automático px rem % em" at bounding box center [154, 600] width 22 height 20
click at [136, 500] on span "Predeterminado" at bounding box center [126, 499] width 57 height 20
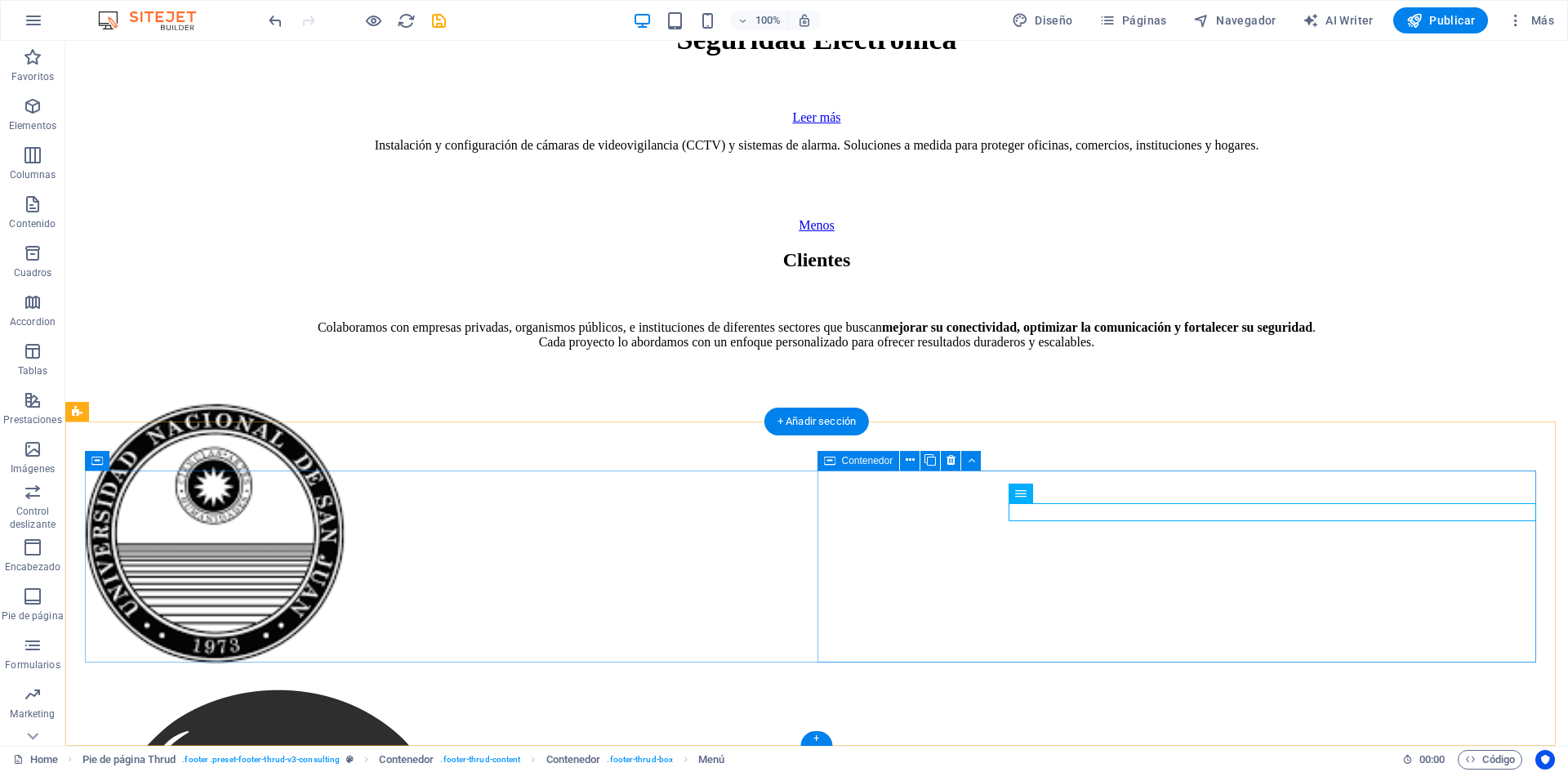
click at [1080, 495] on button at bounding box center [1075, 493] width 20 height 20
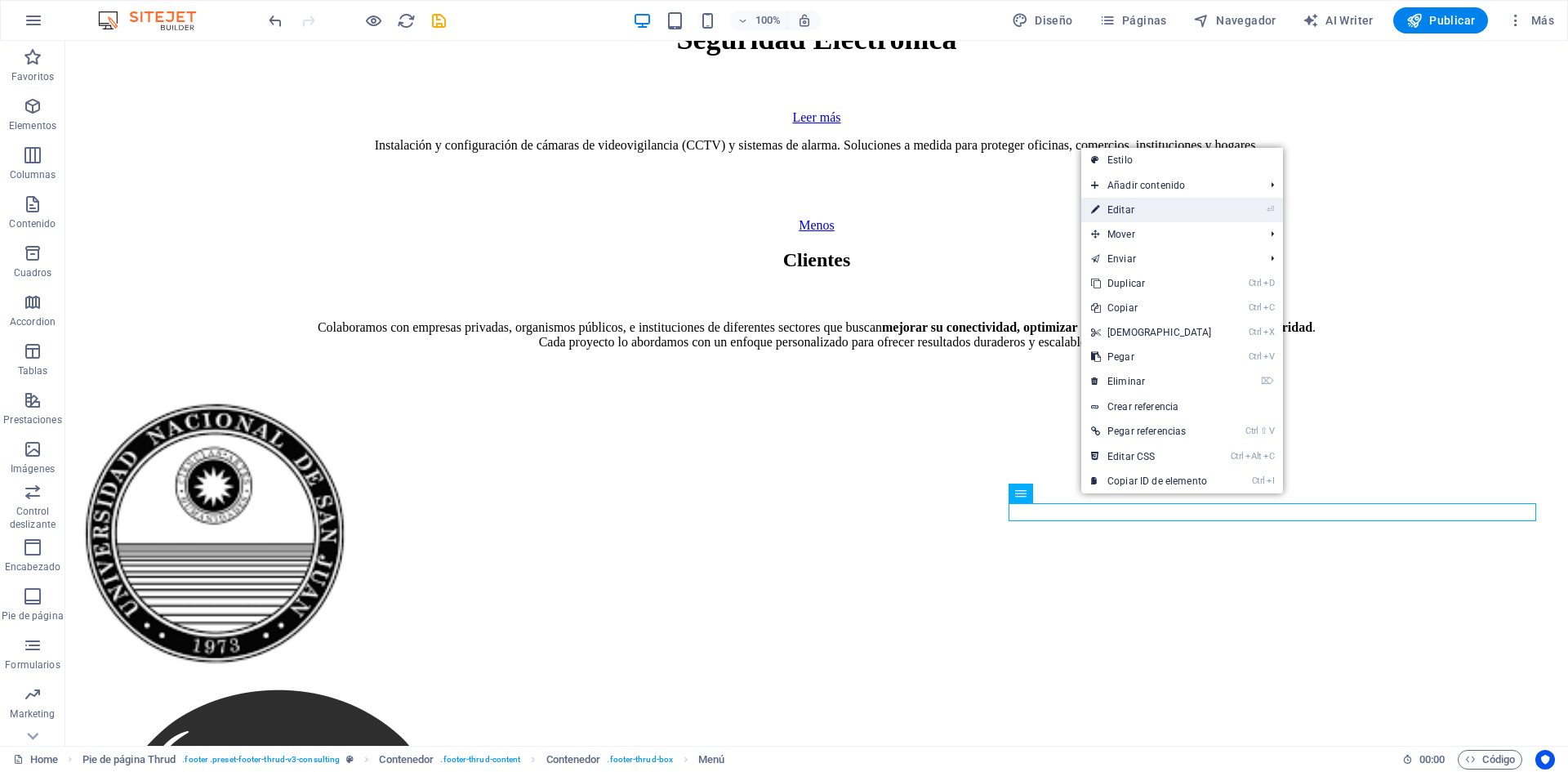
click at [1165, 215] on link "⏎ Editar" at bounding box center [1151, 210] width 141 height 24
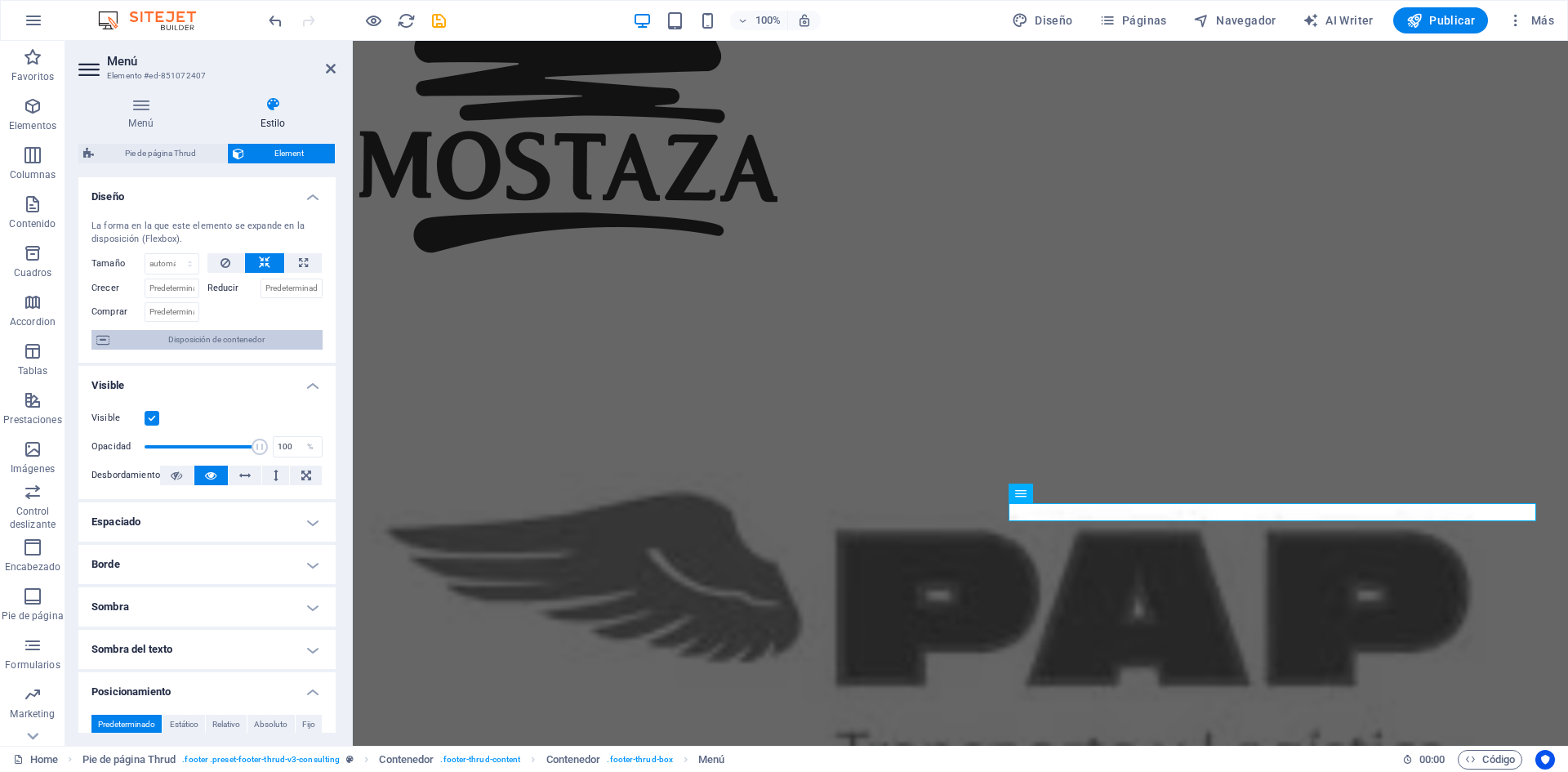
click at [190, 338] on span "Disposición de contenedor" at bounding box center [215, 340] width 203 height 20
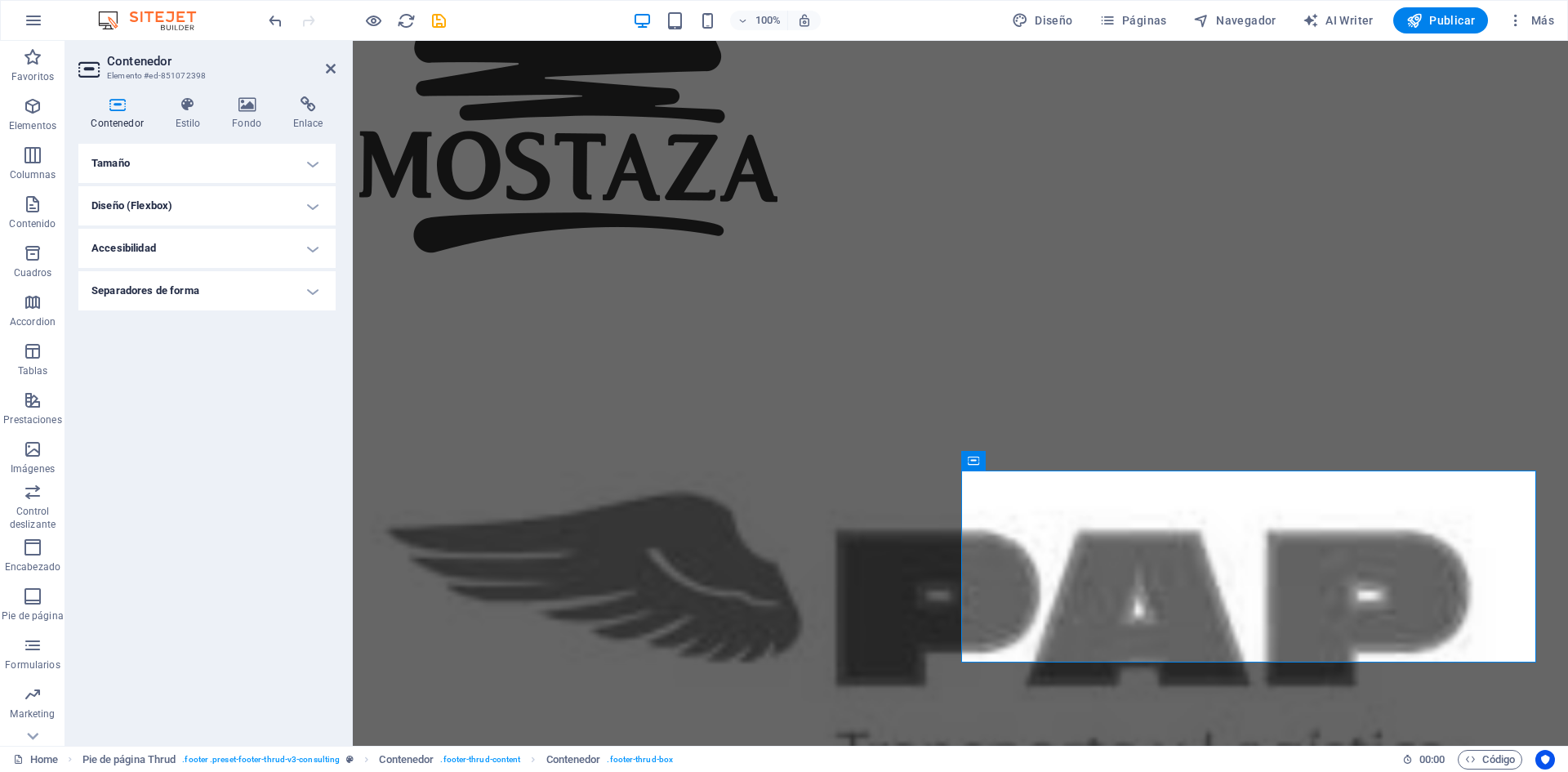
click at [198, 167] on h4 "Tamaño" at bounding box center [206, 163] width 257 height 39
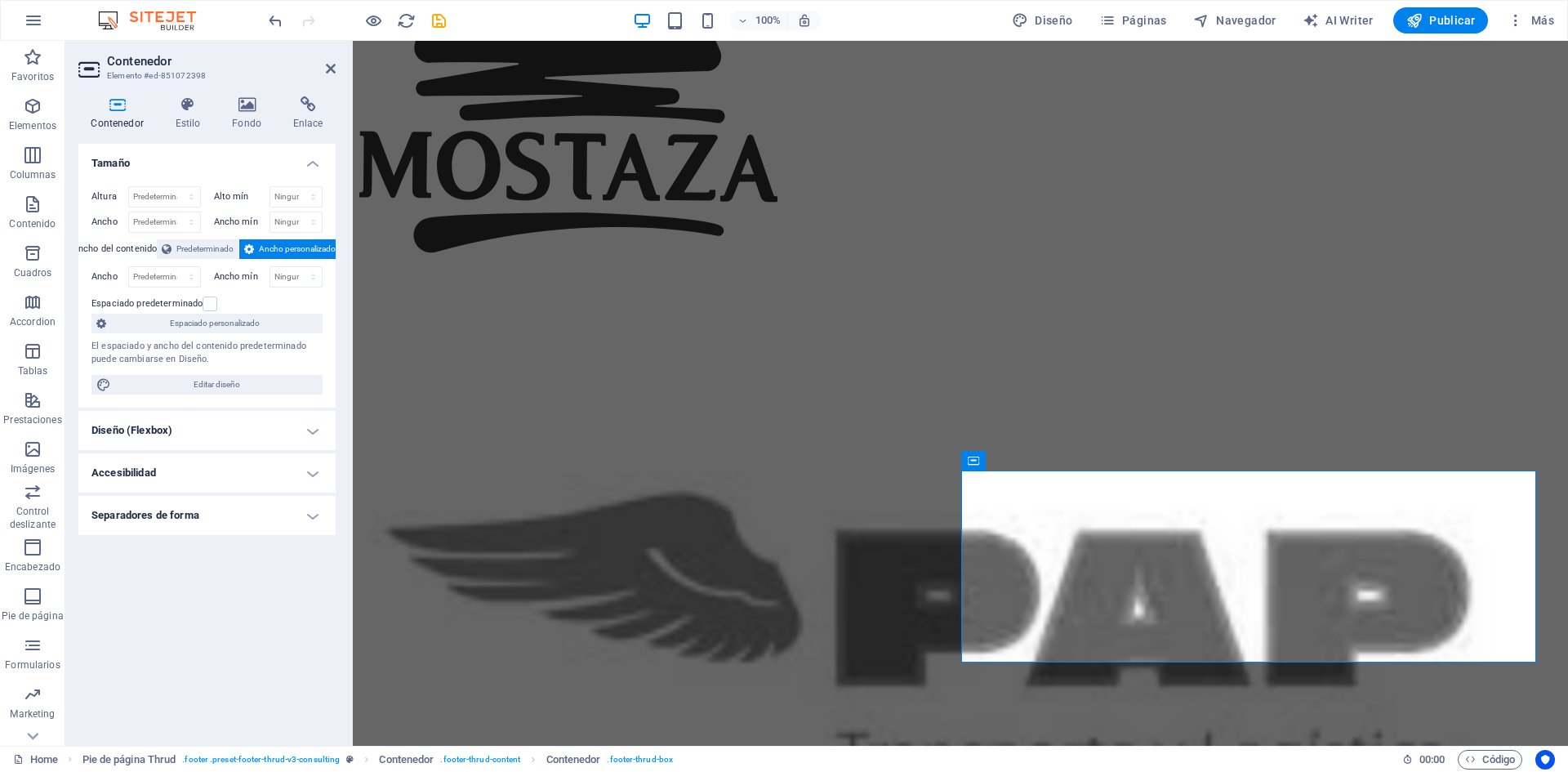
click at [204, 158] on h4 "Tamaño" at bounding box center [206, 158] width 257 height 29
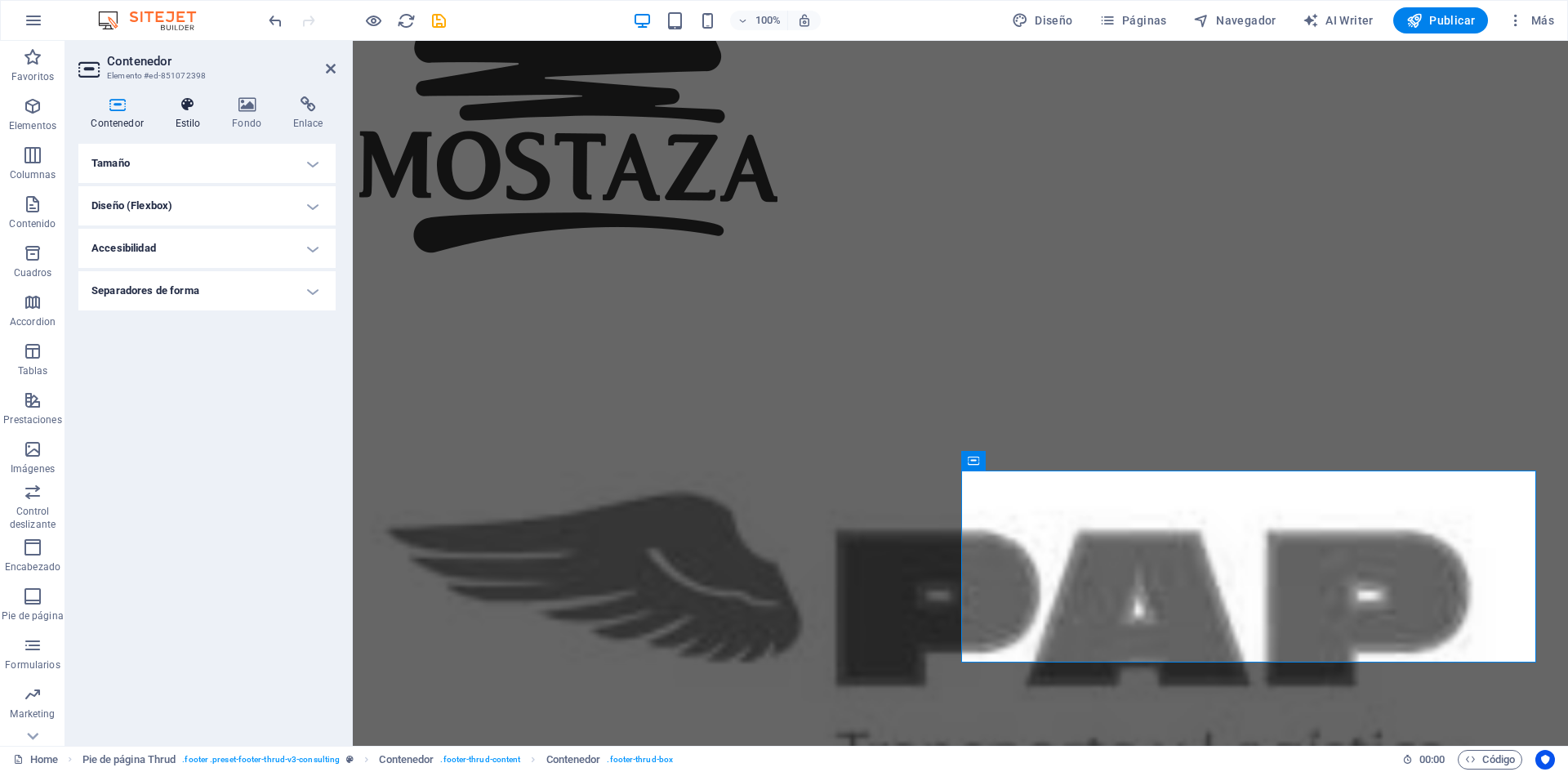
click at [207, 107] on icon at bounding box center [187, 105] width 51 height 17
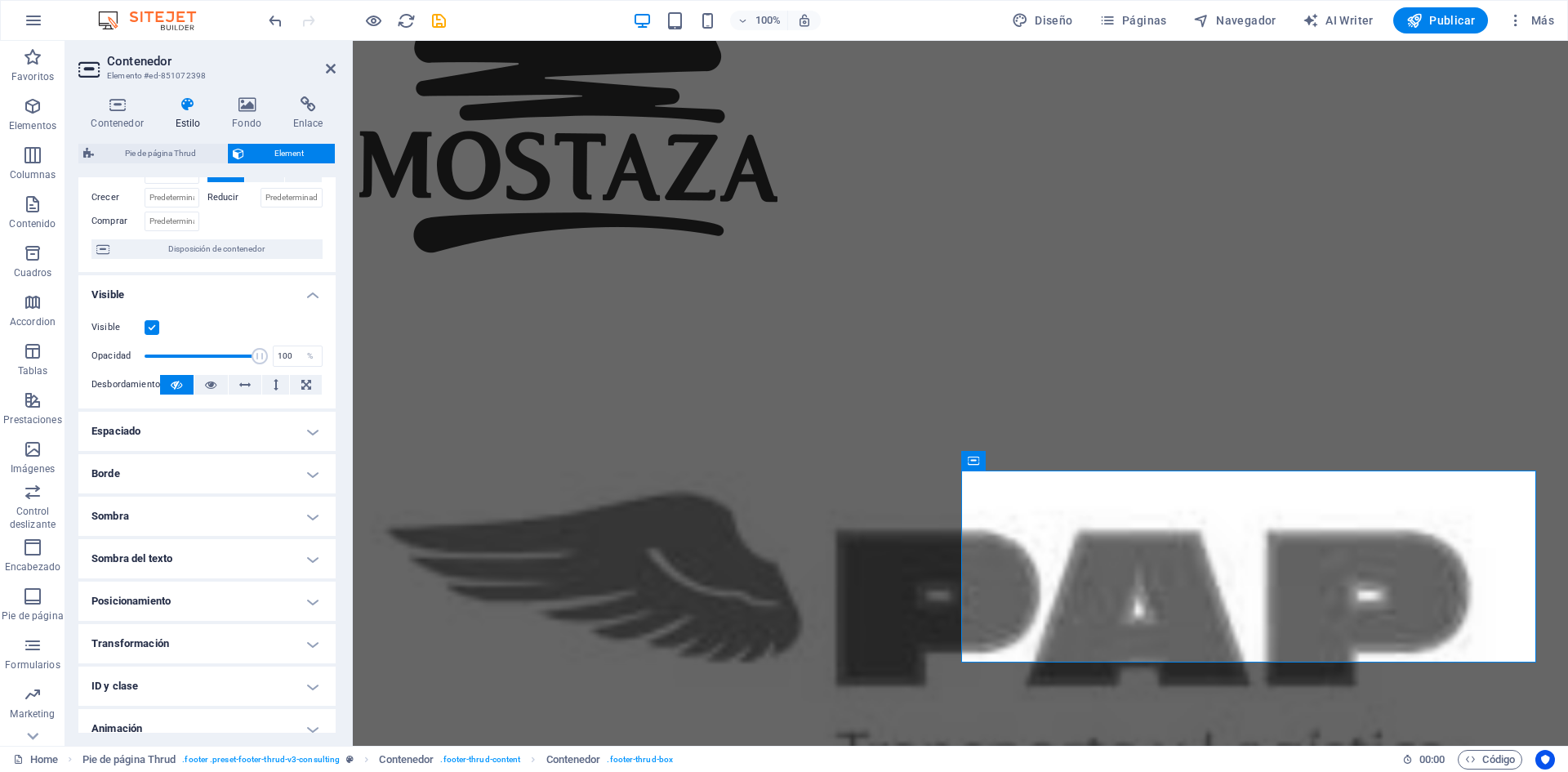
scroll to position [149, 0]
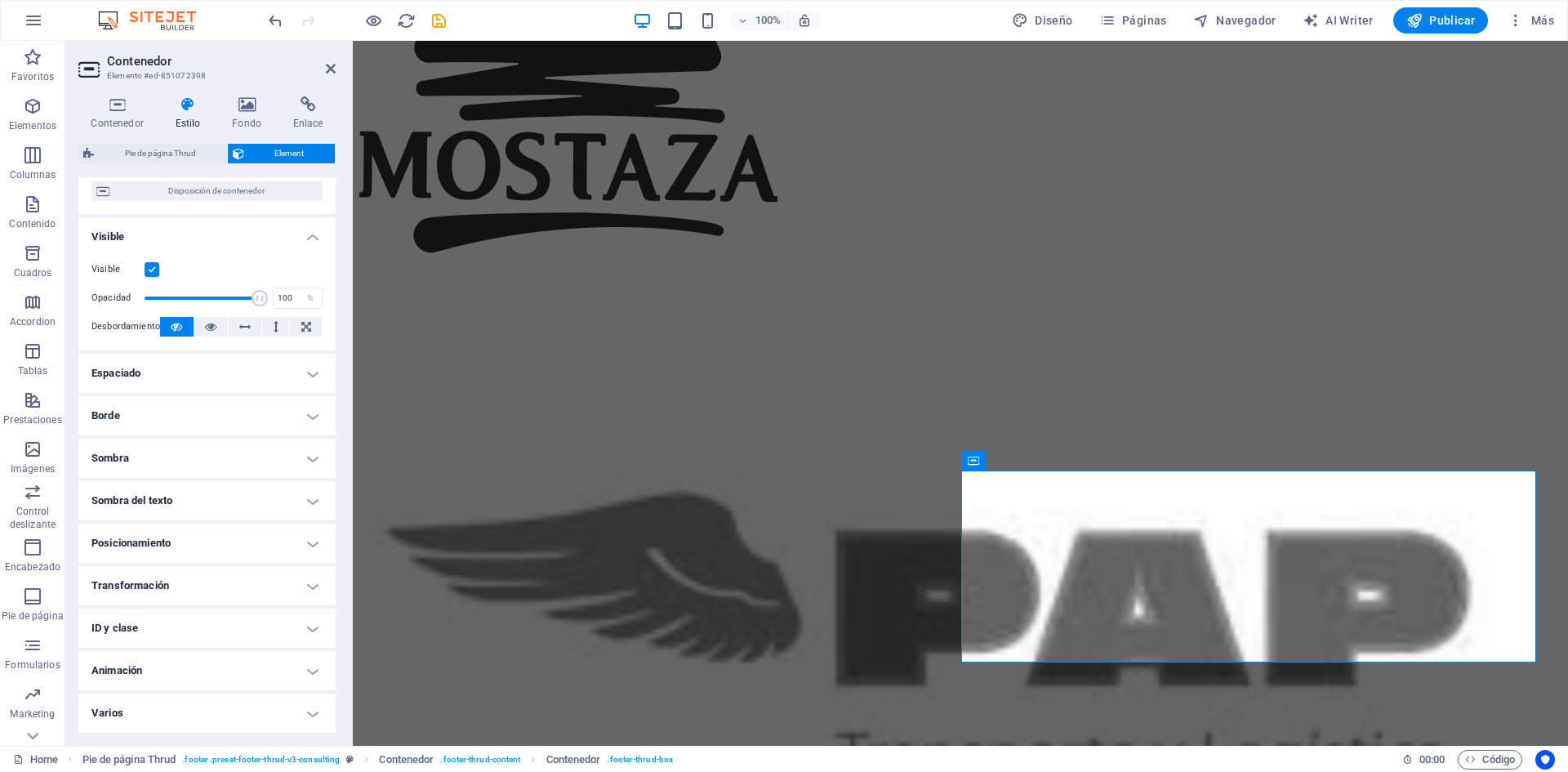
click at [243, 367] on h4 "Espaciado" at bounding box center [206, 373] width 257 height 39
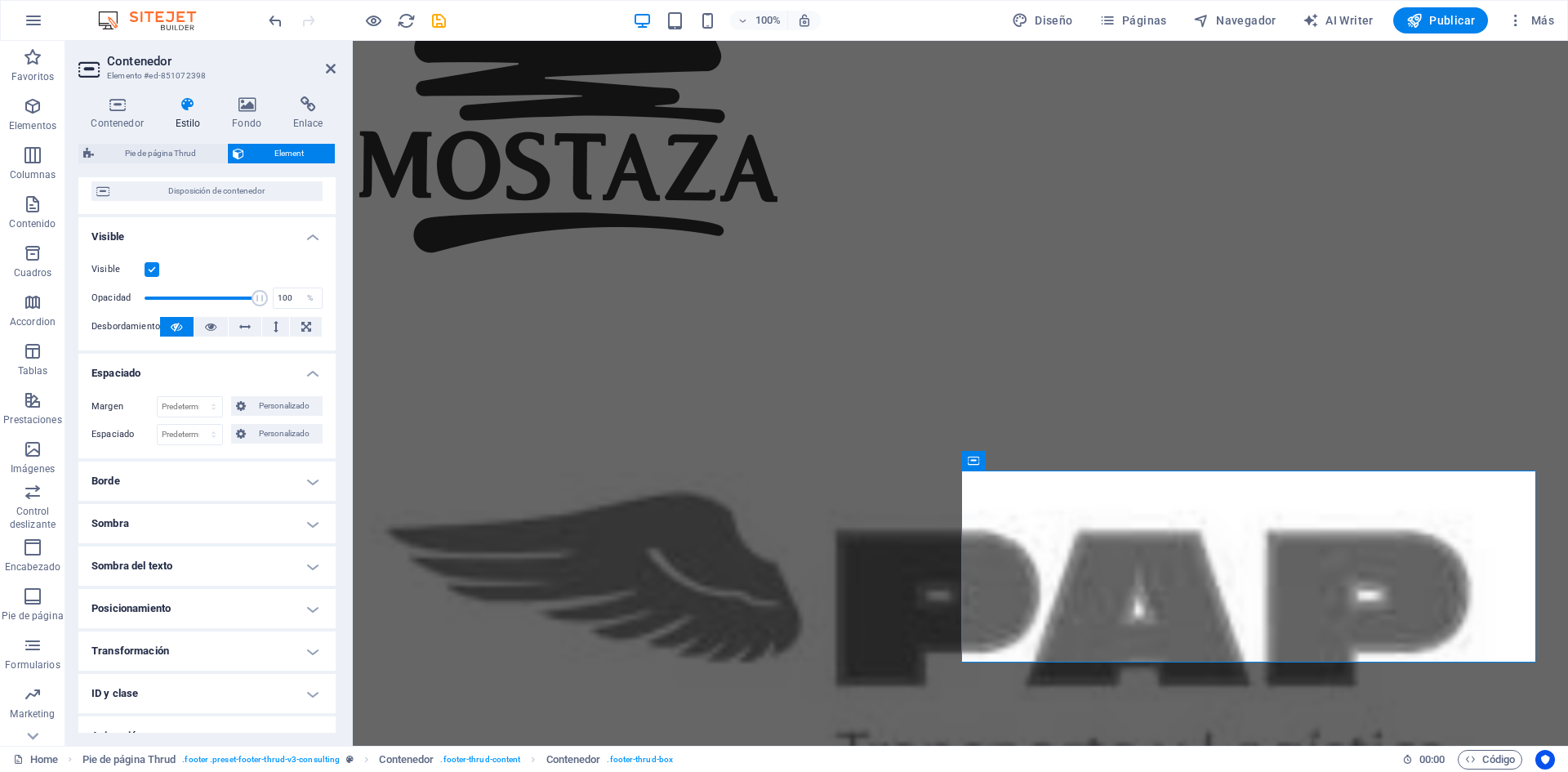
click at [244, 365] on h4 "Espaciado" at bounding box center [206, 368] width 257 height 29
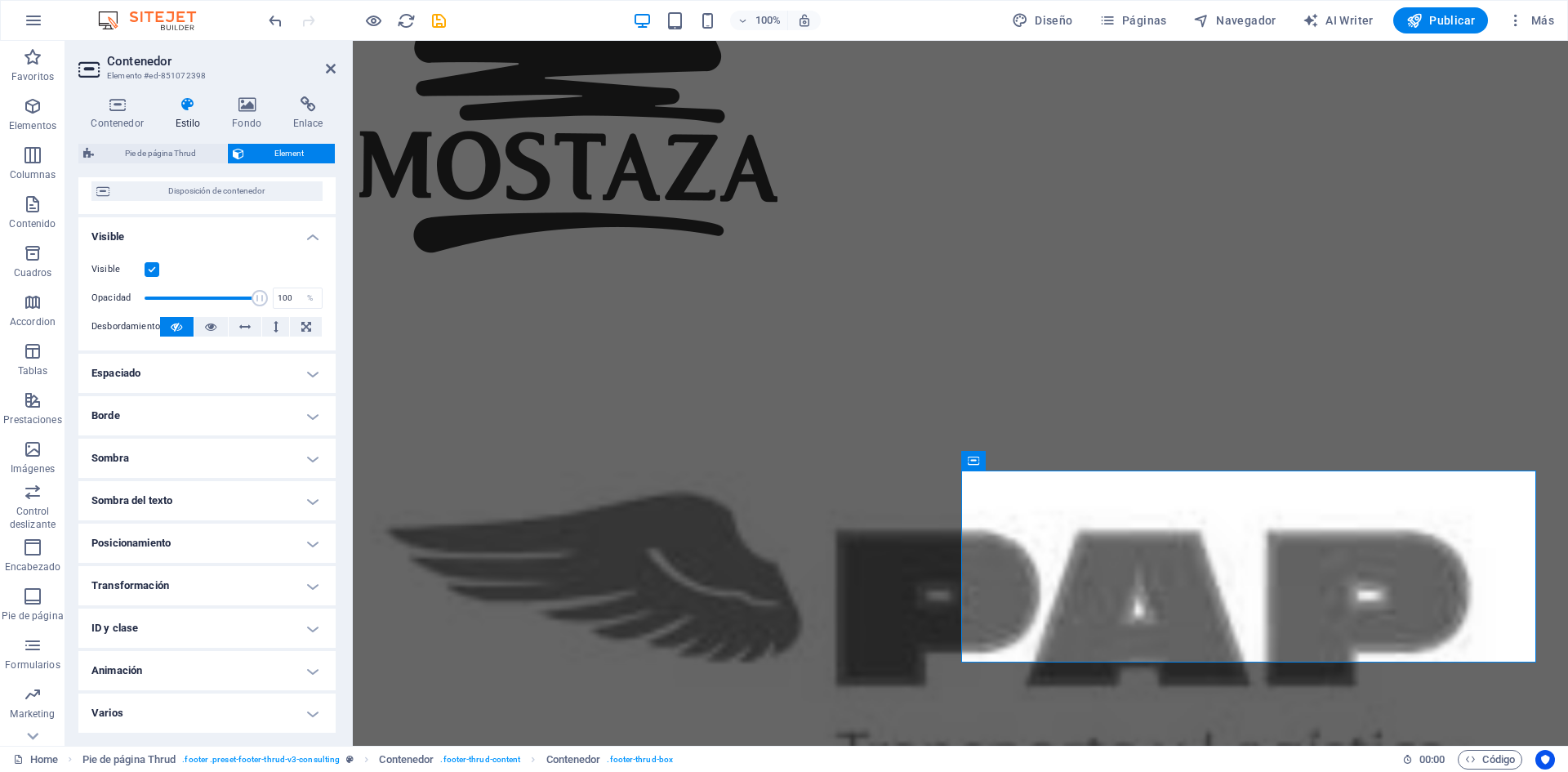
click at [233, 408] on h4 "Borde" at bounding box center [206, 415] width 257 height 39
click at [233, 408] on h4 "Borde" at bounding box center [206, 410] width 257 height 29
click at [225, 458] on h4 "Sombra" at bounding box center [206, 458] width 257 height 39
click at [225, 458] on h4 "Sombra" at bounding box center [206, 453] width 257 height 29
click at [208, 510] on h4 "Sombra del texto" at bounding box center [206, 500] width 257 height 39
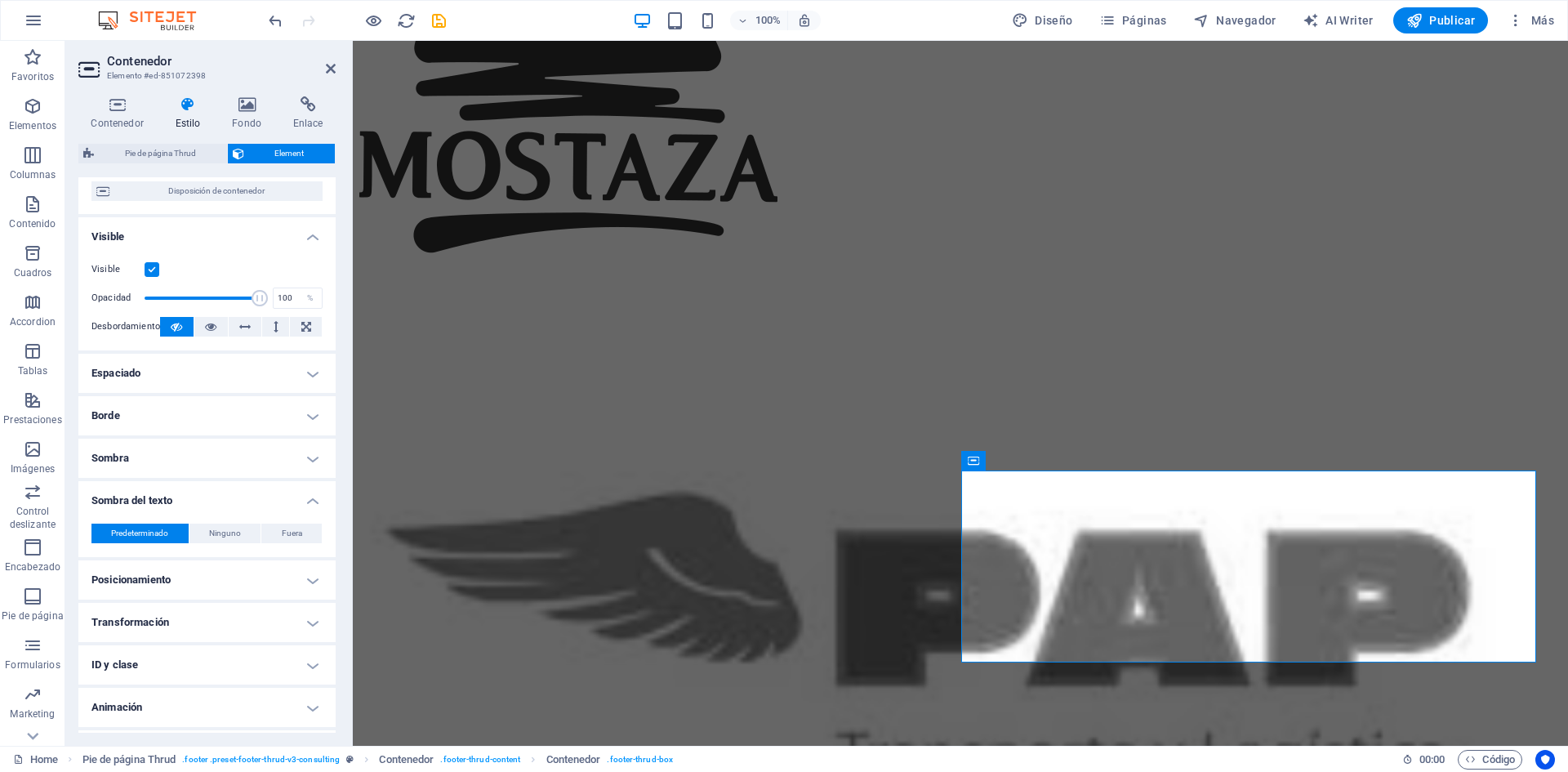
click at [208, 509] on h4 "Sombra del texto" at bounding box center [206, 495] width 257 height 29
click at [202, 545] on h4 "Posicionamiento" at bounding box center [206, 542] width 257 height 39
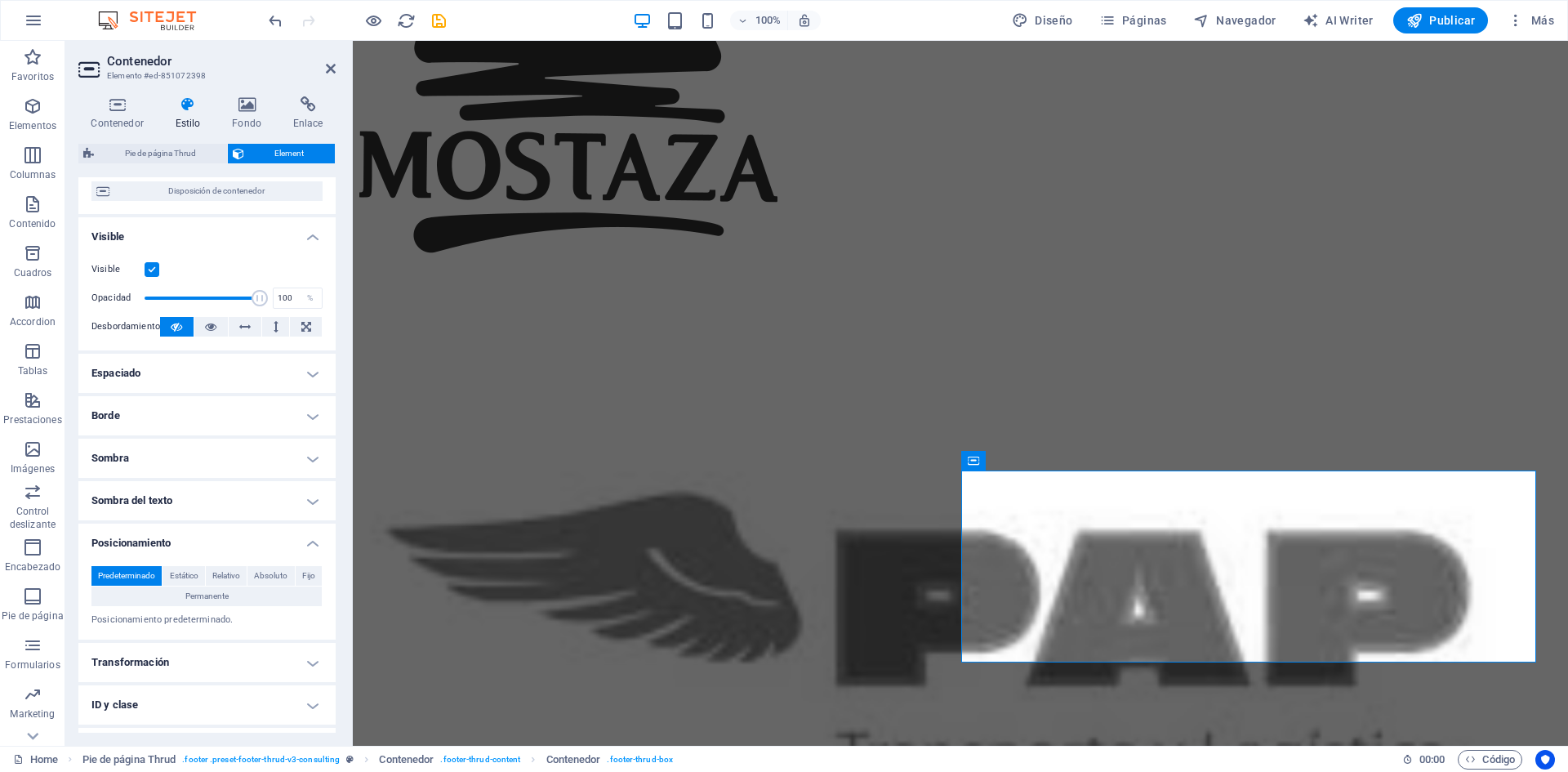
click at [202, 545] on h4 "Posicionamiento" at bounding box center [206, 537] width 257 height 29
click at [202, 545] on h4 "Posicionamiento" at bounding box center [206, 542] width 257 height 39
click at [223, 573] on span "Relativo" at bounding box center [225, 576] width 27 height 20
click at [277, 576] on span "Absoluto" at bounding box center [270, 576] width 33 height 20
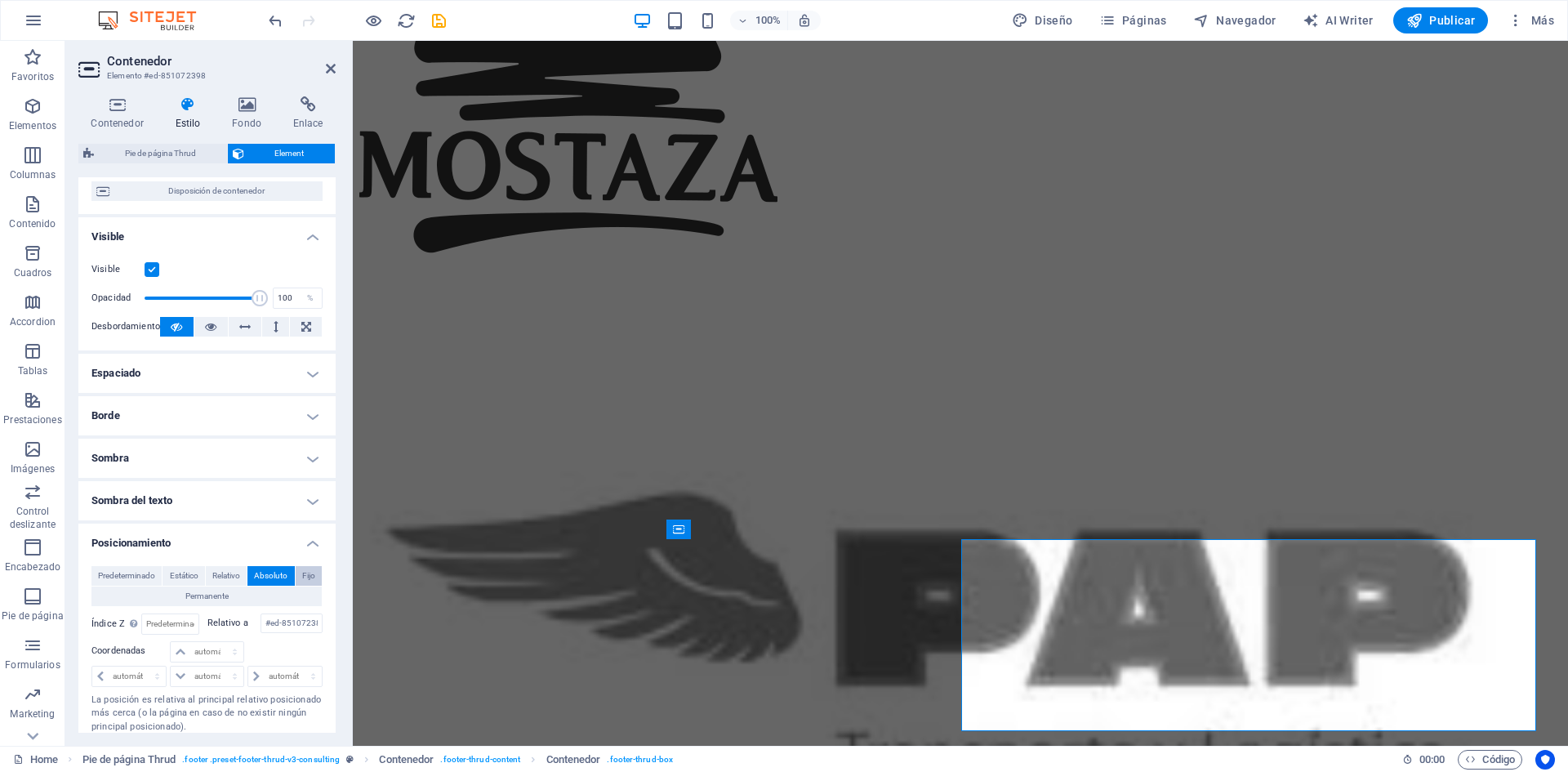
scroll to position [7767, 0]
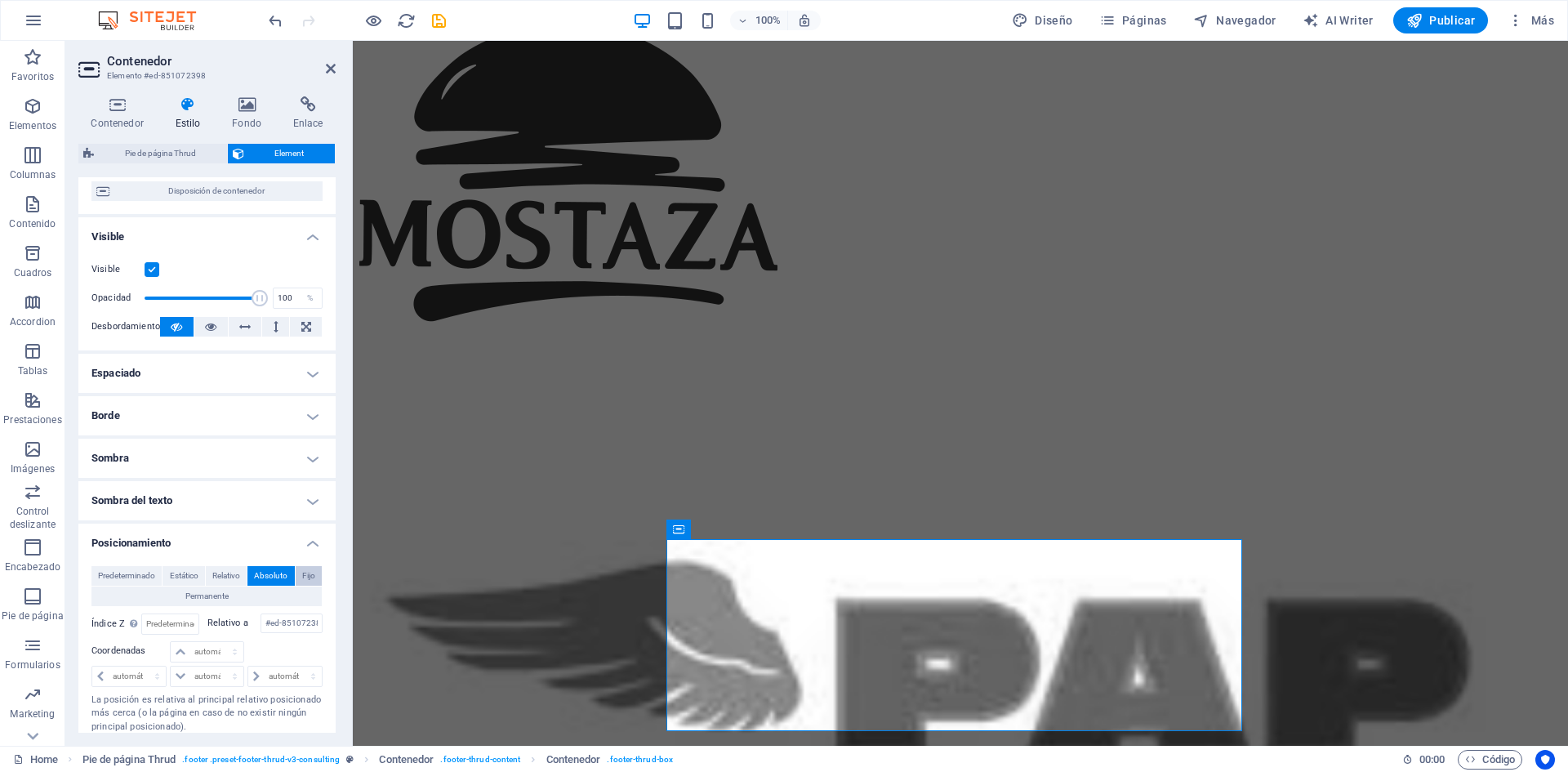
click at [312, 574] on span "Fijo" at bounding box center [309, 576] width 13 height 20
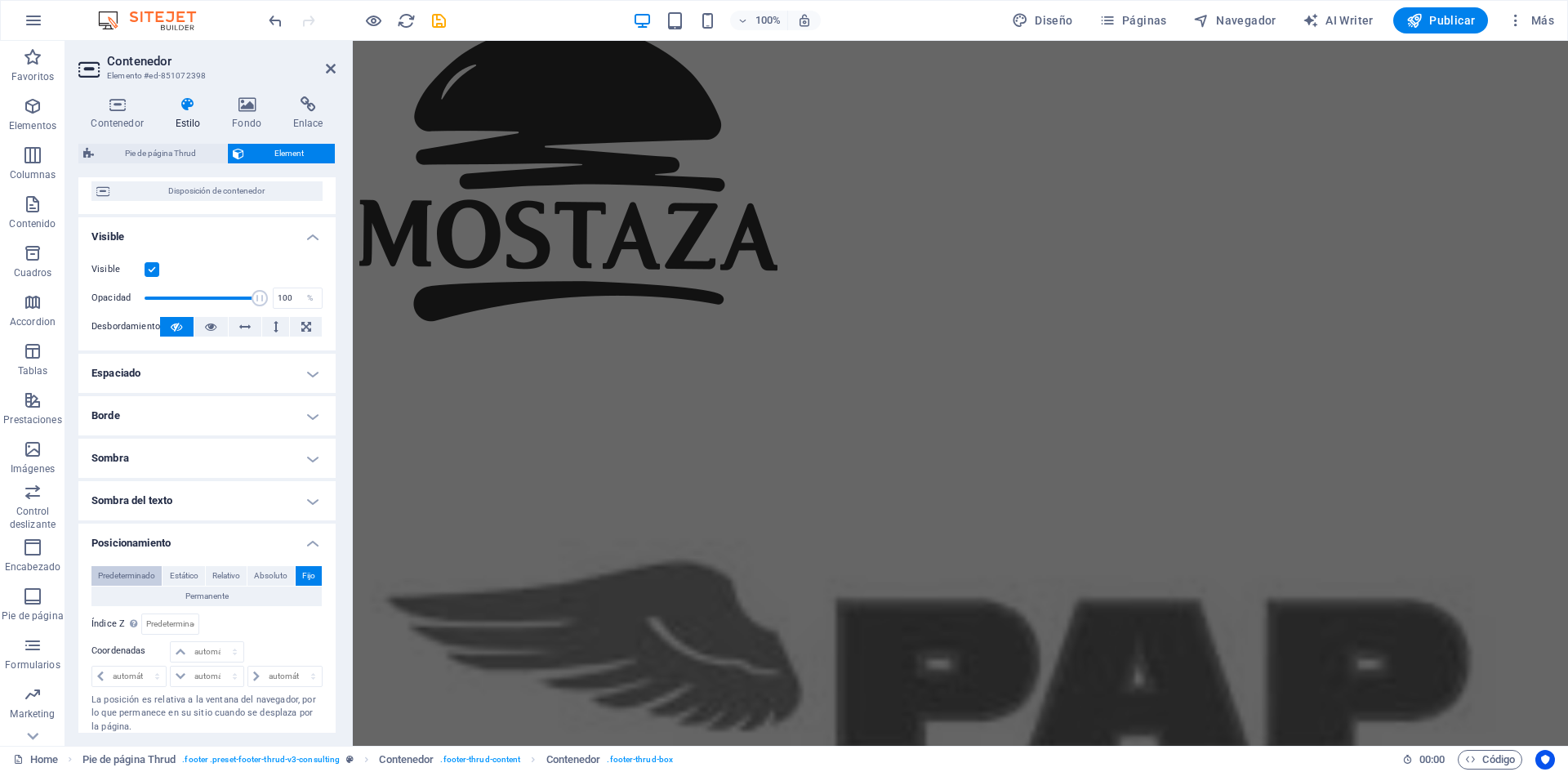
click at [139, 576] on span "Predeterminado" at bounding box center [126, 576] width 57 height 20
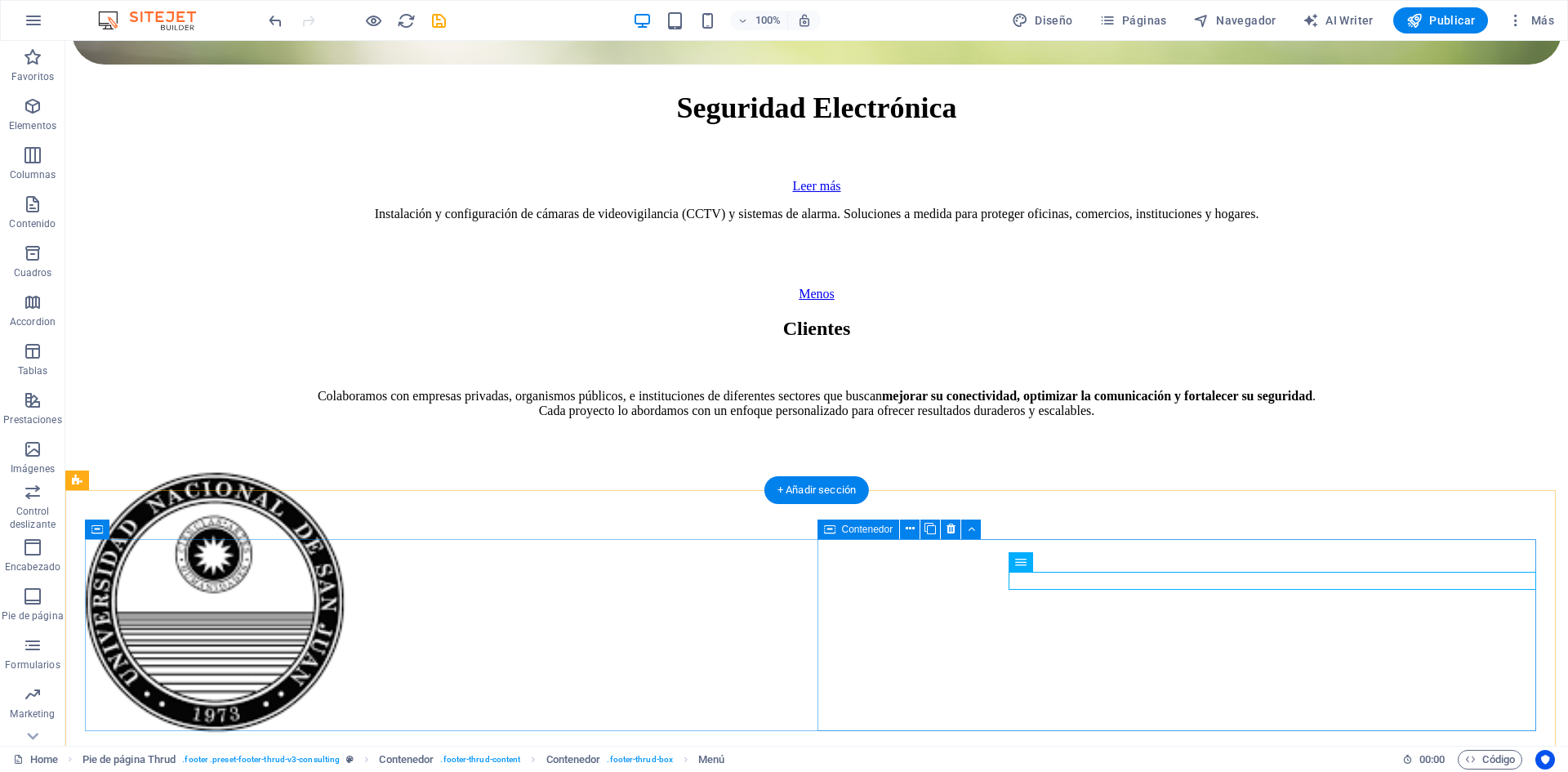
click at [911, 527] on icon at bounding box center [910, 528] width 9 height 17
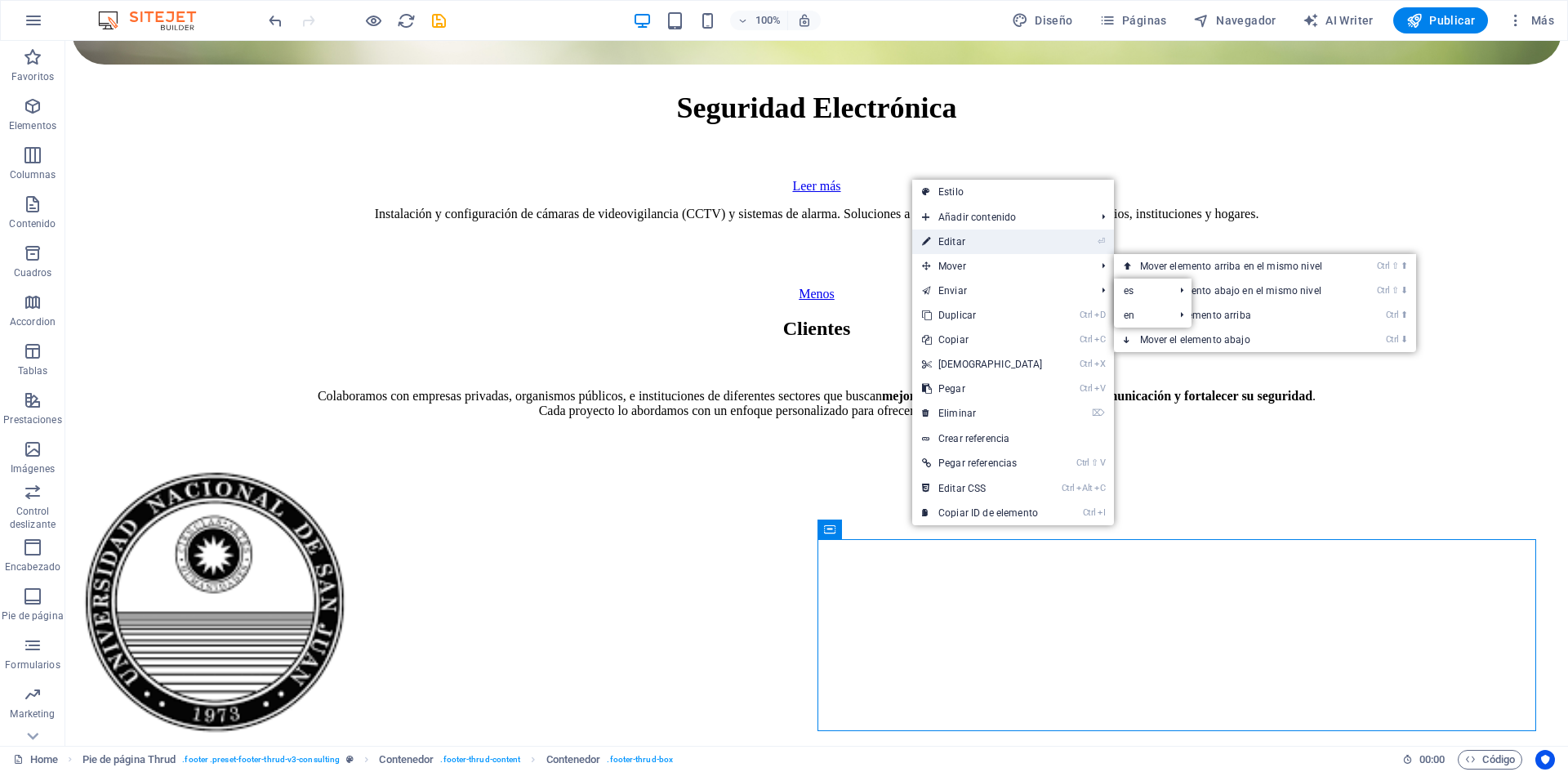
click at [966, 244] on link "⏎ Editar" at bounding box center [982, 241] width 141 height 24
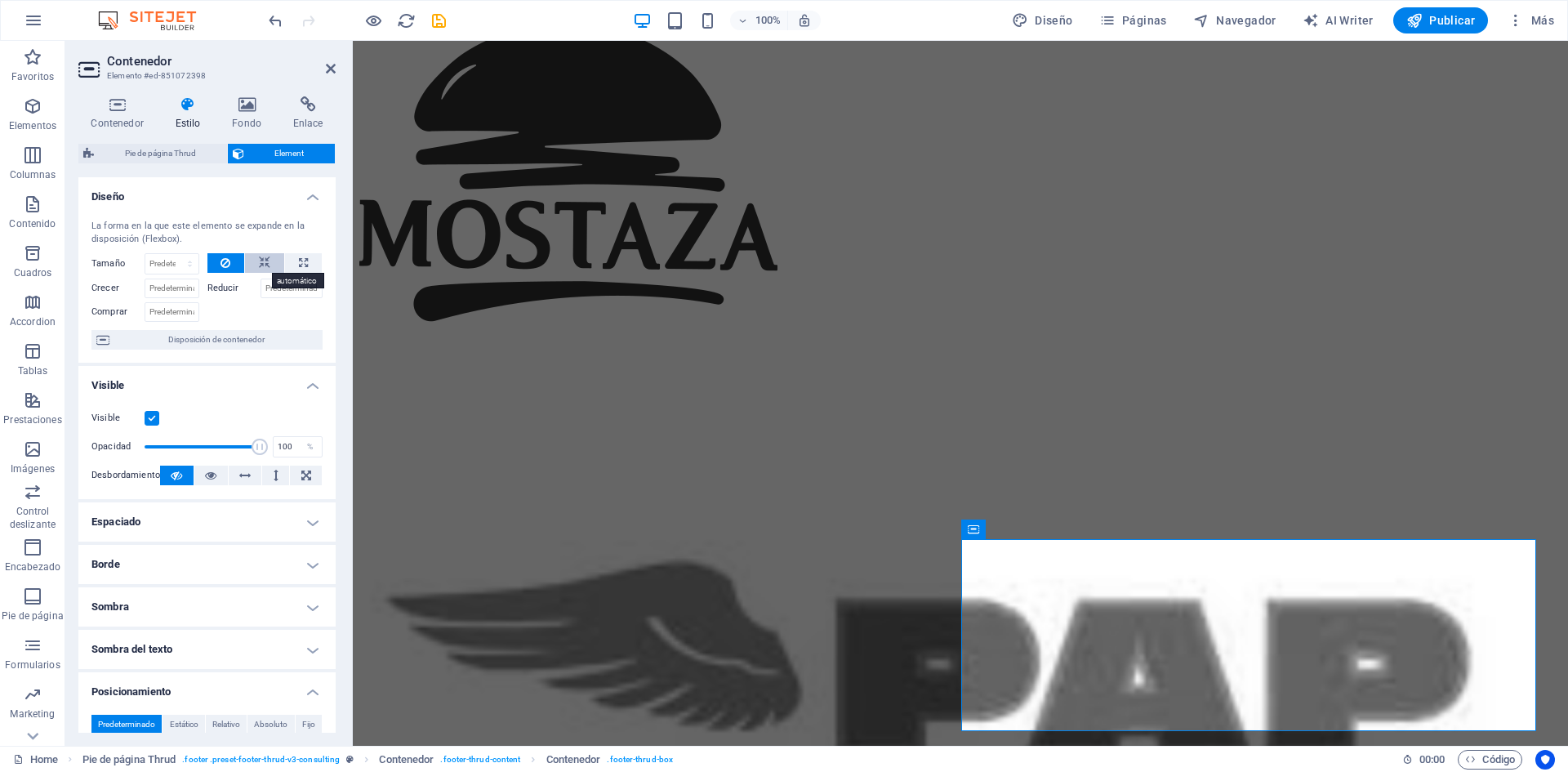
click at [259, 262] on icon at bounding box center [265, 263] width 12 height 20
click at [217, 265] on button at bounding box center [225, 263] width 37 height 20
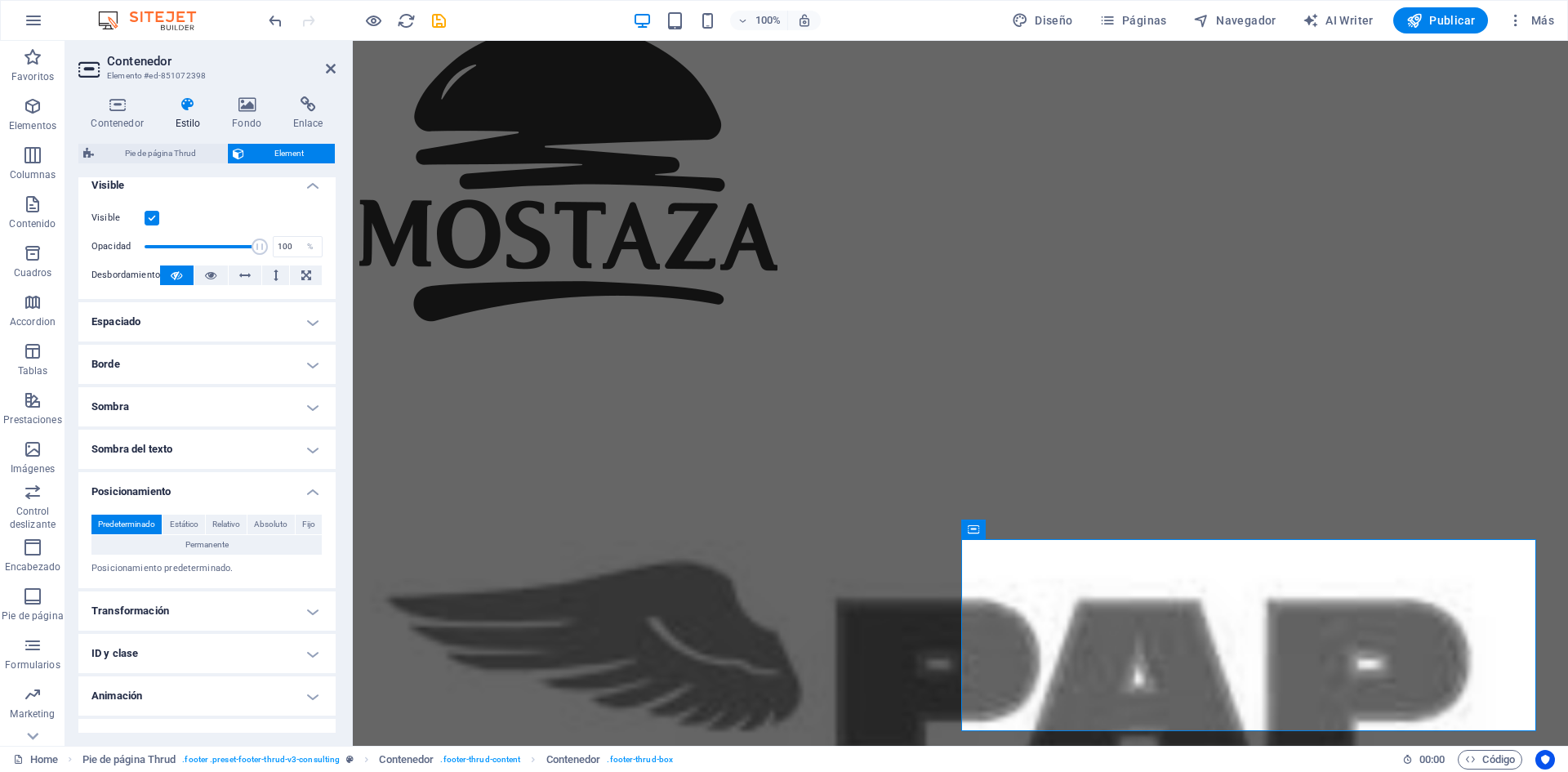
scroll to position [225, 0]
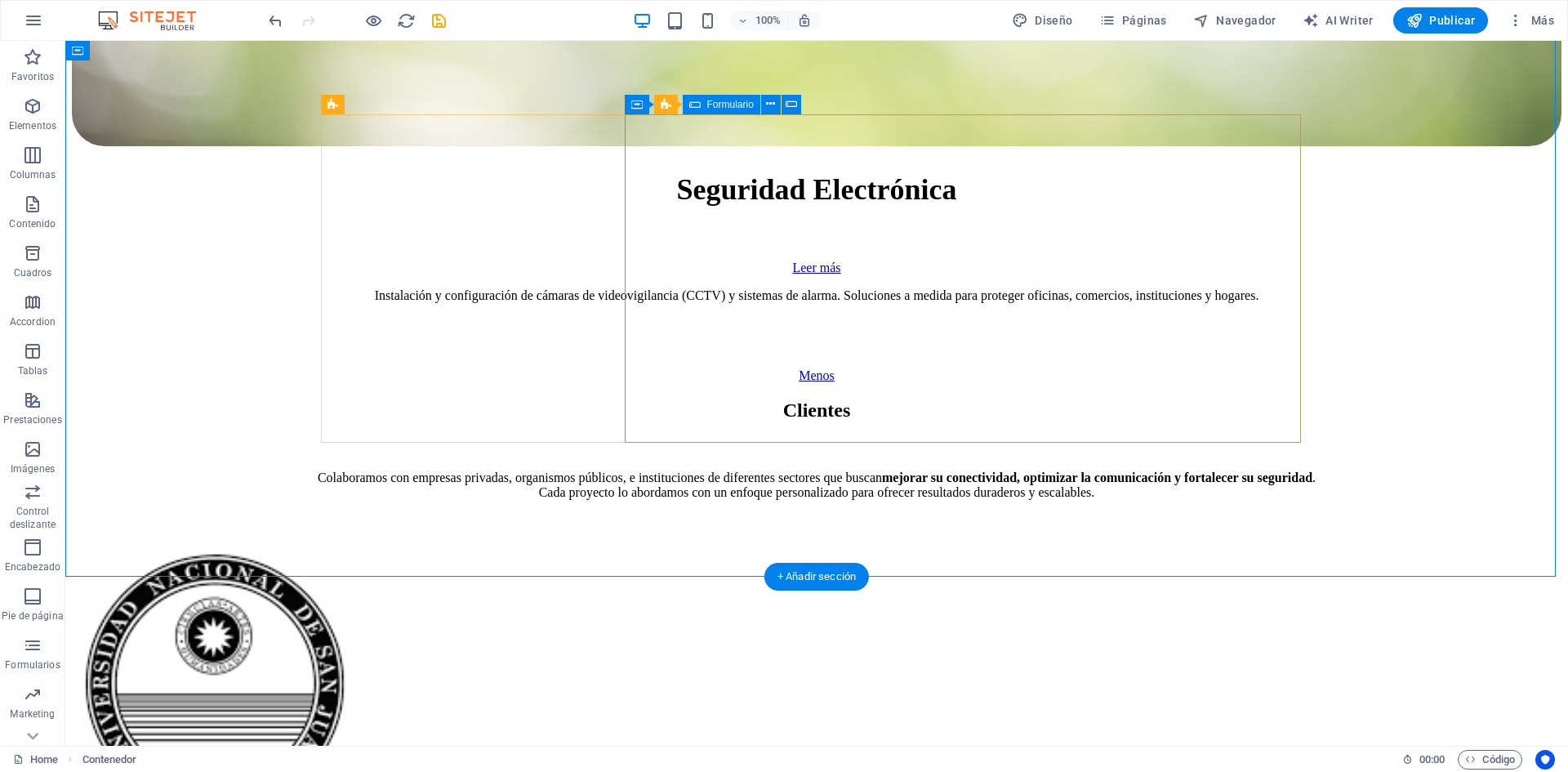
scroll to position [7522, 0]
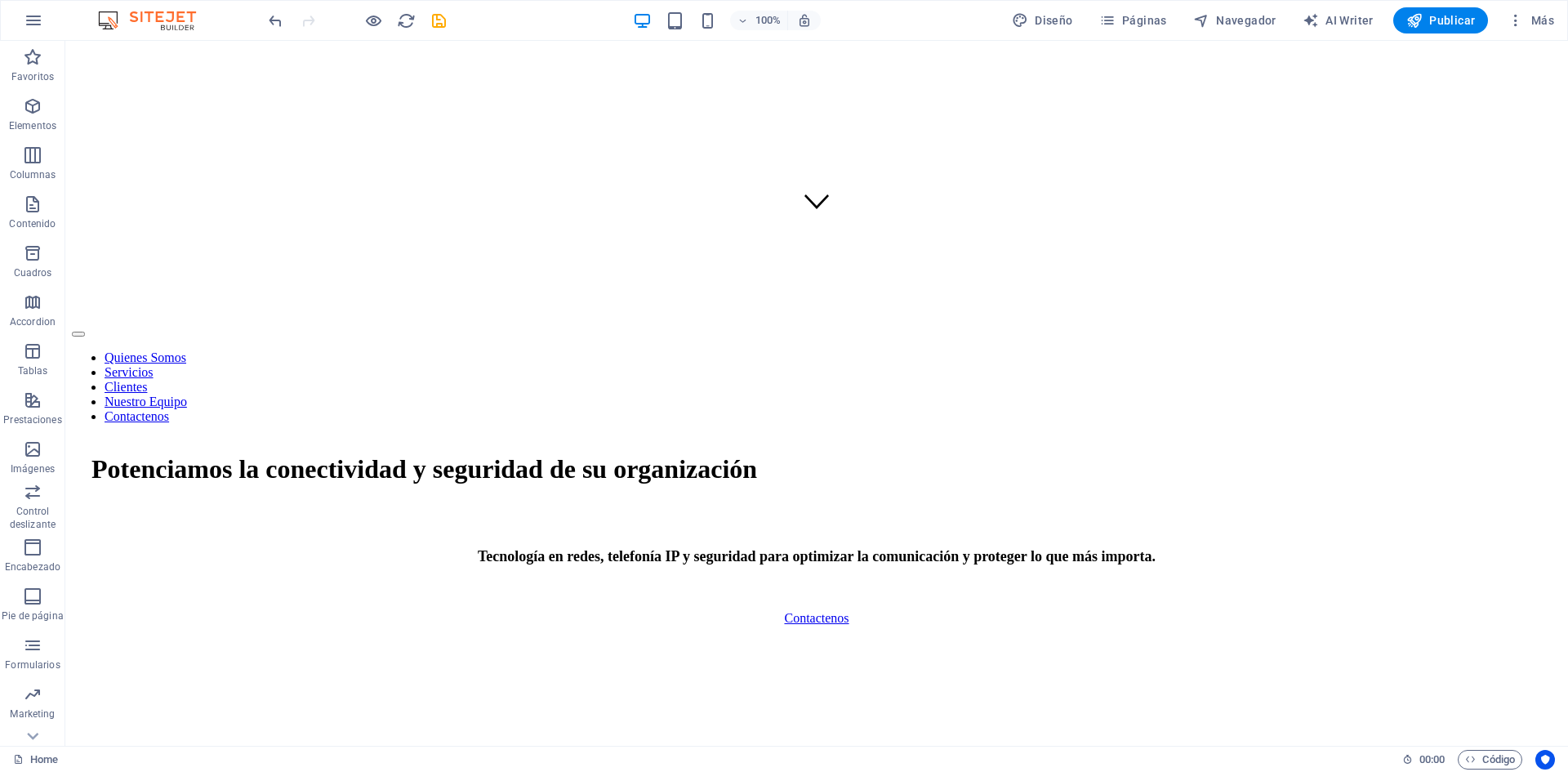
scroll to position [527, 0]
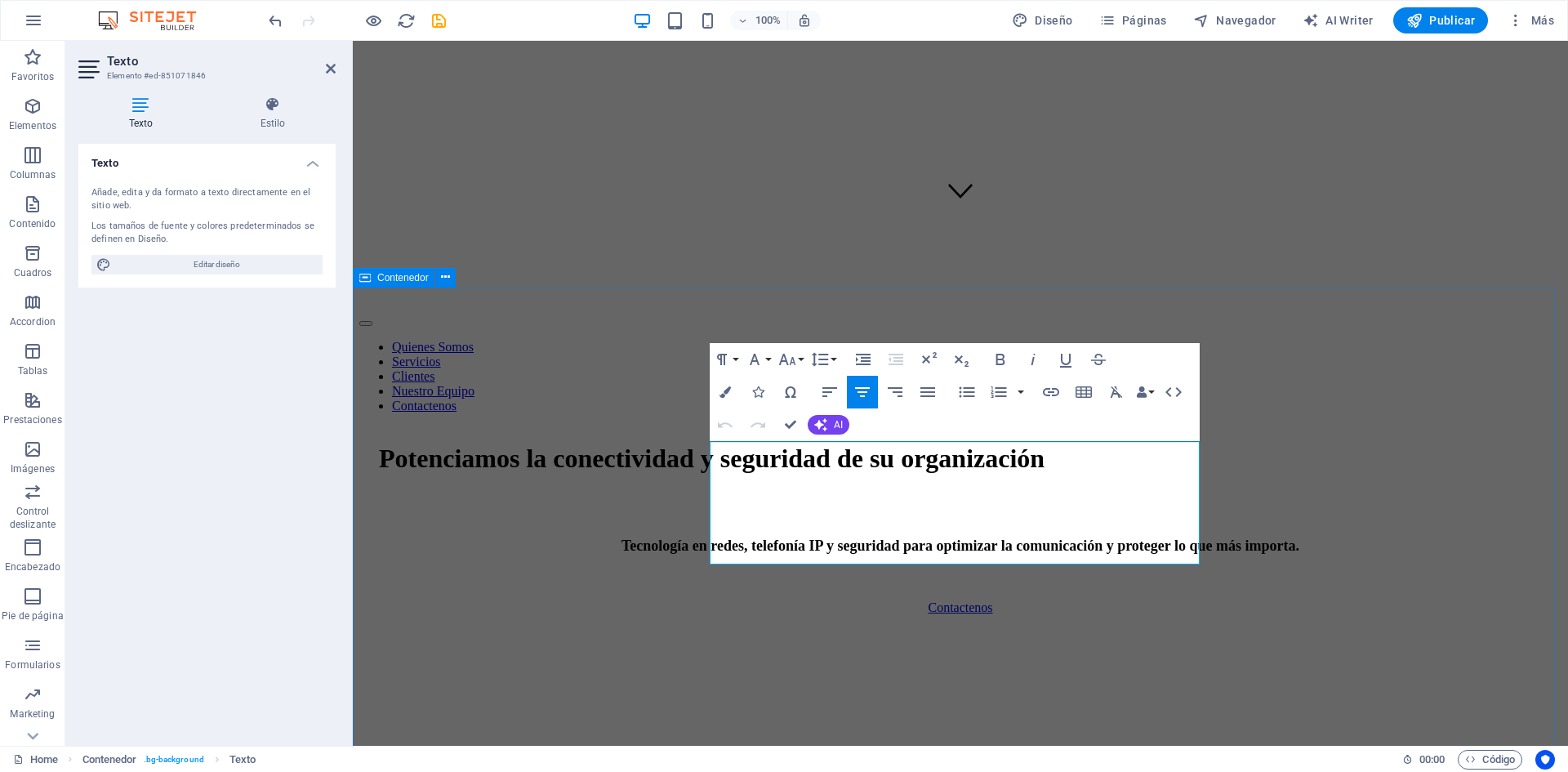
drag, startPoint x: 916, startPoint y: 471, endPoint x: 1204, endPoint y: 557, distance: 300.6
copy span "En Integral Sistemas ayudamos a empresas, organismos públicos y organizaciones …"
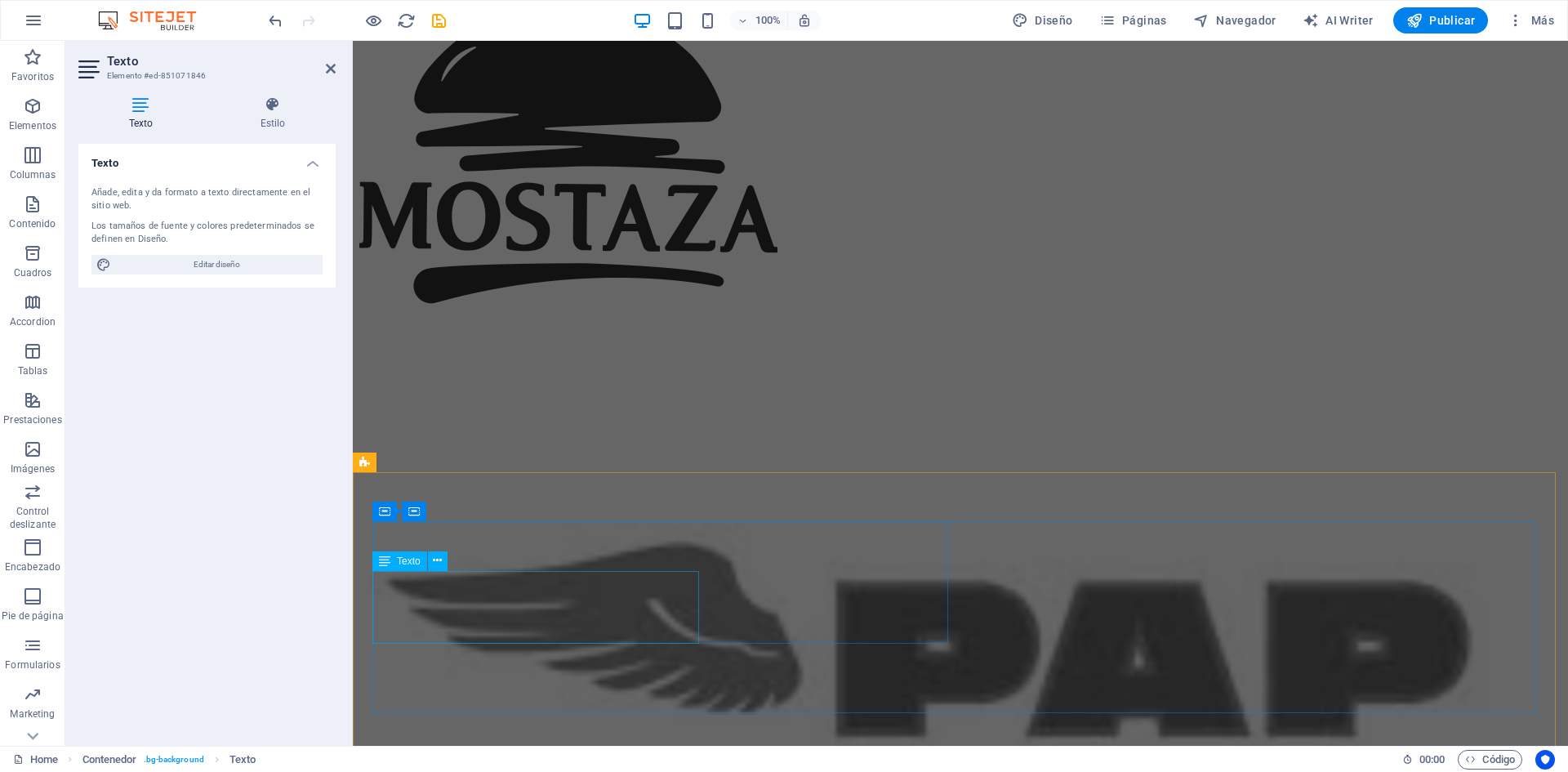
scroll to position [7797, 0]
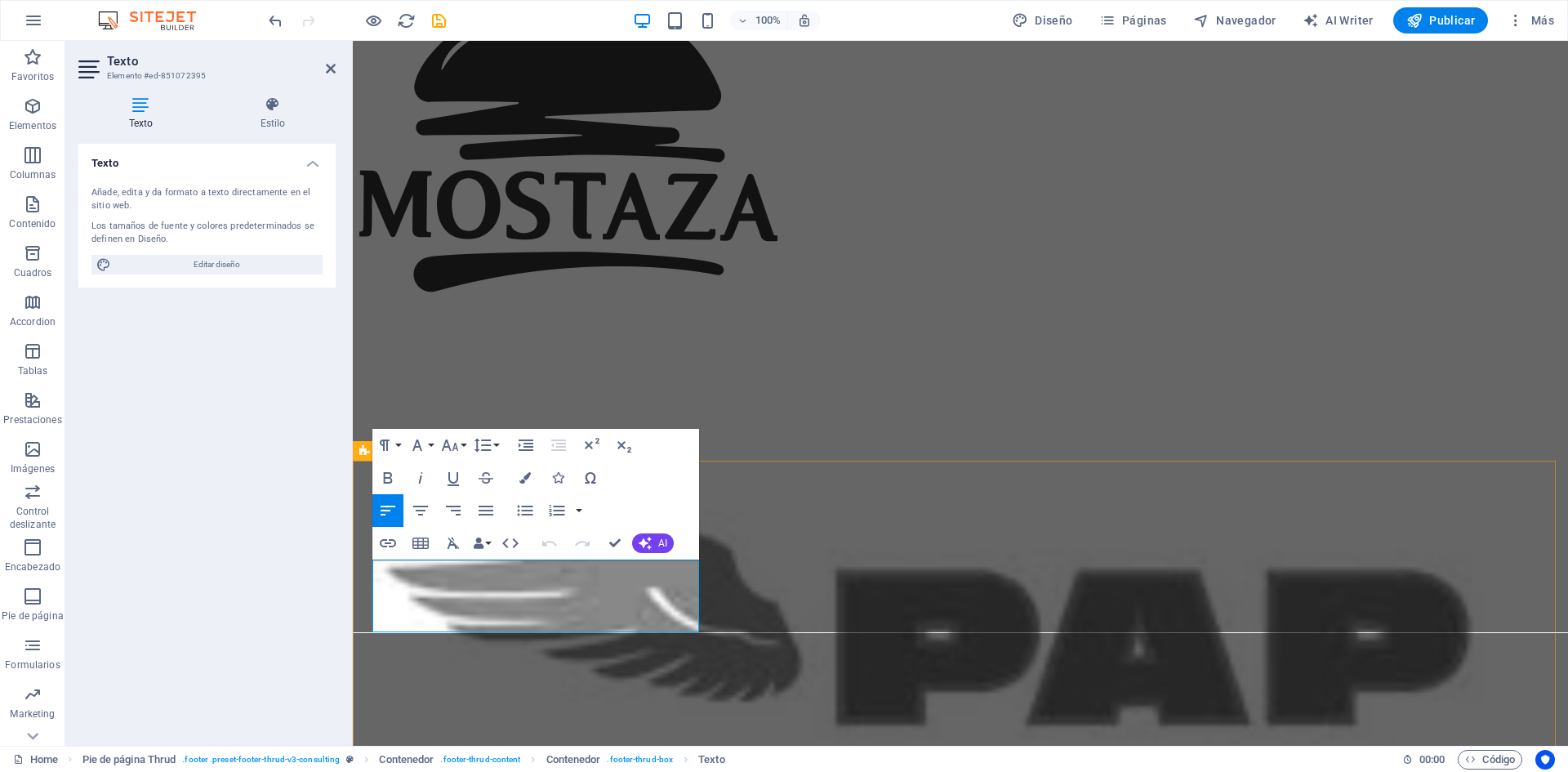
drag, startPoint x: 676, startPoint y: 616, endPoint x: 361, endPoint y: 559, distance: 320.1
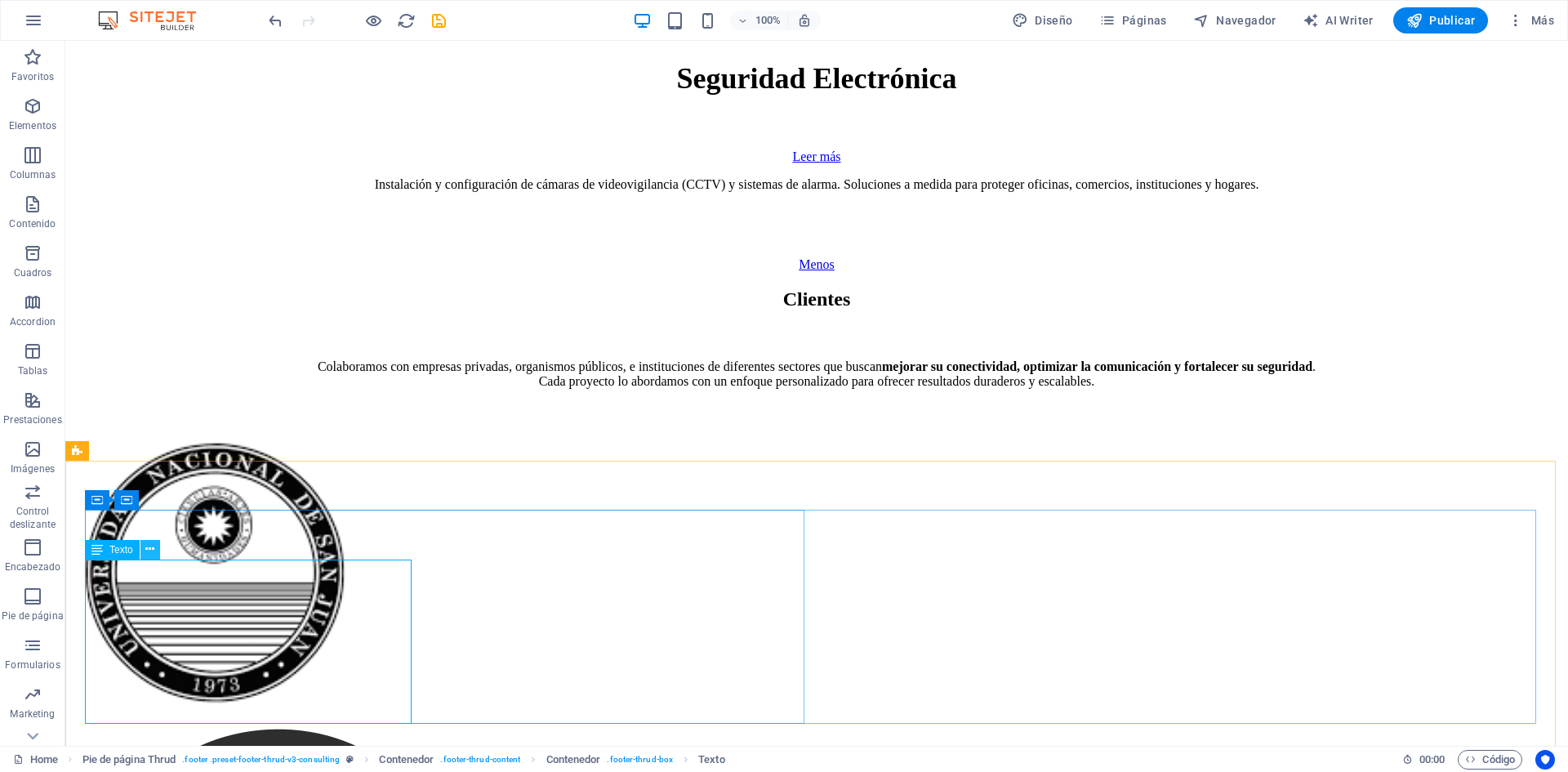
click at [149, 551] on icon at bounding box center [150, 549] width 9 height 17
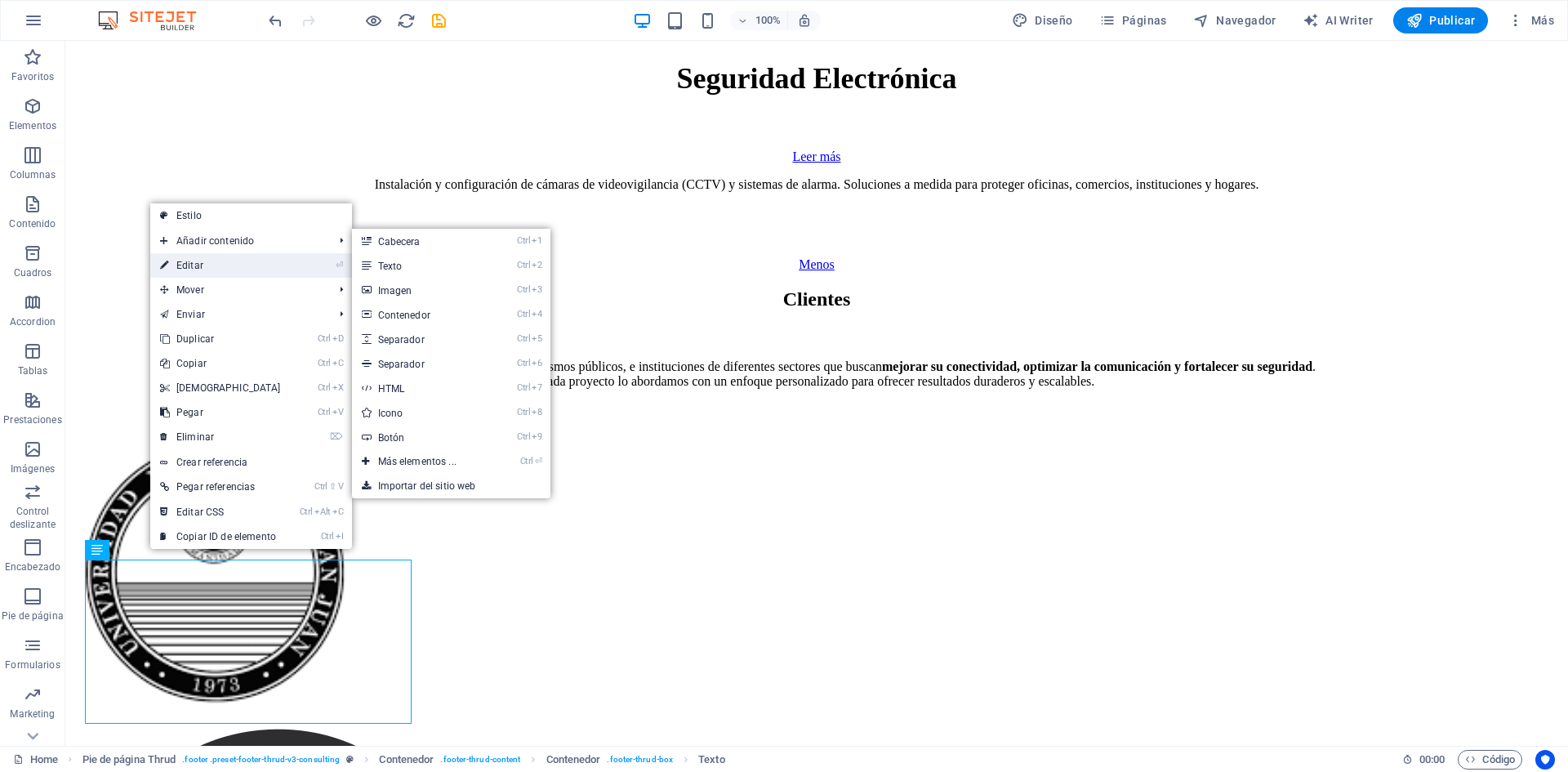
click at [216, 263] on link "⏎ Editar" at bounding box center [220, 265] width 141 height 24
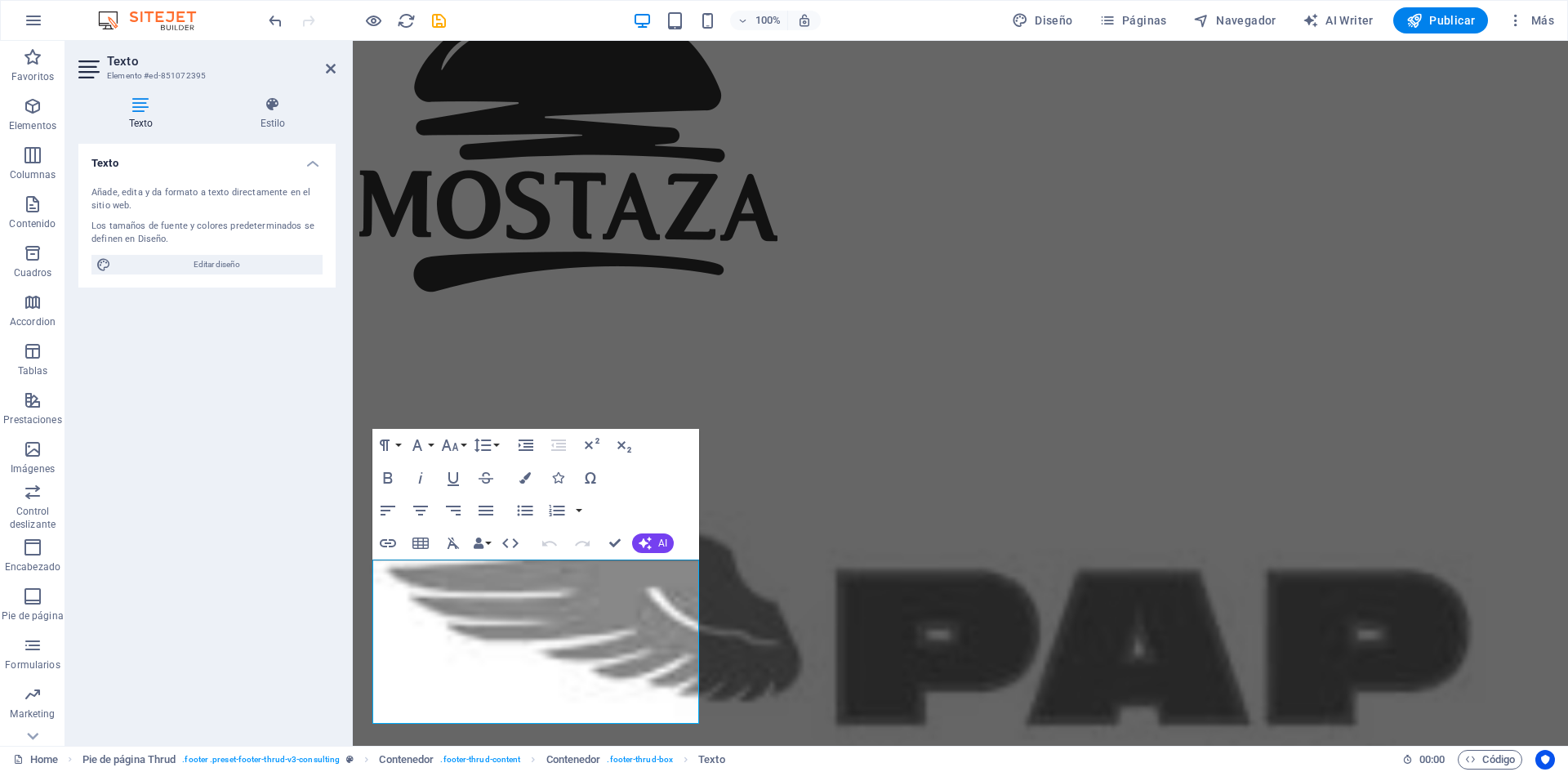
click at [262, 599] on div "Texto Añade, edita y da formato a texto directamente en el sitio web. Los tamañ…" at bounding box center [206, 438] width 257 height 589
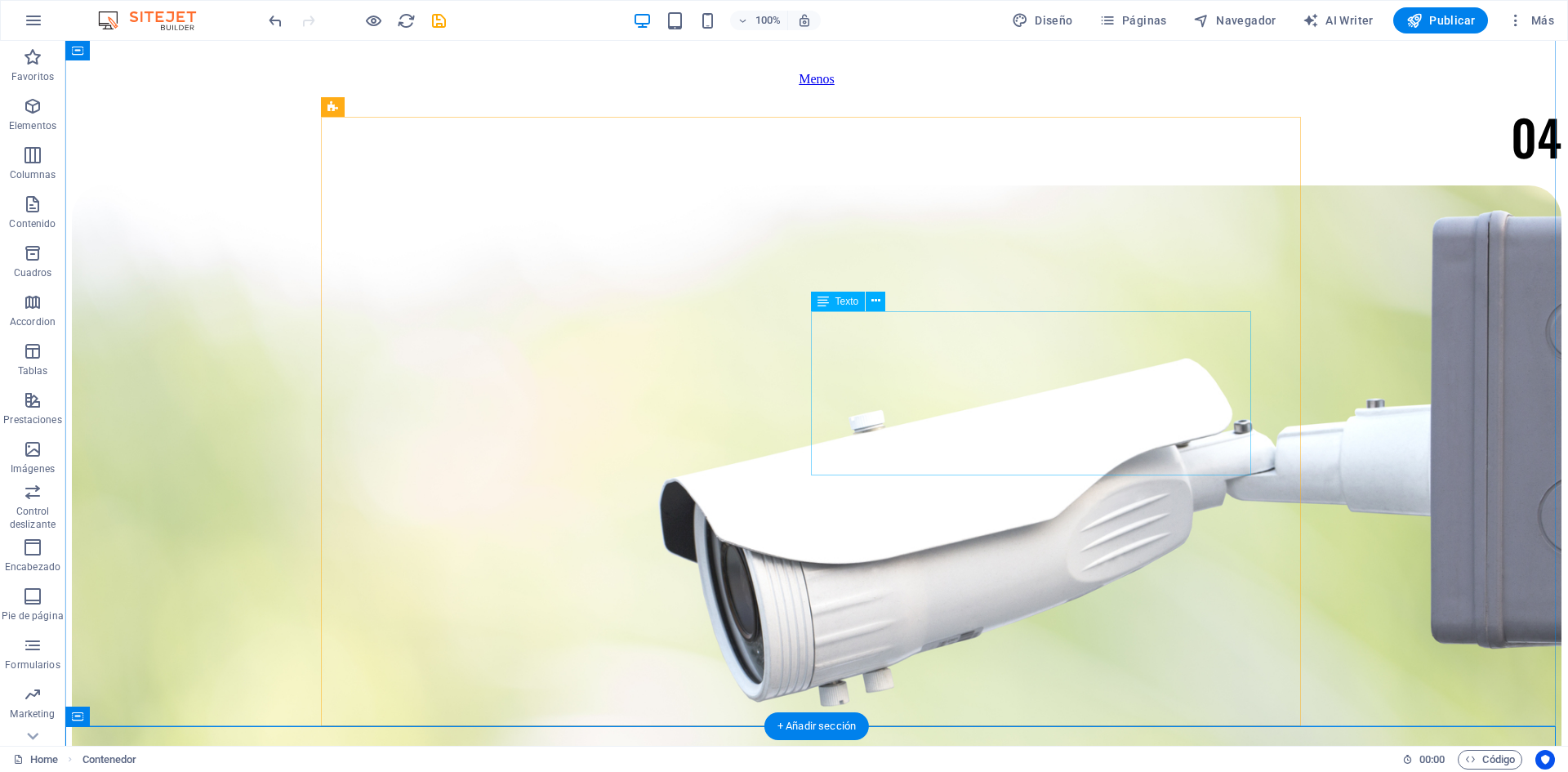
scroll to position [6470, 0]
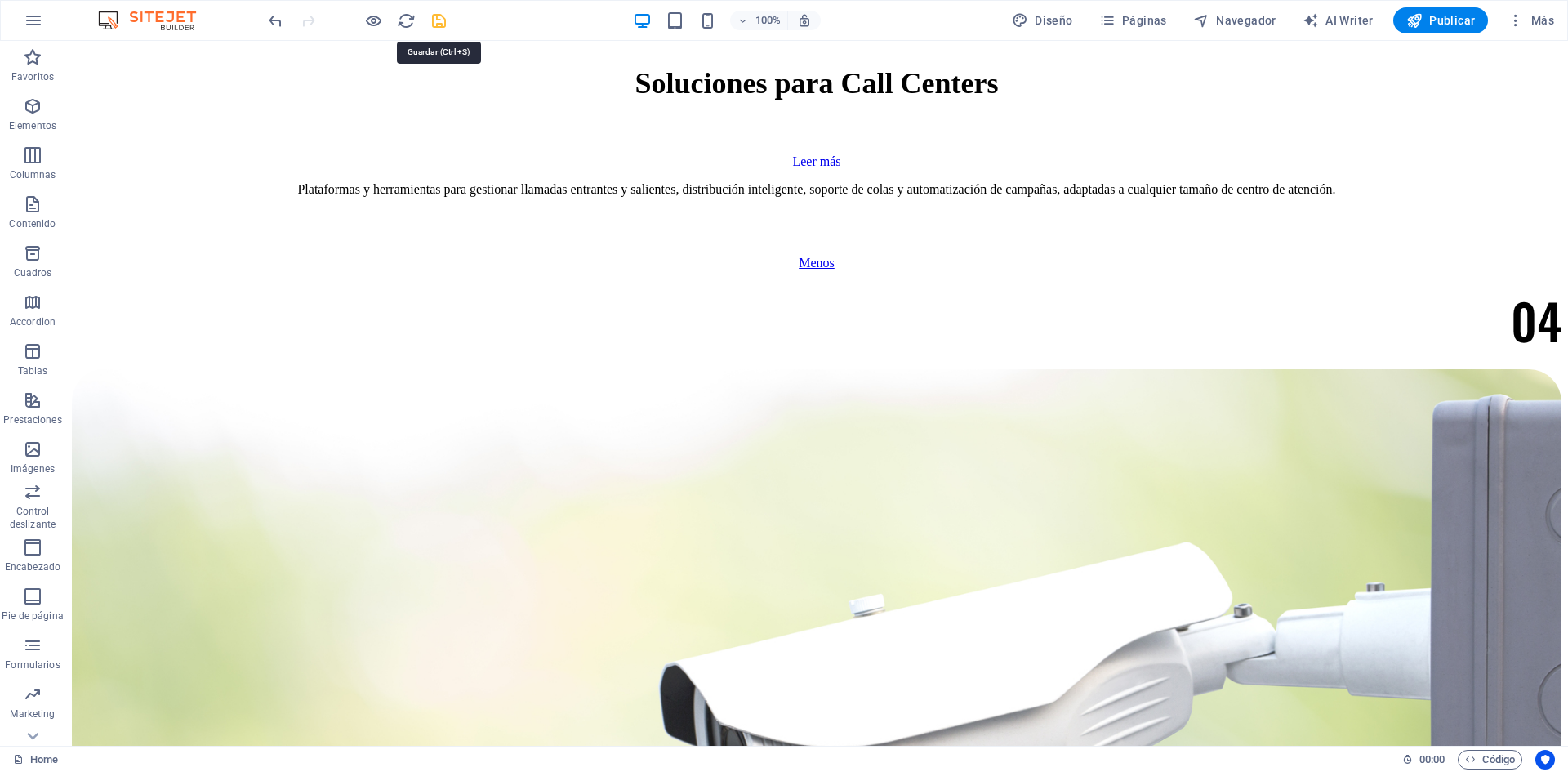
click at [441, 19] on icon "save" at bounding box center [438, 21] width 19 height 19
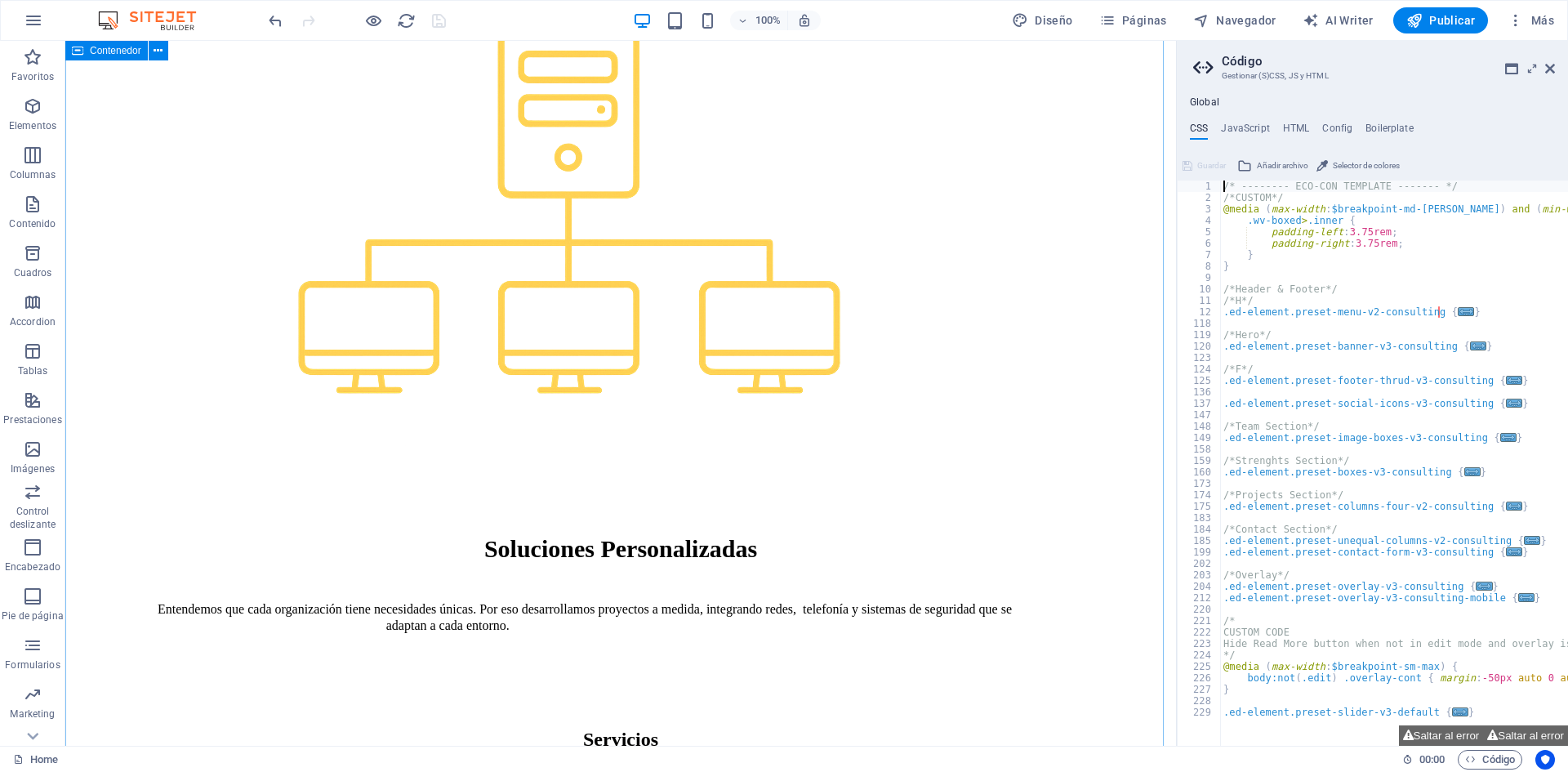
scroll to position [1896, 0]
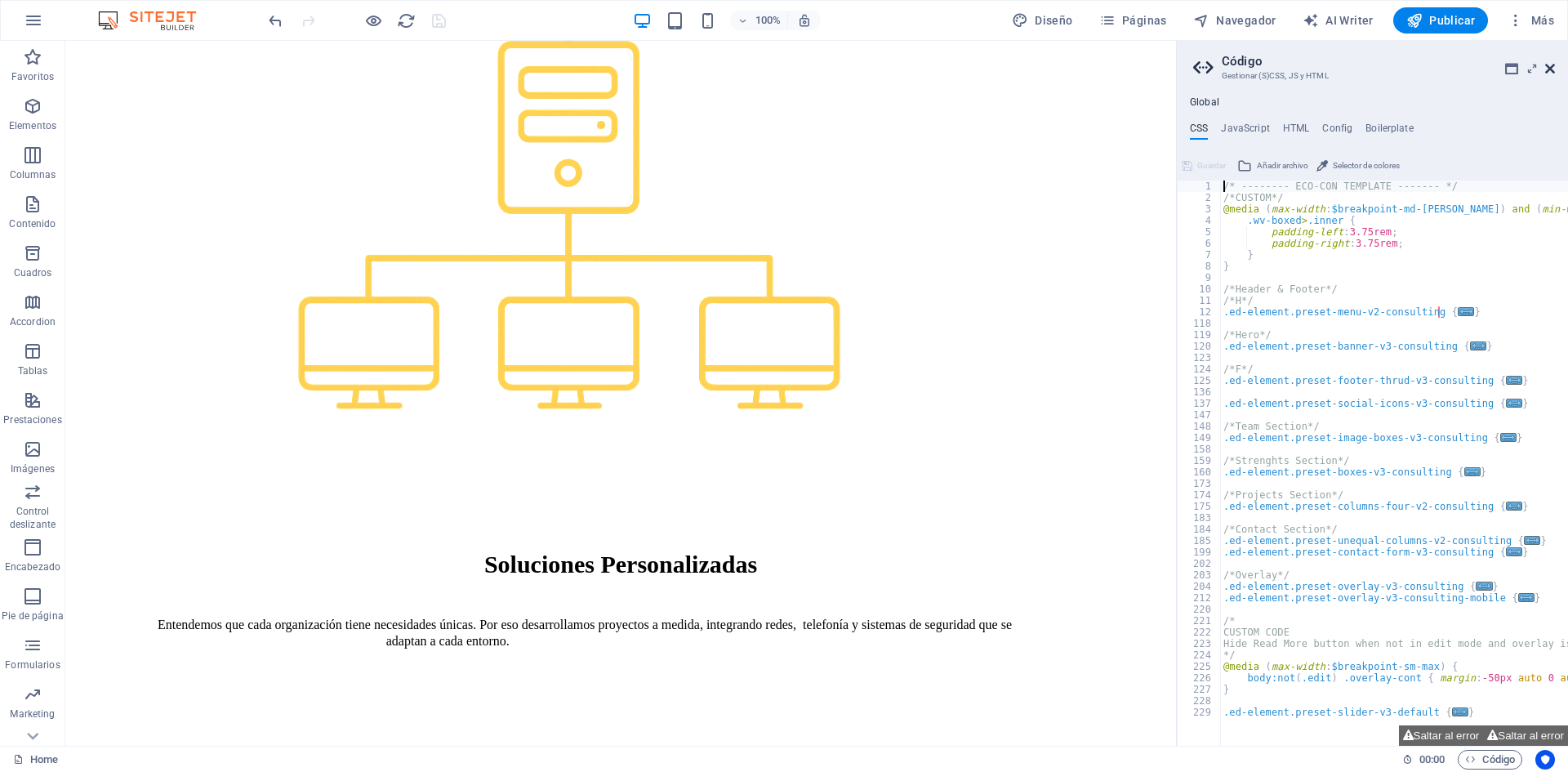
click at [1548, 68] on icon at bounding box center [1551, 69] width 10 height 13
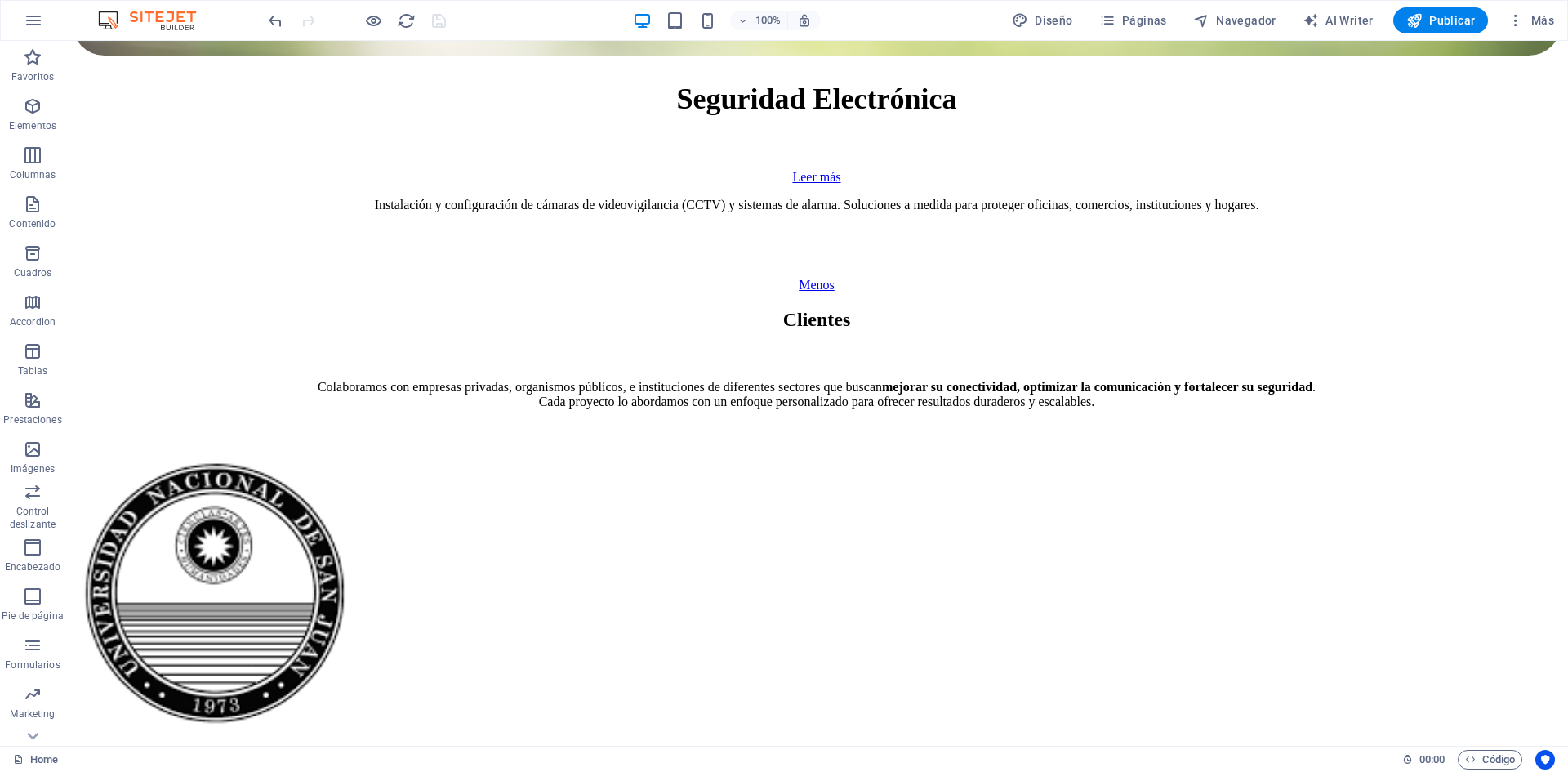
scroll to position [7859, 0]
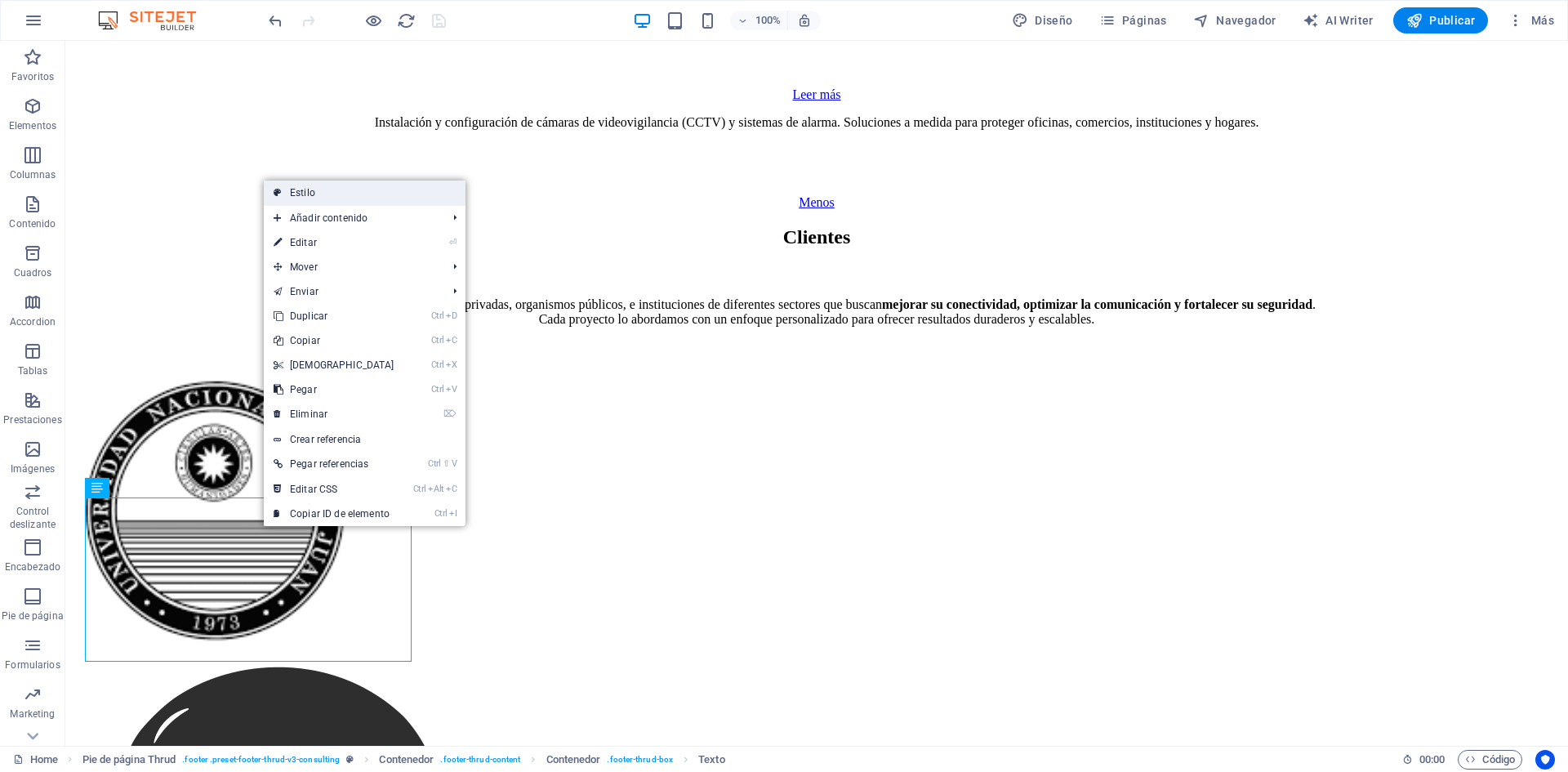
click at [329, 199] on link "Estilo" at bounding box center [364, 192] width 202 height 24
select select "rem"
select select "px"
select select "rem"
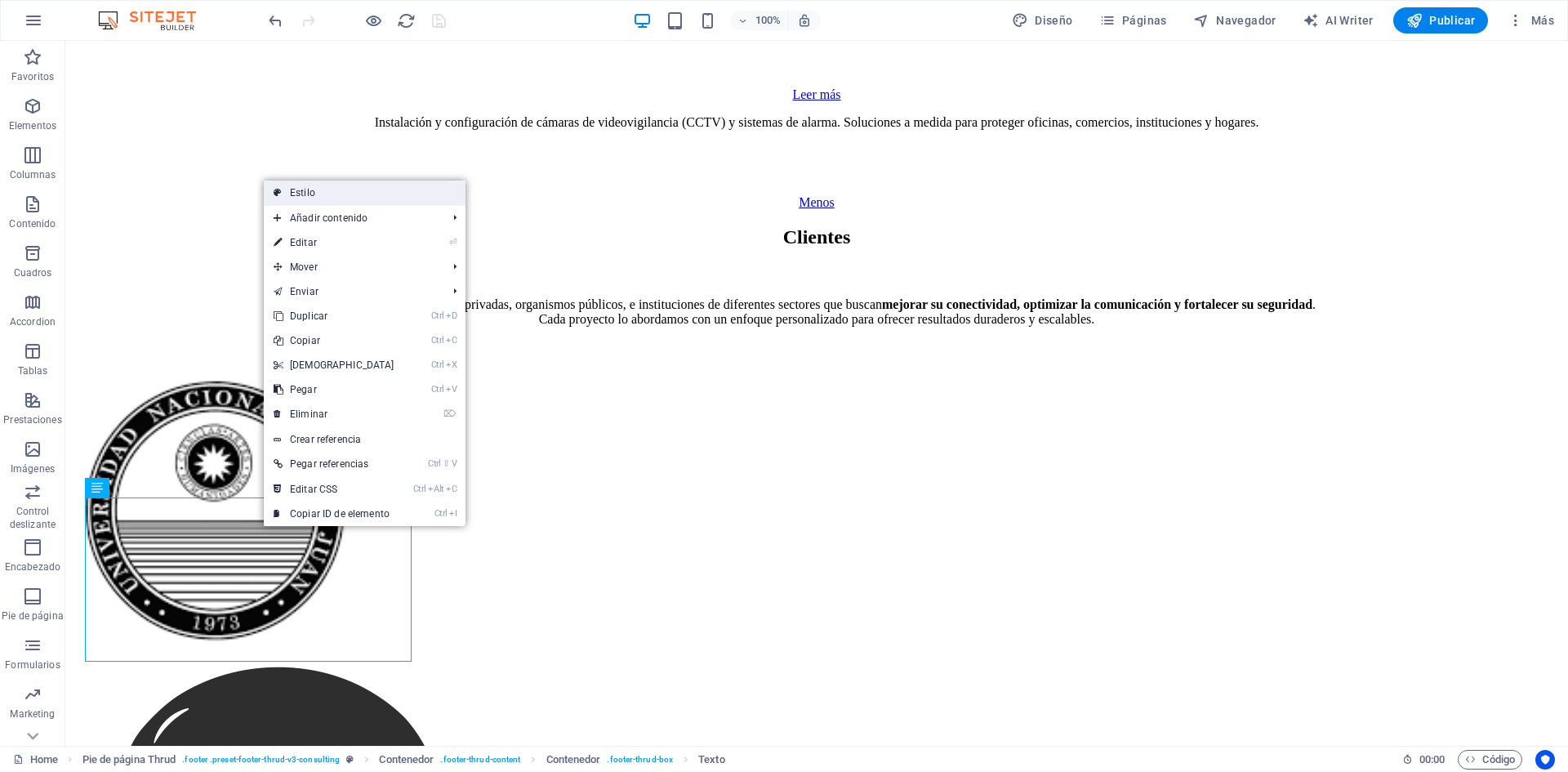
select select "rem"
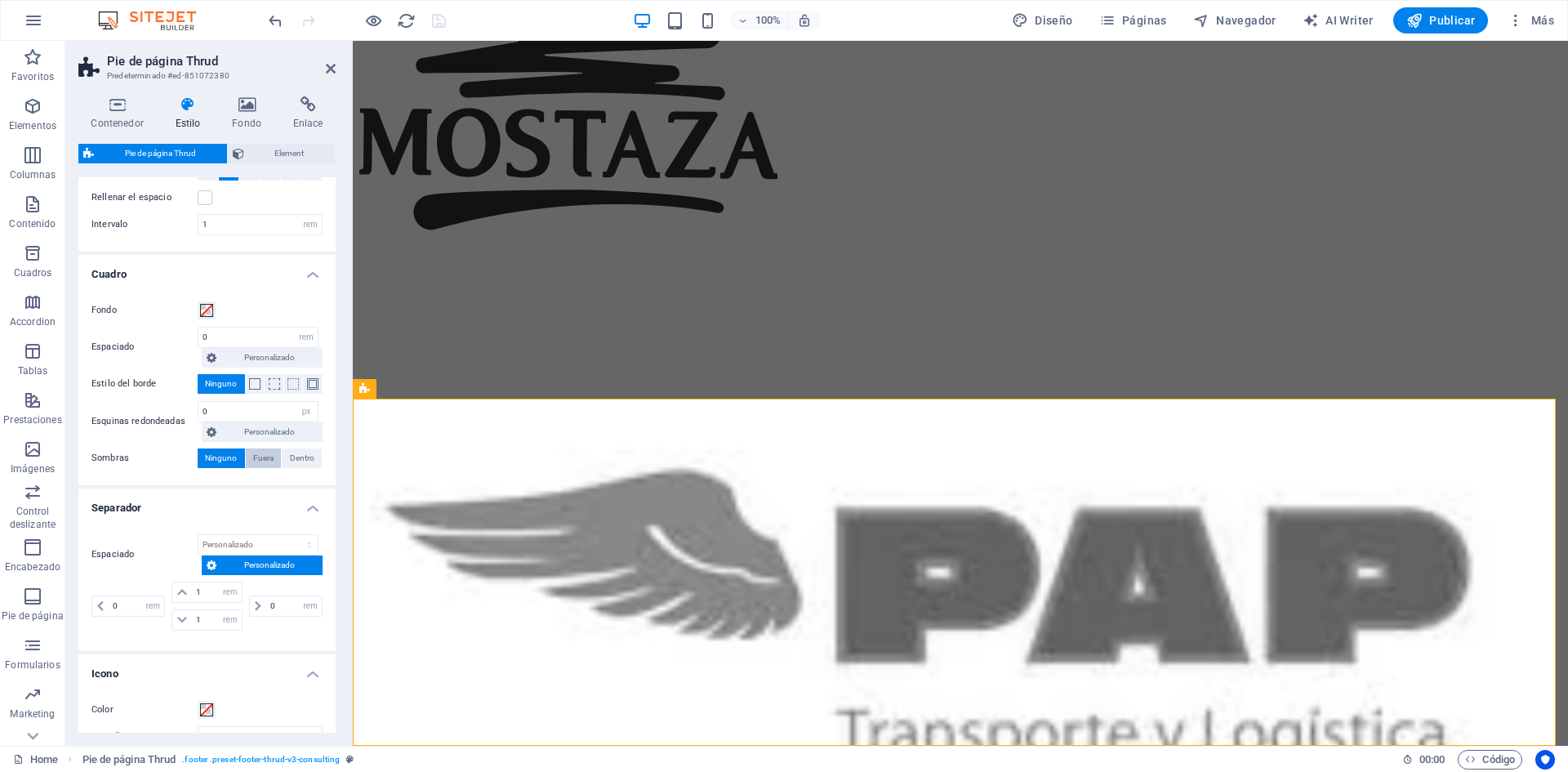
scroll to position [0, 0]
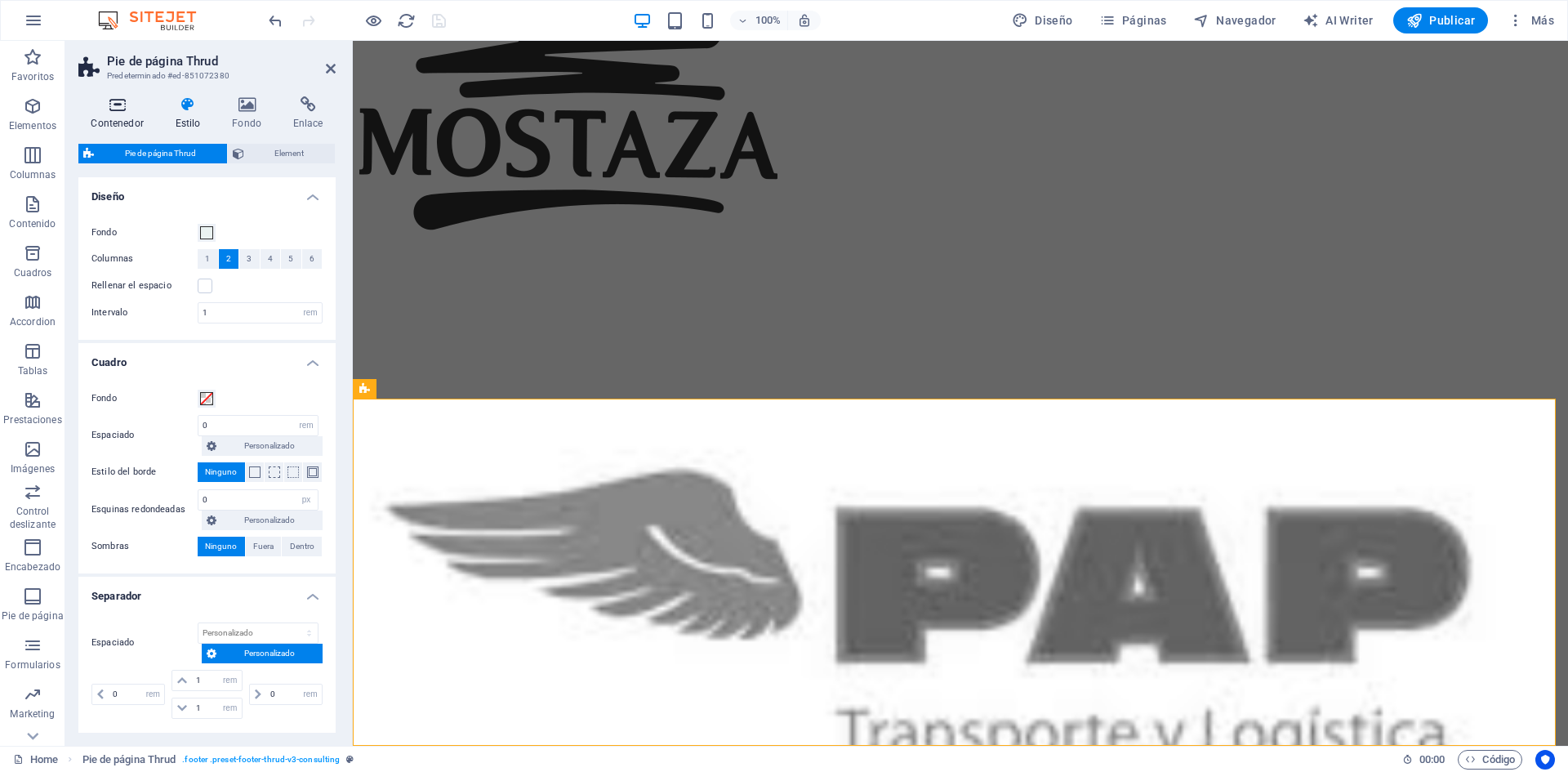
click at [124, 118] on h4 "Contenedor" at bounding box center [120, 113] width 84 height 34
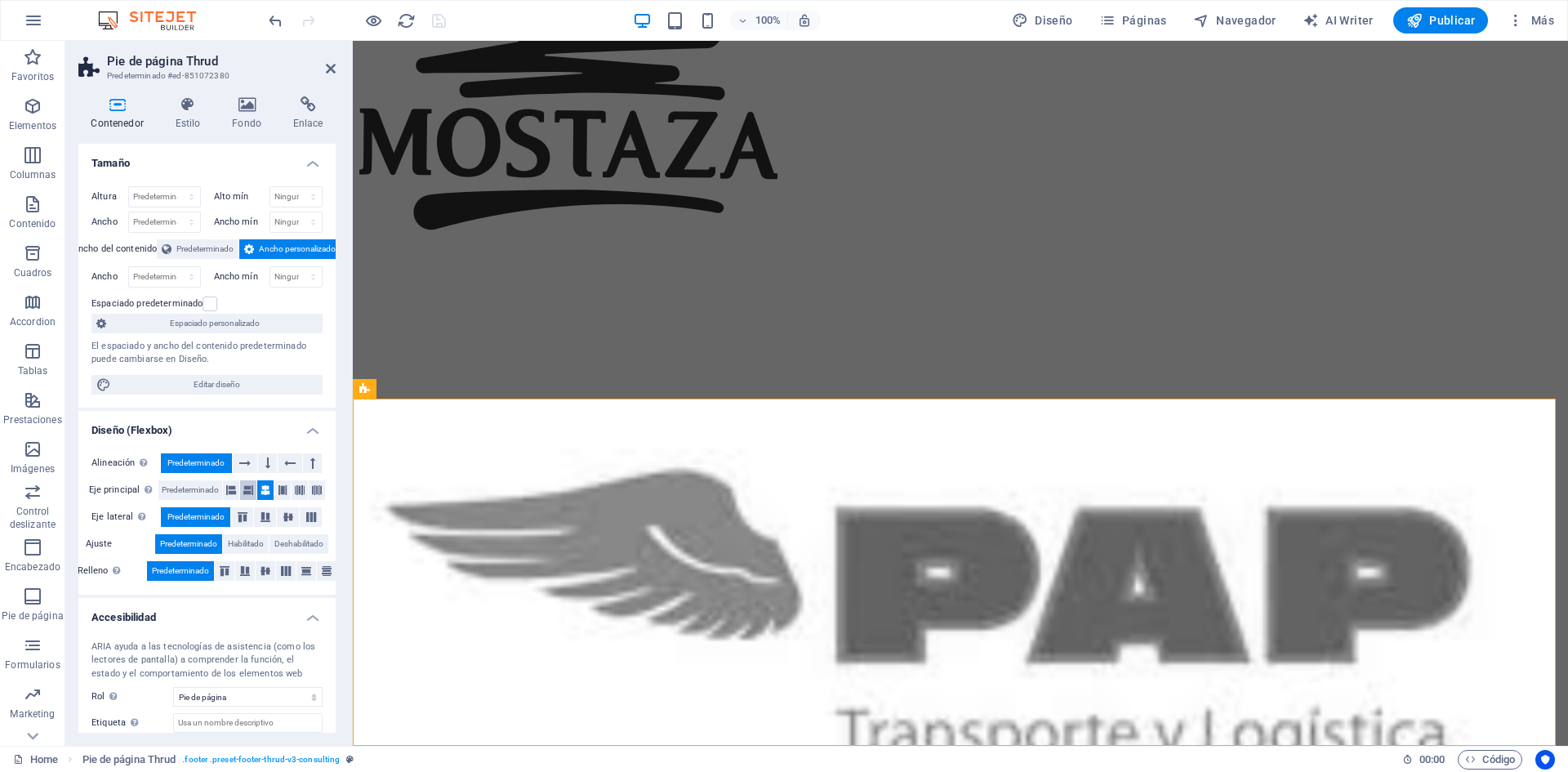
click at [245, 489] on icon at bounding box center [249, 490] width 10 height 20
click at [263, 487] on icon at bounding box center [265, 490] width 10 height 20
click at [250, 465] on icon at bounding box center [245, 463] width 12 height 20
click at [201, 459] on span "Predeterminado" at bounding box center [195, 463] width 57 height 20
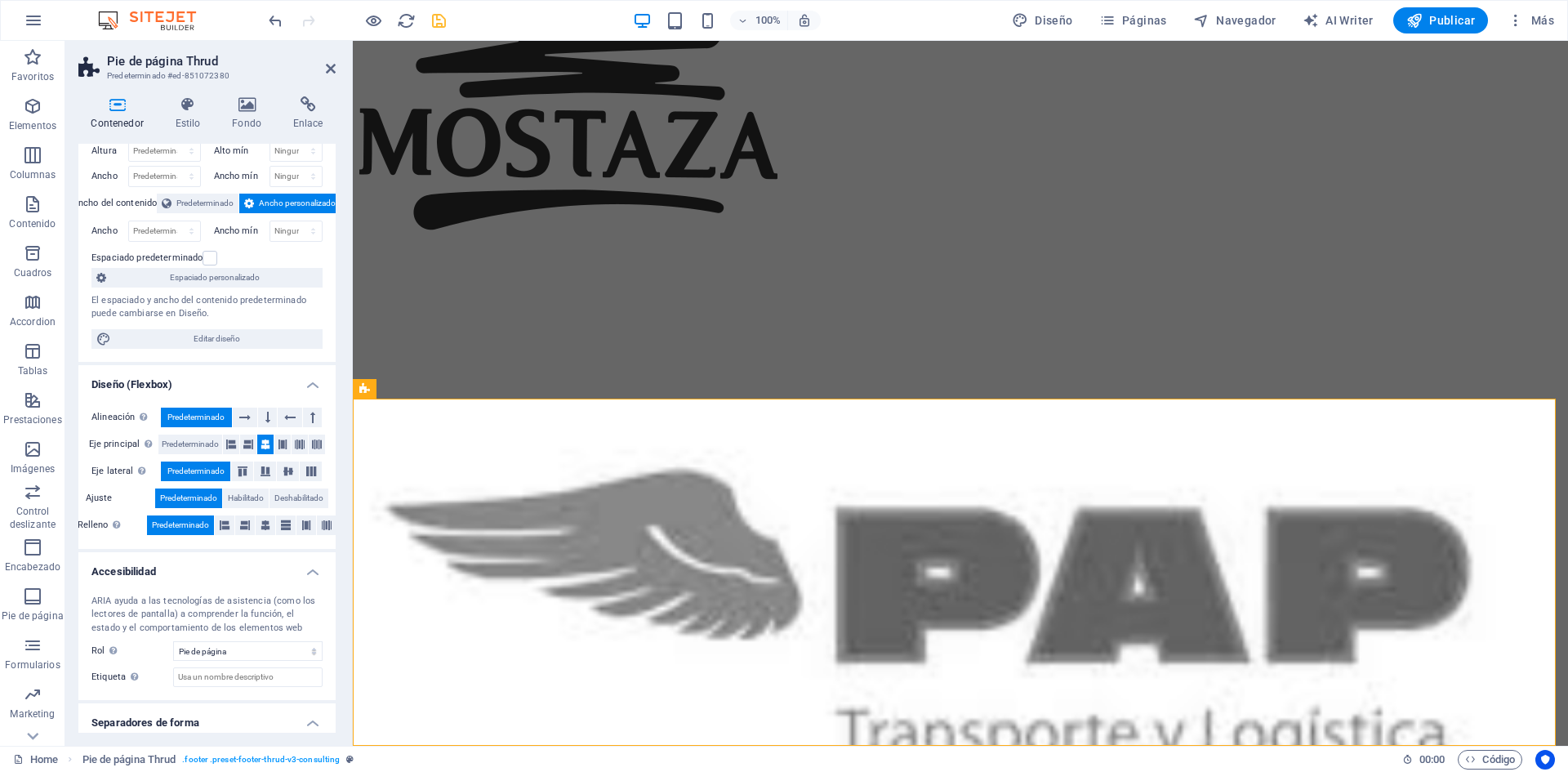
scroll to position [92, 0]
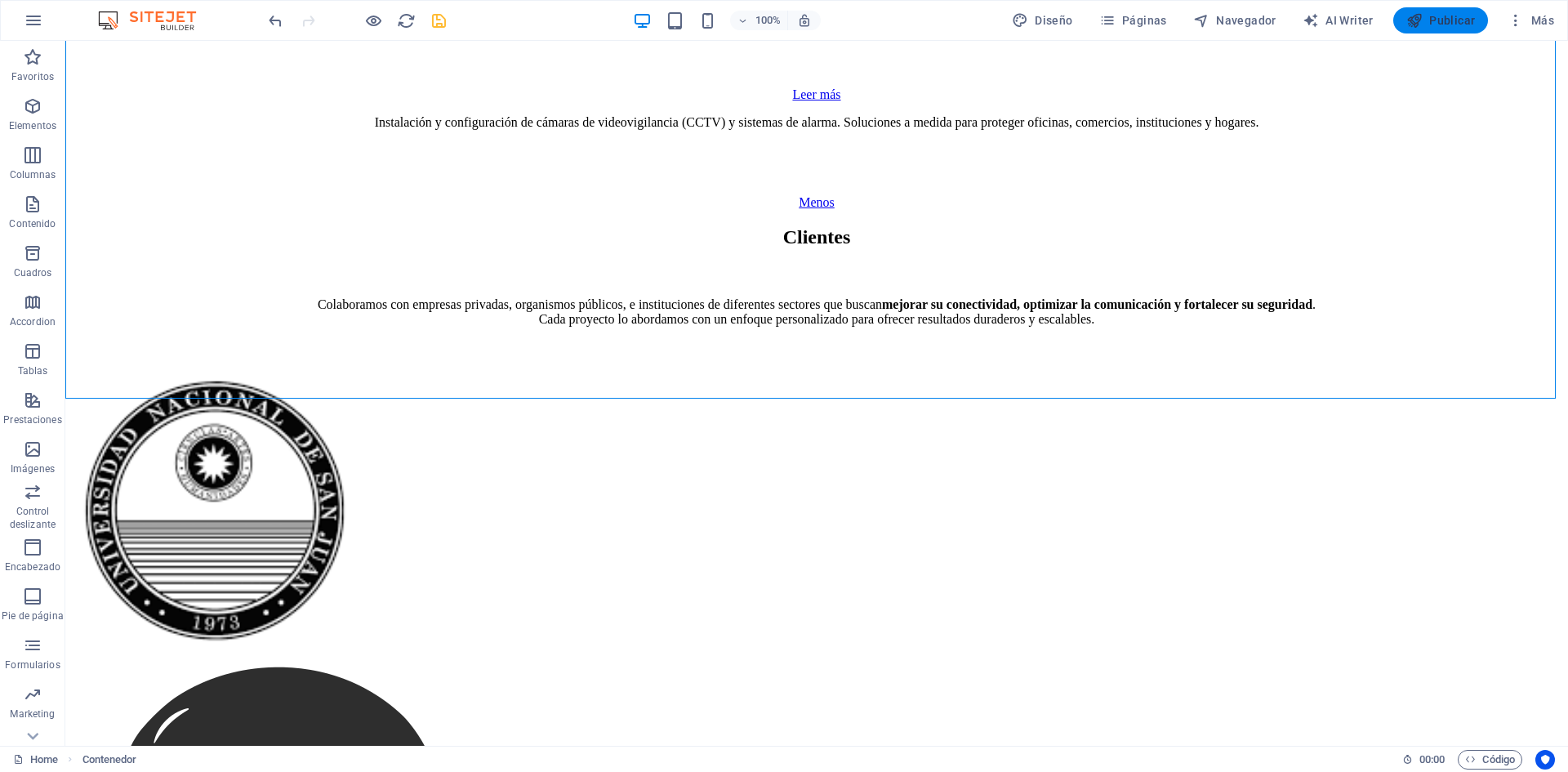
click at [1460, 21] on span "Publicar" at bounding box center [1441, 21] width 69 height 17
